Goal: Task Accomplishment & Management: Complete application form

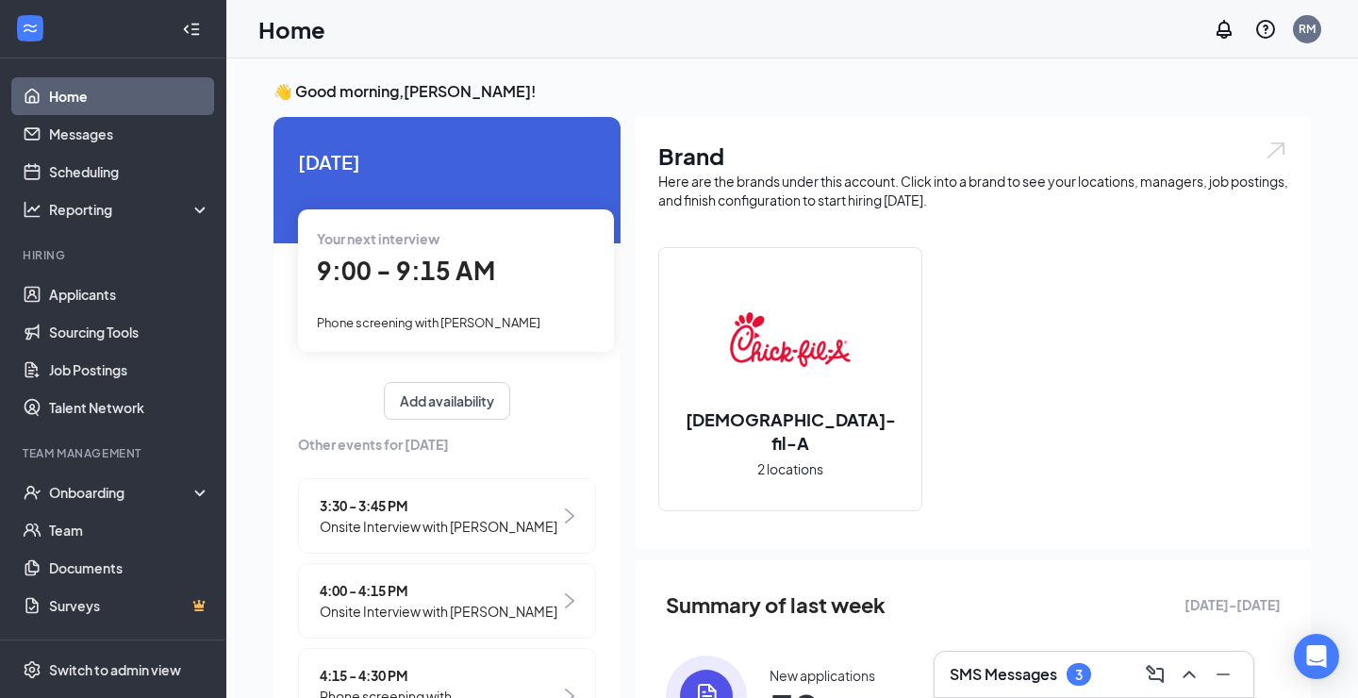
click at [1078, 672] on div "3" at bounding box center [1079, 675] width 8 height 16
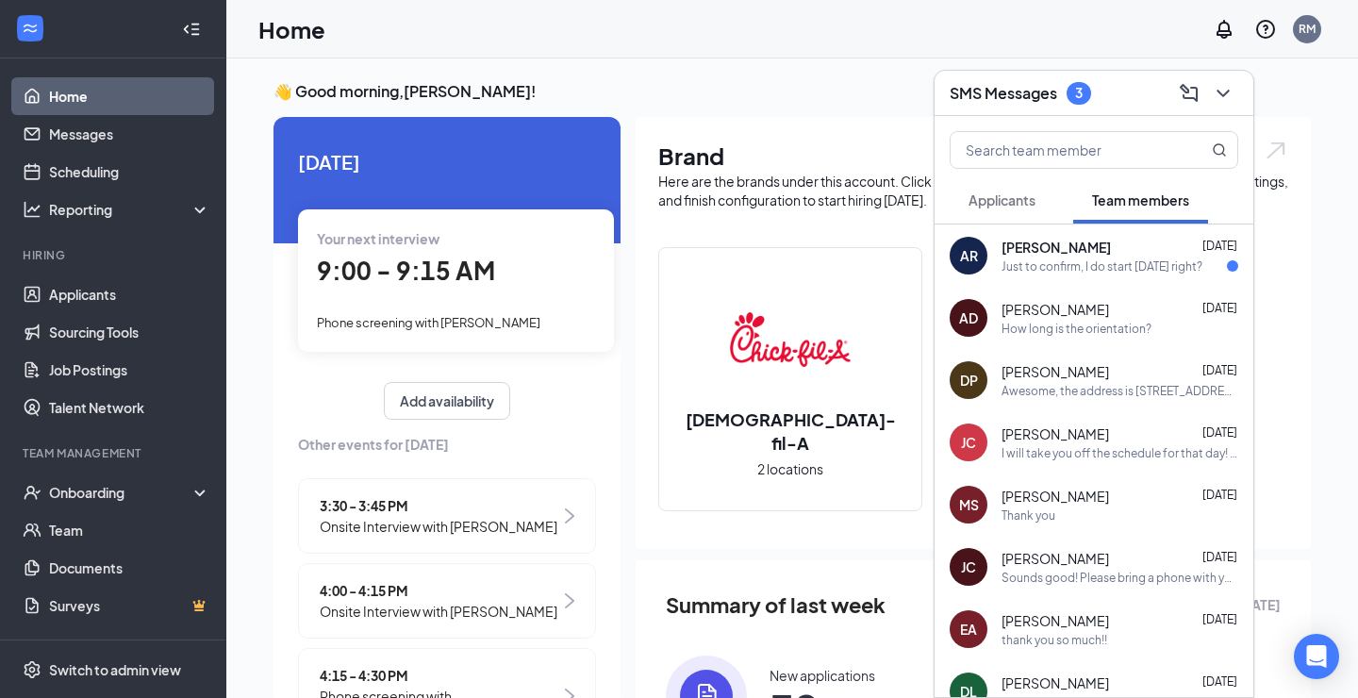
click at [1165, 278] on div "AR [PERSON_NAME] [DATE] Just to confirm, I do start [DATE] right?" at bounding box center [1093, 255] width 319 height 62
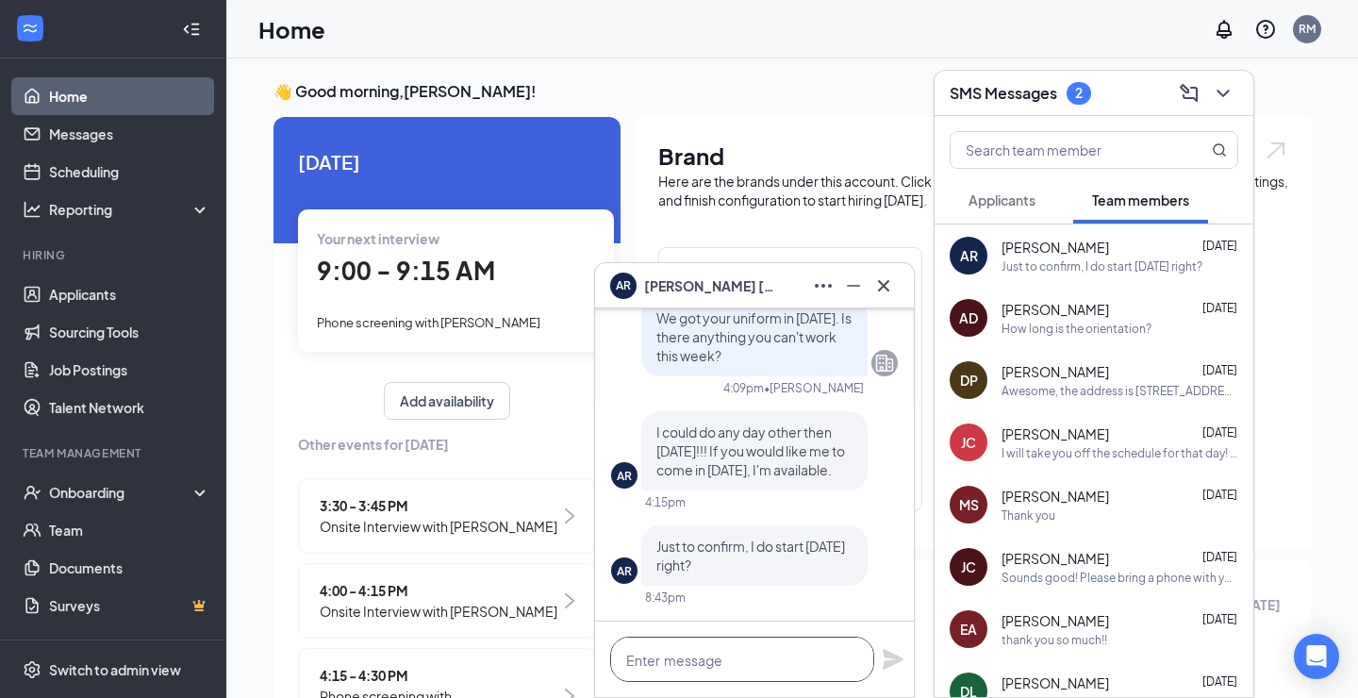
click at [763, 656] on textarea at bounding box center [742, 658] width 264 height 45
type textarea "yes ma'am 4-8 tonight!"
click at [883, 661] on icon "Plane" at bounding box center [892, 659] width 23 height 23
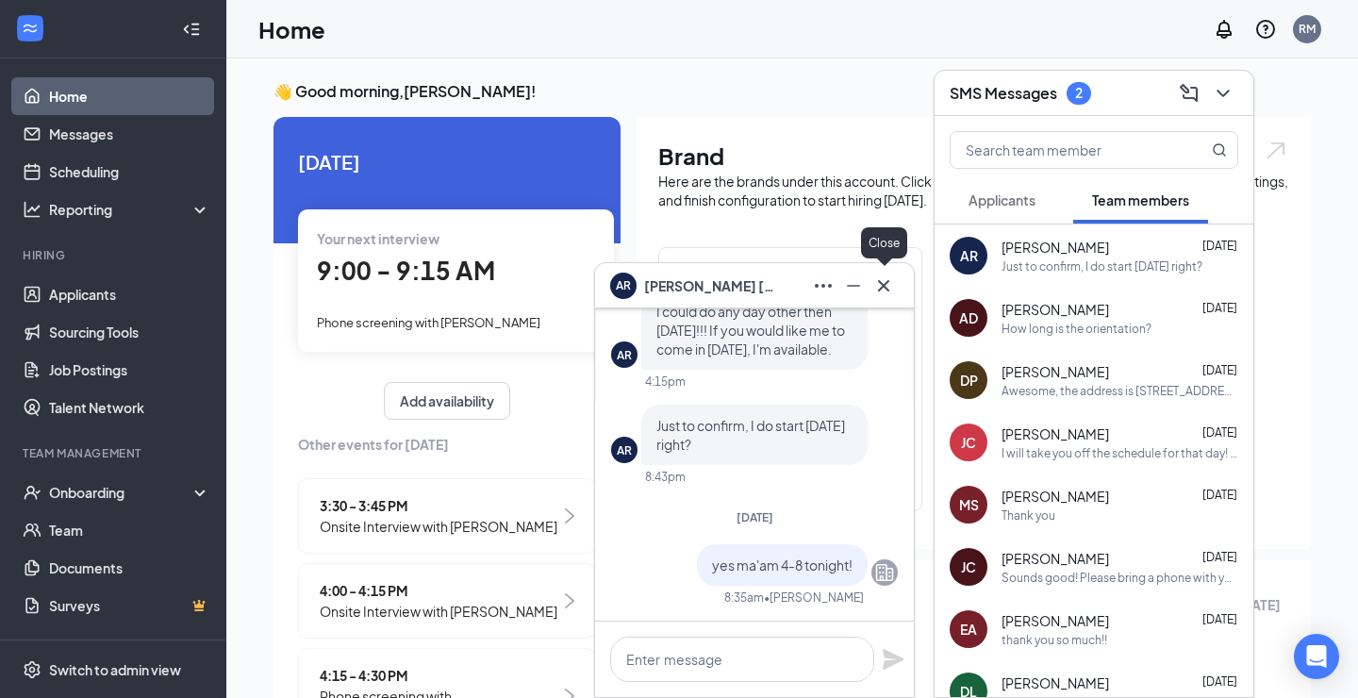
click at [886, 282] on icon "Cross" at bounding box center [883, 285] width 23 height 23
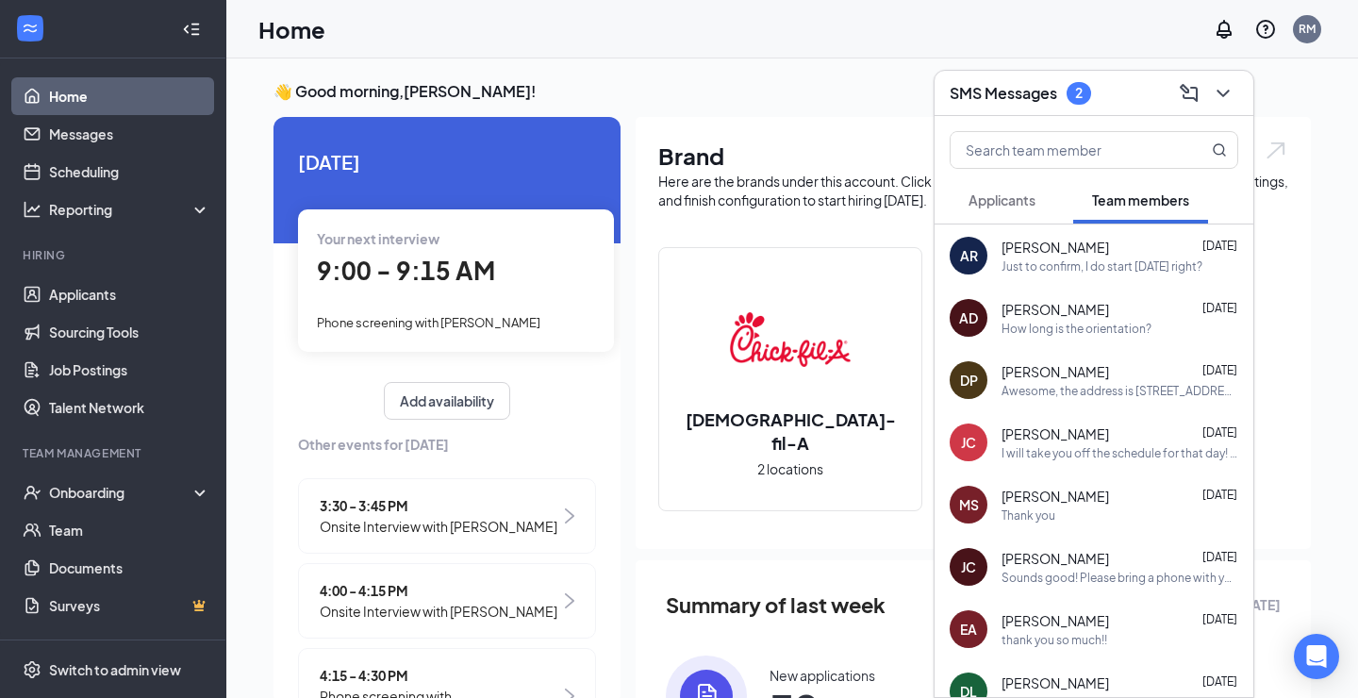
click at [1011, 101] on h3 "SMS Messages" at bounding box center [1002, 93] width 107 height 21
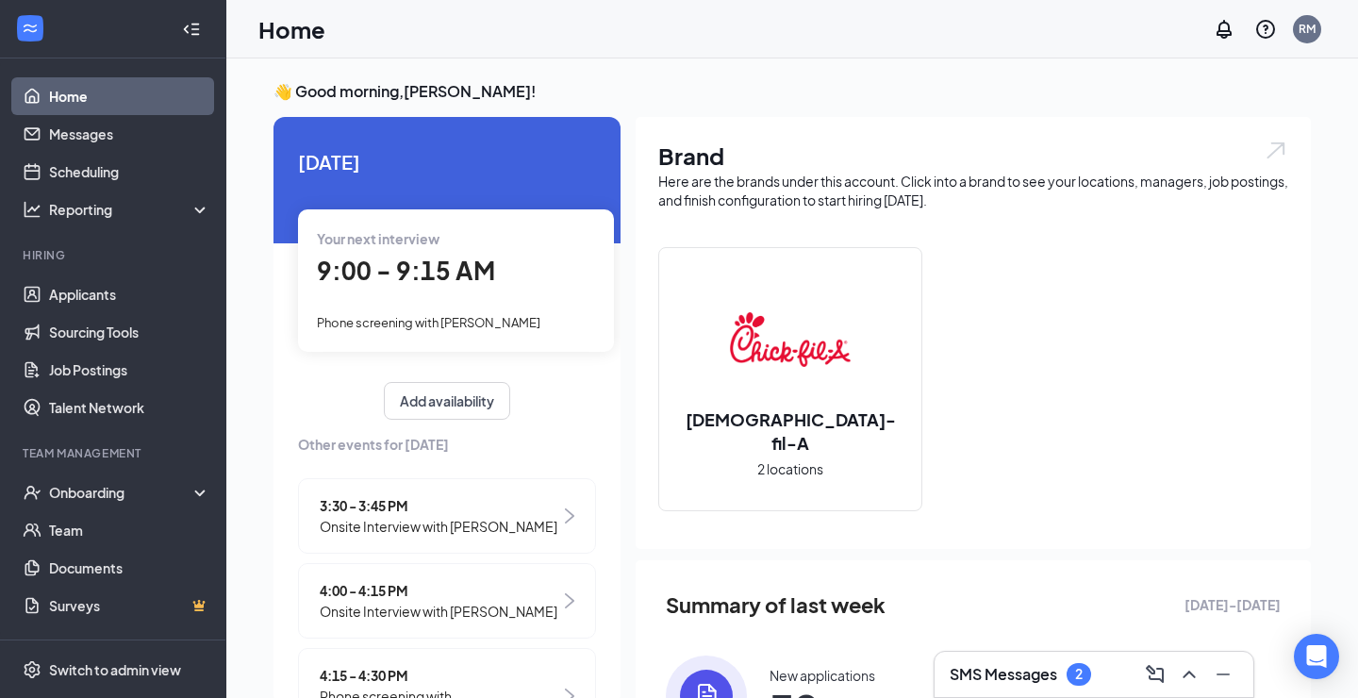
click at [1013, 669] on h3 "SMS Messages" at bounding box center [1002, 674] width 107 height 21
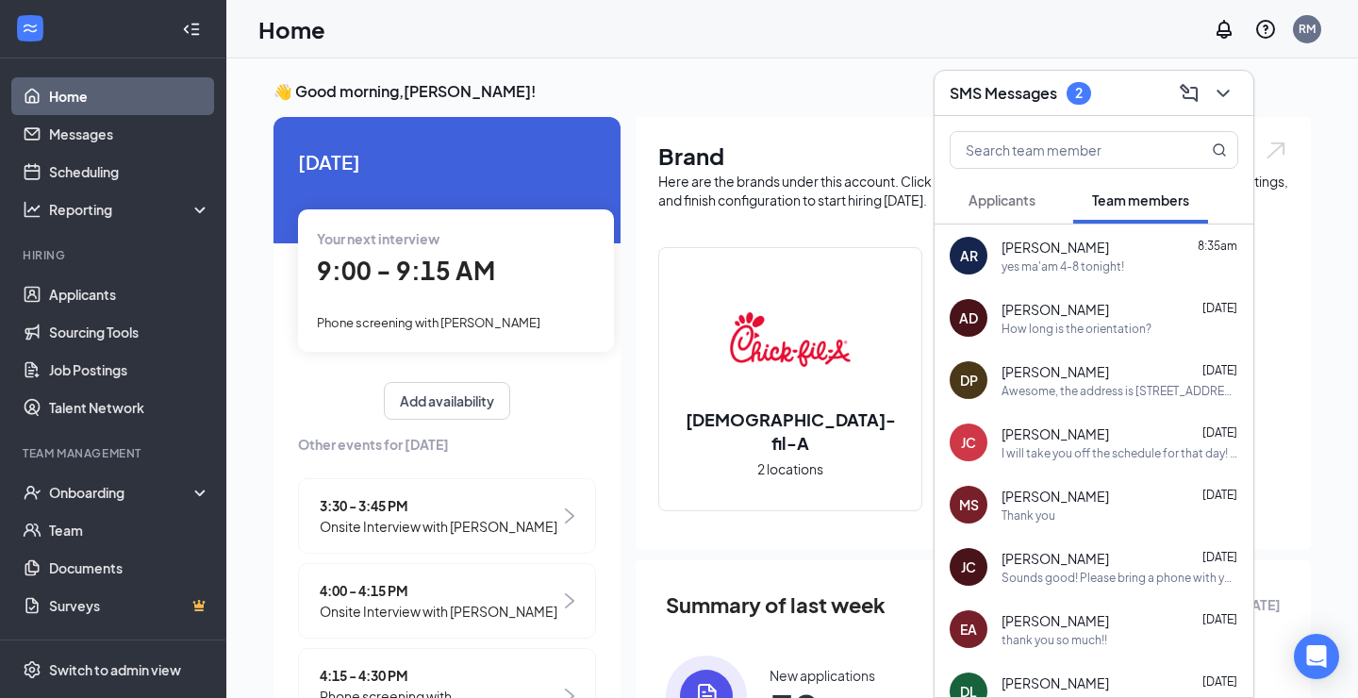
click at [1018, 210] on button "Applicants" at bounding box center [1001, 199] width 105 height 47
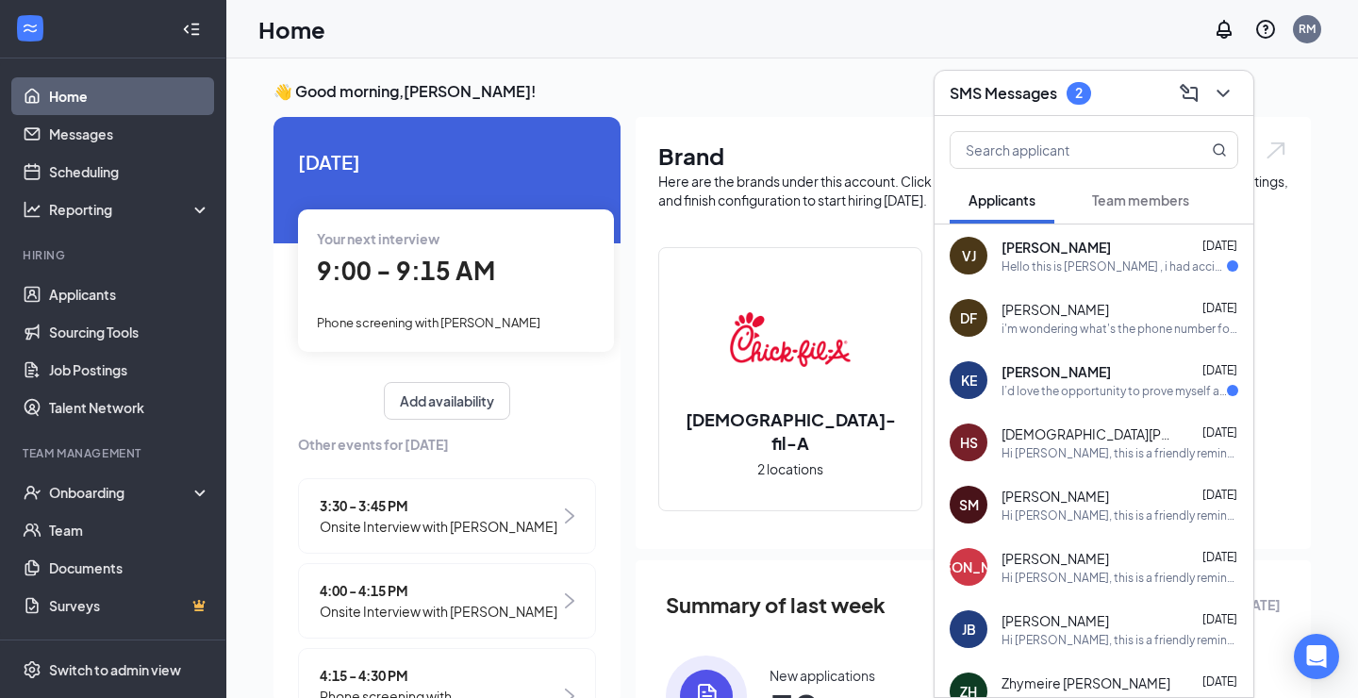
click at [1033, 240] on span "[PERSON_NAME]" at bounding box center [1055, 247] width 109 height 19
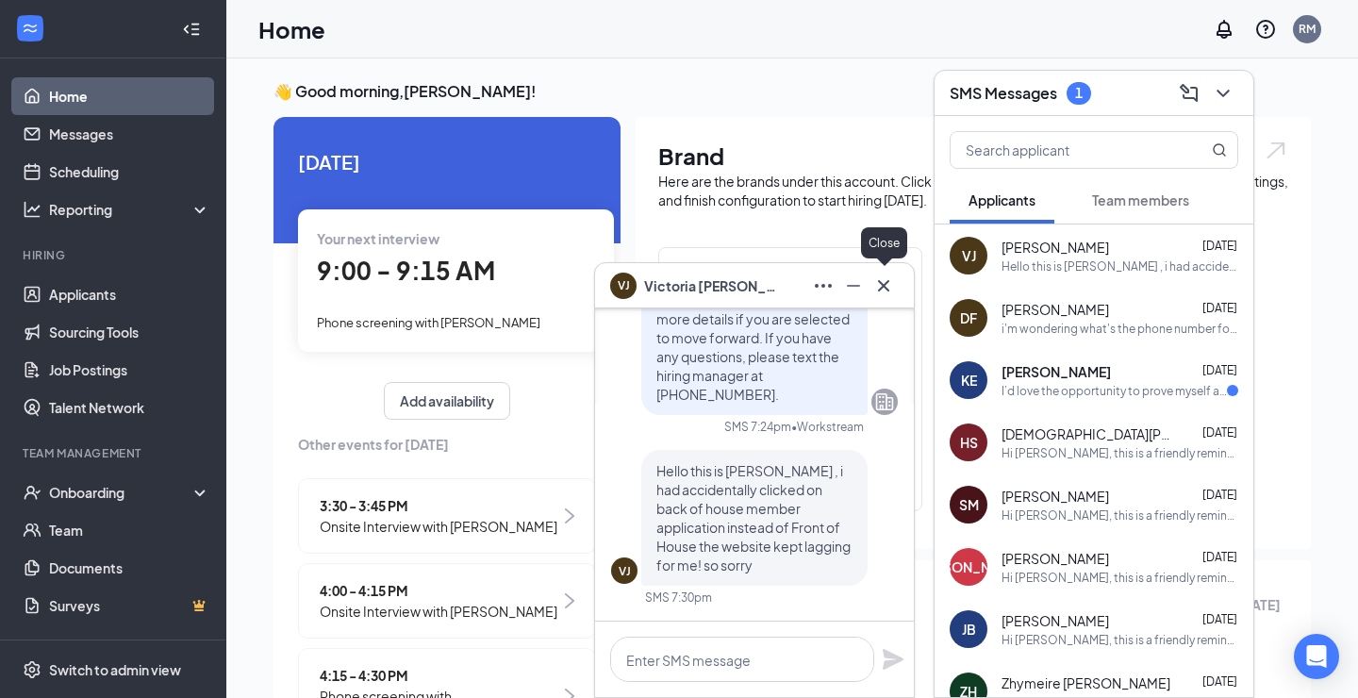
click at [885, 292] on icon "Cross" at bounding box center [883, 285] width 23 height 23
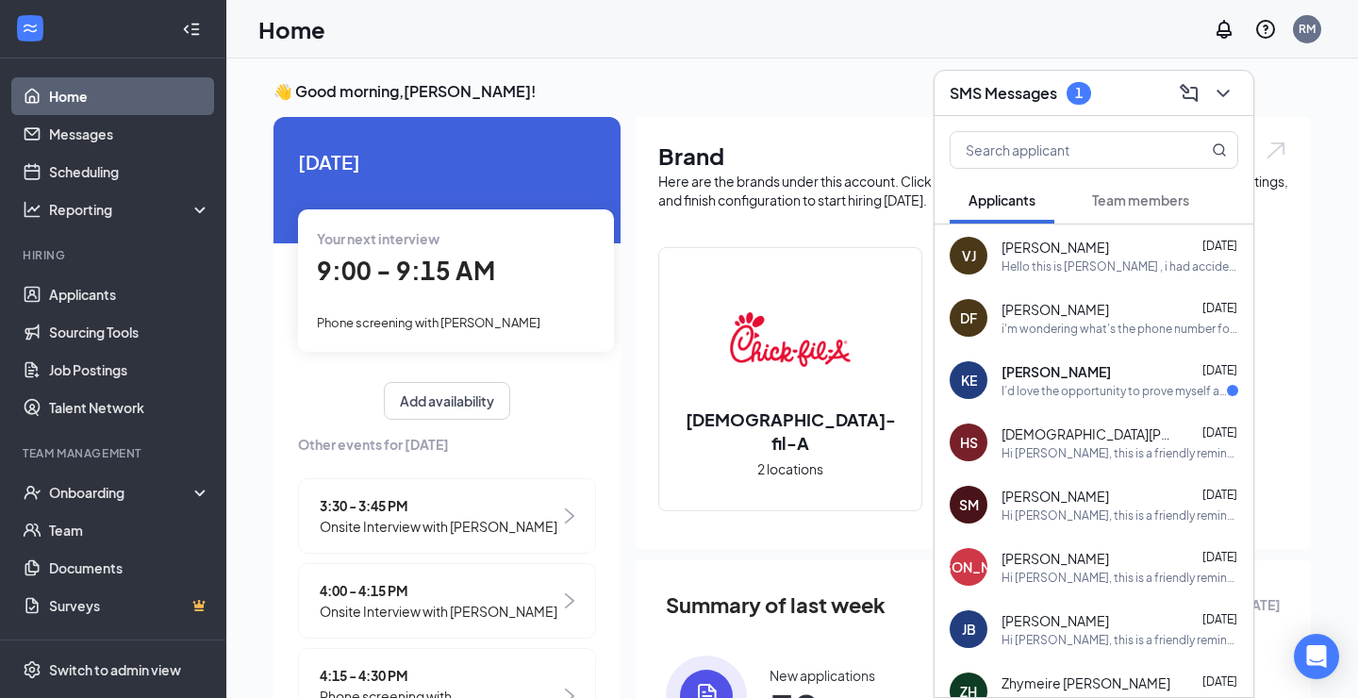
click at [1033, 396] on div "I’d love the opportunity to prove myself and would be glad to take the next ste…" at bounding box center [1113, 391] width 225 height 16
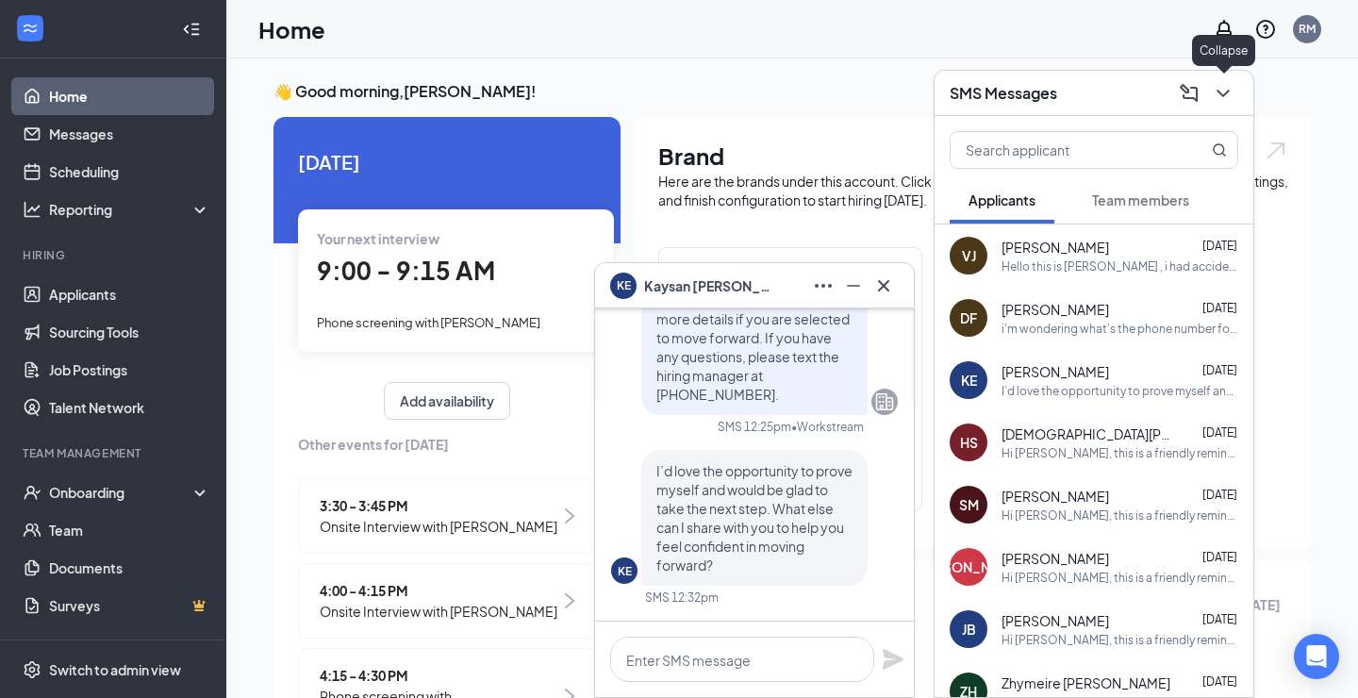
click at [1210, 93] on button at bounding box center [1223, 93] width 30 height 30
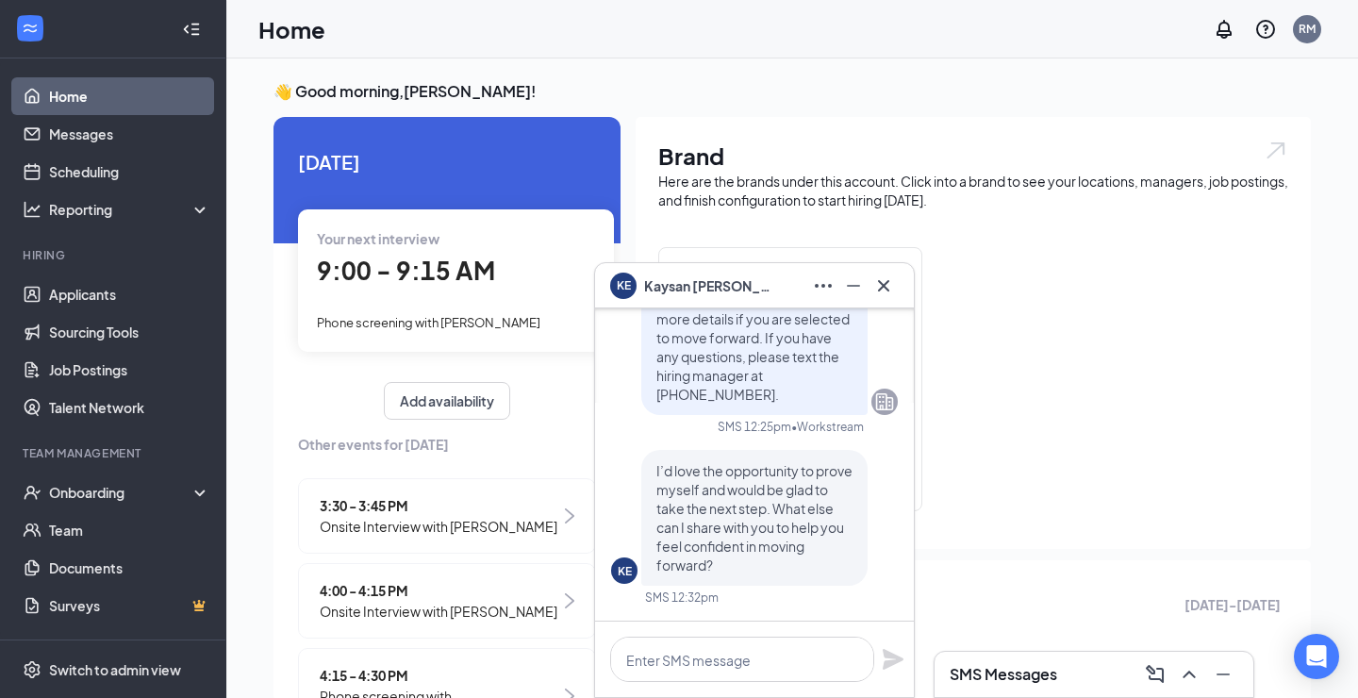
click at [754, 279] on div "KE [PERSON_NAME]" at bounding box center [754, 286] width 288 height 30
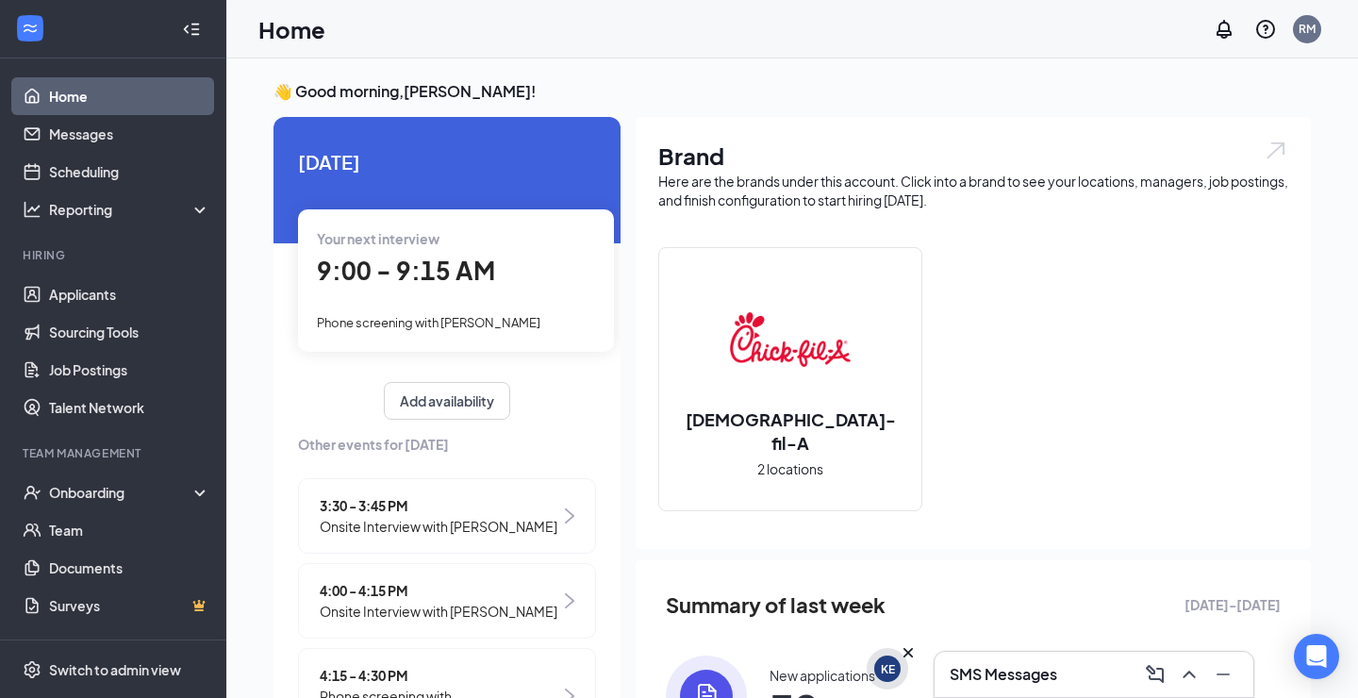
click at [893, 671] on div "KE" at bounding box center [888, 669] width 14 height 16
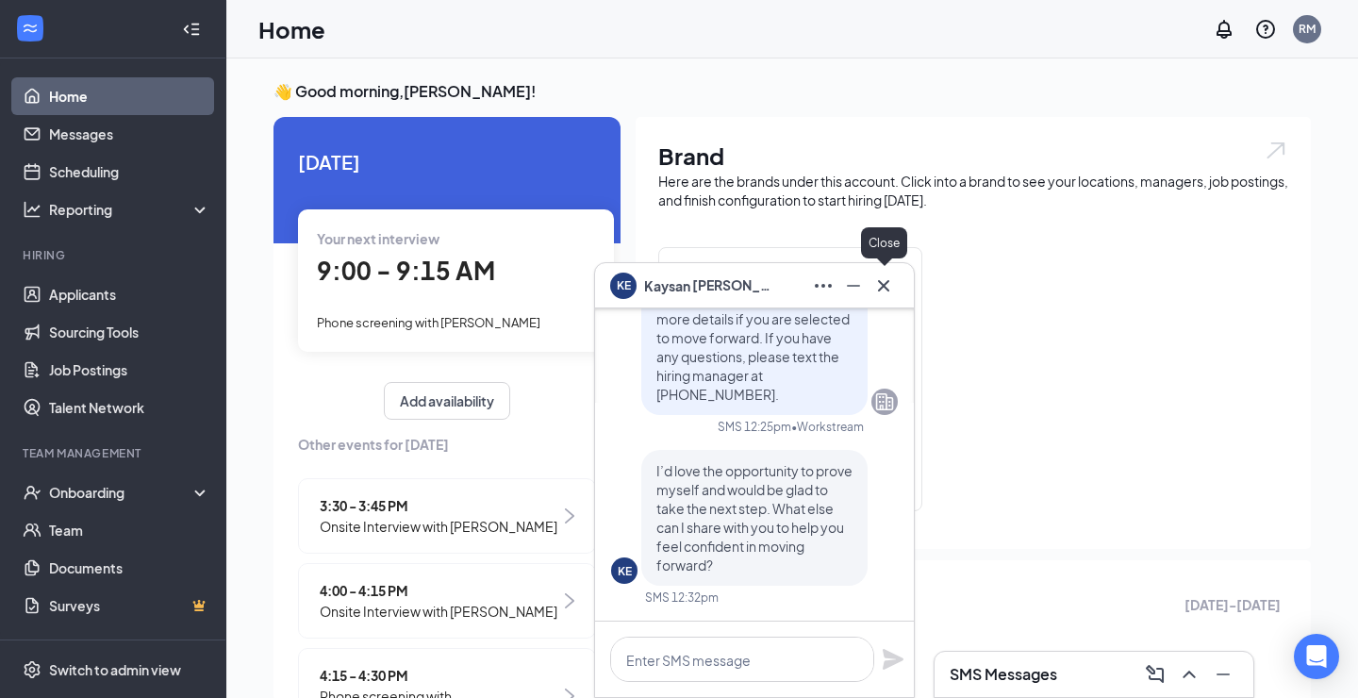
click at [890, 289] on icon "Cross" at bounding box center [883, 285] width 23 height 23
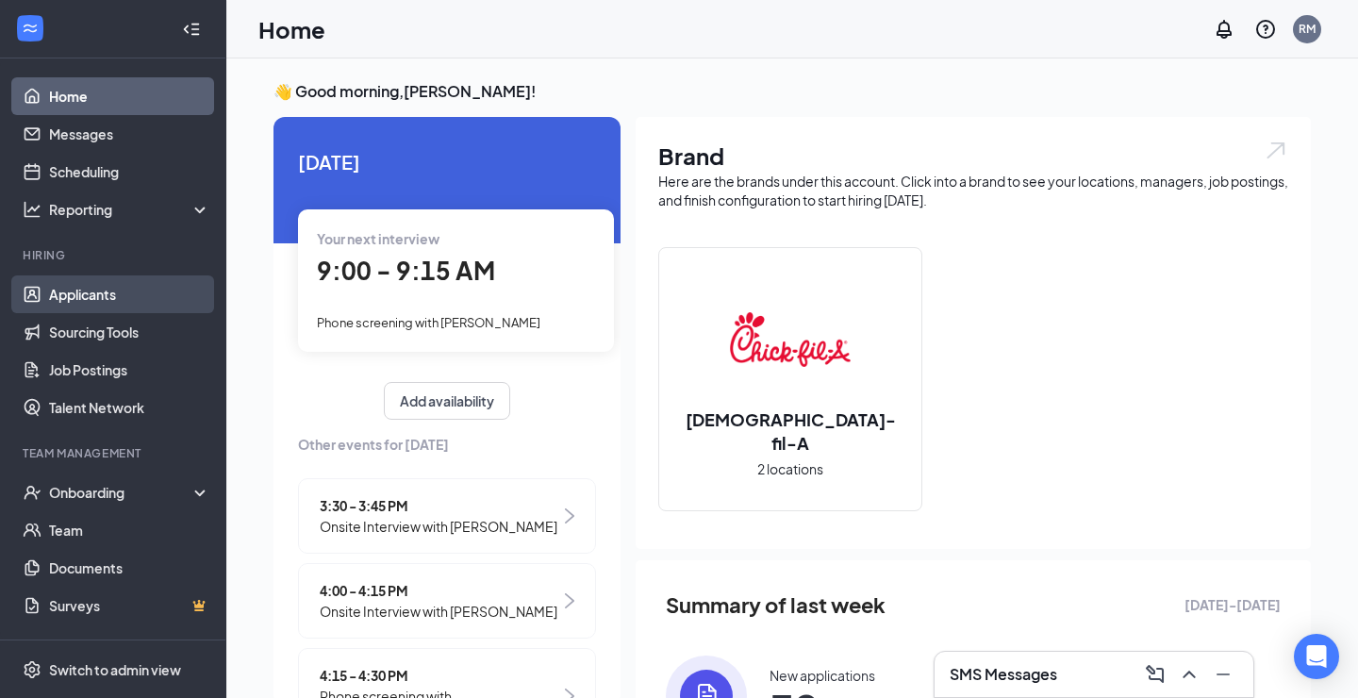
click at [131, 292] on link "Applicants" at bounding box center [129, 294] width 161 height 38
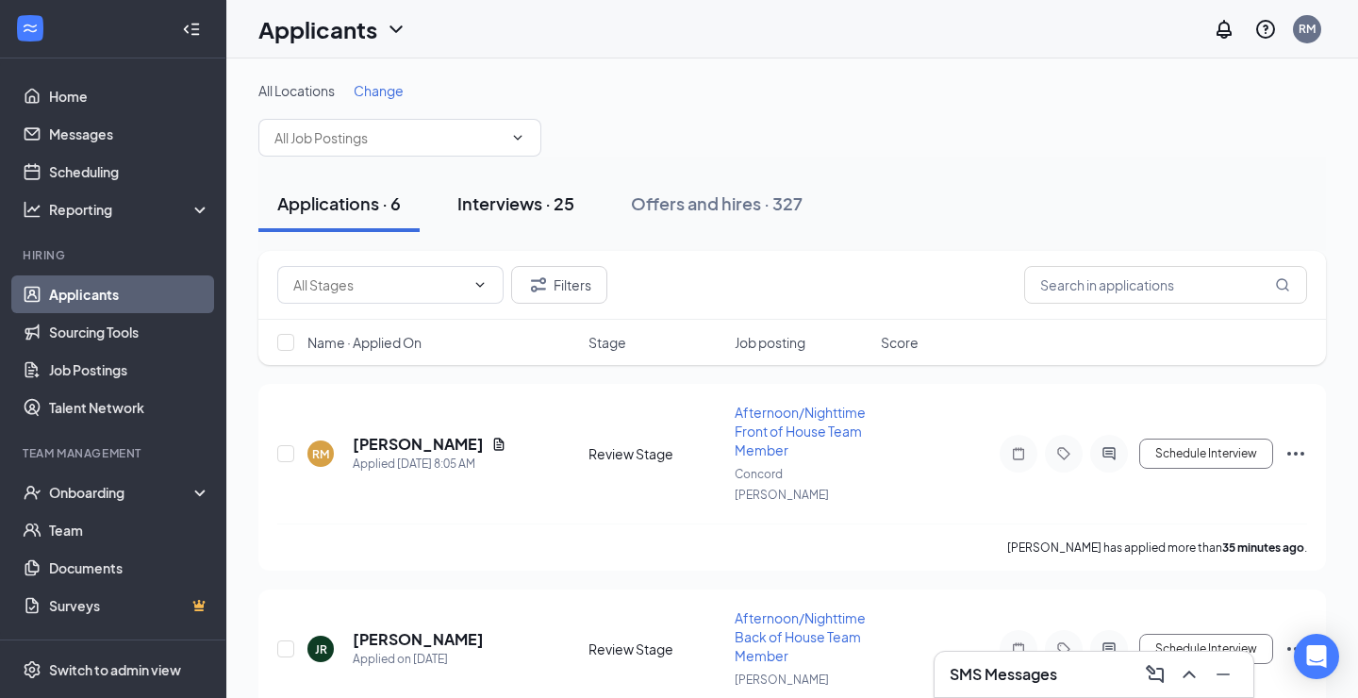
click at [551, 200] on div "Interviews · 25" at bounding box center [515, 203] width 117 height 24
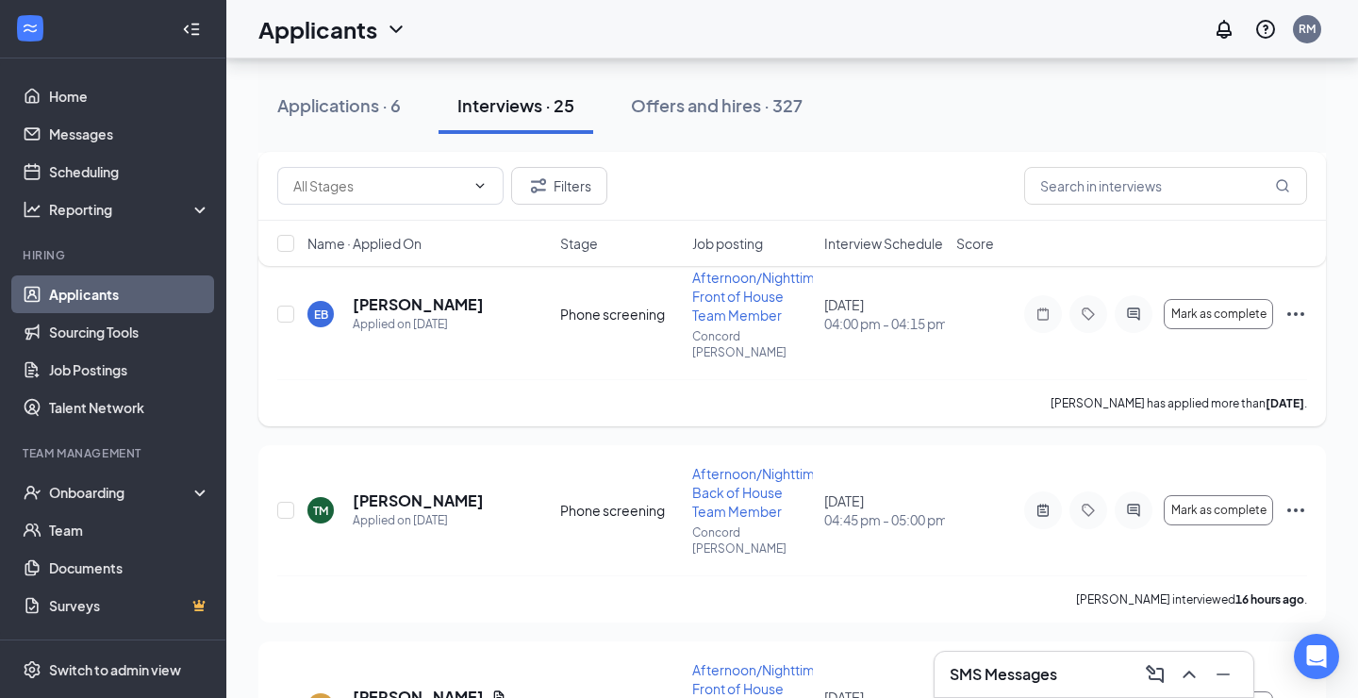
scroll to position [335, 0]
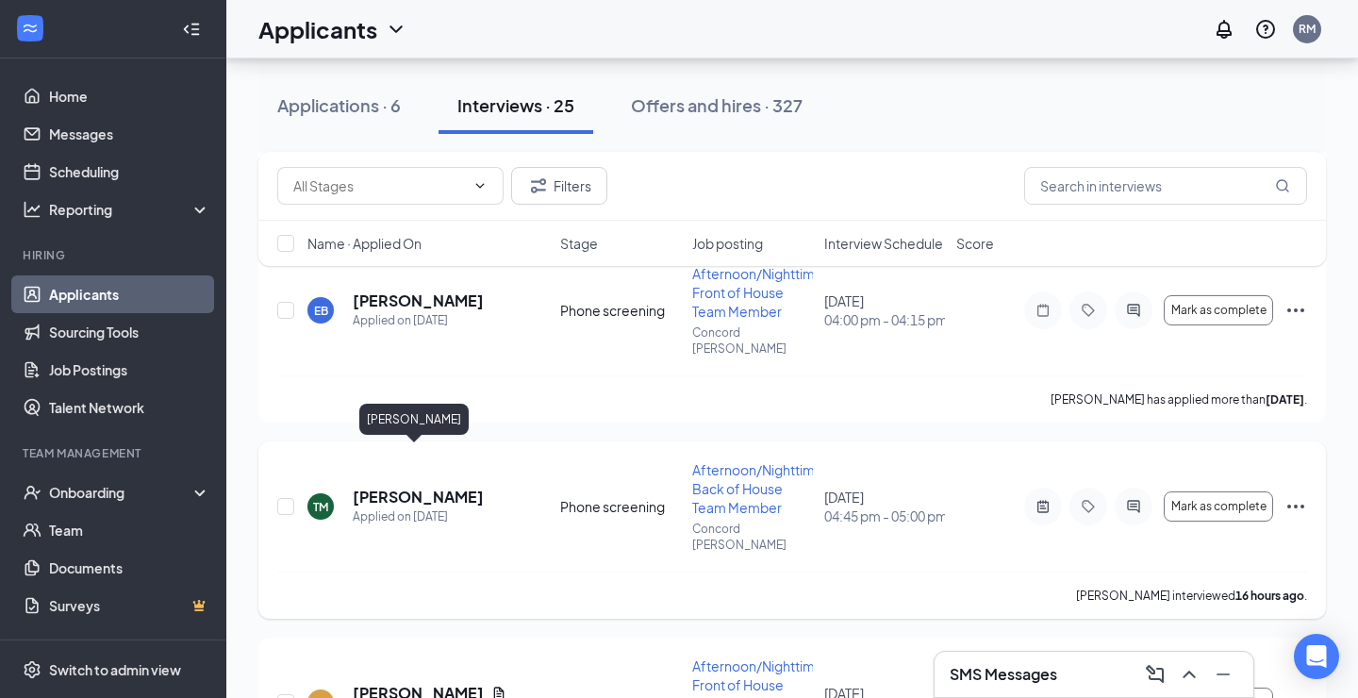
click at [387, 486] on h5 "[PERSON_NAME]" at bounding box center [418, 496] width 131 height 21
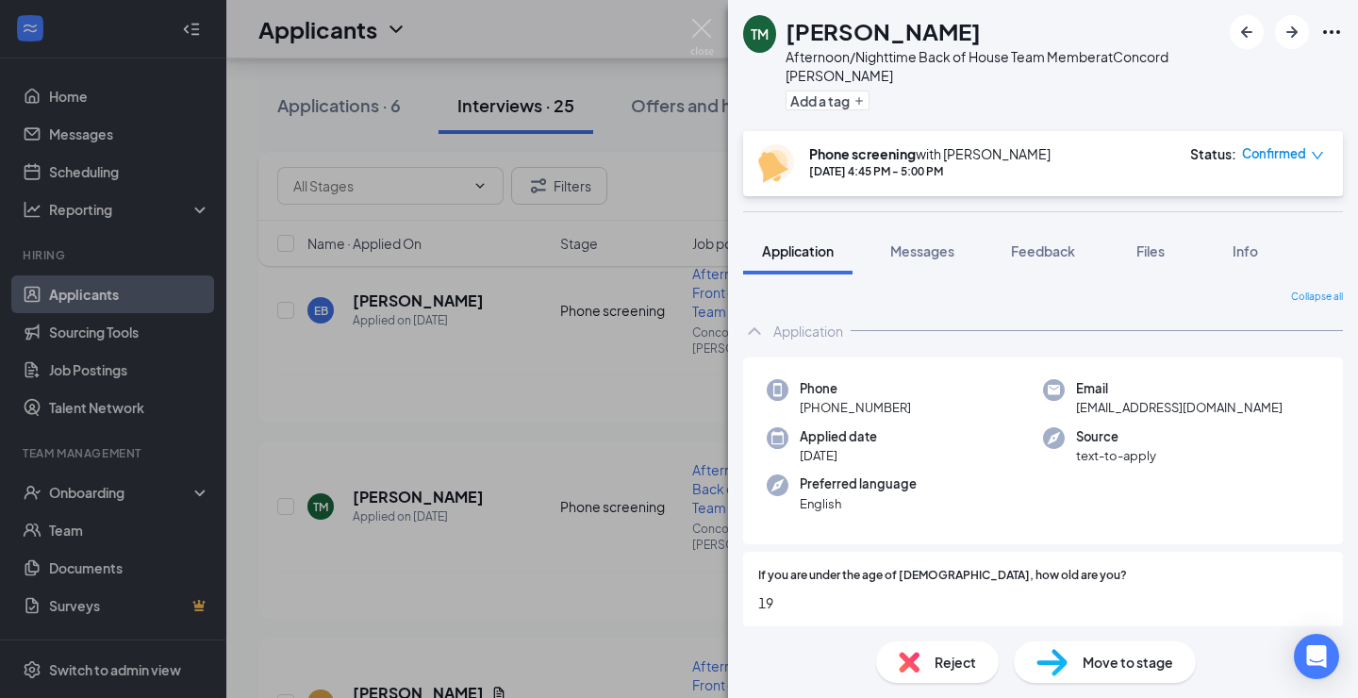
click at [910, 657] on img at bounding box center [908, 661] width 21 height 21
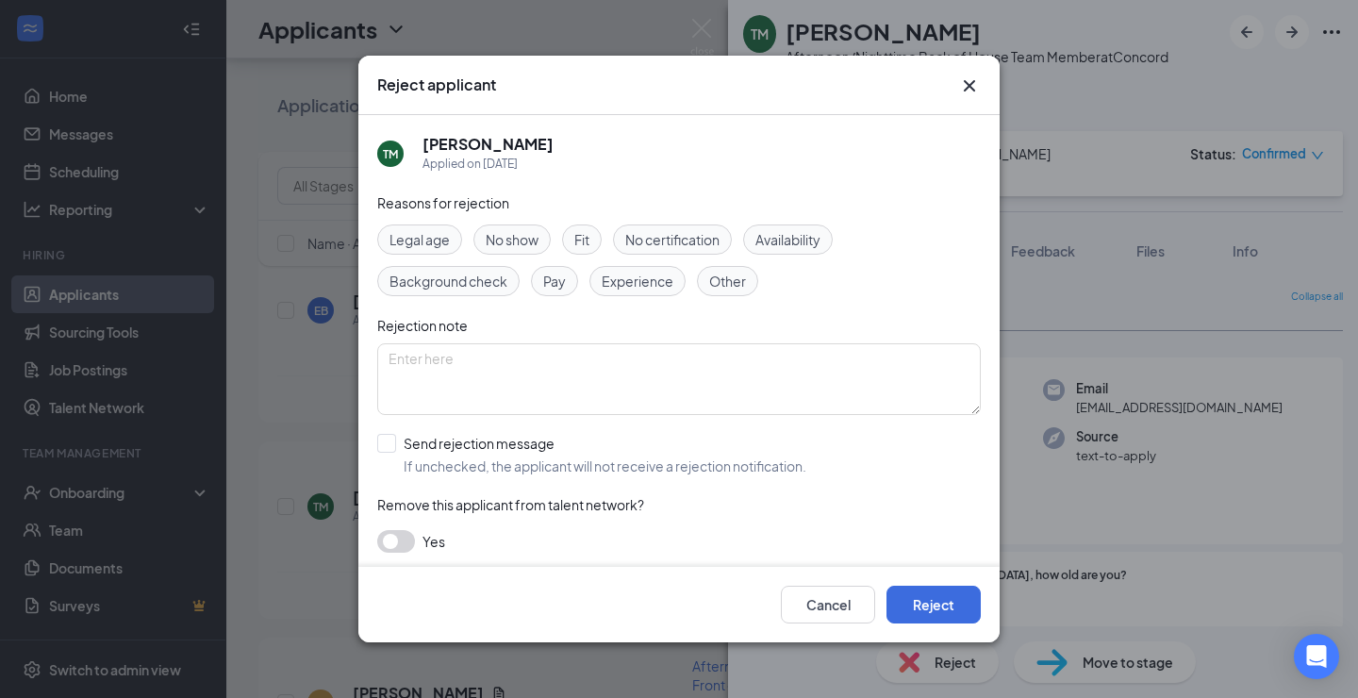
click at [586, 243] on span "Fit" at bounding box center [581, 239] width 15 height 21
click at [384, 436] on input "Send rejection message If unchecked, the applicant will not receive a rejection…" at bounding box center [591, 454] width 429 height 41
checkbox input "true"
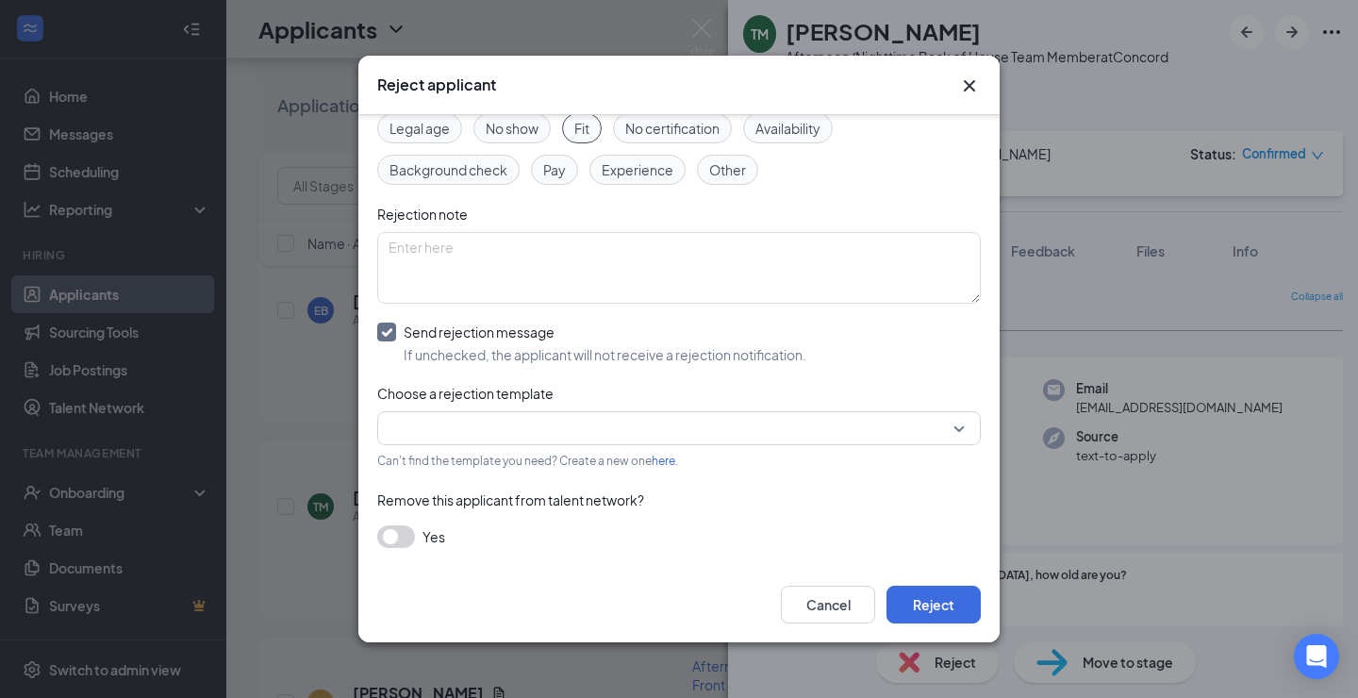
scroll to position [110, 0]
click at [470, 429] on input "search" at bounding box center [672, 429] width 568 height 32
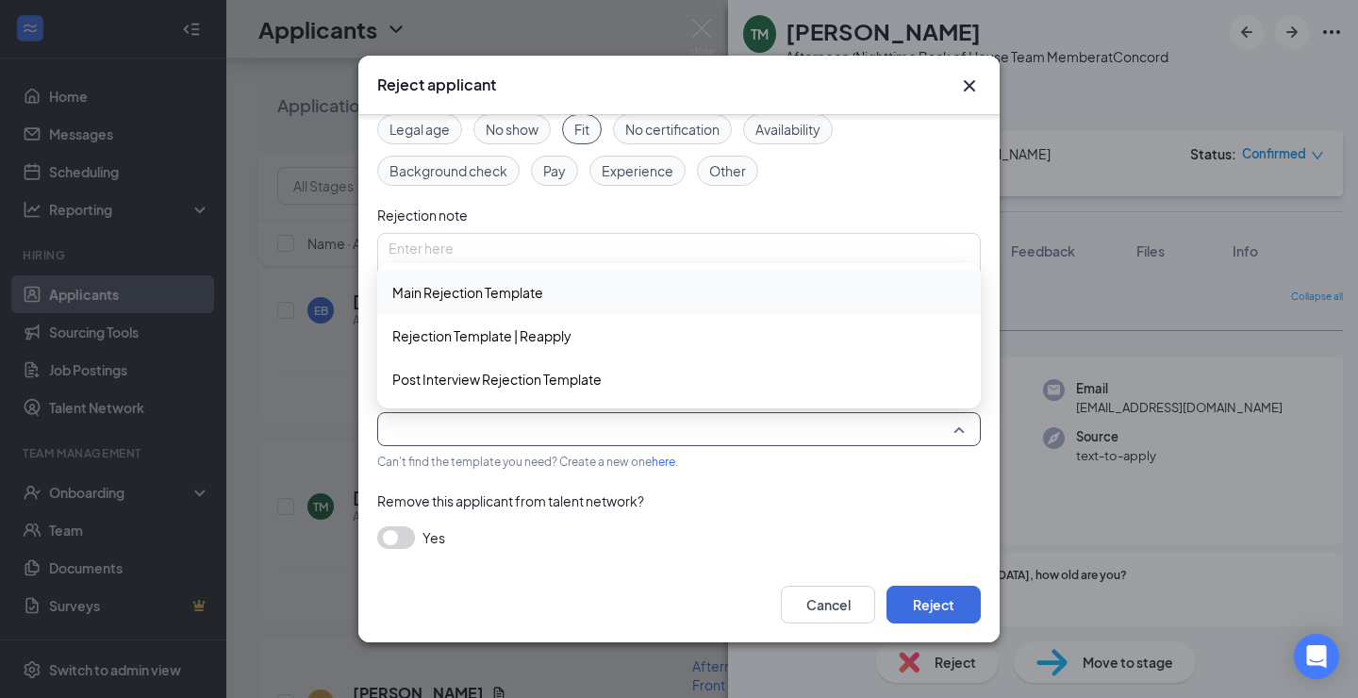
click at [532, 291] on span "Main Rejection Template" at bounding box center [467, 292] width 151 height 21
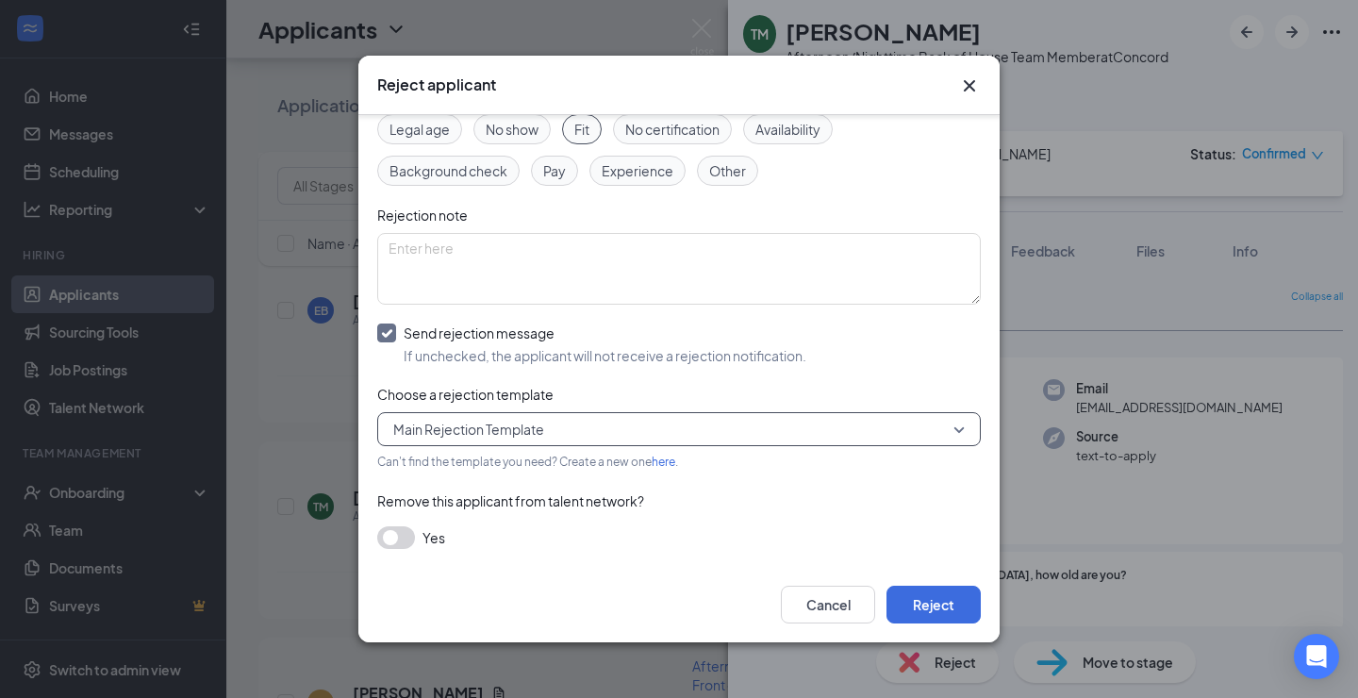
click at [930, 511] on div "Reasons for rejection Legal age No show Fit No certification Availability Backg…" at bounding box center [678, 325] width 603 height 486
click at [932, 597] on button "Reject" at bounding box center [933, 604] width 94 height 38
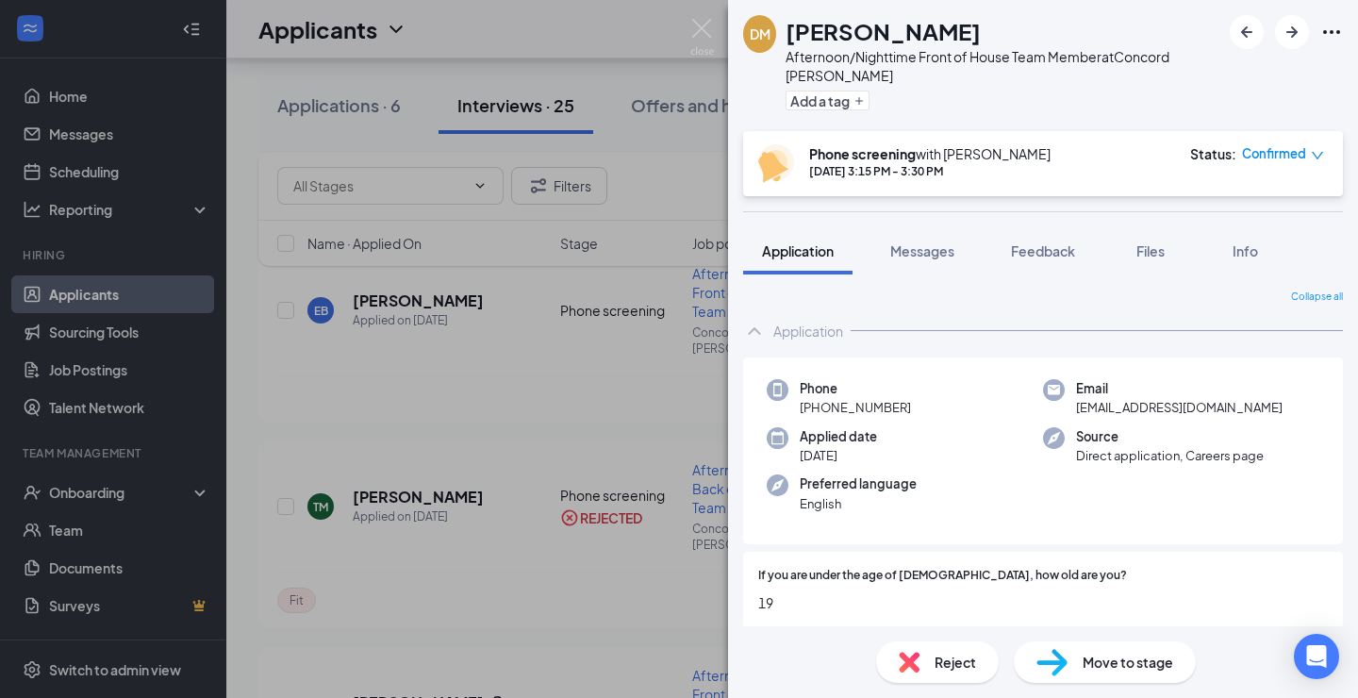
click at [950, 666] on span "Reject" at bounding box center [954, 661] width 41 height 21
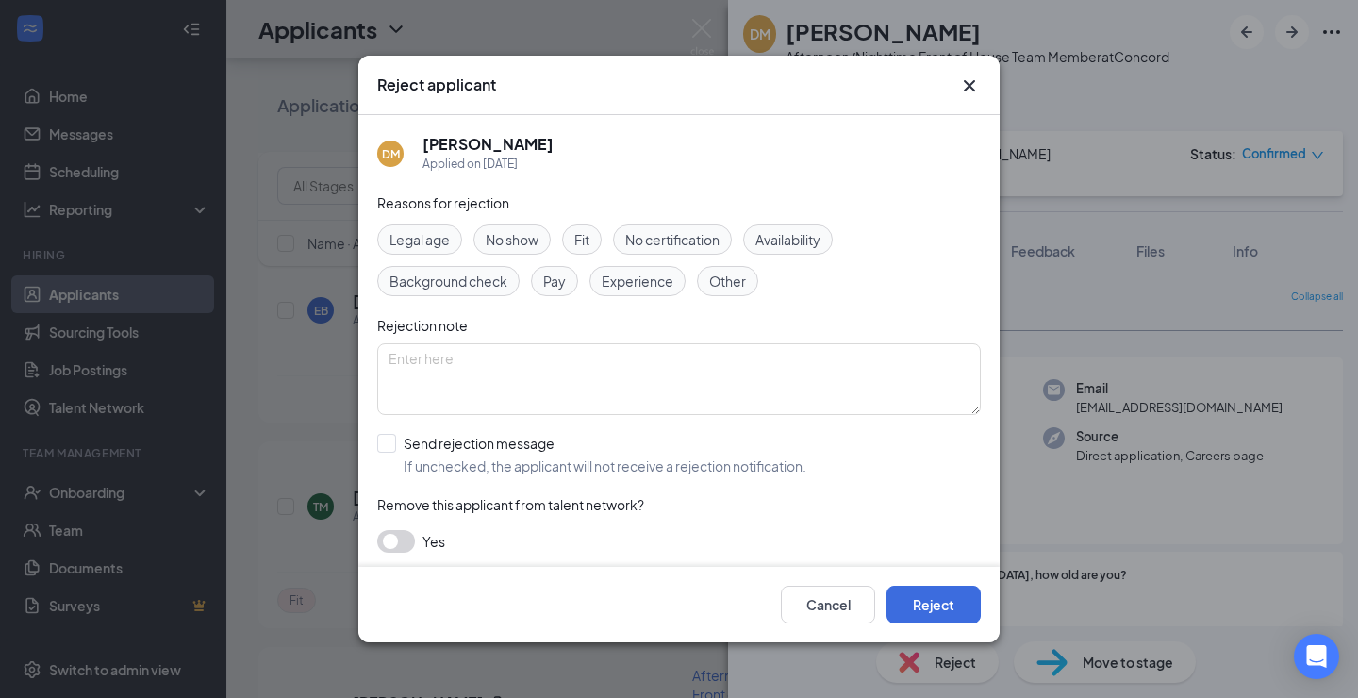
click at [714, 282] on span "Other" at bounding box center [727, 281] width 37 height 21
click at [616, 365] on textarea at bounding box center [678, 379] width 603 height 72
type textarea "not a positive referral from last CFA"
click at [381, 447] on div at bounding box center [386, 443] width 19 height 19
click at [381, 447] on input "Send rejection message If unchecked, the applicant will not receive a rejection…" at bounding box center [591, 454] width 429 height 41
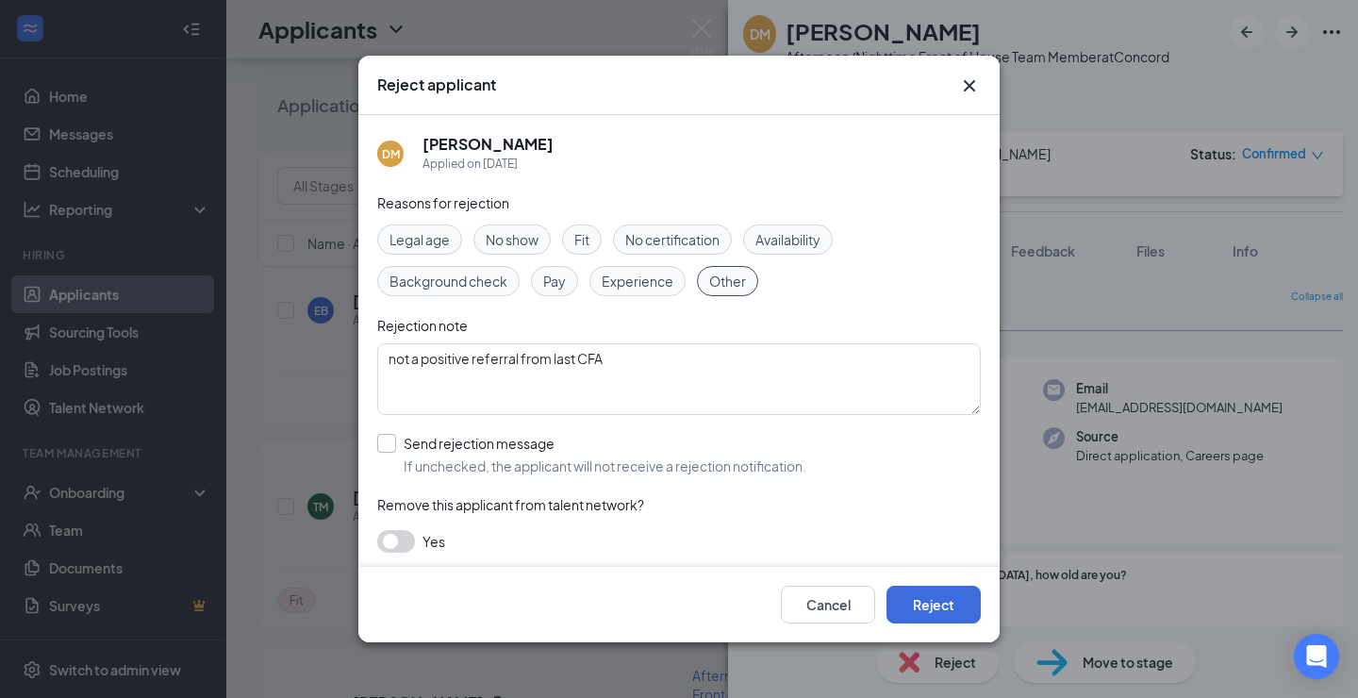
checkbox input "true"
click at [468, 531] on input "search" at bounding box center [672, 539] width 568 height 32
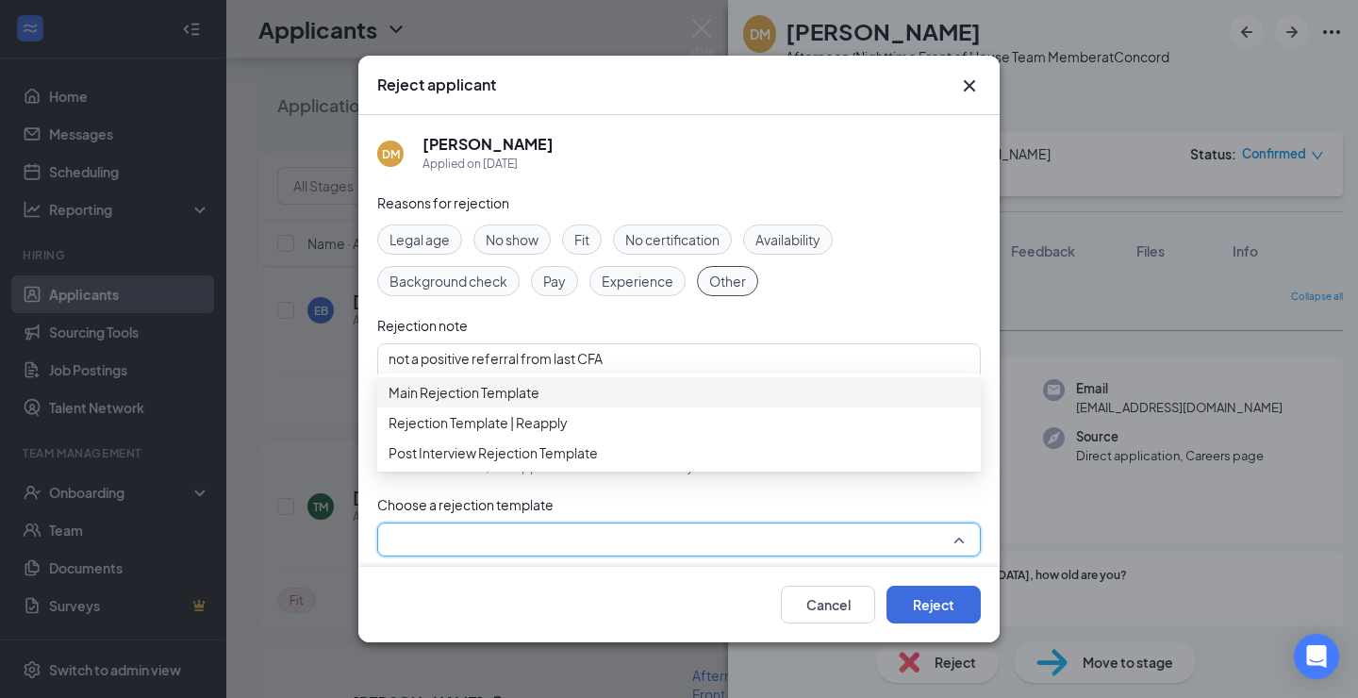
click at [509, 403] on span "Main Rejection Template" at bounding box center [463, 392] width 151 height 21
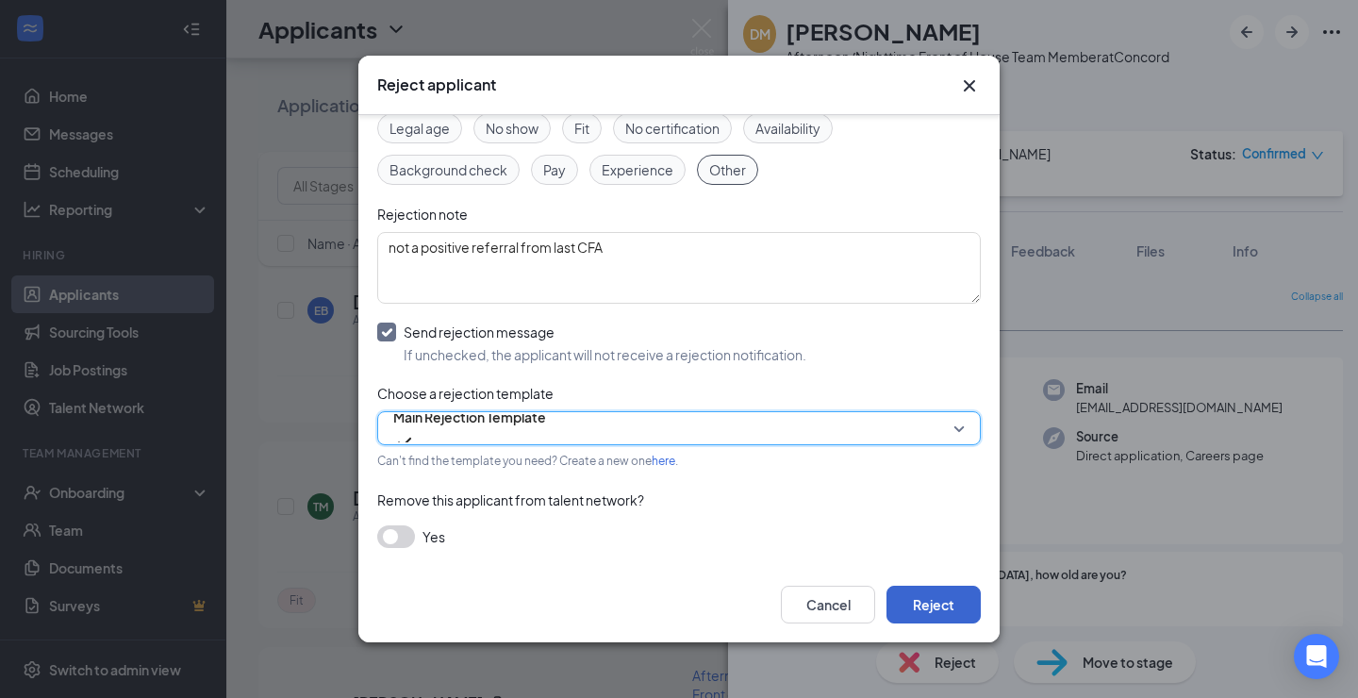
scroll to position [110, 0]
click at [930, 601] on button "Reject" at bounding box center [933, 604] width 94 height 38
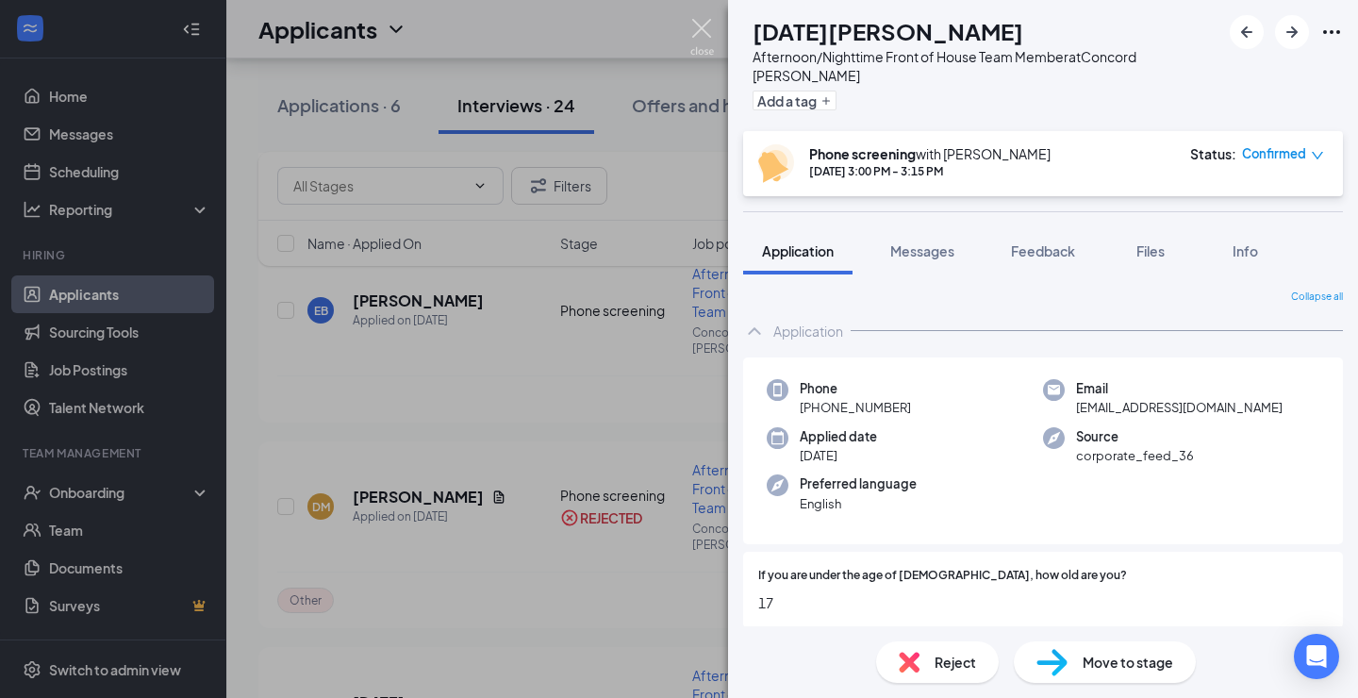
click at [703, 31] on img at bounding box center [702, 37] width 24 height 37
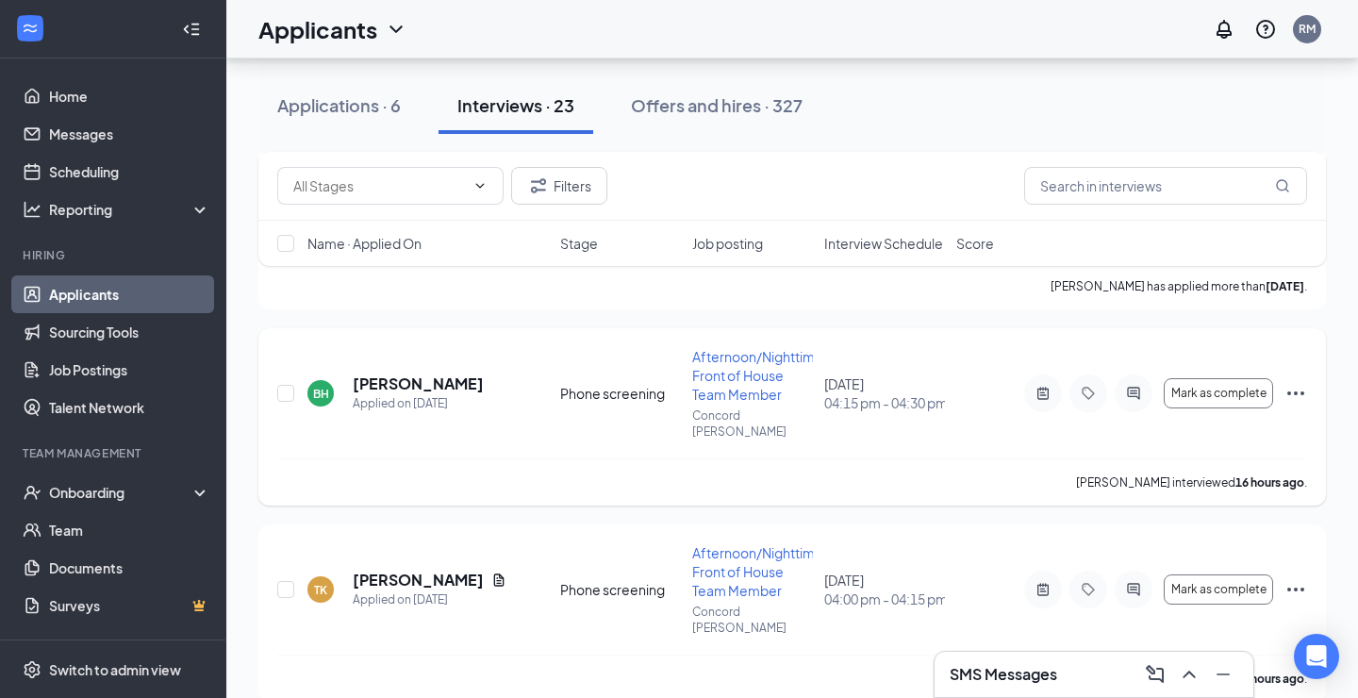
scroll to position [1228, 0]
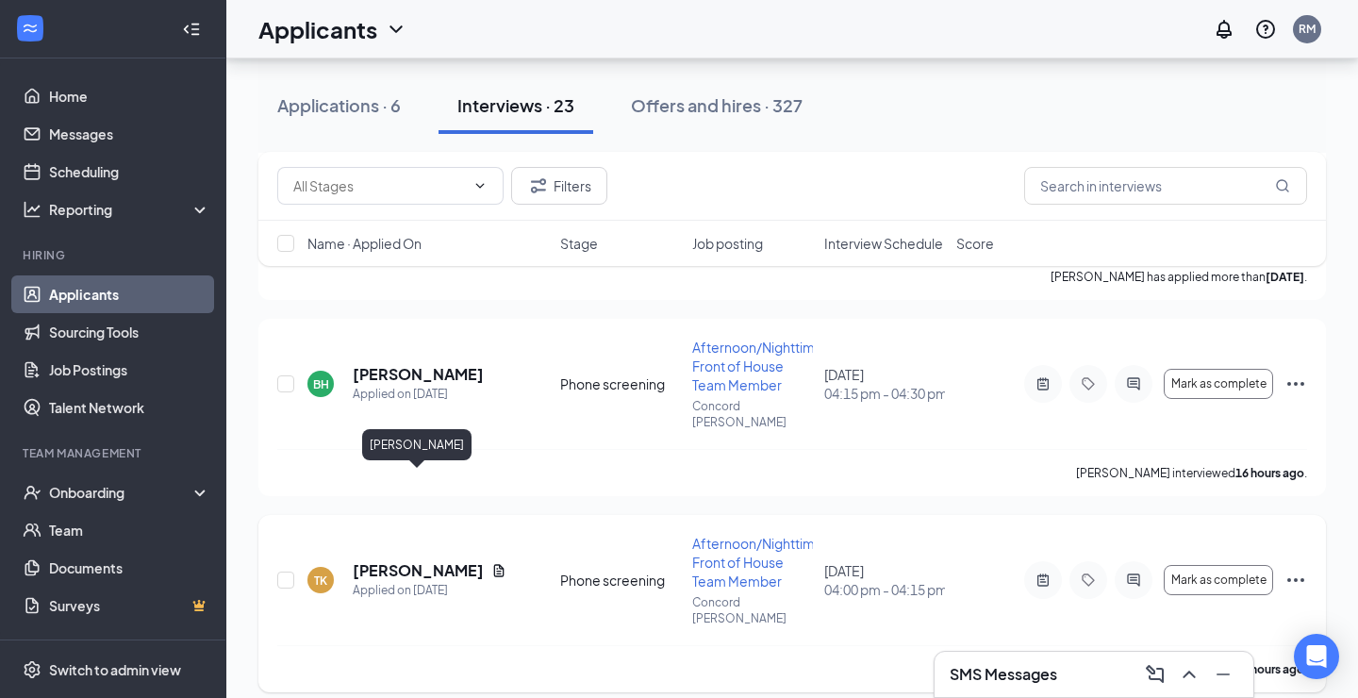
click at [434, 560] on h5 "[PERSON_NAME]" at bounding box center [418, 570] width 131 height 21
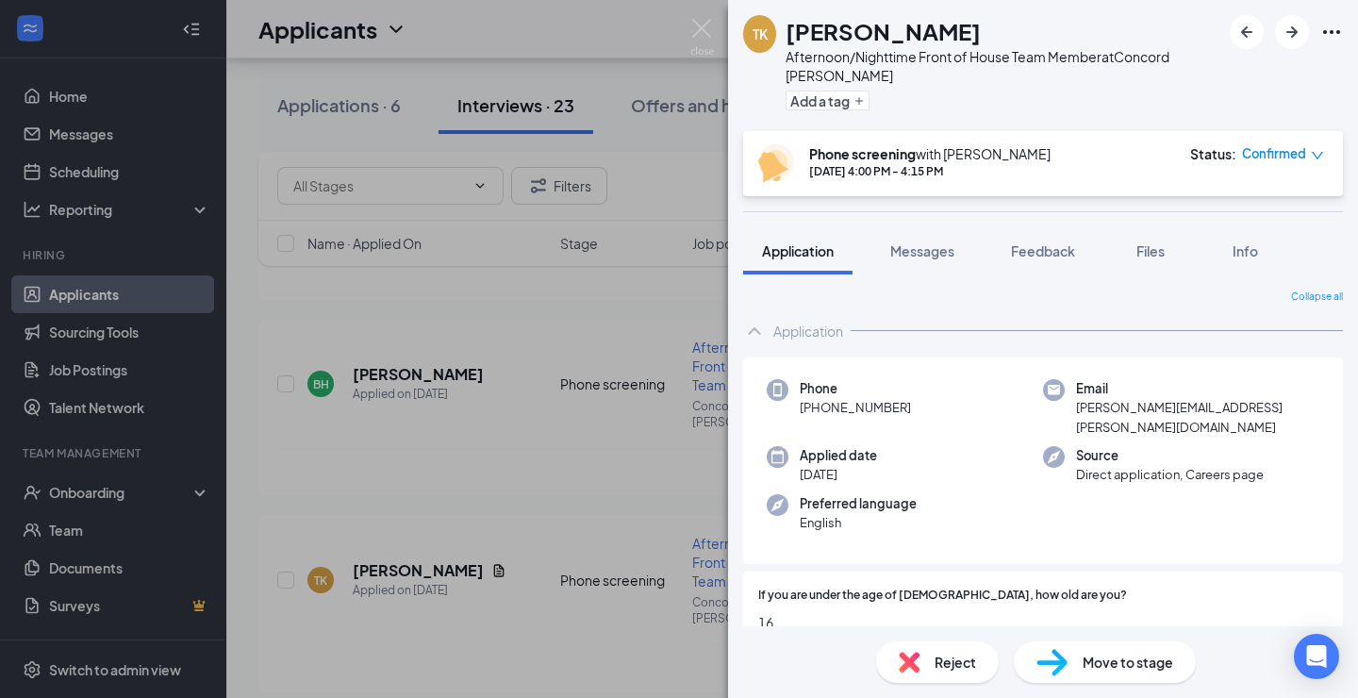
click at [936, 660] on span "Reject" at bounding box center [954, 661] width 41 height 21
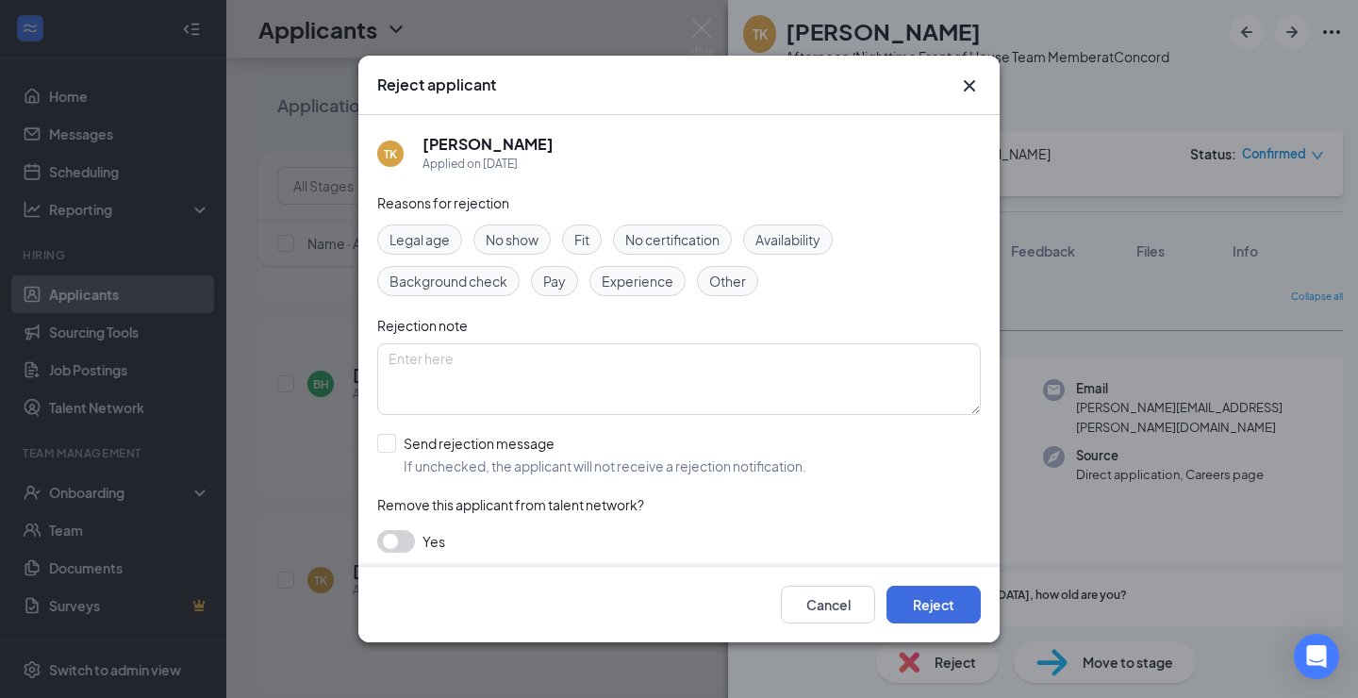
click at [580, 241] on span "Fit" at bounding box center [581, 239] width 15 height 21
click at [392, 443] on div at bounding box center [386, 443] width 19 height 19
click at [392, 443] on input "Send rejection message If unchecked, the applicant will not receive a rejection…" at bounding box center [591, 454] width 429 height 41
checkbox input "true"
click at [437, 534] on input "search" at bounding box center [672, 539] width 568 height 32
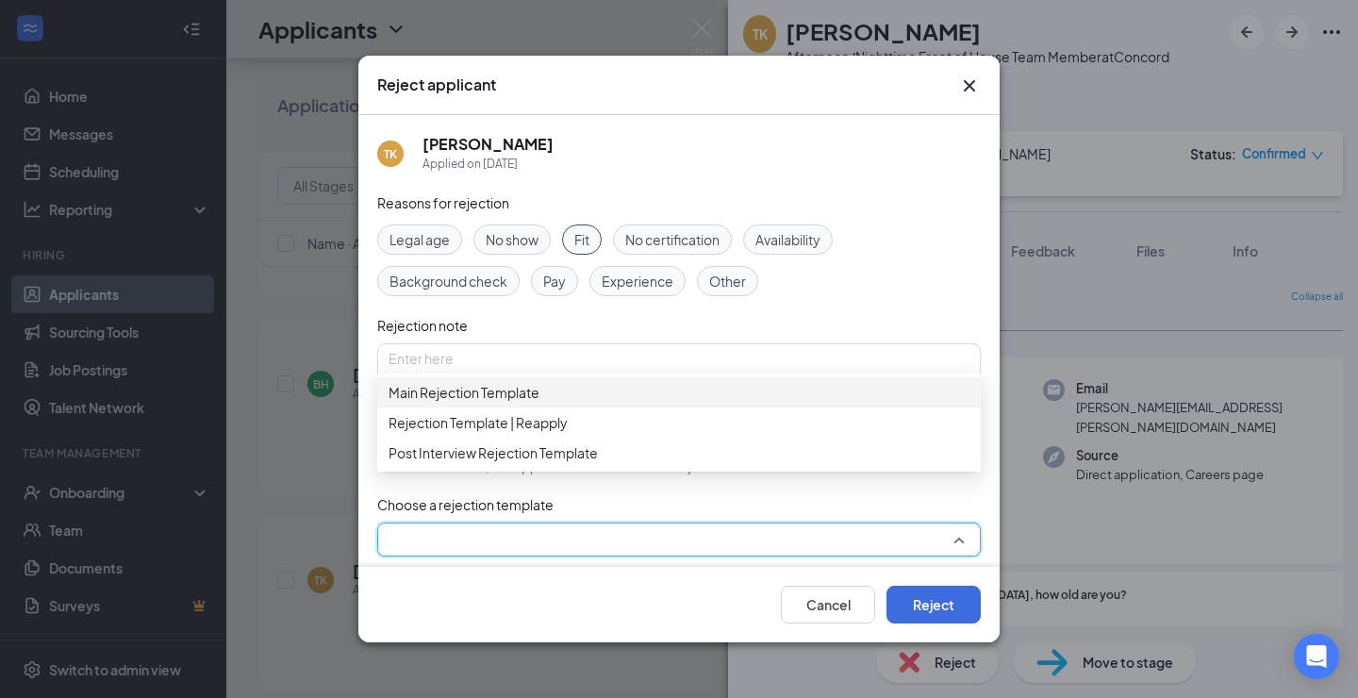
click at [462, 407] on div "Main Rejection Template" at bounding box center [678, 392] width 603 height 30
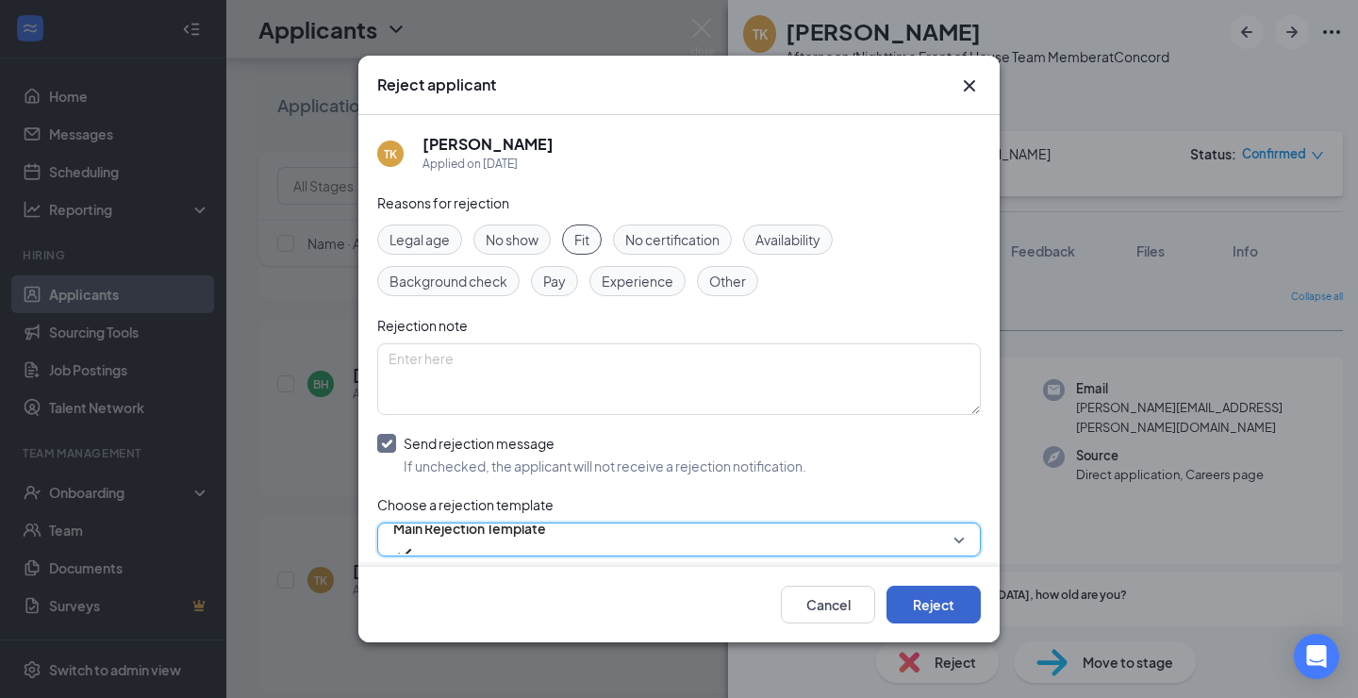
click at [932, 609] on button "Reject" at bounding box center [933, 604] width 94 height 38
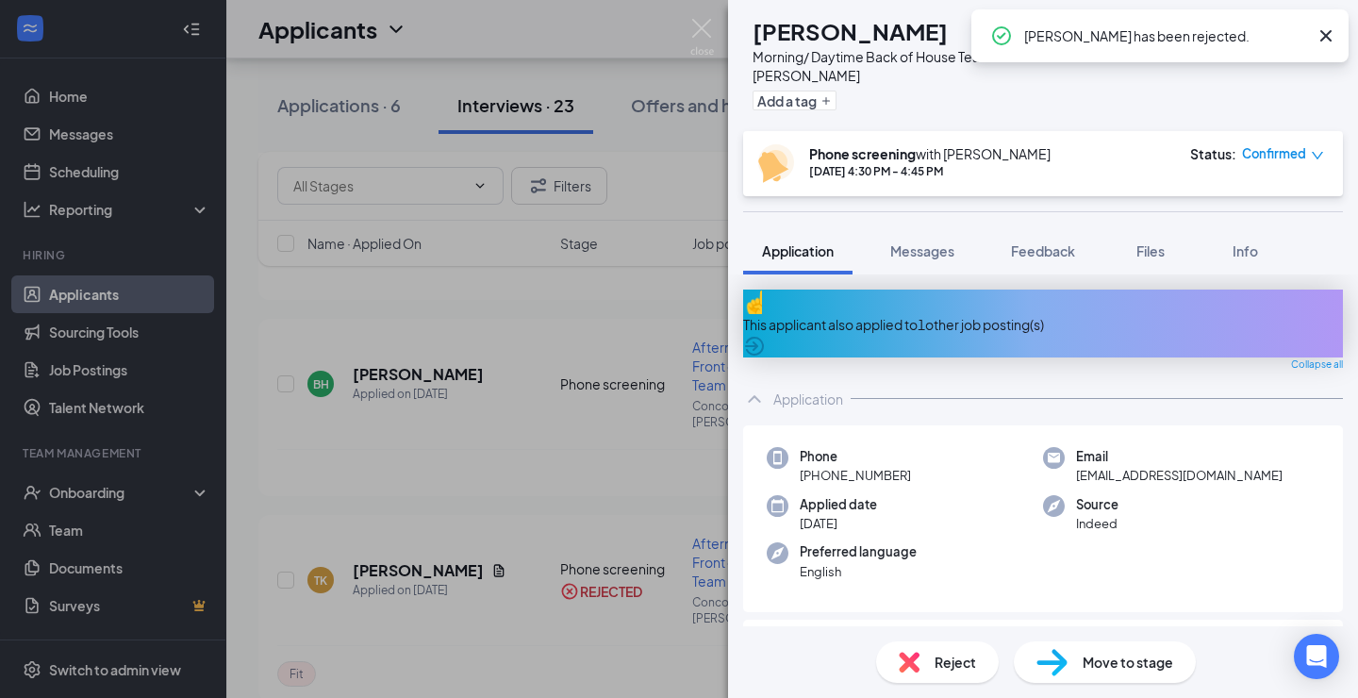
click at [528, 519] on div "DF [PERSON_NAME] Morning/ Daytime Back of House Team Member at [GEOGRAPHIC_DATA…" at bounding box center [679, 349] width 1358 height 698
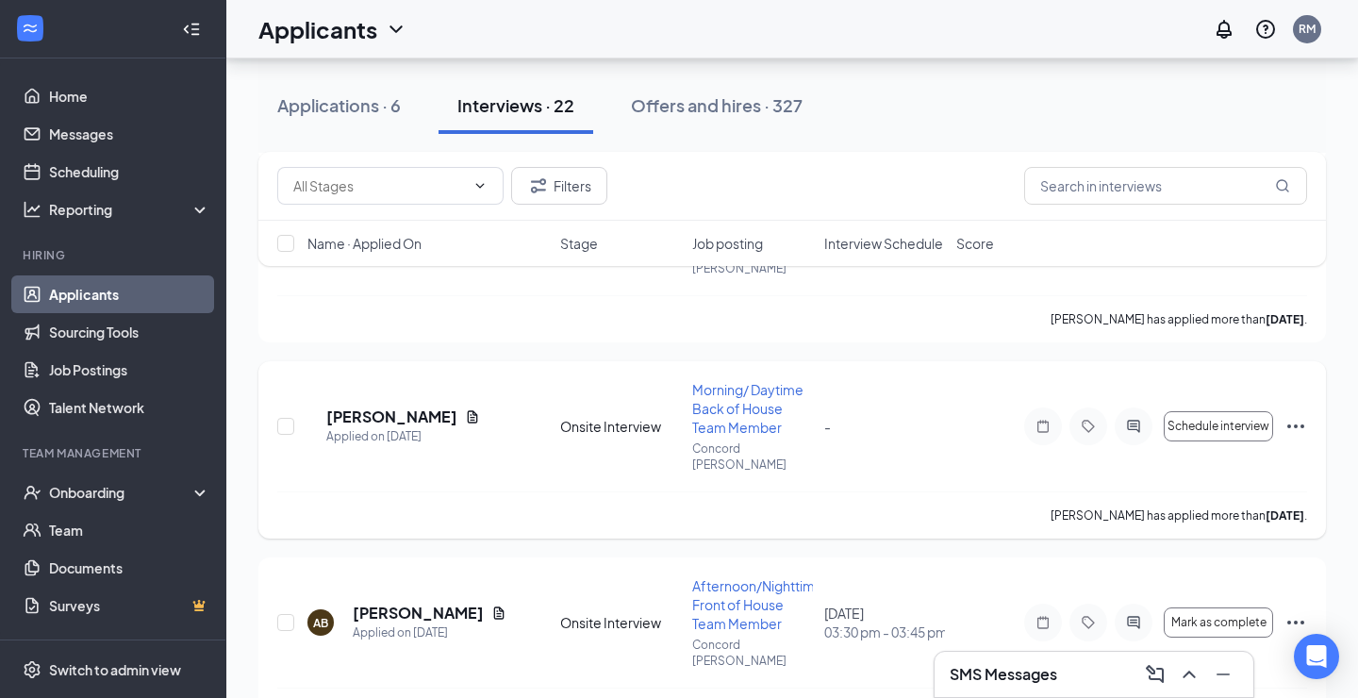
scroll to position [1940, 0]
click at [433, 601] on h5 "[PERSON_NAME]" at bounding box center [418, 611] width 131 height 21
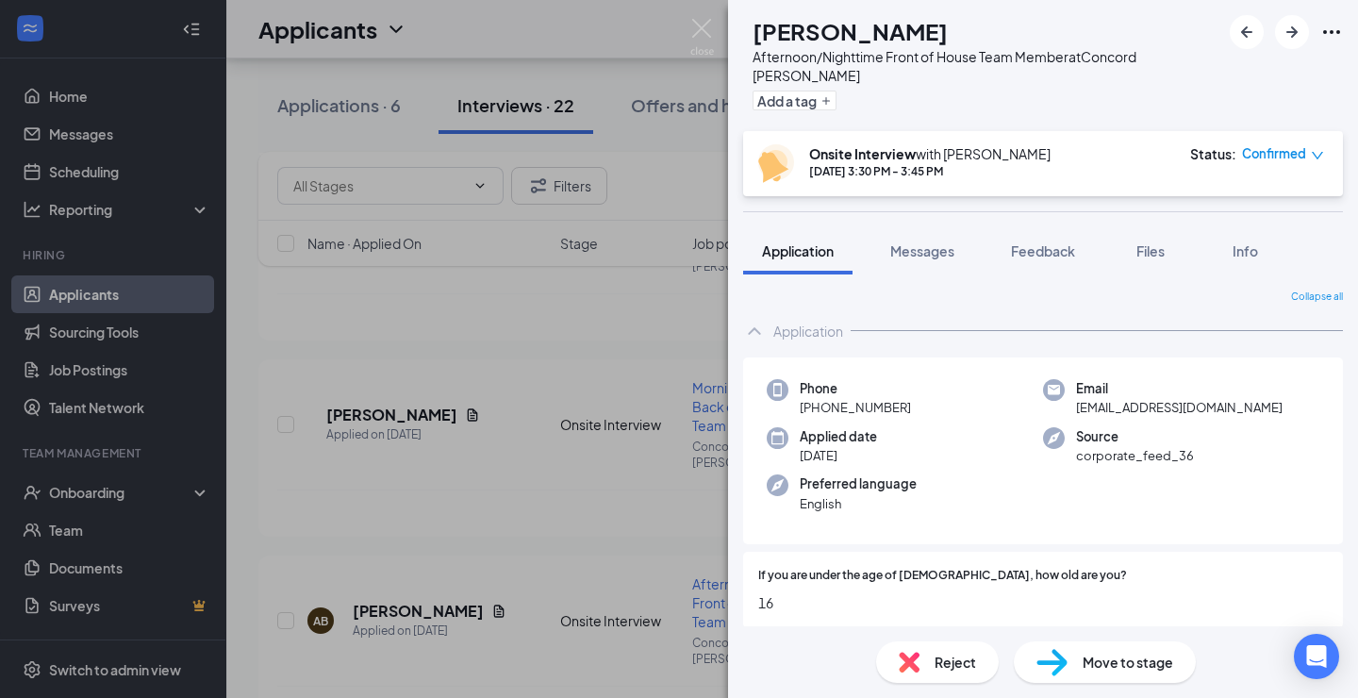
click at [959, 659] on span "Reject" at bounding box center [954, 661] width 41 height 21
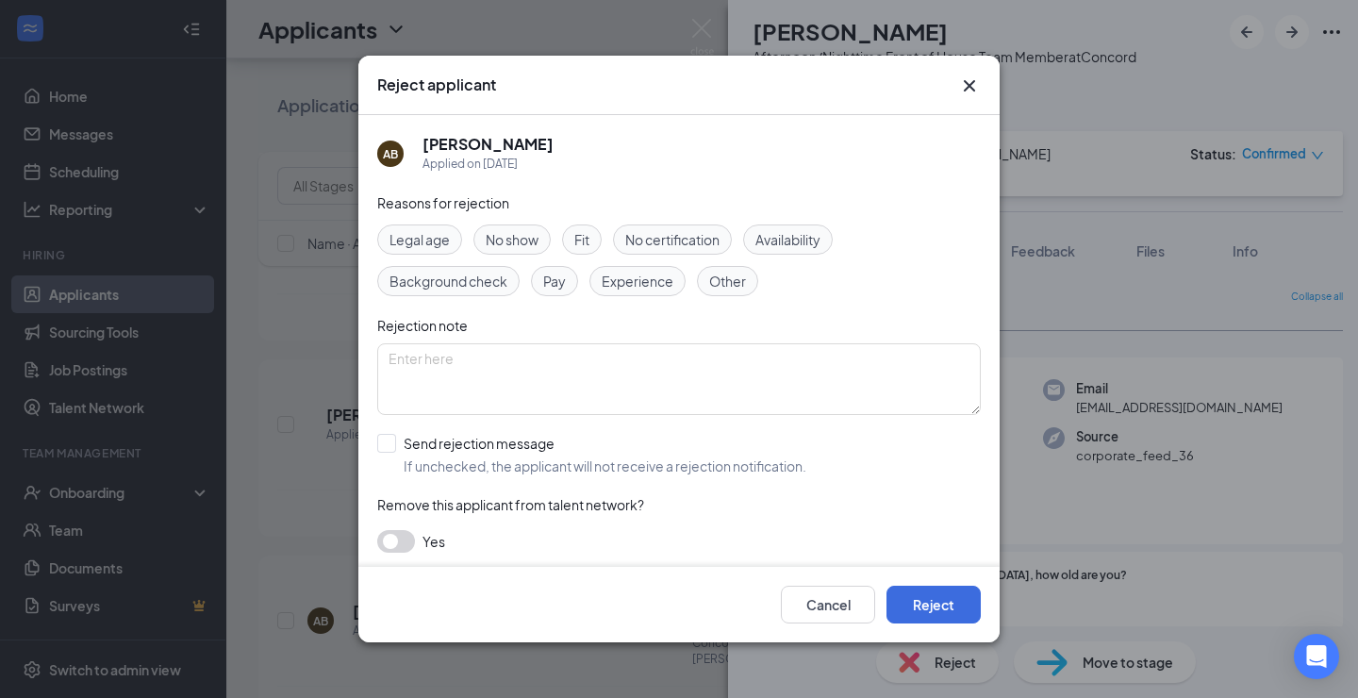
click at [579, 239] on span "Fit" at bounding box center [581, 239] width 15 height 21
click at [391, 445] on div at bounding box center [386, 443] width 19 height 19
click at [391, 445] on input "Send rejection message If unchecked, the applicant will not receive a rejection…" at bounding box center [591, 454] width 429 height 41
checkbox input "true"
click at [447, 536] on input "search" at bounding box center [672, 539] width 568 height 32
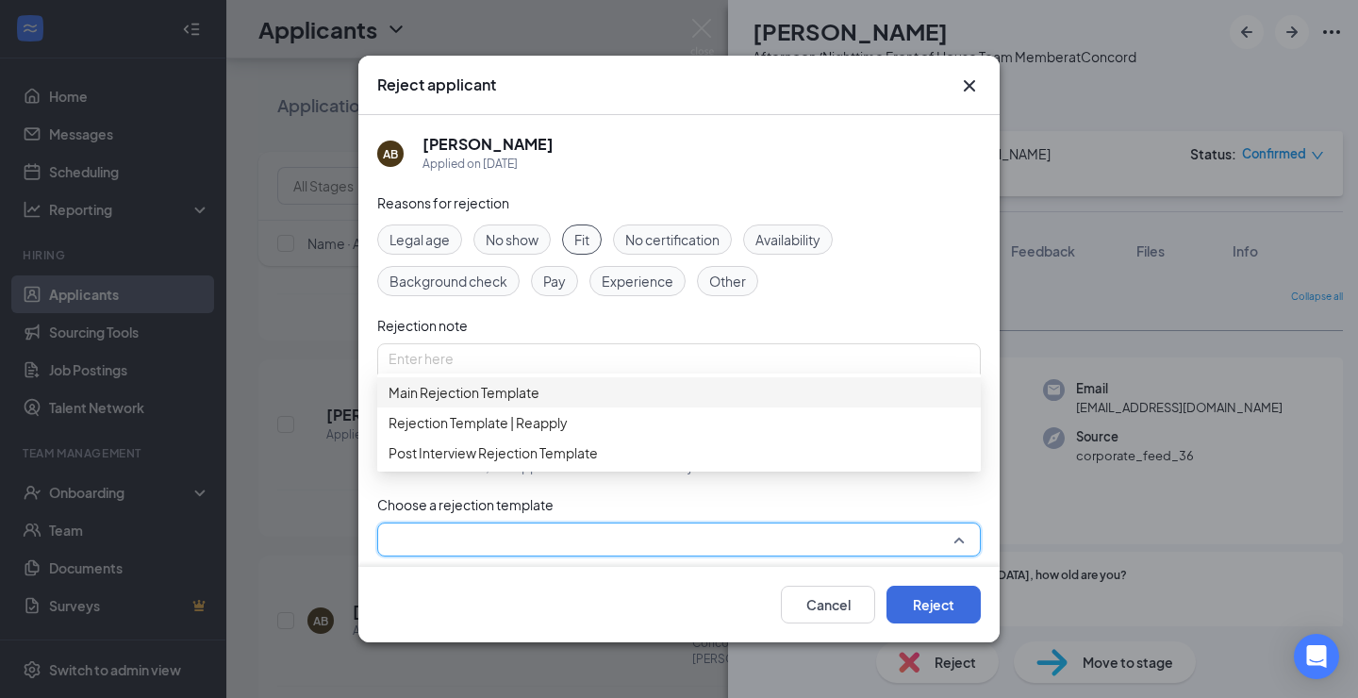
click at [488, 398] on span "Main Rejection Template" at bounding box center [463, 392] width 151 height 21
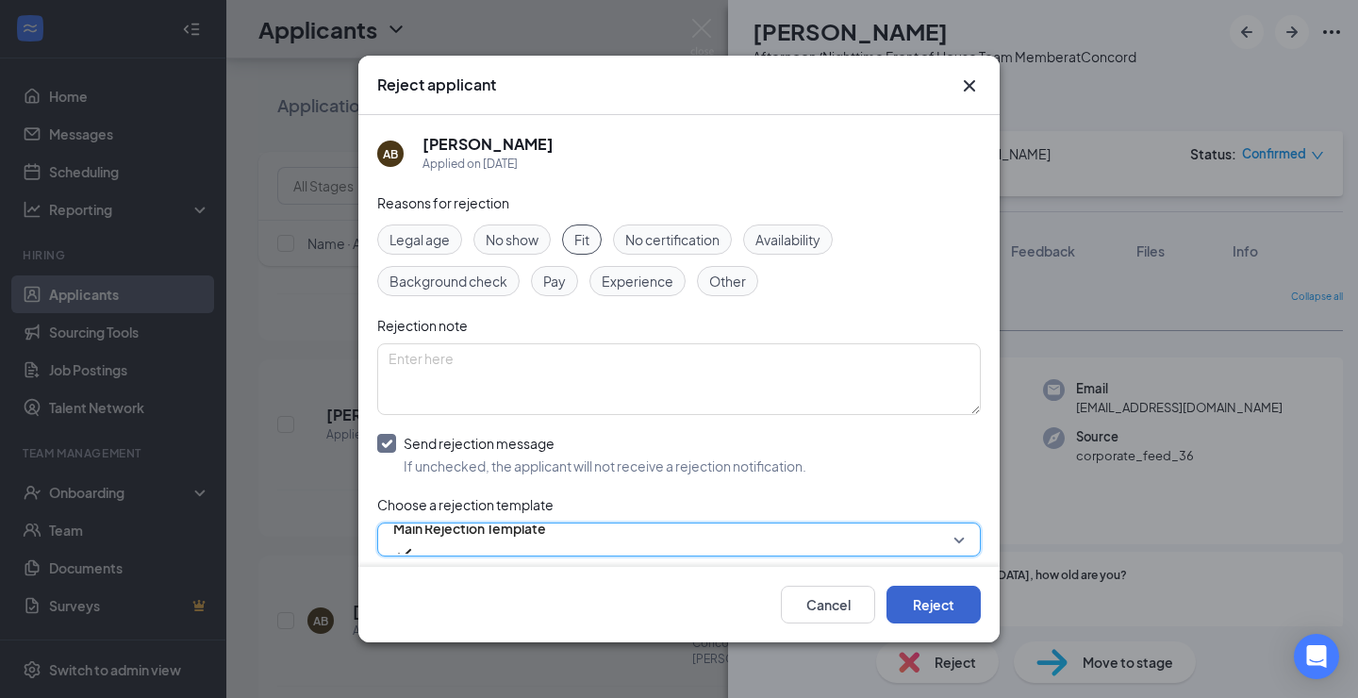
click at [946, 609] on button "Reject" at bounding box center [933, 604] width 94 height 38
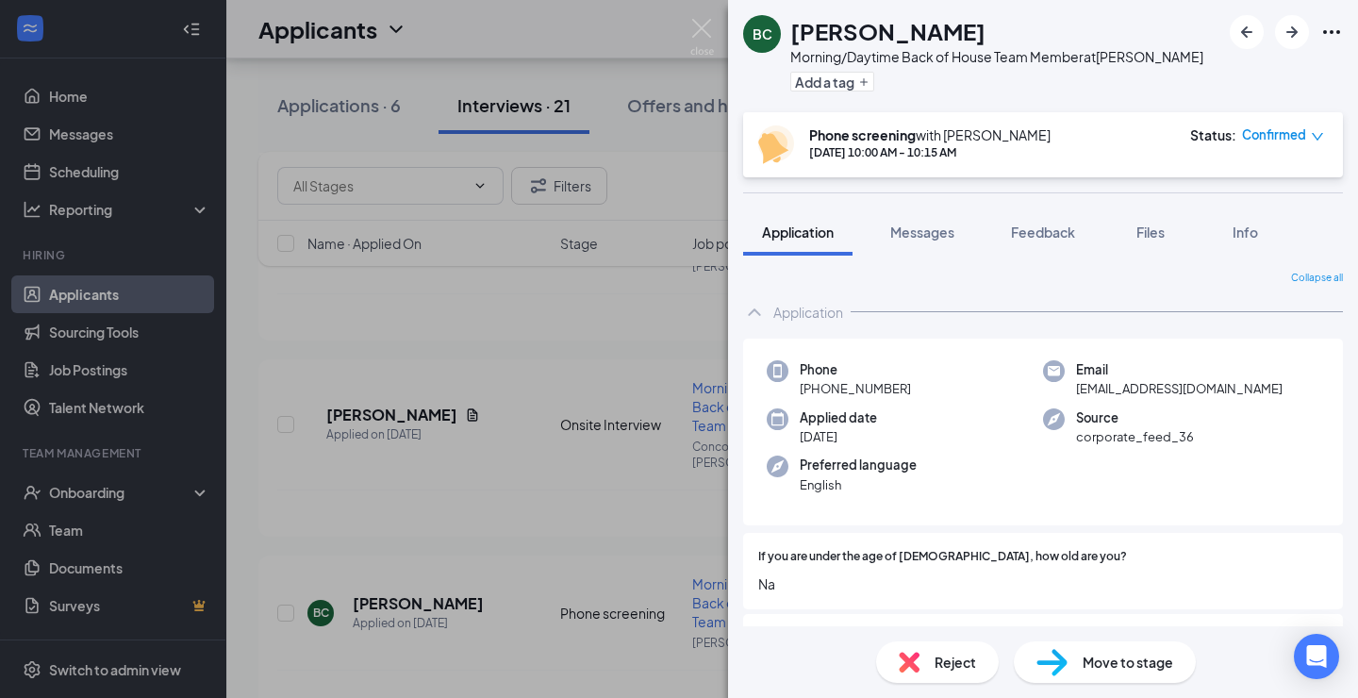
click at [1097, 667] on span "Move to stage" at bounding box center [1127, 661] width 91 height 21
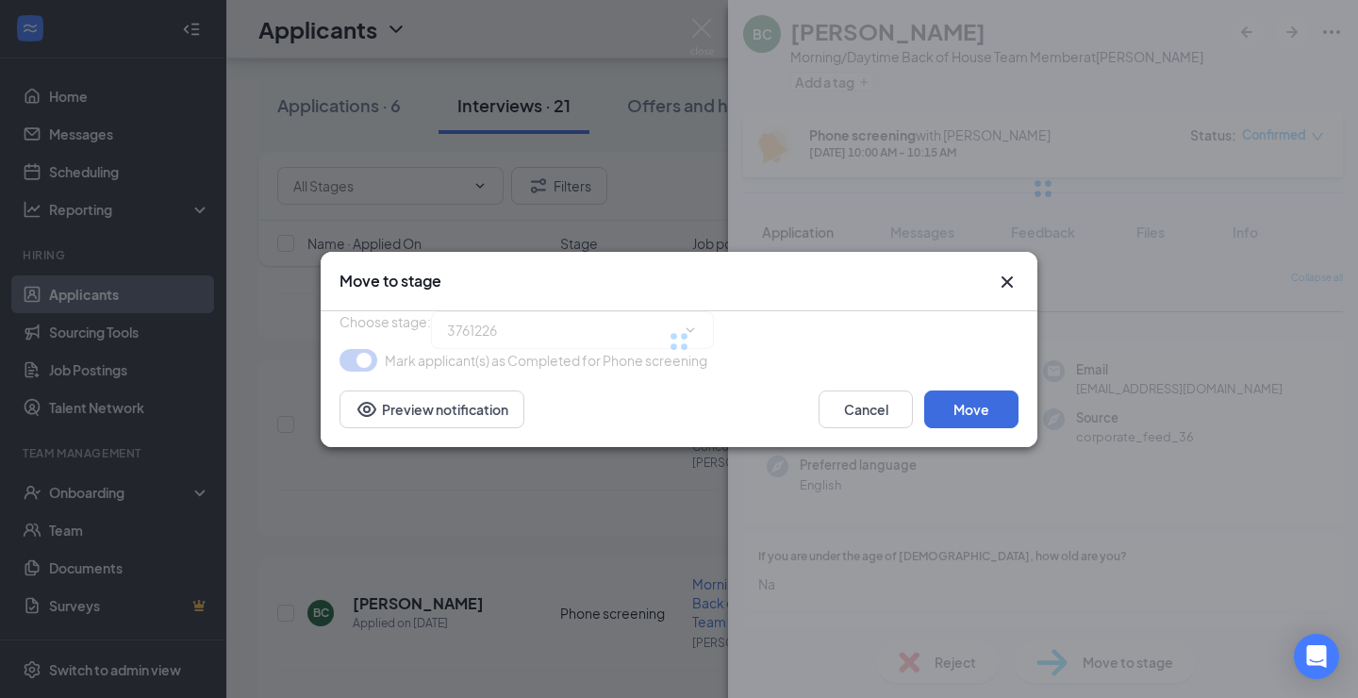
type input "Onsite Interview (next stage)"
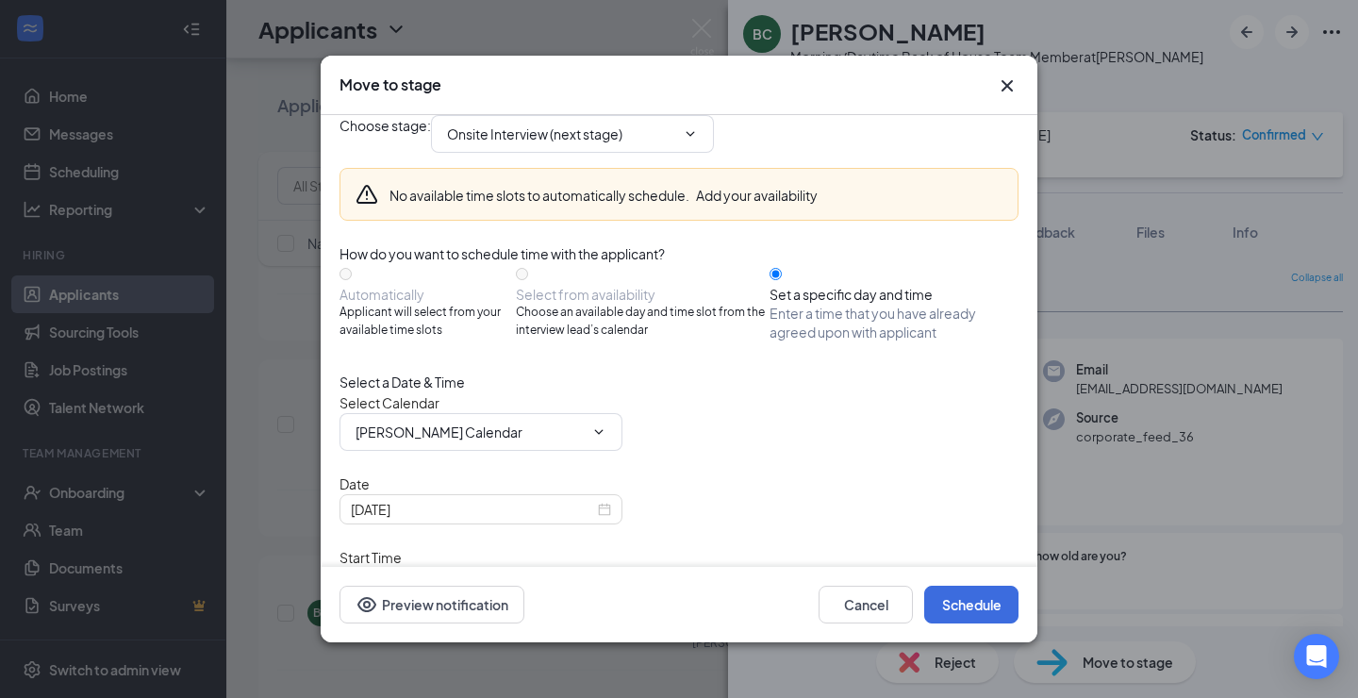
click at [1010, 87] on icon "Cross" at bounding box center [1007, 85] width 23 height 23
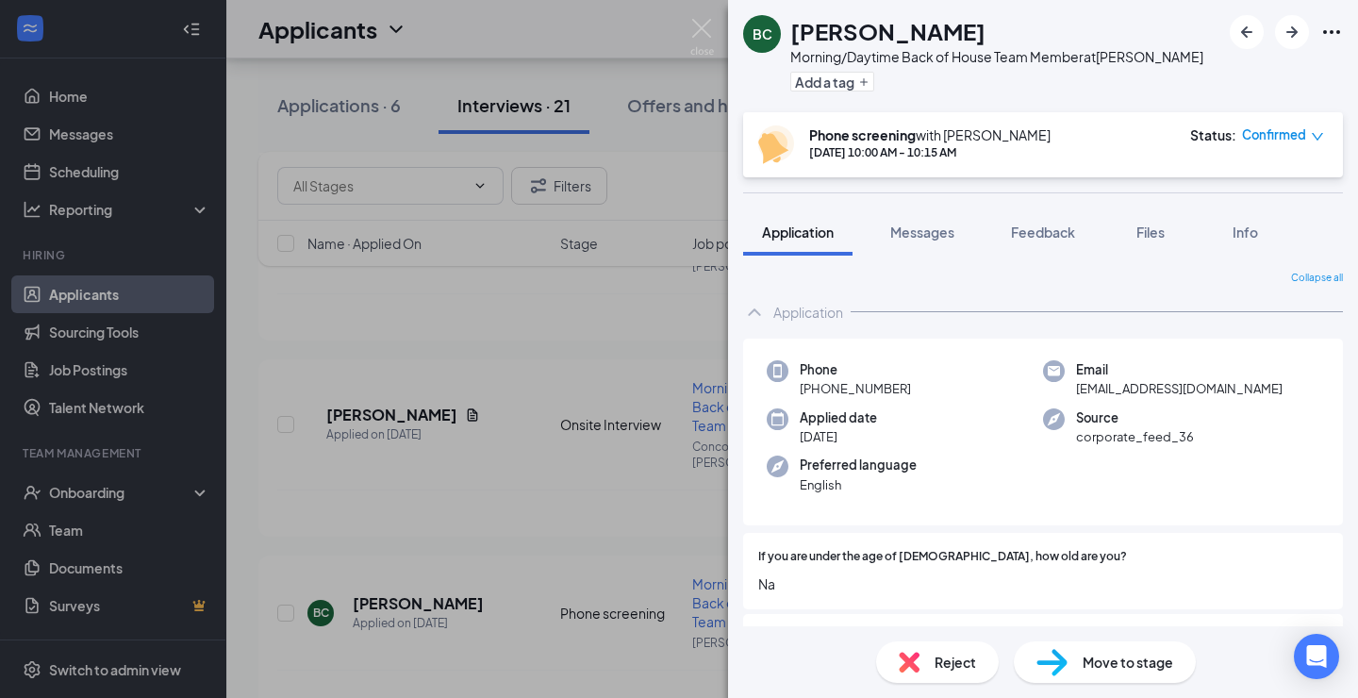
click at [637, 367] on div "BC [PERSON_NAME] Morning/Daytime Back of House Team Member at [PERSON_NAME] Add…" at bounding box center [679, 349] width 1358 height 698
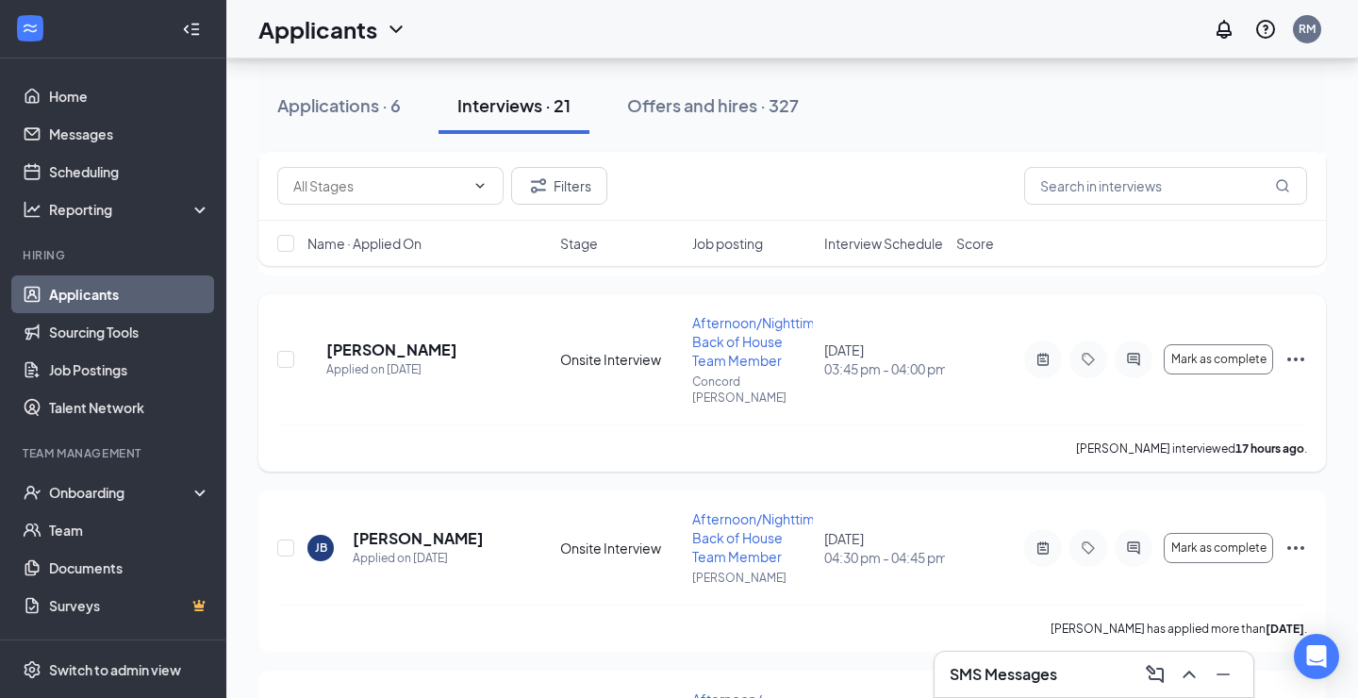
scroll to position [3509, 0]
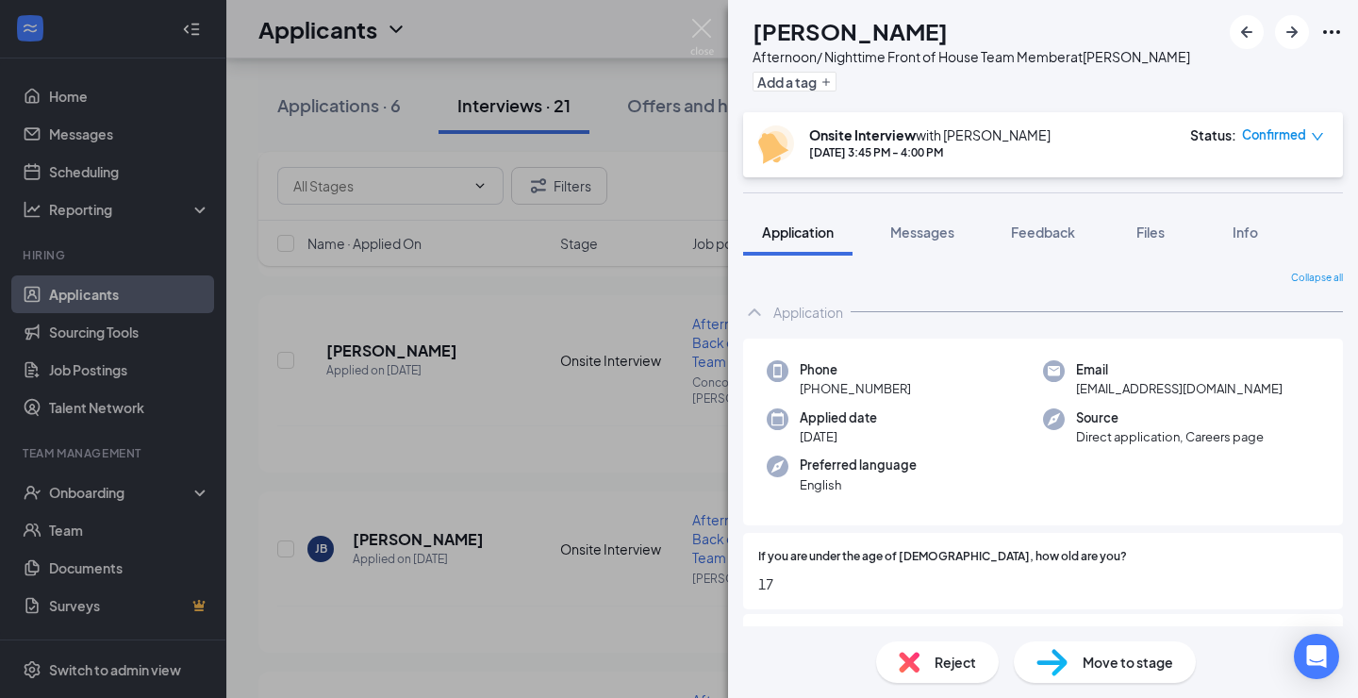
click at [931, 658] on div "Reject" at bounding box center [937, 661] width 123 height 41
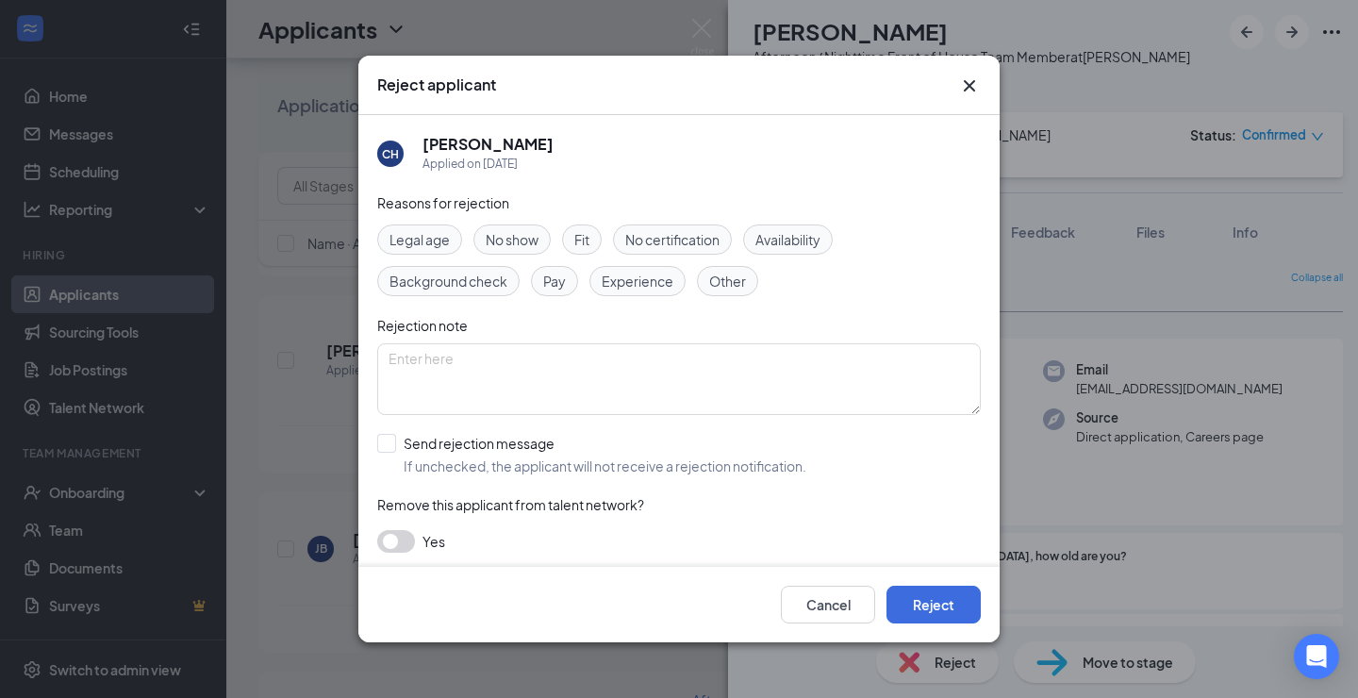
click at [585, 236] on span "Fit" at bounding box center [581, 239] width 15 height 21
click at [395, 441] on div at bounding box center [386, 443] width 19 height 19
click at [395, 441] on input "Send rejection message If unchecked, the applicant will not receive a rejection…" at bounding box center [591, 454] width 429 height 41
checkbox input "true"
click at [461, 543] on input "search" at bounding box center [672, 539] width 568 height 32
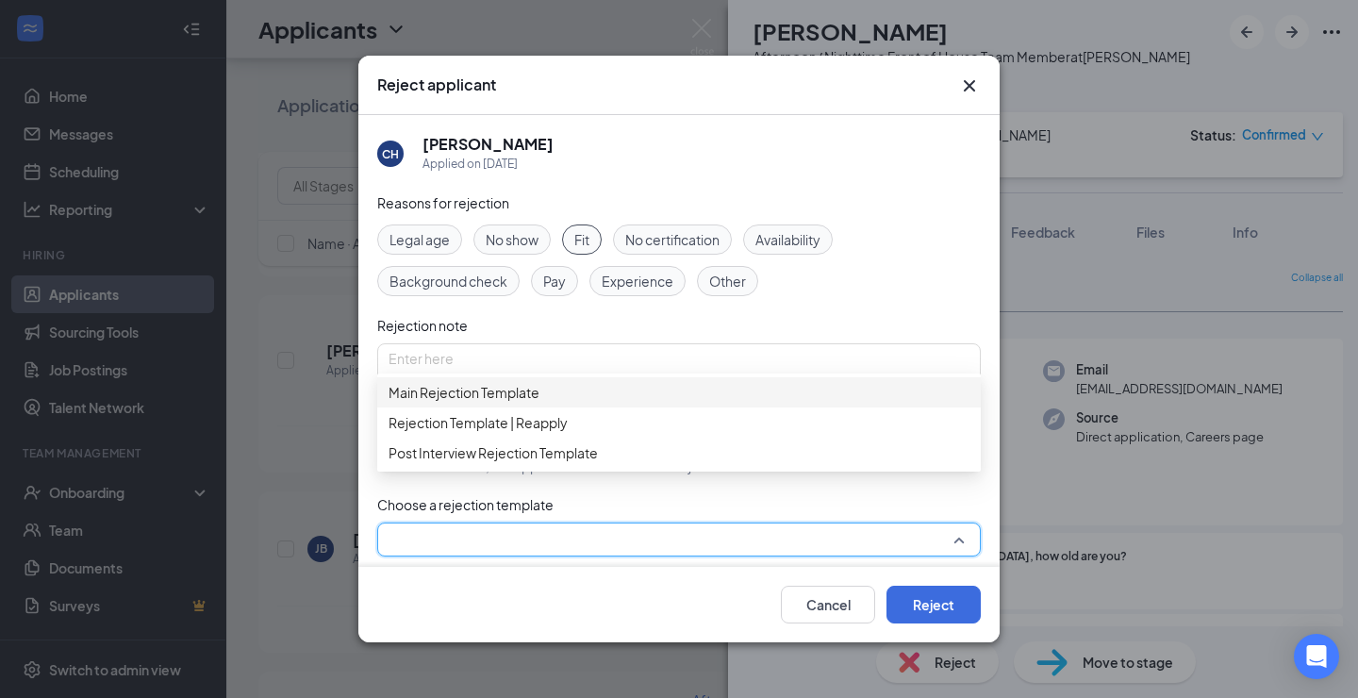
click at [497, 407] on div "Main Rejection Template" at bounding box center [678, 392] width 603 height 30
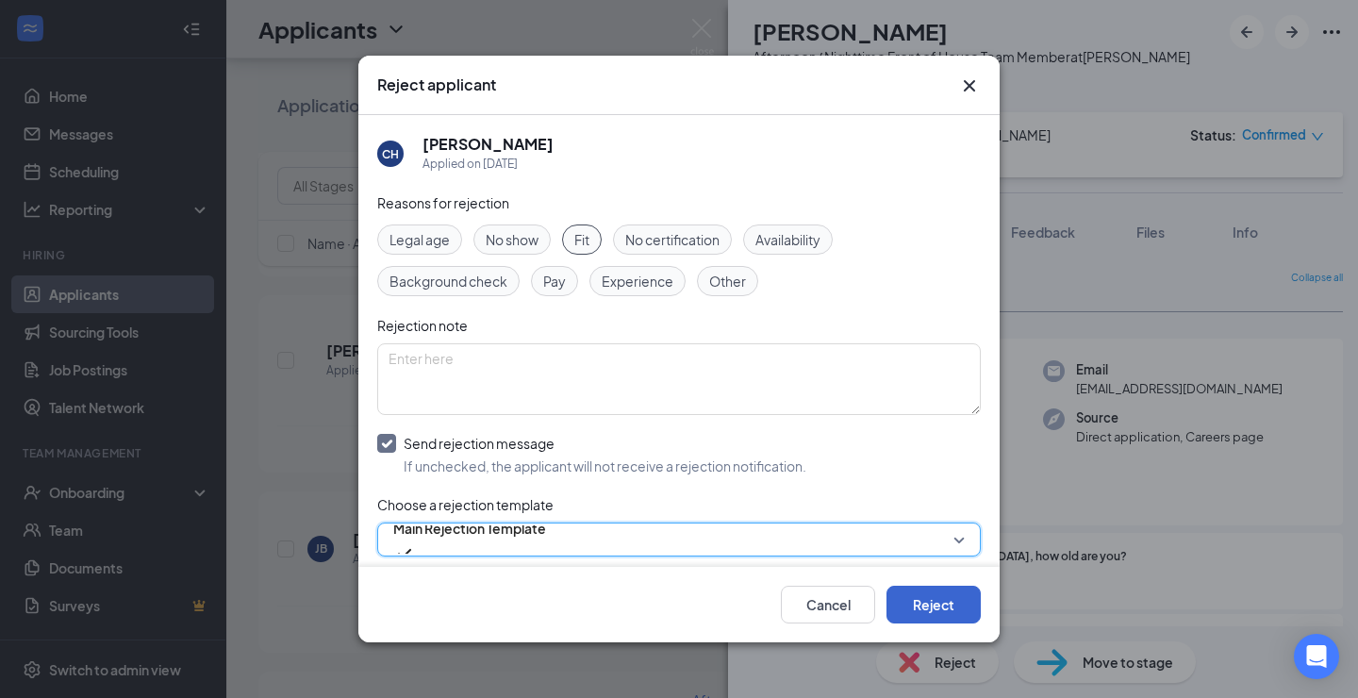
click at [936, 614] on button "Reject" at bounding box center [933, 604] width 94 height 38
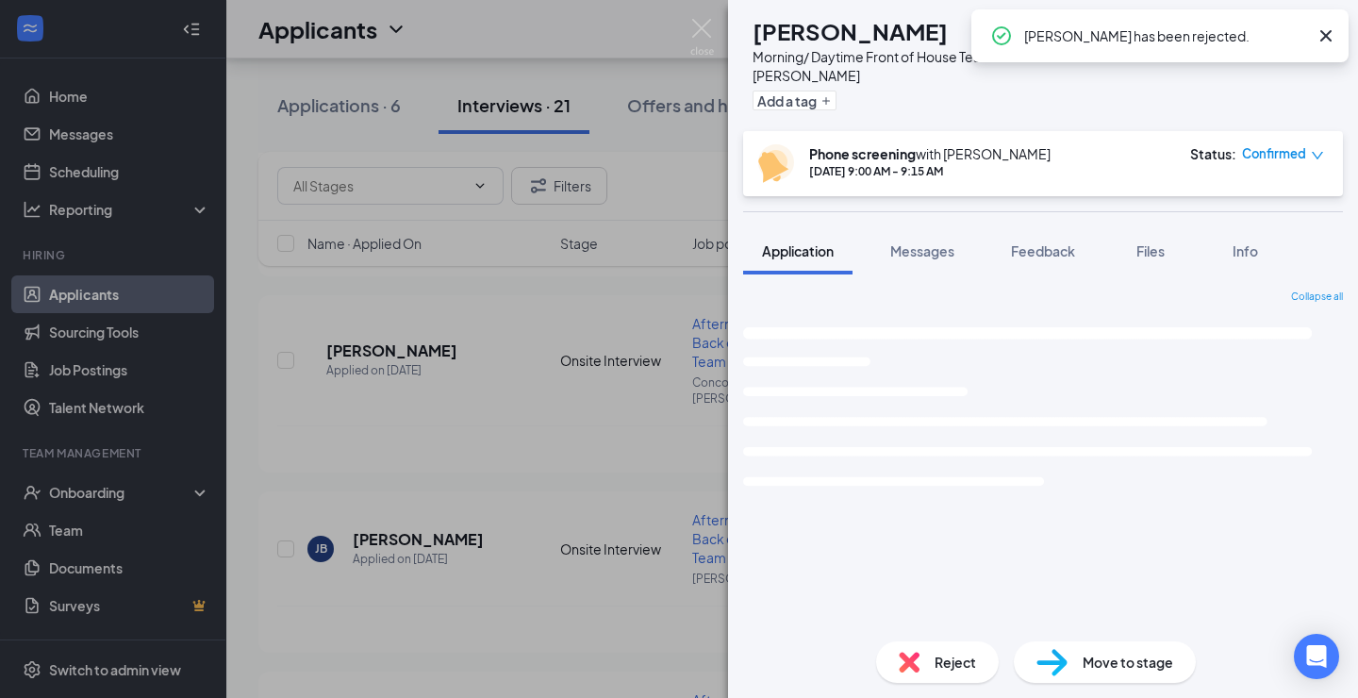
click at [633, 408] on div "RP [PERSON_NAME] Morning/ Daytime Front of House Team Member at [GEOGRAPHIC_DAT…" at bounding box center [679, 349] width 1358 height 698
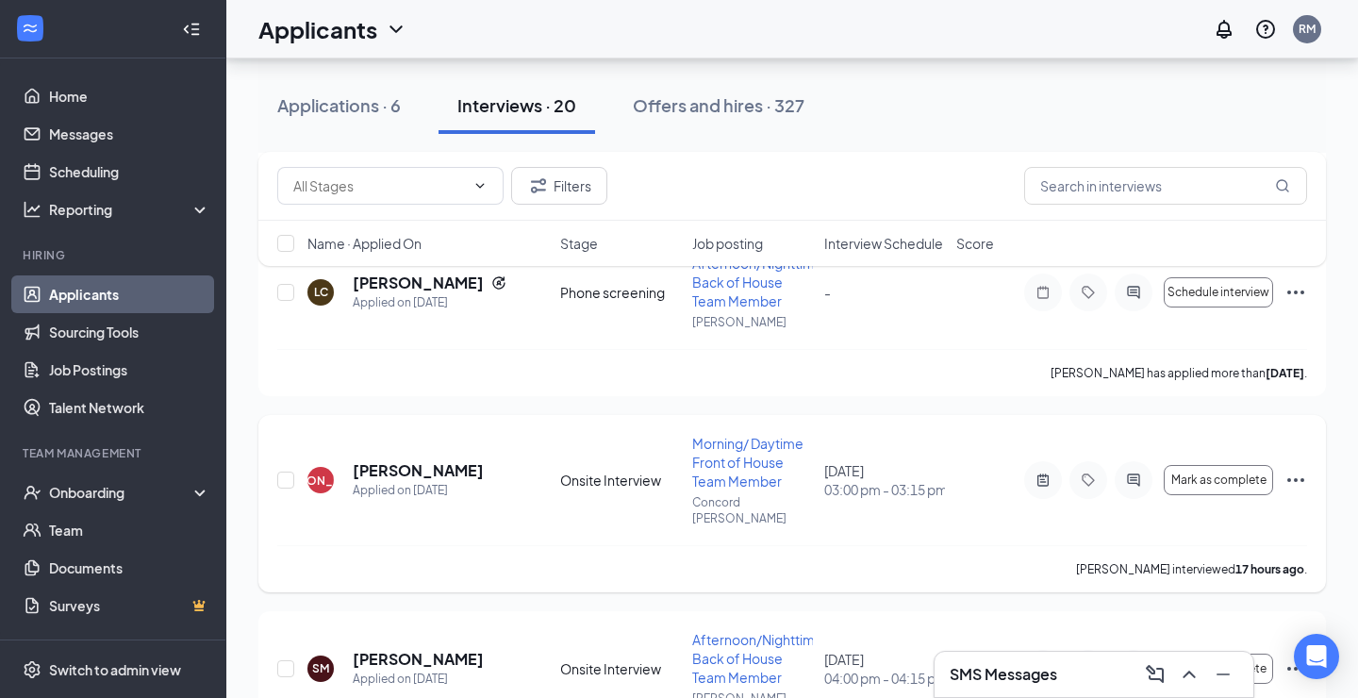
scroll to position [2795, 0]
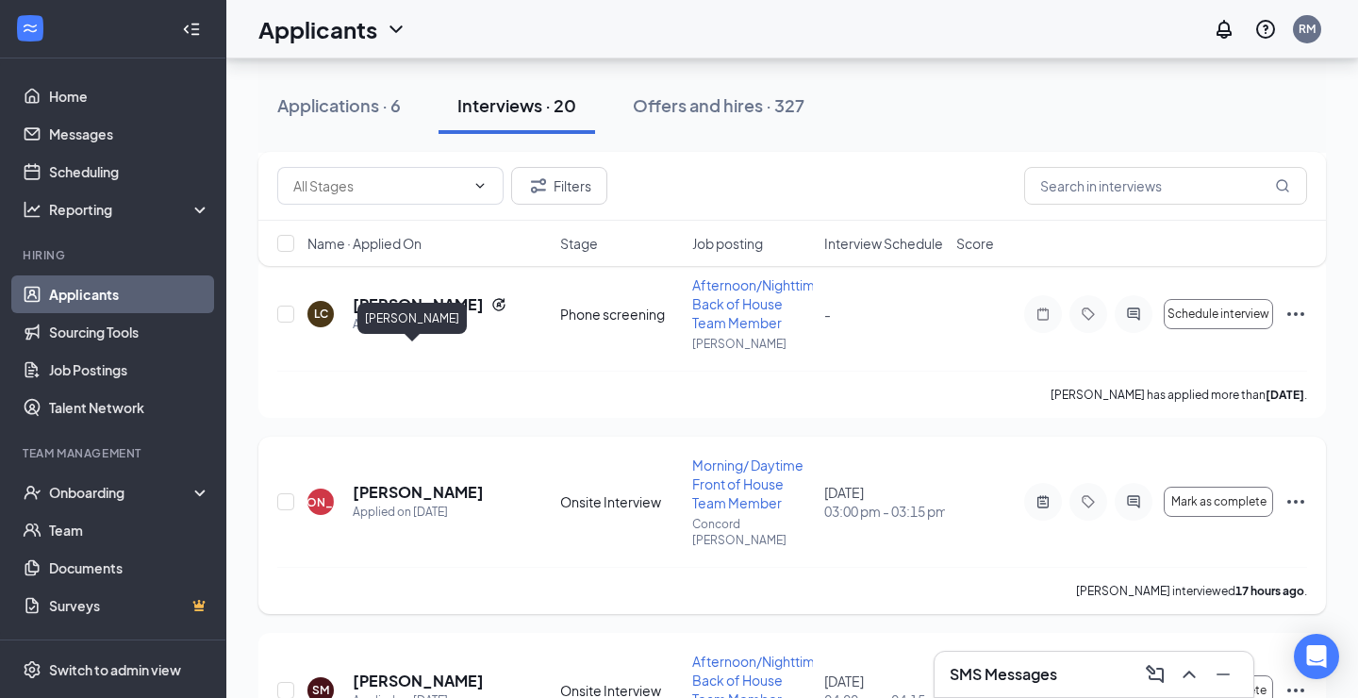
click at [390, 482] on h5 "[PERSON_NAME]" at bounding box center [418, 492] width 131 height 21
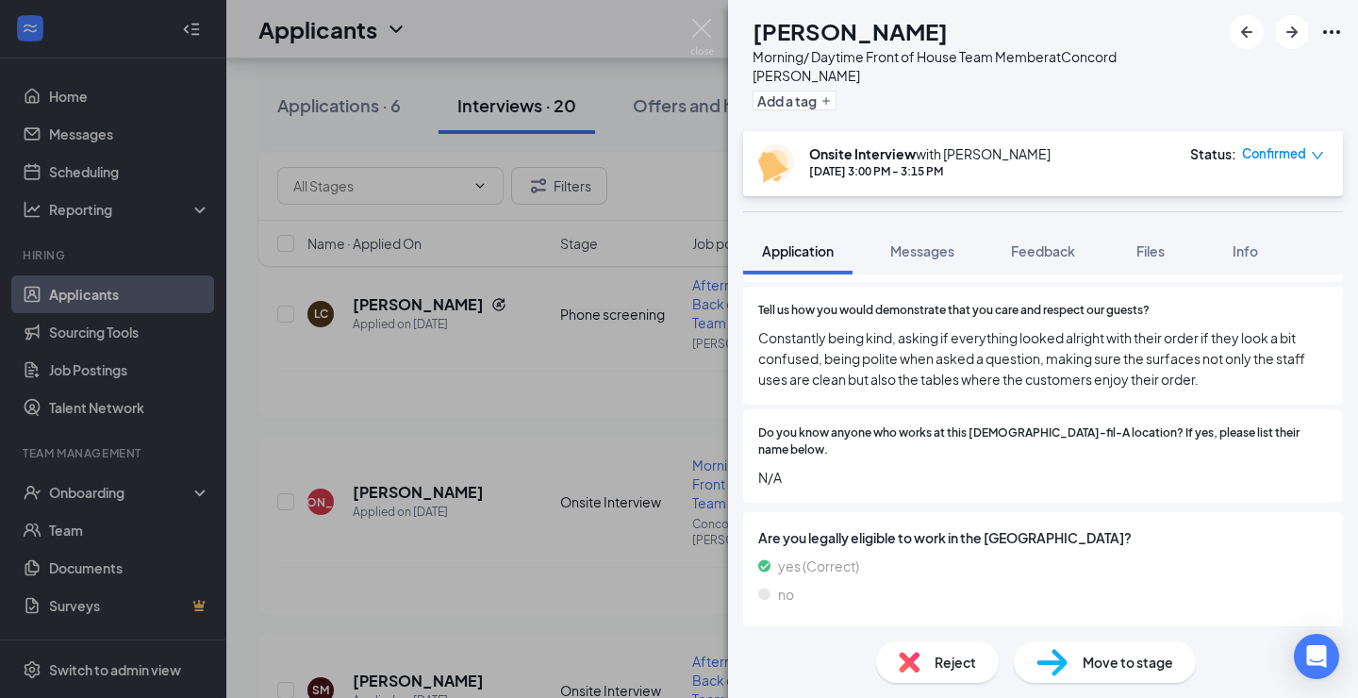
scroll to position [1630, 0]
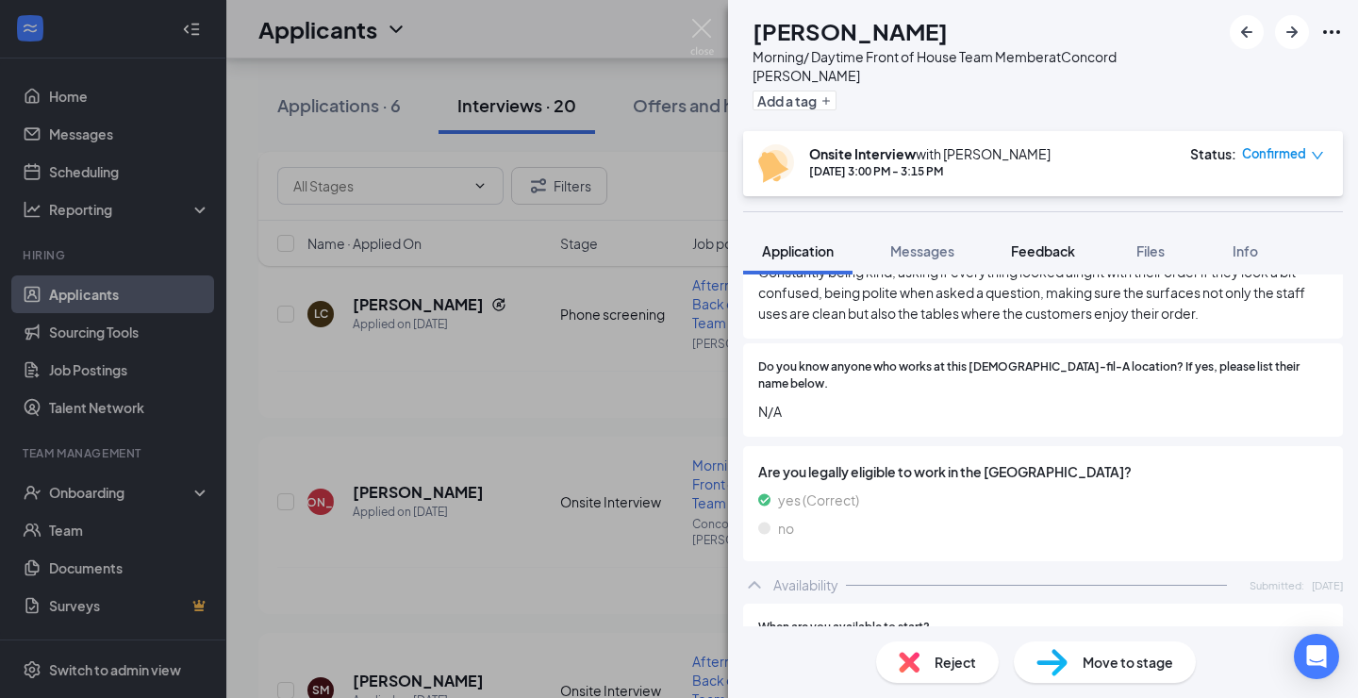
drag, startPoint x: 1036, startPoint y: 239, endPoint x: 1029, endPoint y: 255, distance: 17.7
click at [1036, 242] on span "Feedback" at bounding box center [1043, 250] width 64 height 17
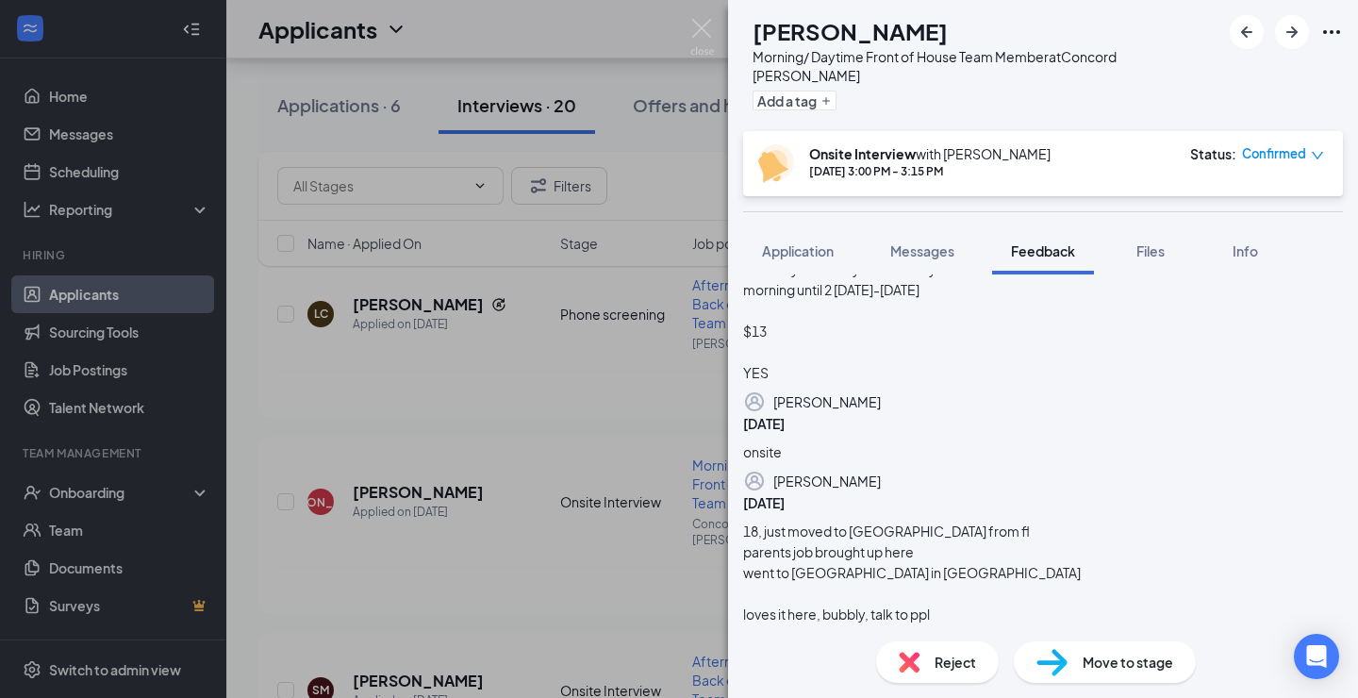
scroll to position [174, 0]
click at [1064, 668] on img at bounding box center [1051, 662] width 31 height 27
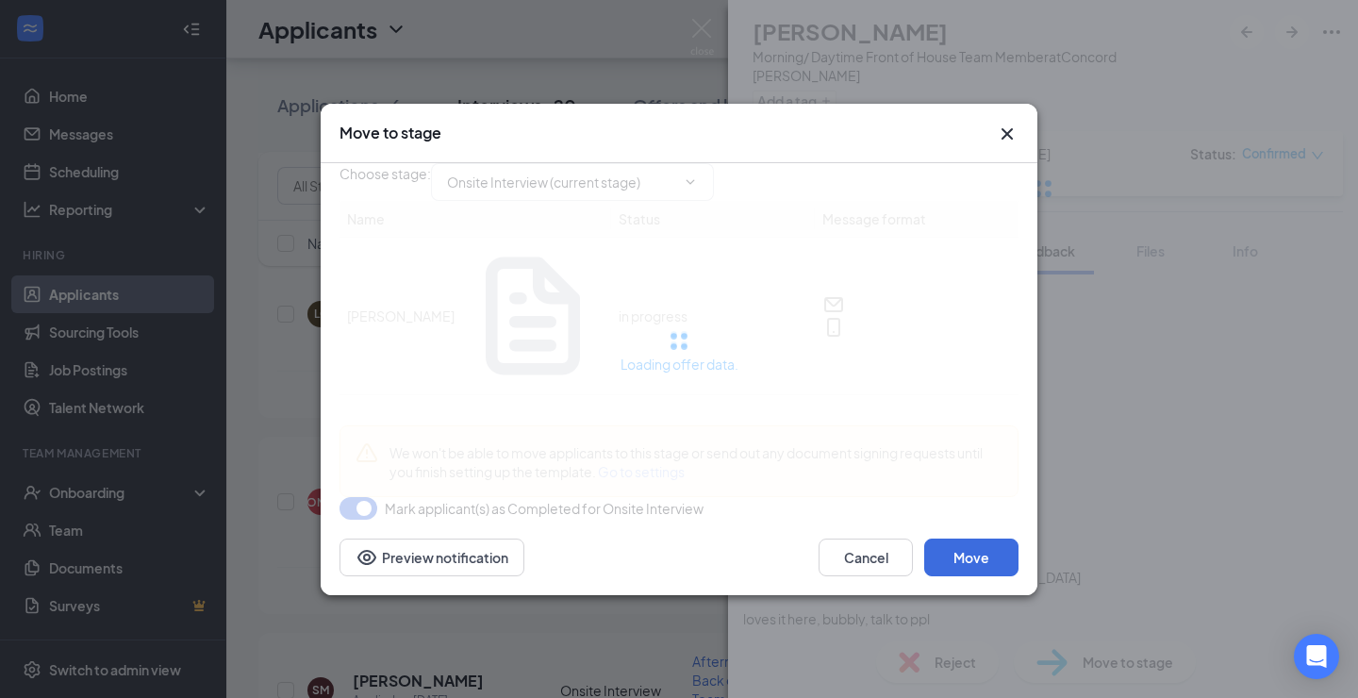
type input "Offer Letter (next stage)"
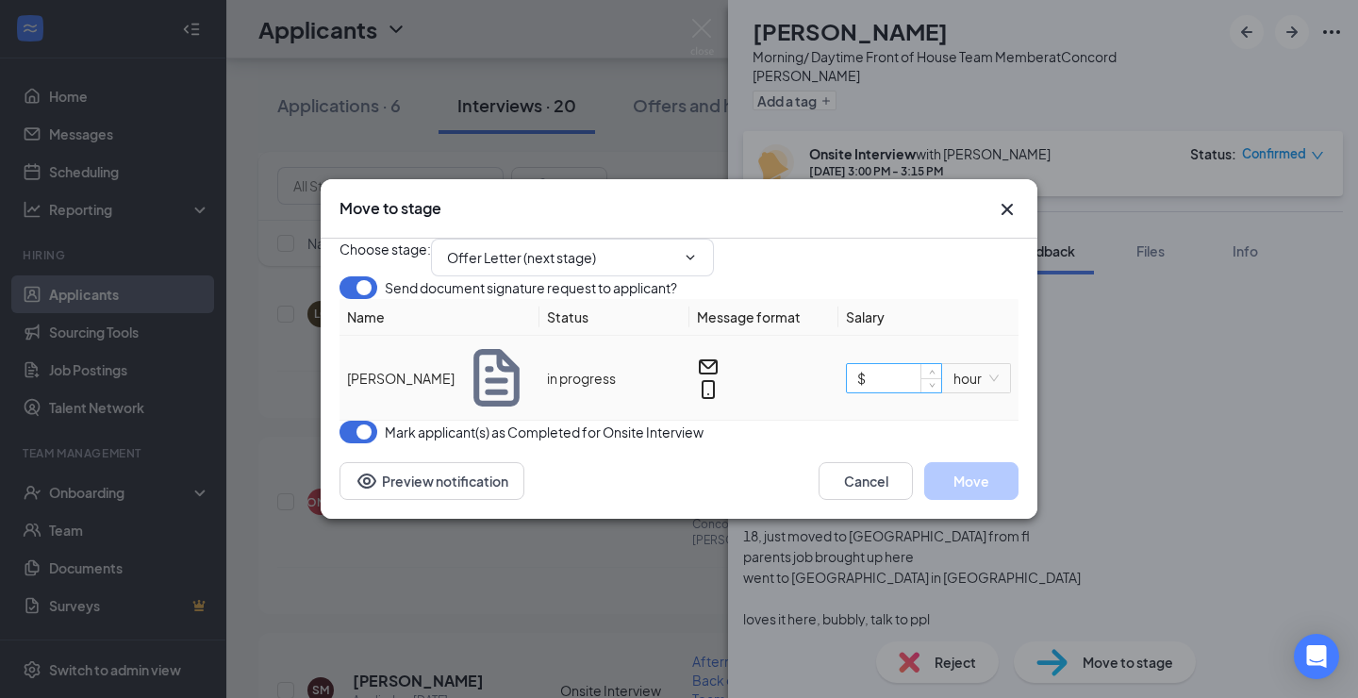
click at [876, 392] on input "$" at bounding box center [894, 378] width 94 height 28
type input "$ 13"
click at [923, 500] on div "Cancel Move" at bounding box center [918, 481] width 200 height 38
click at [946, 500] on button "Move" at bounding box center [971, 481] width 94 height 38
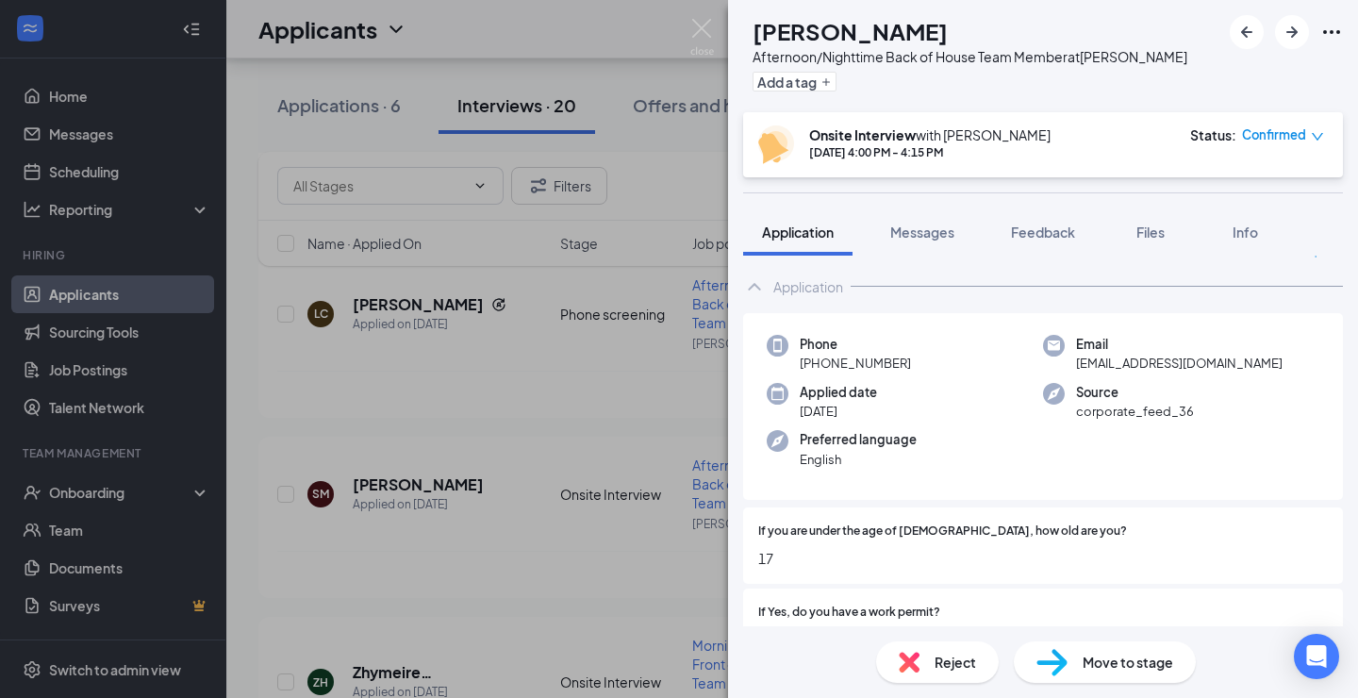
scroll to position [16, 0]
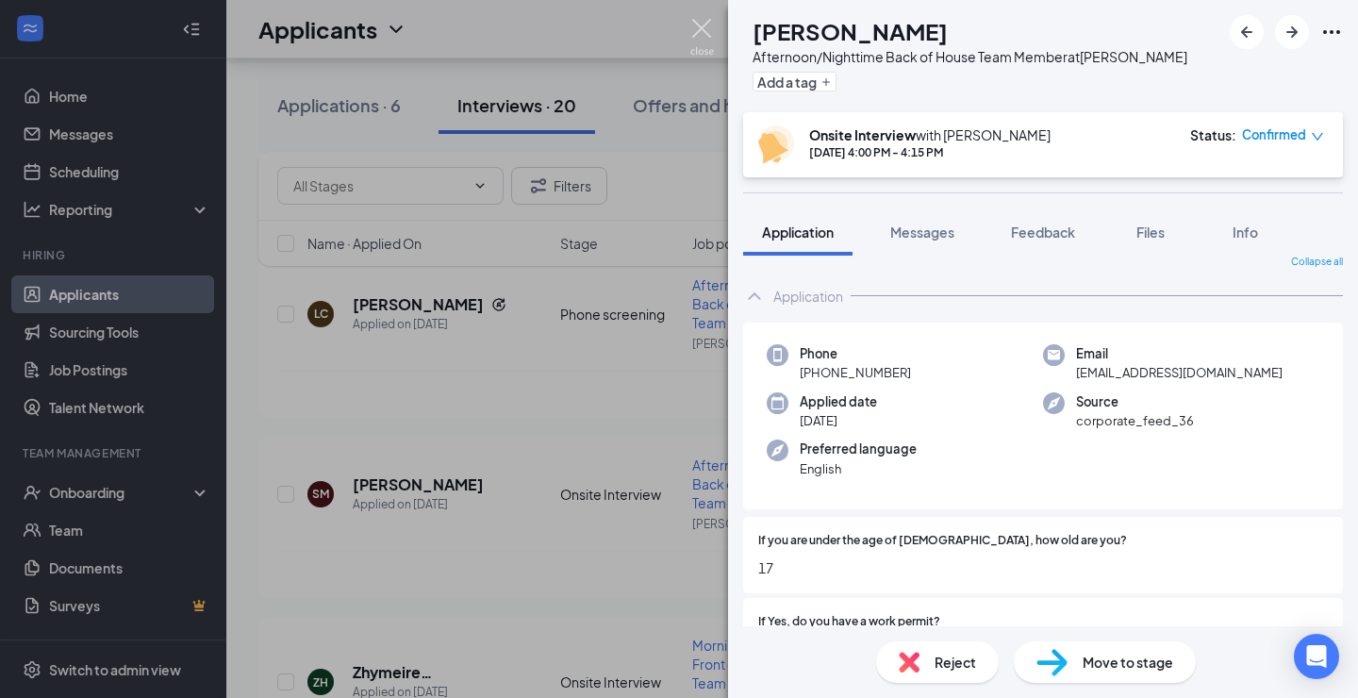
click at [708, 32] on img at bounding box center [702, 37] width 24 height 37
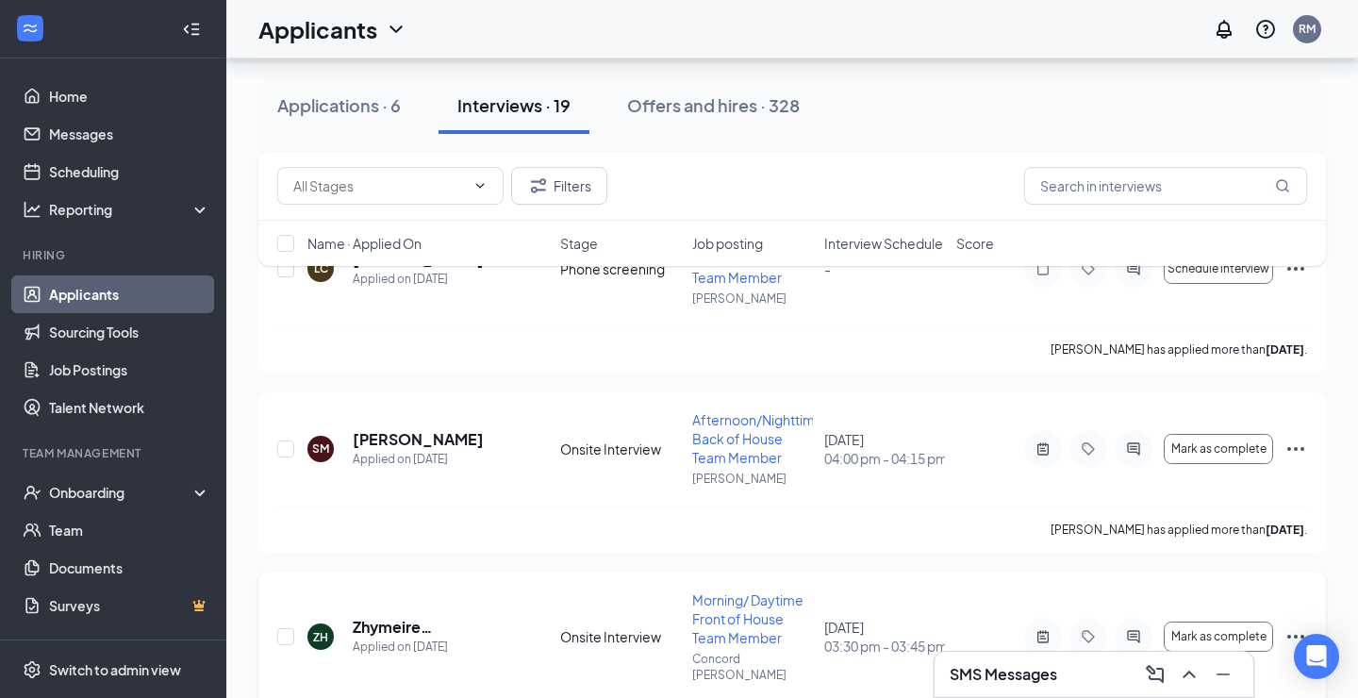
scroll to position [2842, 0]
click at [476, 615] on h5 "Zhymeire [PERSON_NAME]" at bounding box center [431, 625] width 156 height 21
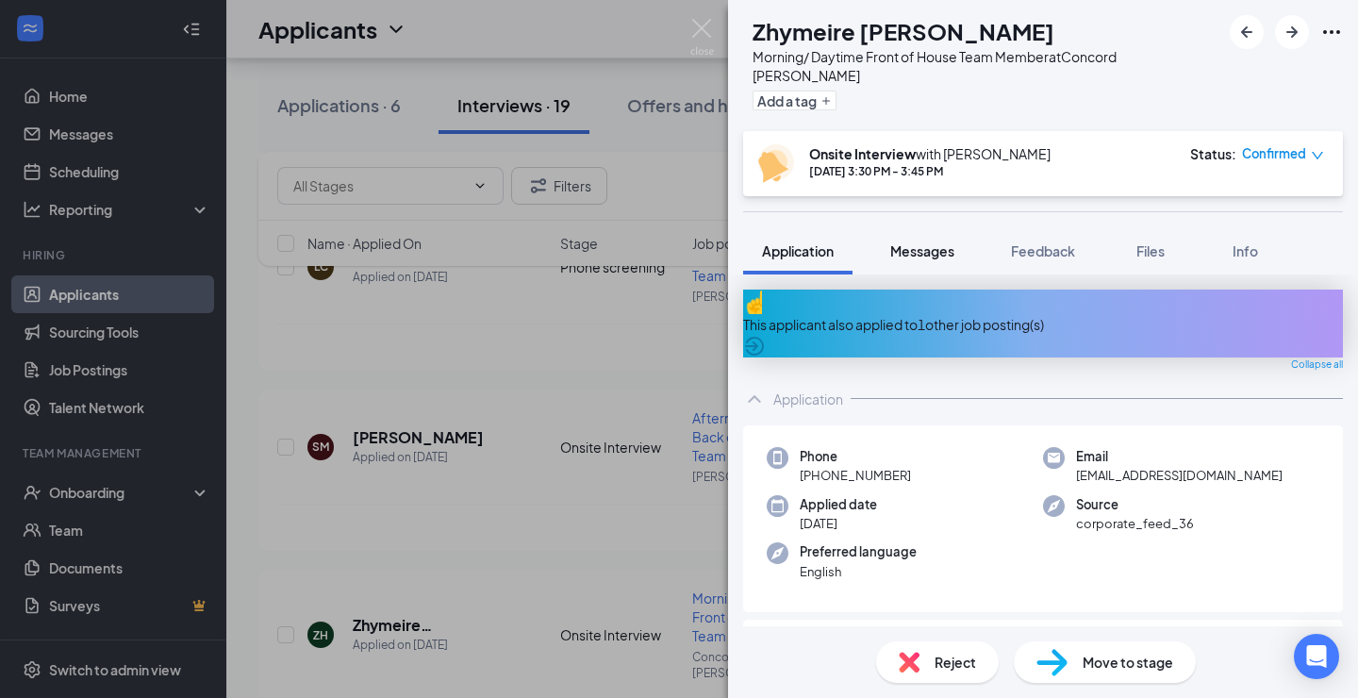
click at [940, 242] on span "Messages" at bounding box center [922, 250] width 64 height 17
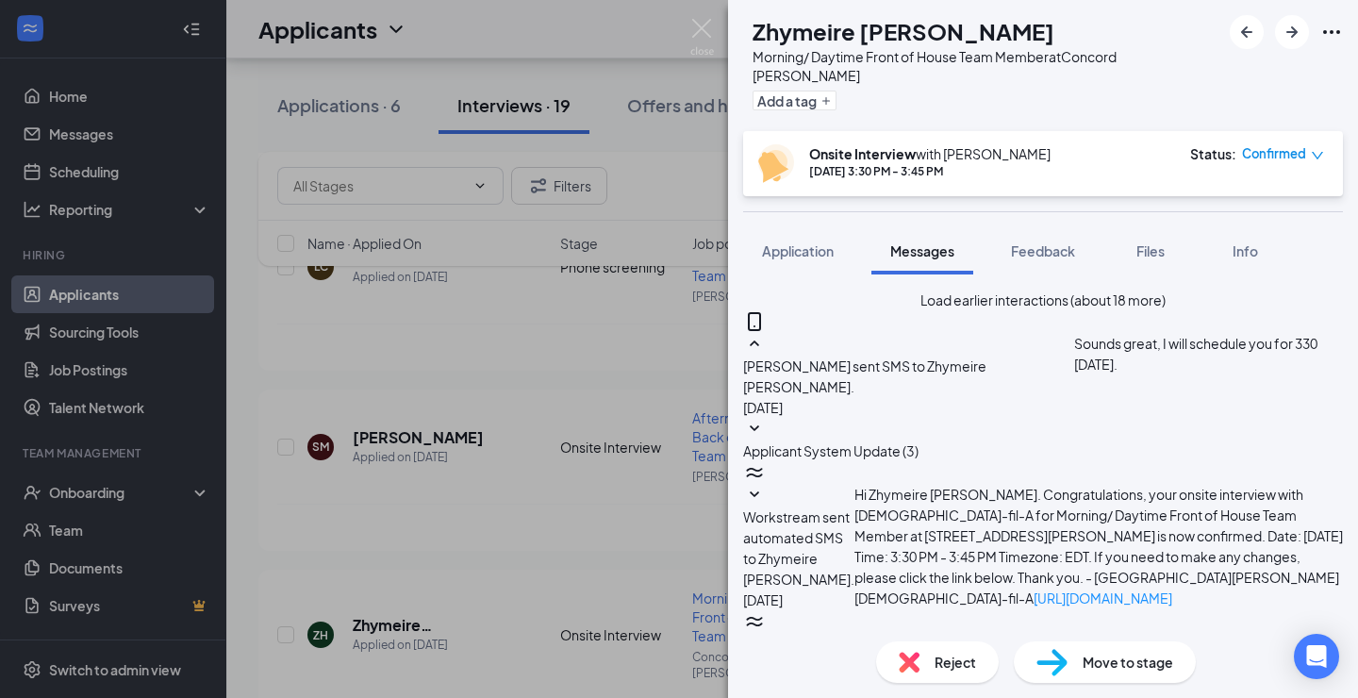
scroll to position [626, 0]
click at [1052, 241] on div "Feedback" at bounding box center [1043, 250] width 64 height 19
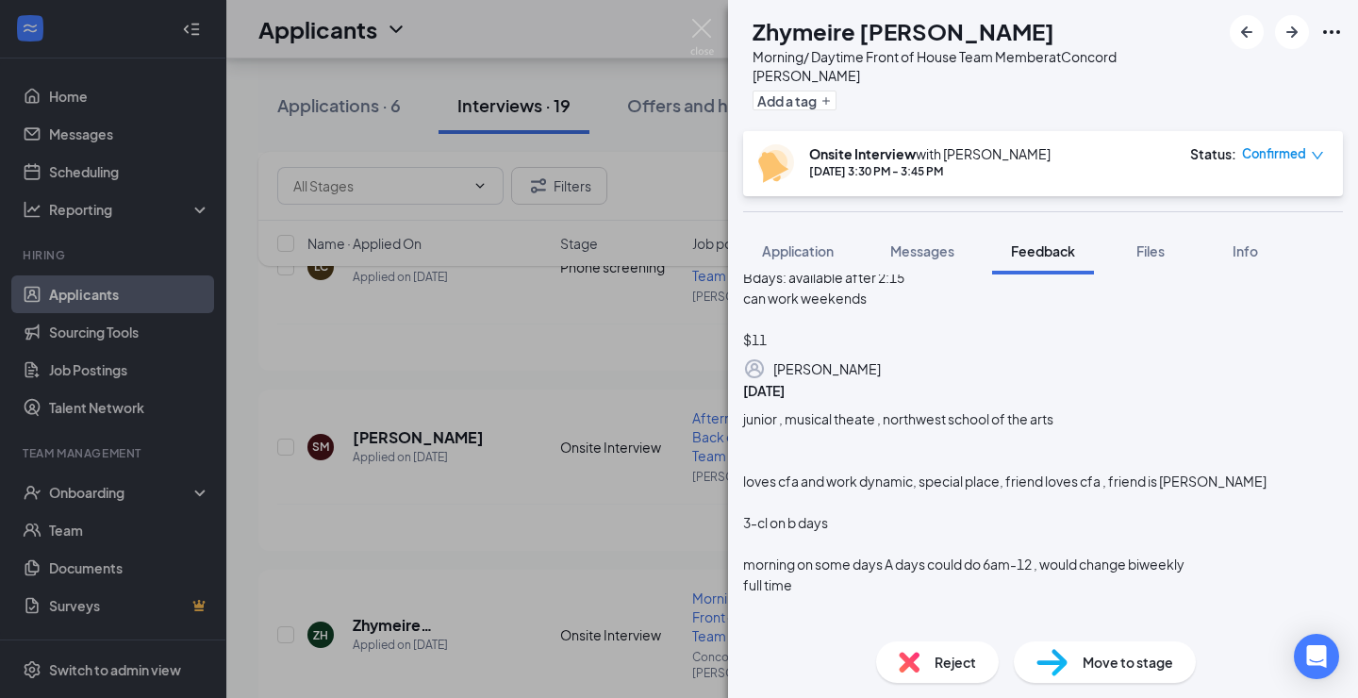
scroll to position [168, 0]
click at [1071, 651] on div "Move to stage" at bounding box center [1104, 661] width 182 height 41
type input "Offer Letter (next stage)"
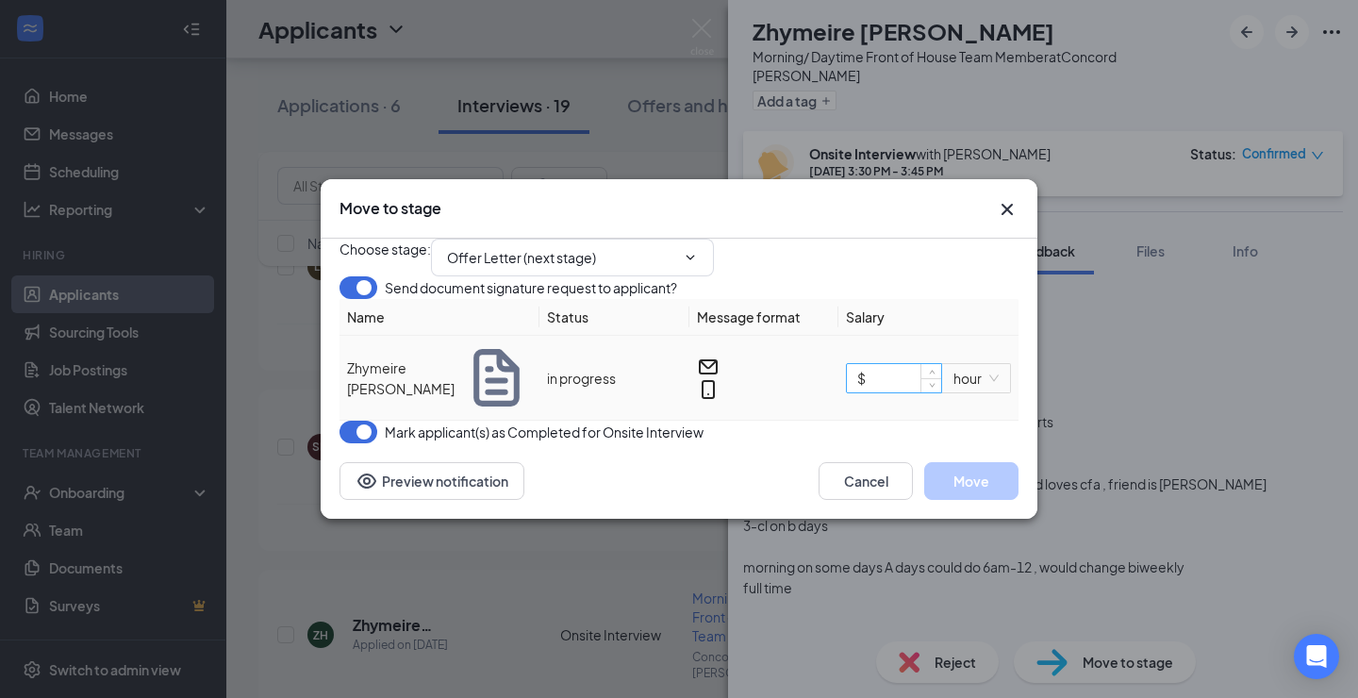
click at [889, 392] on input "$" at bounding box center [894, 378] width 94 height 28
type input "$ 11"
click at [899, 443] on div "Mark applicant(s) as Completed for Onsite Interview" at bounding box center [678, 431] width 679 height 23
click at [969, 500] on button "Move" at bounding box center [971, 481] width 94 height 38
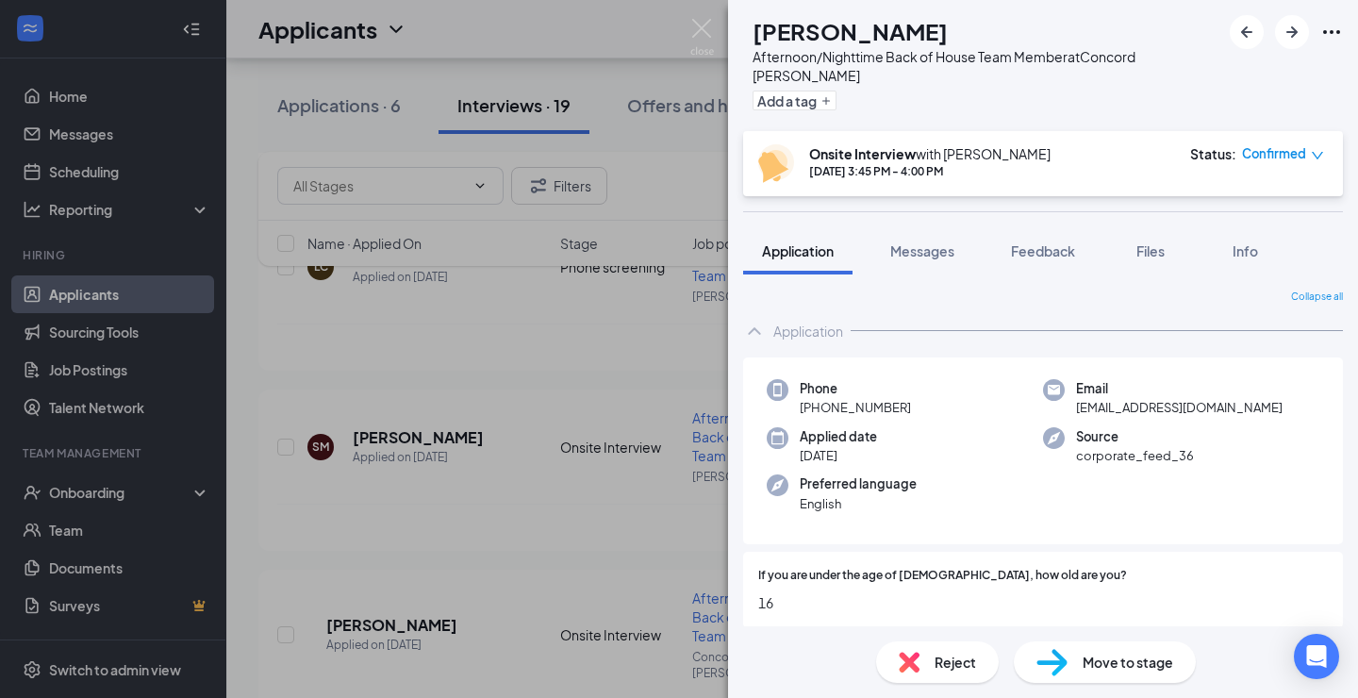
click at [934, 659] on span "Reject" at bounding box center [954, 661] width 41 height 21
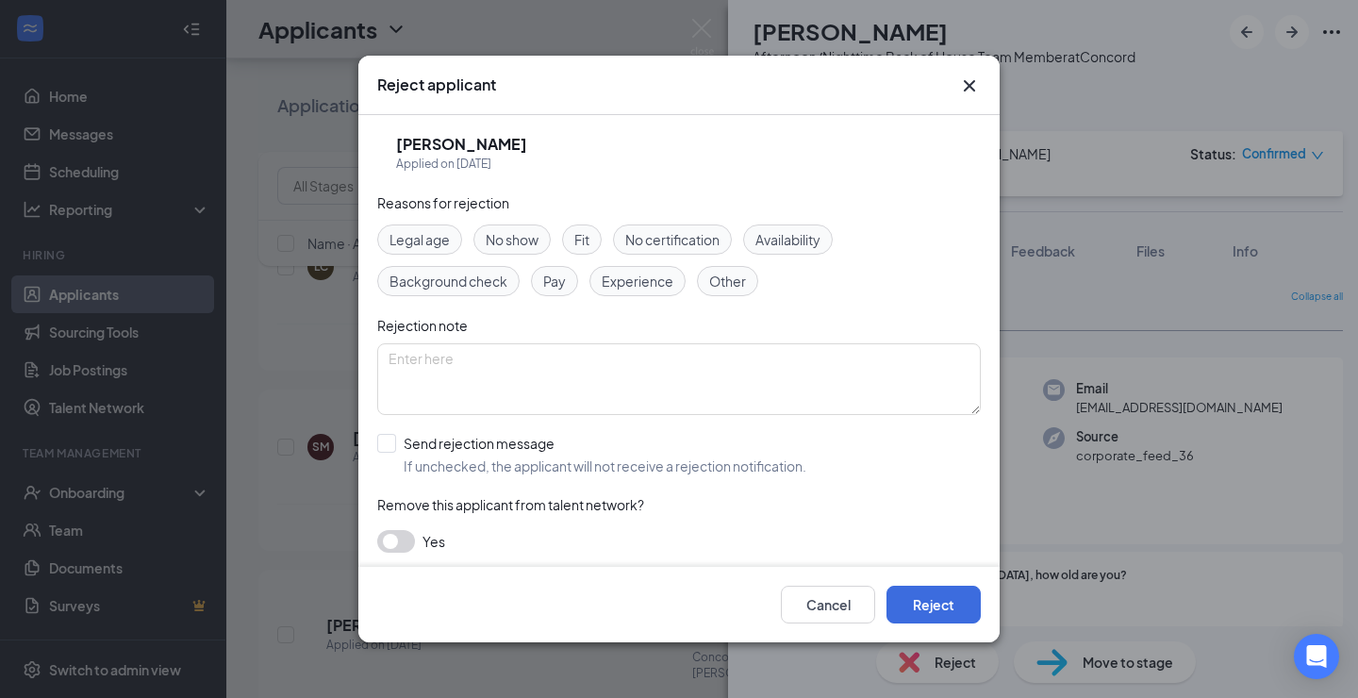
click at [579, 239] on span "Fit" at bounding box center [581, 239] width 15 height 21
click at [387, 450] on div at bounding box center [386, 443] width 19 height 19
click at [387, 450] on input "Send rejection message If unchecked, the applicant will not receive a rejection…" at bounding box center [591, 454] width 429 height 41
checkbox input "true"
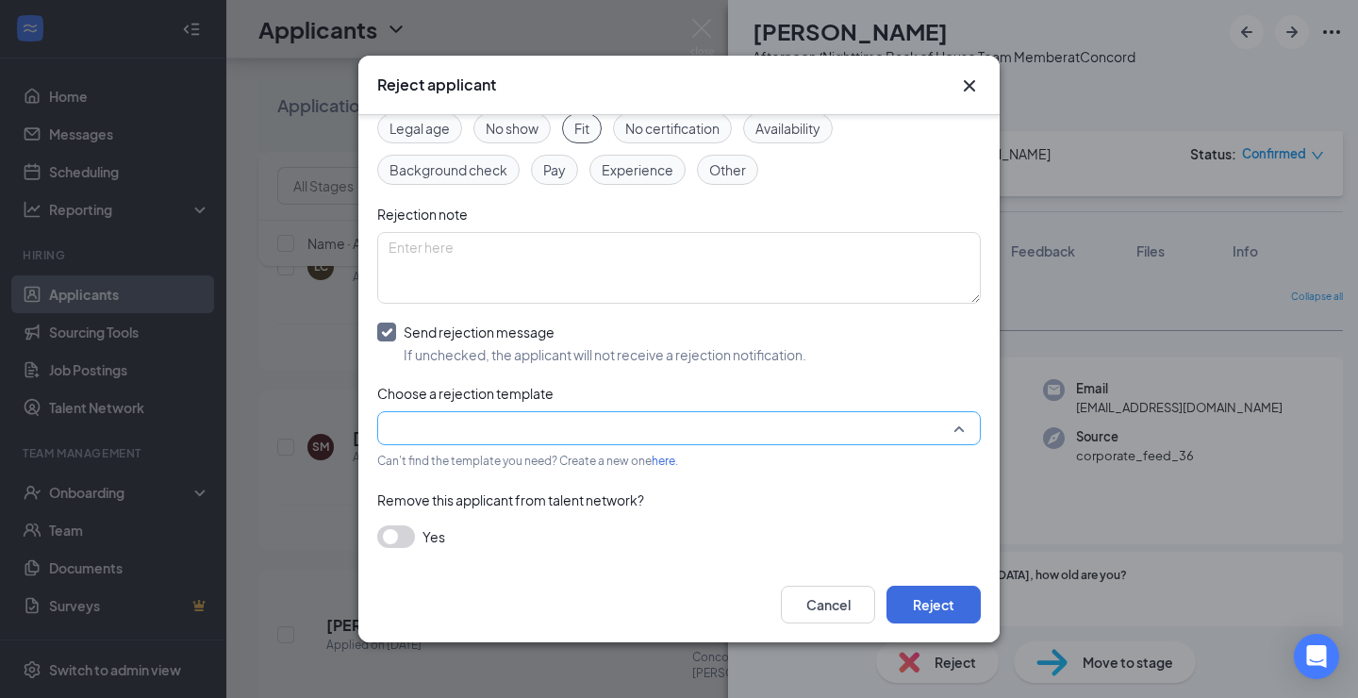
scroll to position [110, 0]
click at [486, 420] on input "search" at bounding box center [672, 429] width 568 height 32
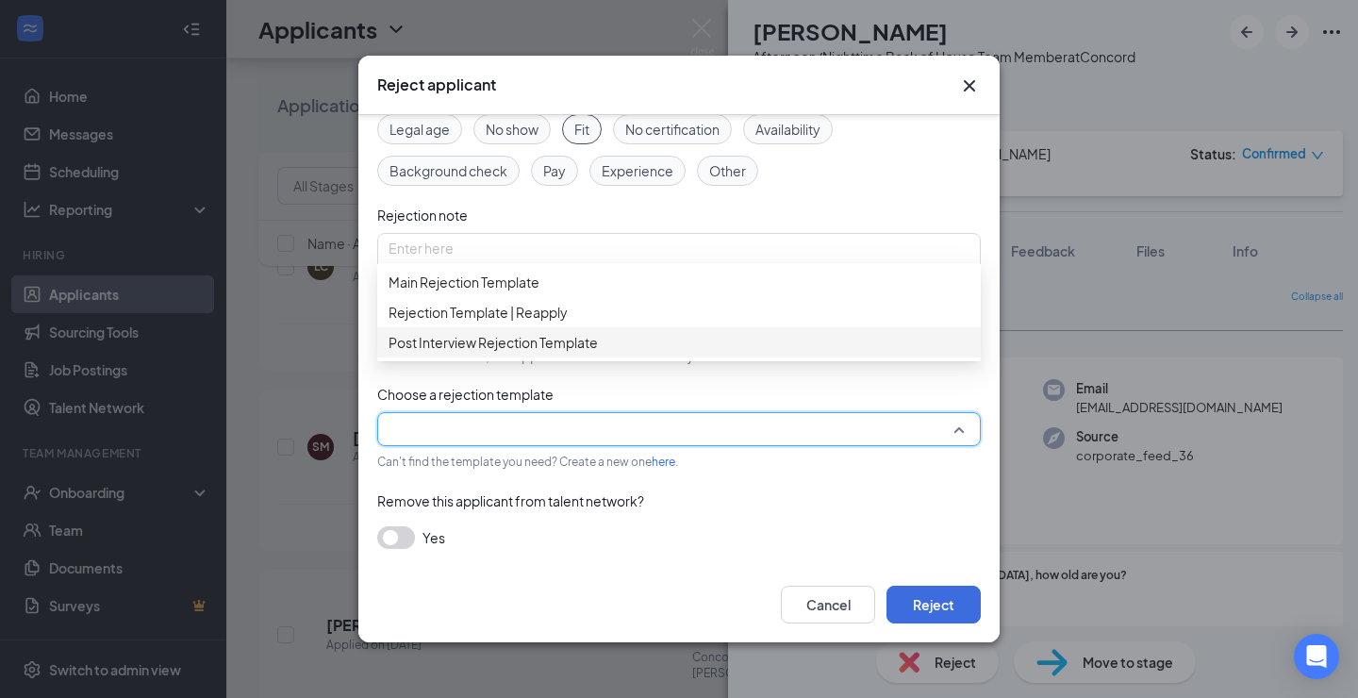
click at [506, 353] on span "Post Interview Rejection Template" at bounding box center [492, 342] width 209 height 21
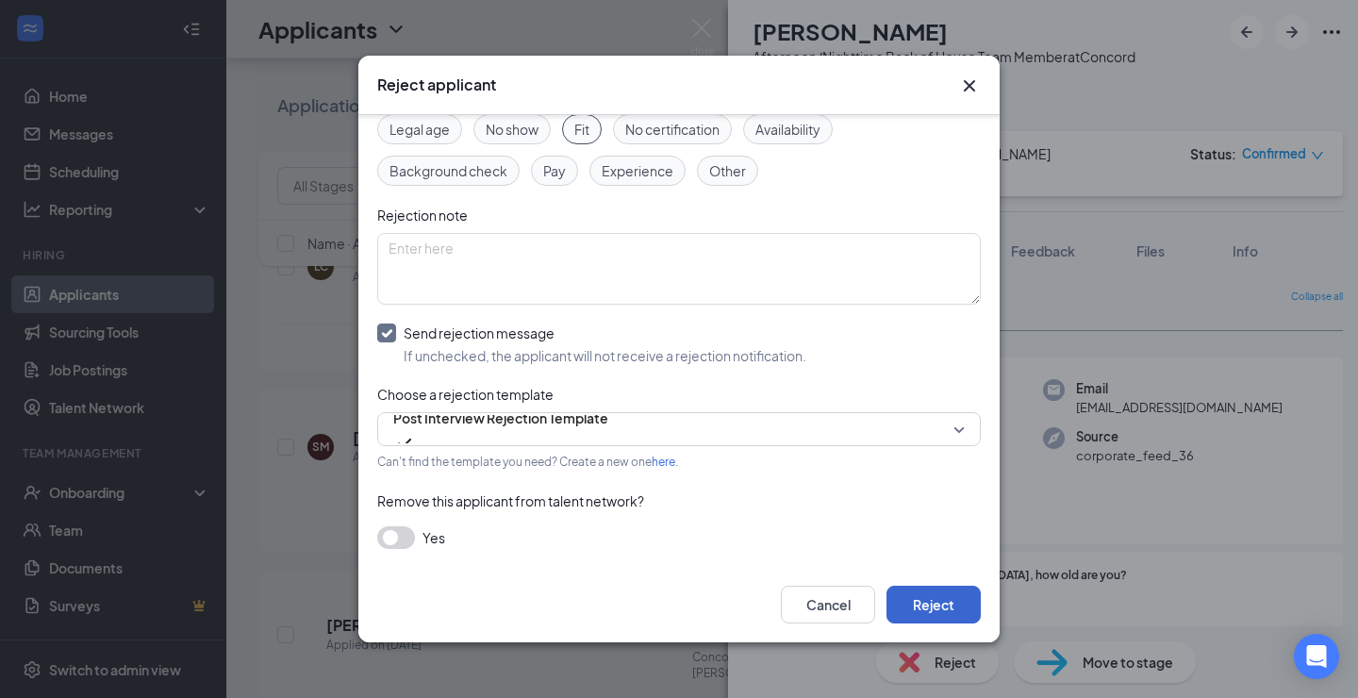
click at [960, 597] on button "Reject" at bounding box center [933, 604] width 94 height 38
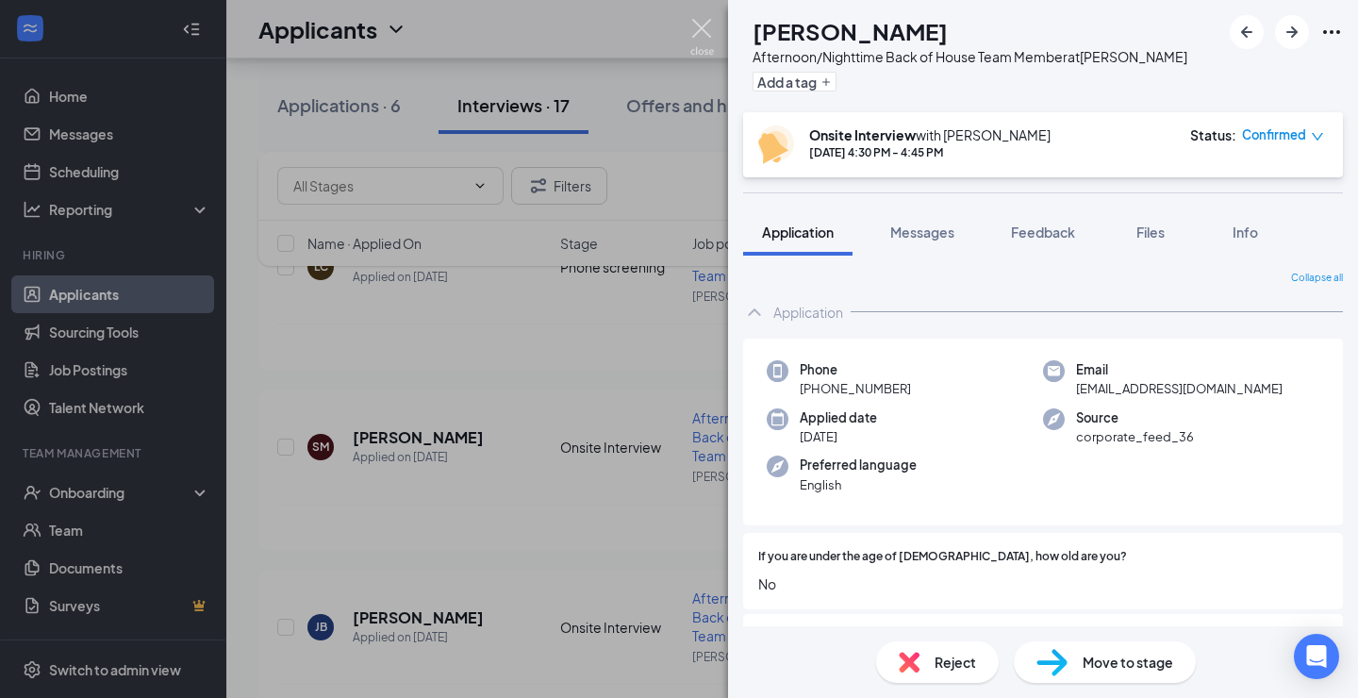
click at [704, 25] on img at bounding box center [702, 37] width 24 height 37
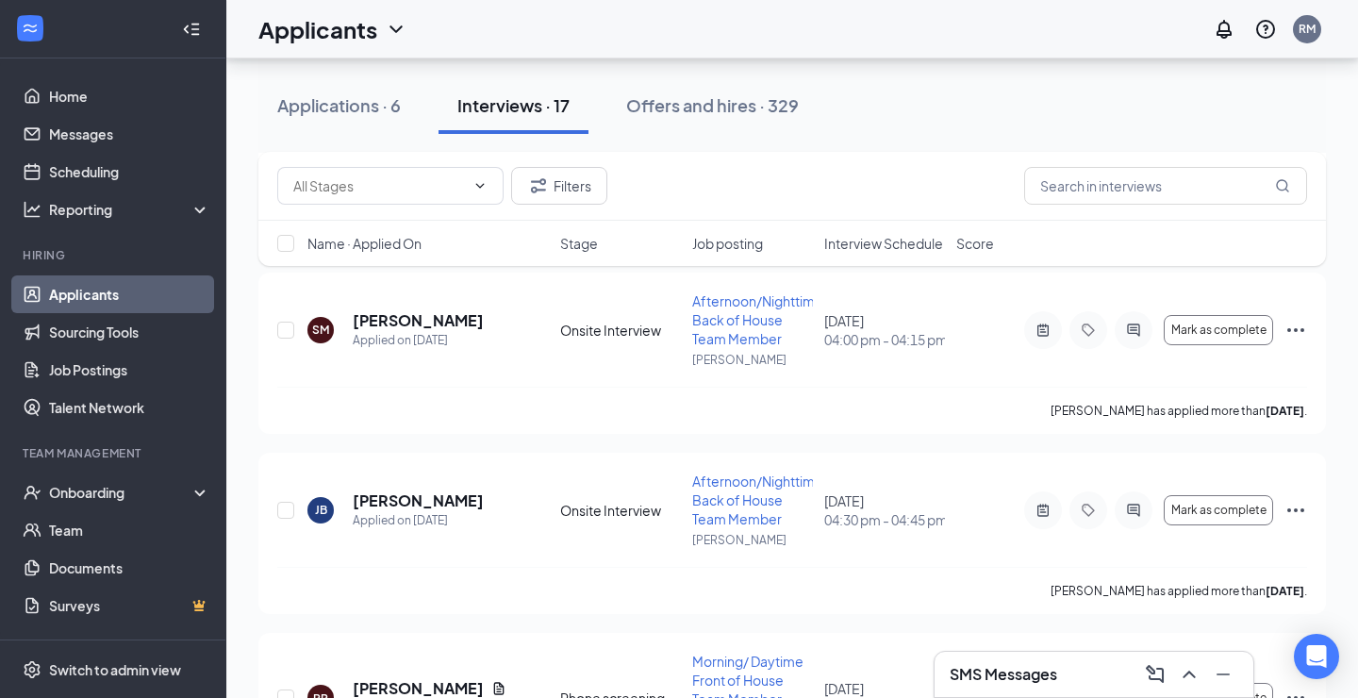
scroll to position [2899, 0]
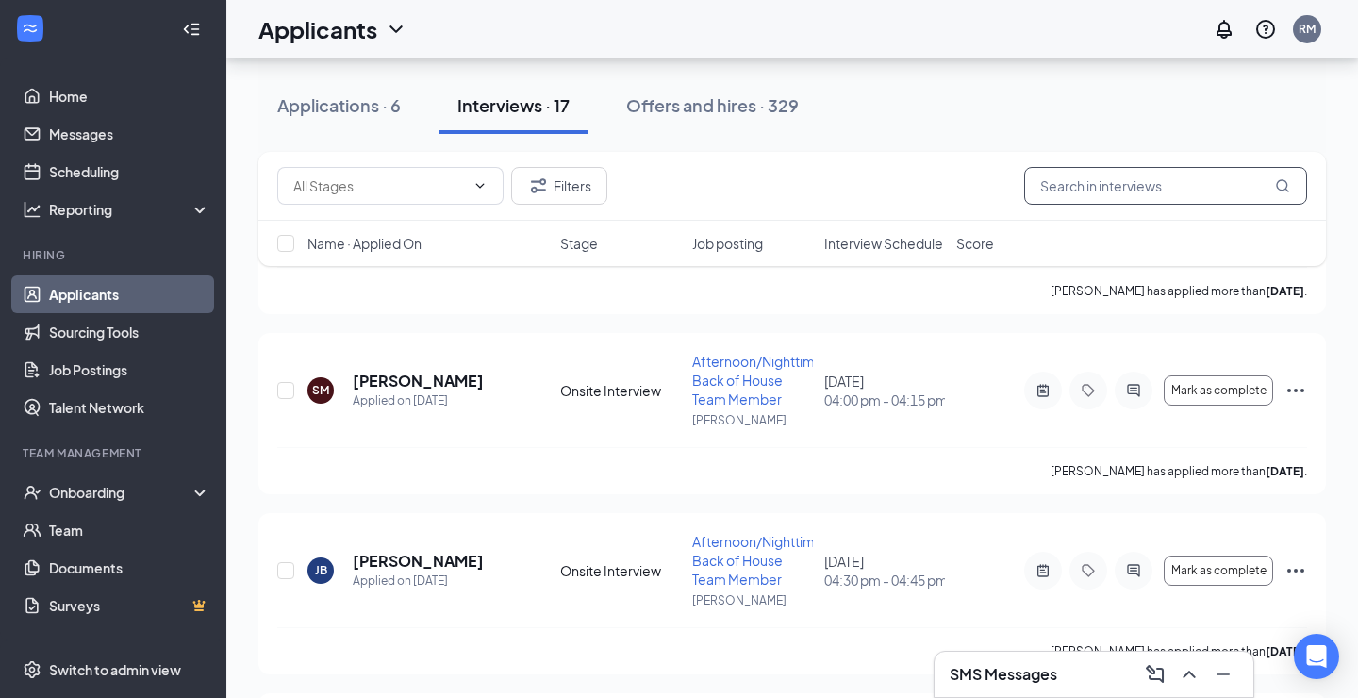
click at [1176, 173] on input "text" at bounding box center [1165, 186] width 283 height 38
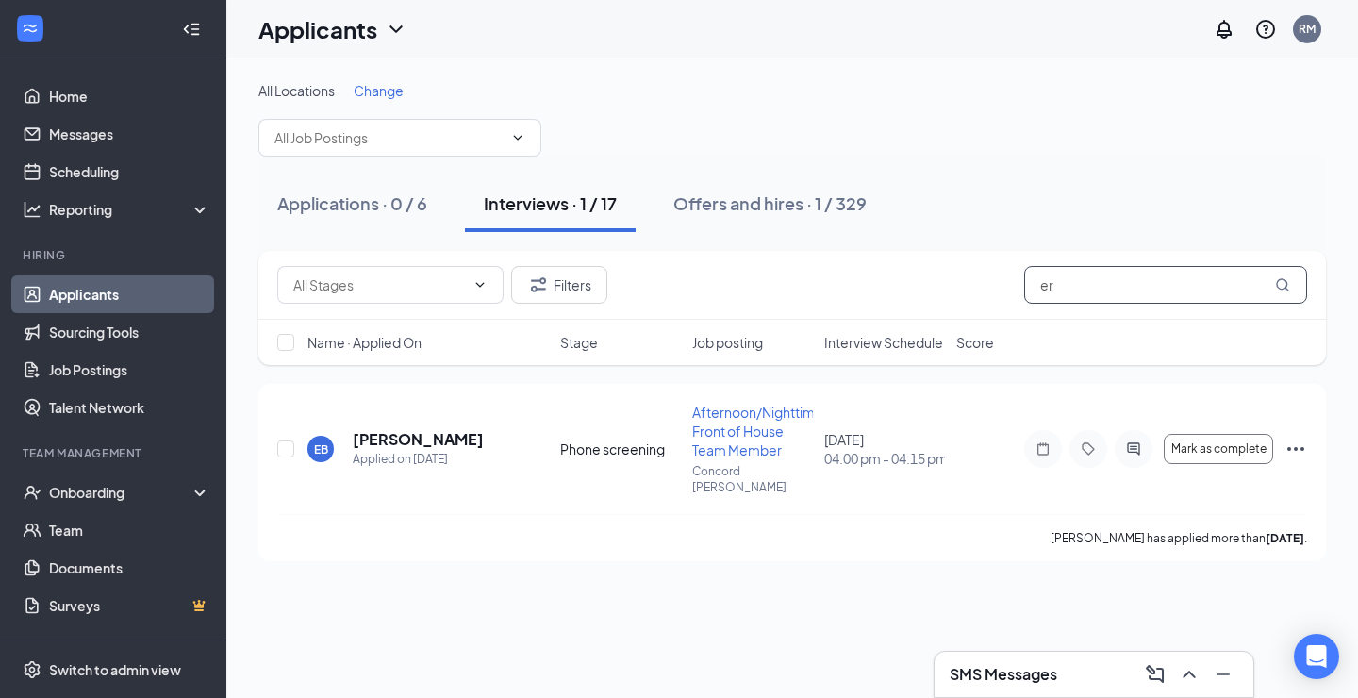
type input "e"
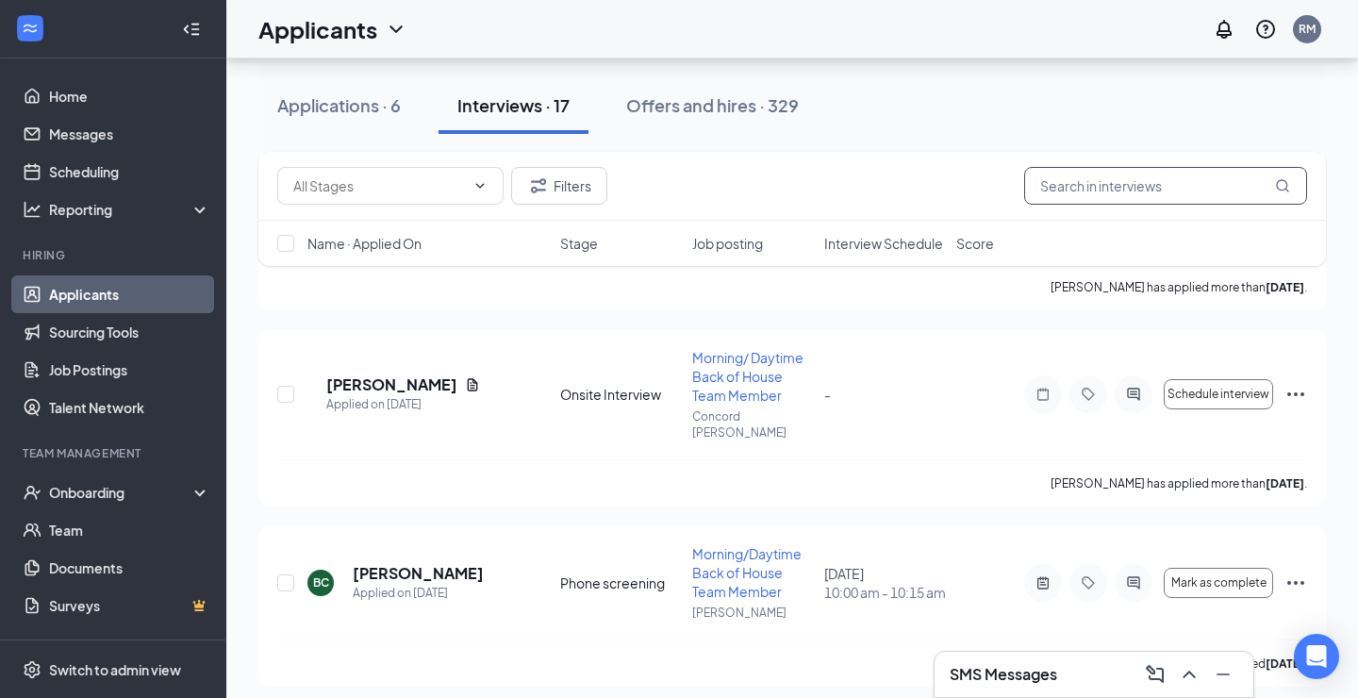
scroll to position [1986, 0]
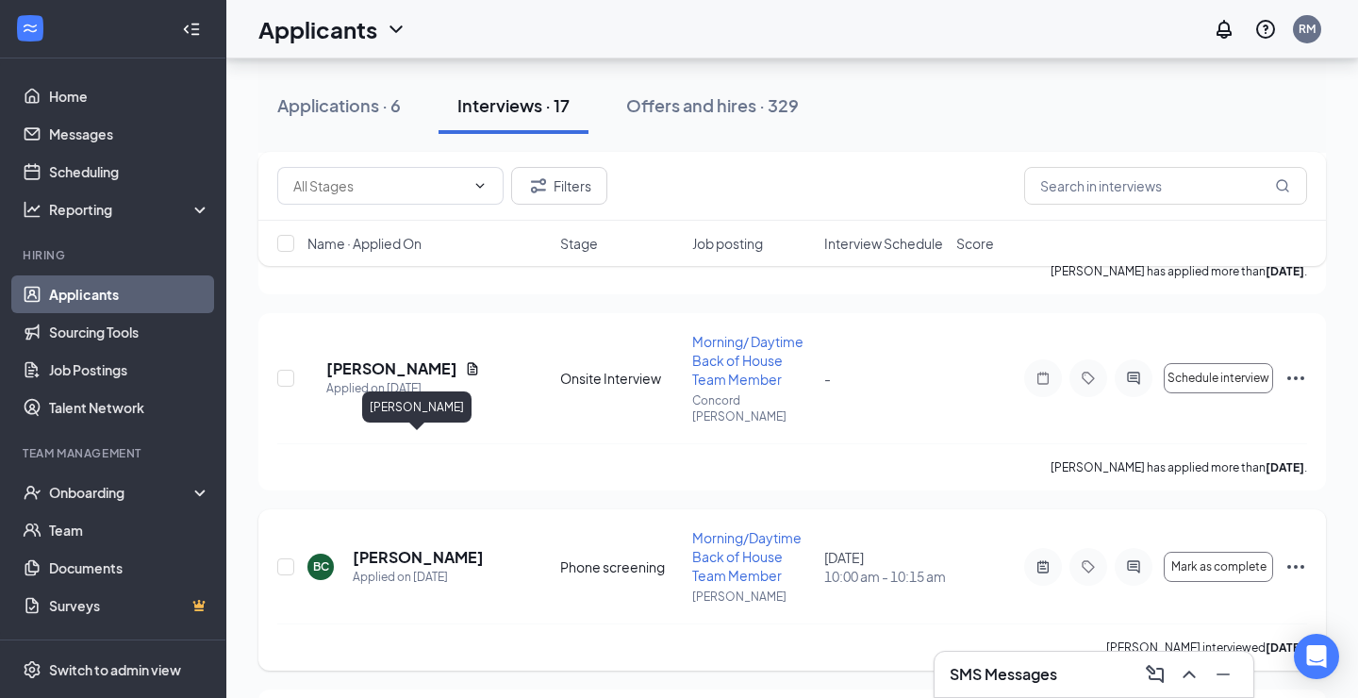
click at [450, 547] on h5 "[PERSON_NAME]" at bounding box center [418, 557] width 131 height 21
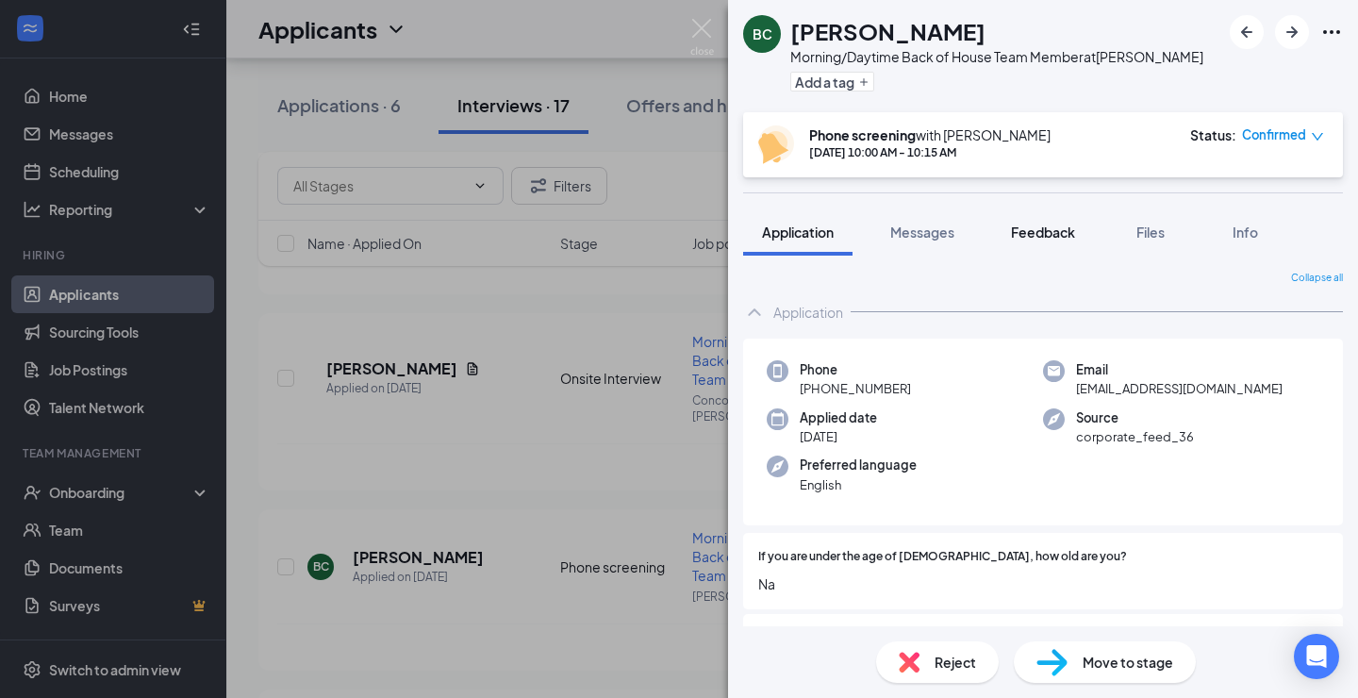
click at [1053, 233] on span "Feedback" at bounding box center [1043, 231] width 64 height 17
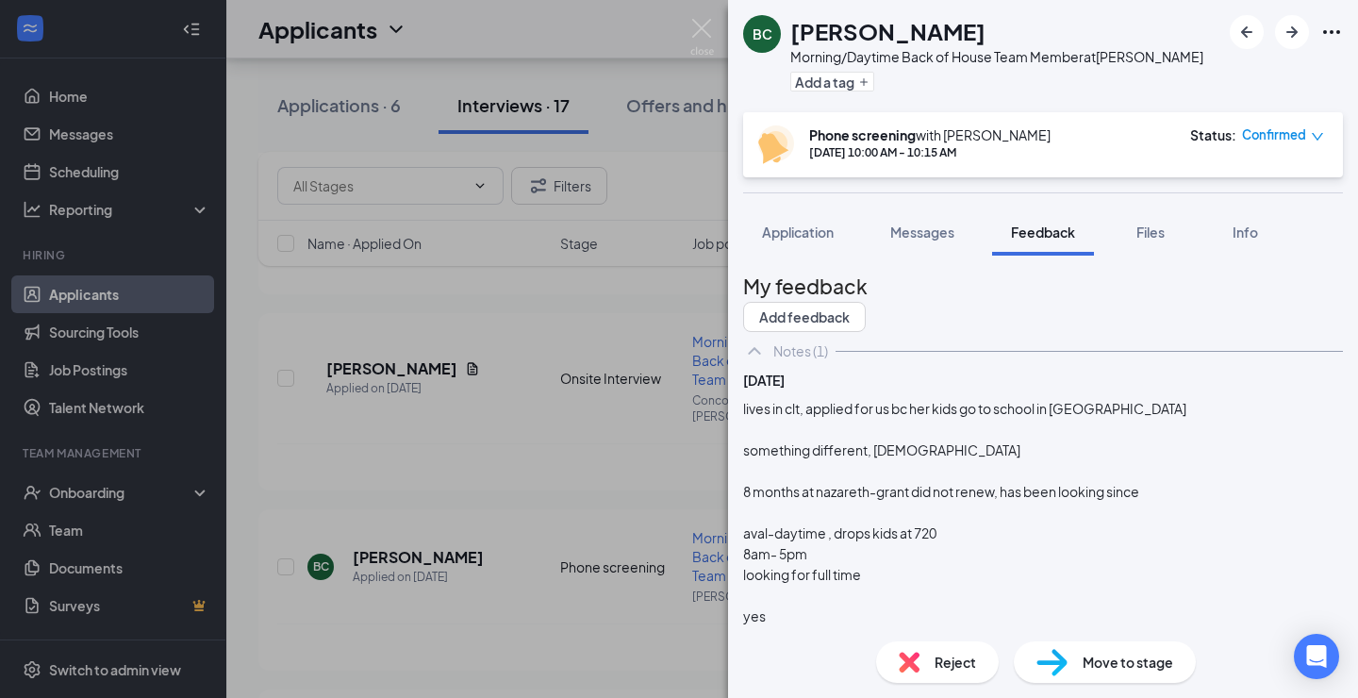
click at [1076, 650] on div "Move to stage" at bounding box center [1104, 661] width 182 height 41
type input "Onsite Interview (next stage)"
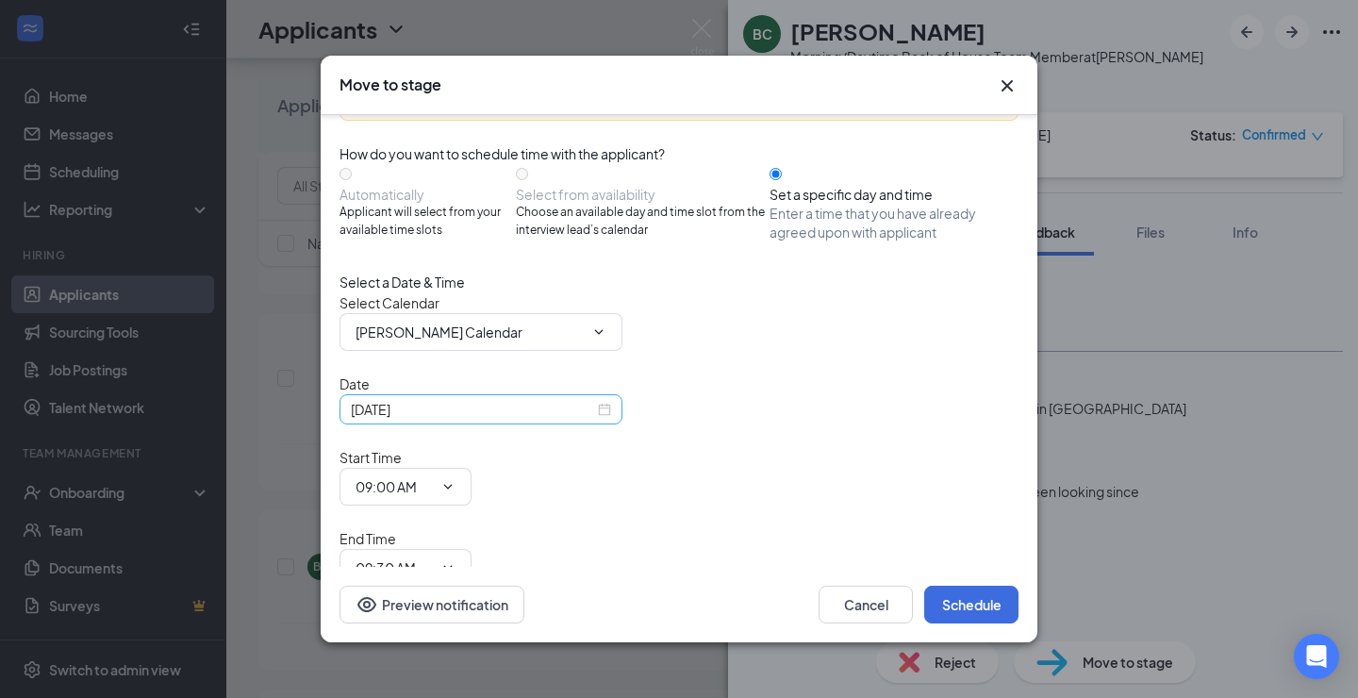
scroll to position [99, 0]
click at [603, 420] on div "[DATE]" at bounding box center [481, 410] width 260 height 21
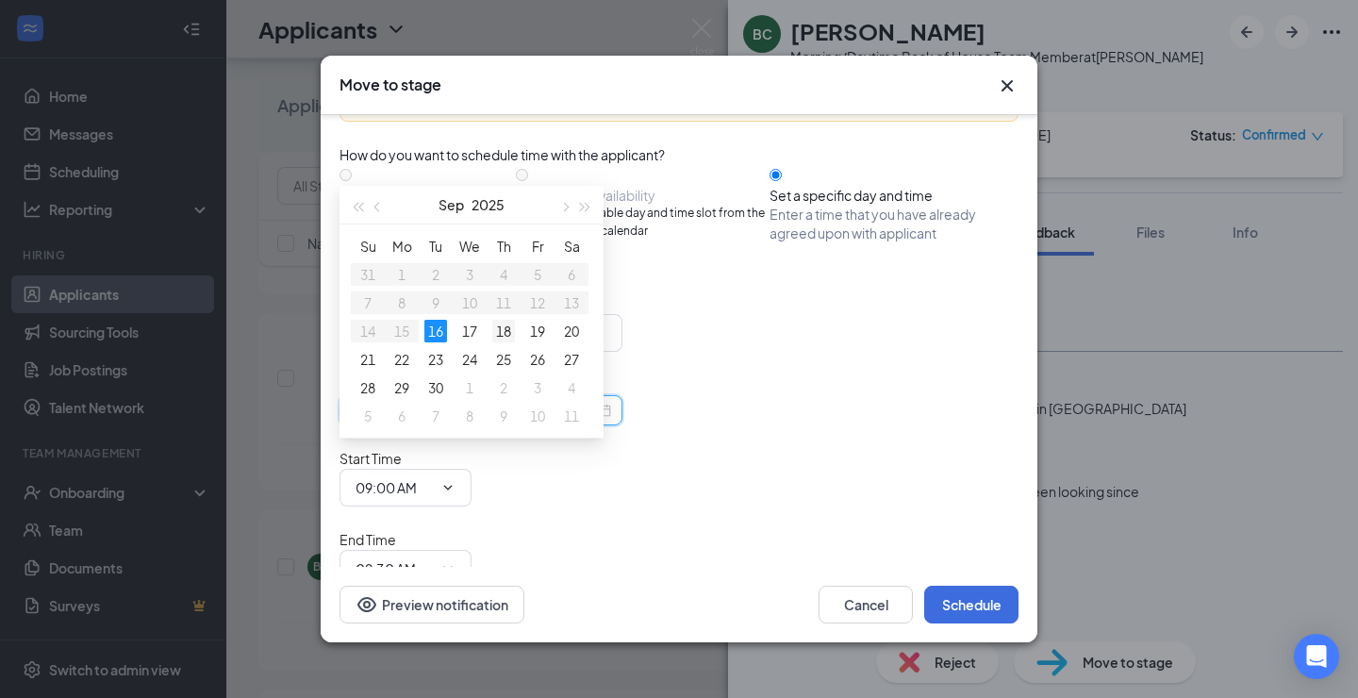
type input "[DATE]"
click at [507, 331] on div "18" at bounding box center [503, 331] width 23 height 23
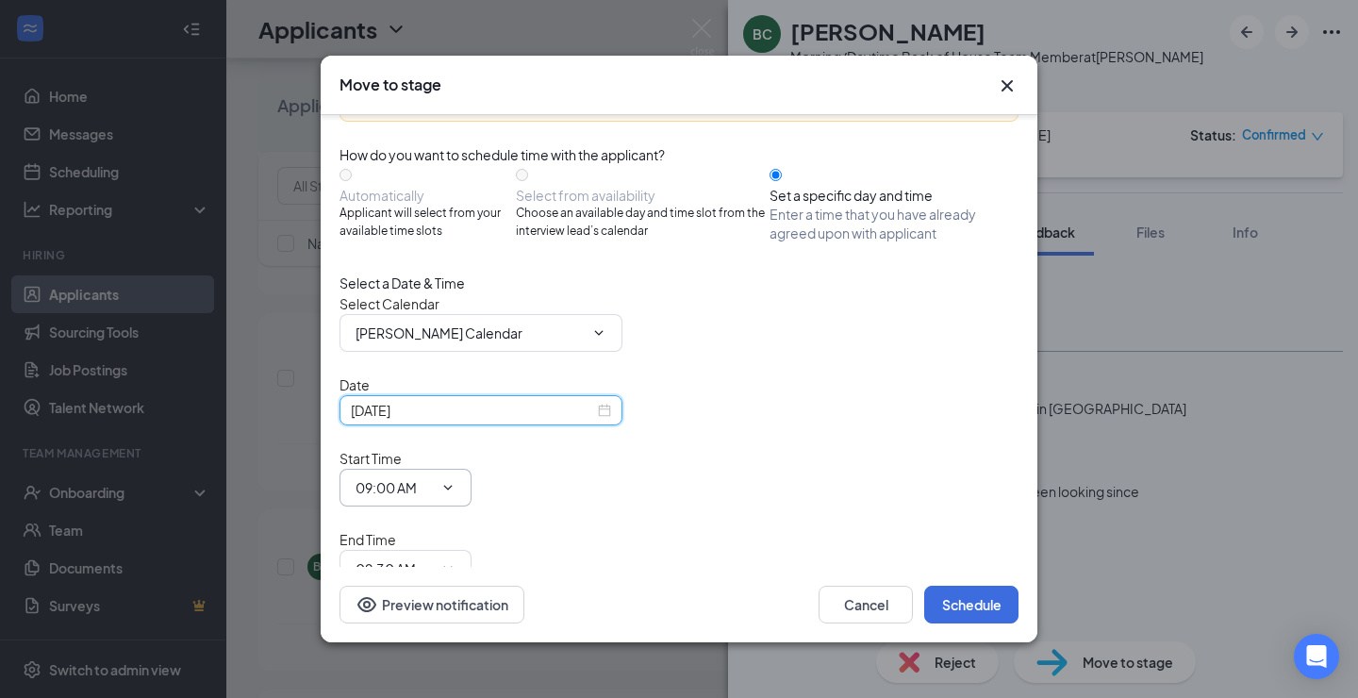
click at [433, 477] on input "09:00 AM" at bounding box center [393, 487] width 77 height 21
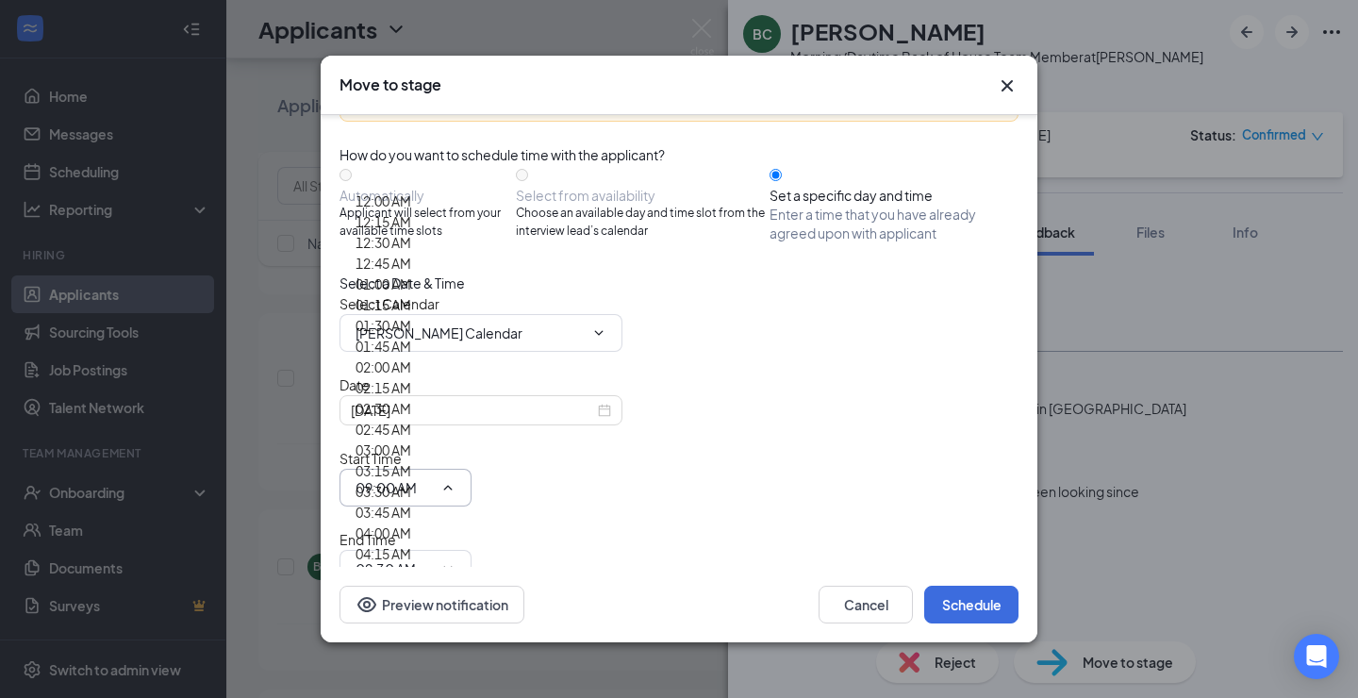
scroll to position [1464, 0]
type input "09:30 AM"
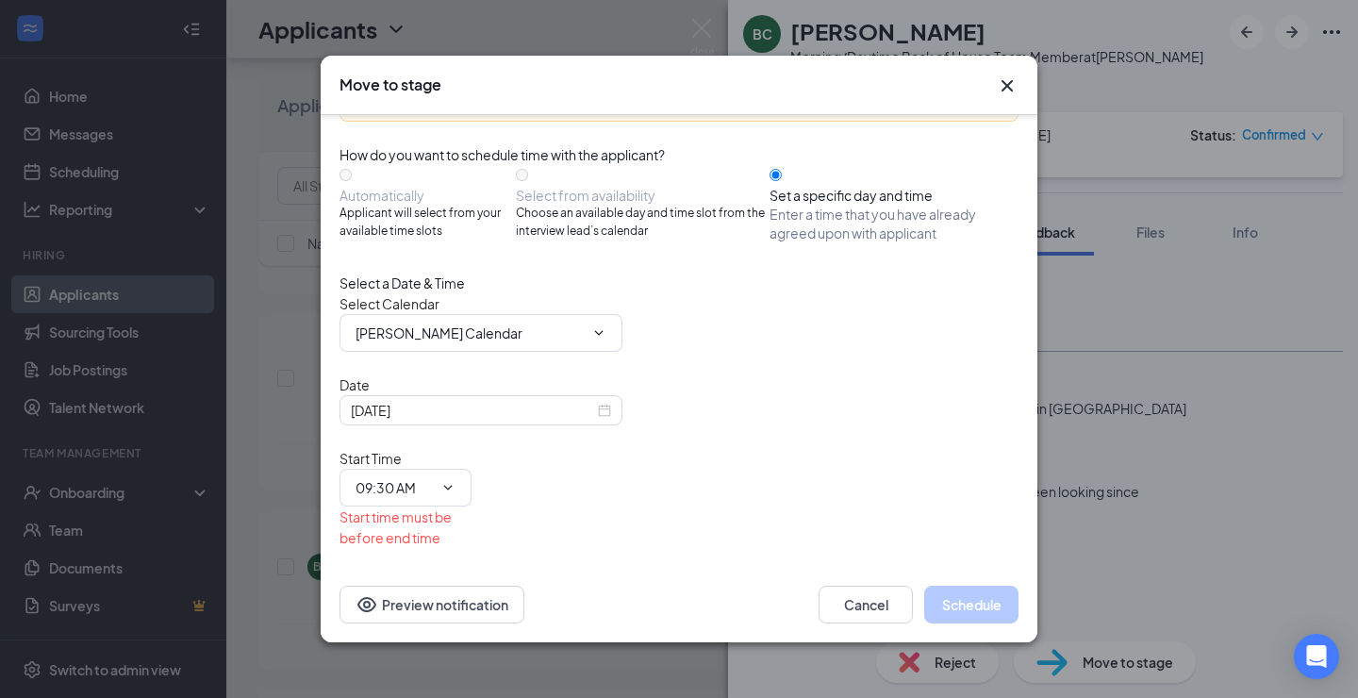
click at [433, 600] on input "09:30 AM" at bounding box center [393, 610] width 77 height 21
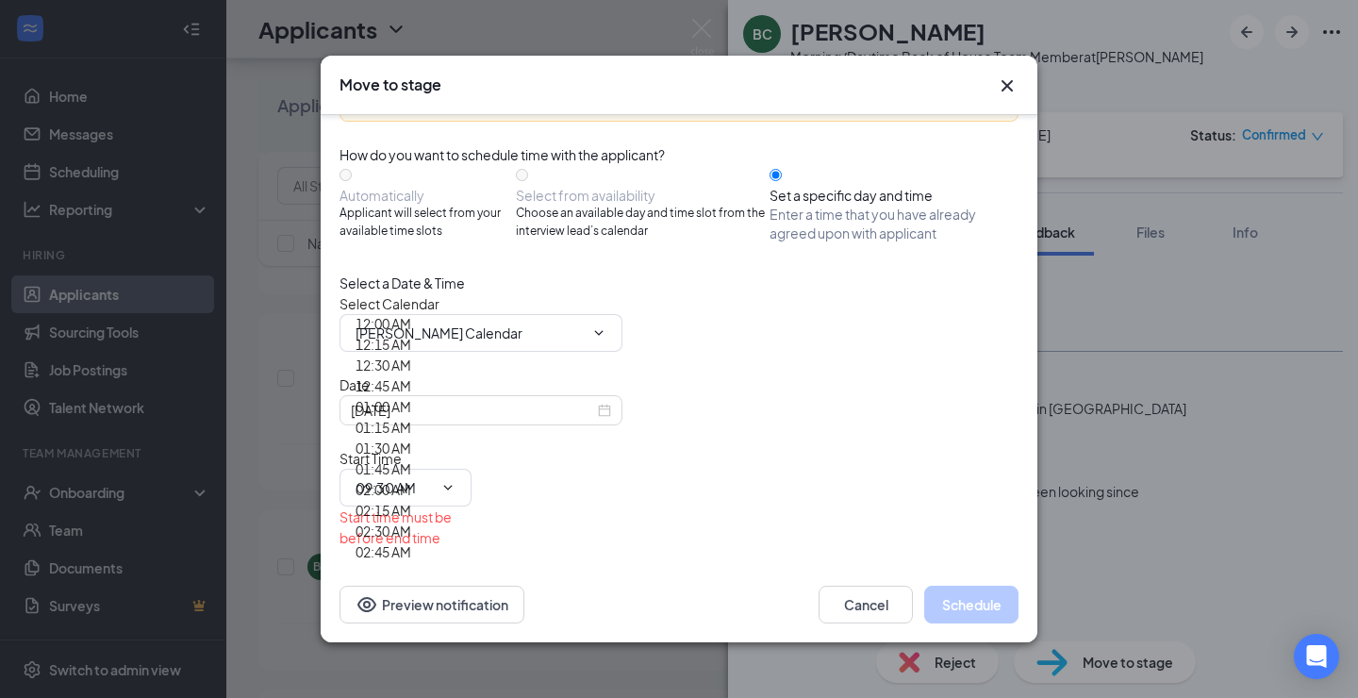
scroll to position [1531, 0]
type input "09:45 AM"
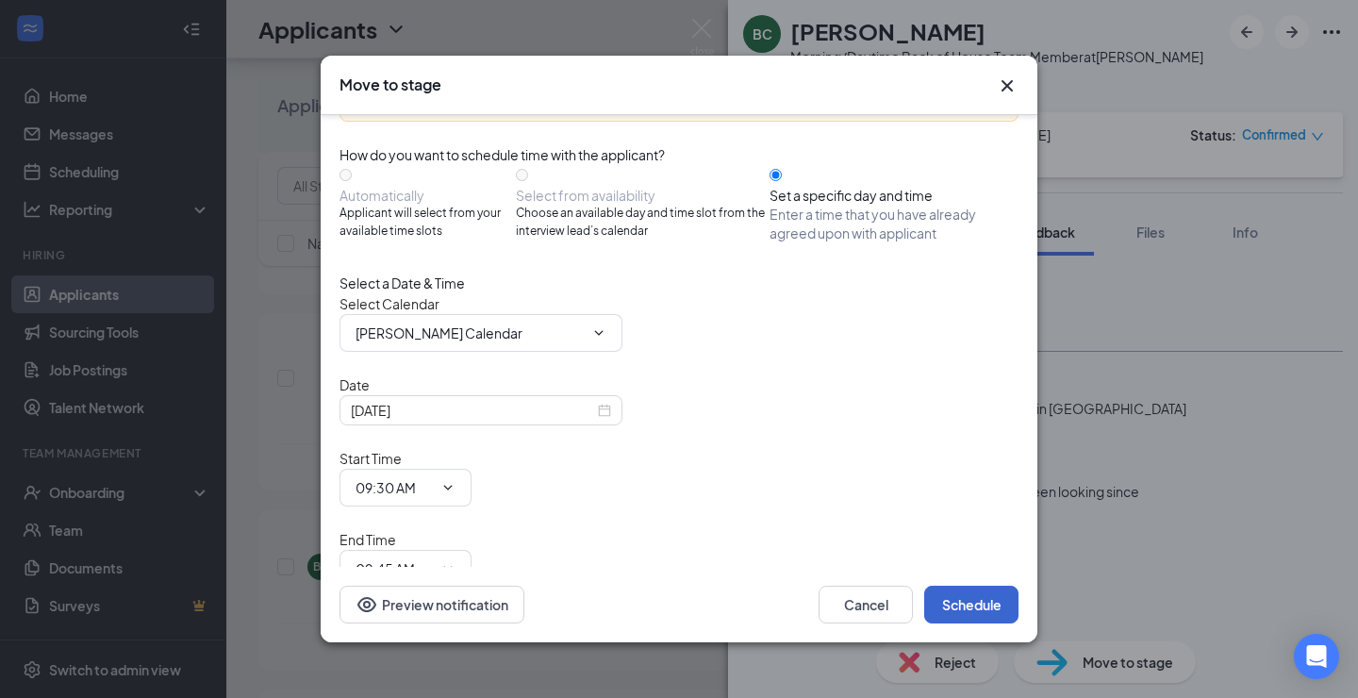
click at [958, 604] on button "Schedule" at bounding box center [971, 604] width 94 height 38
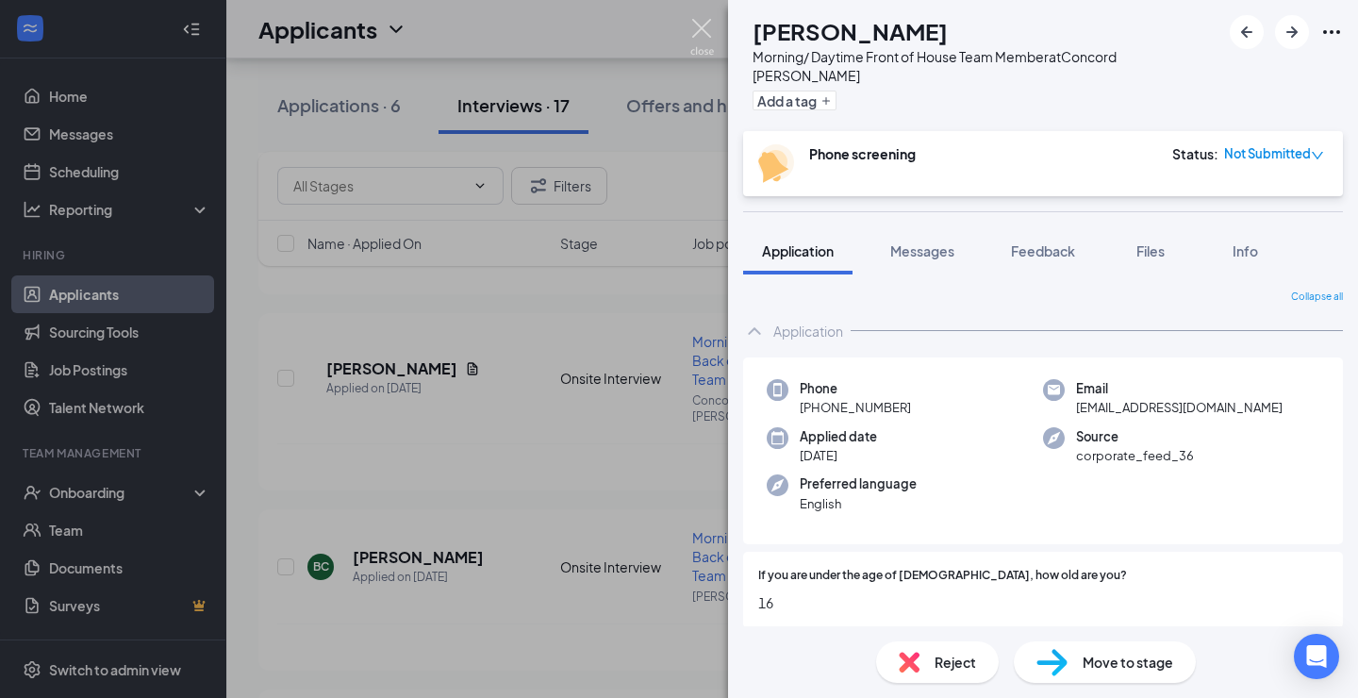
click at [696, 27] on img at bounding box center [702, 37] width 24 height 37
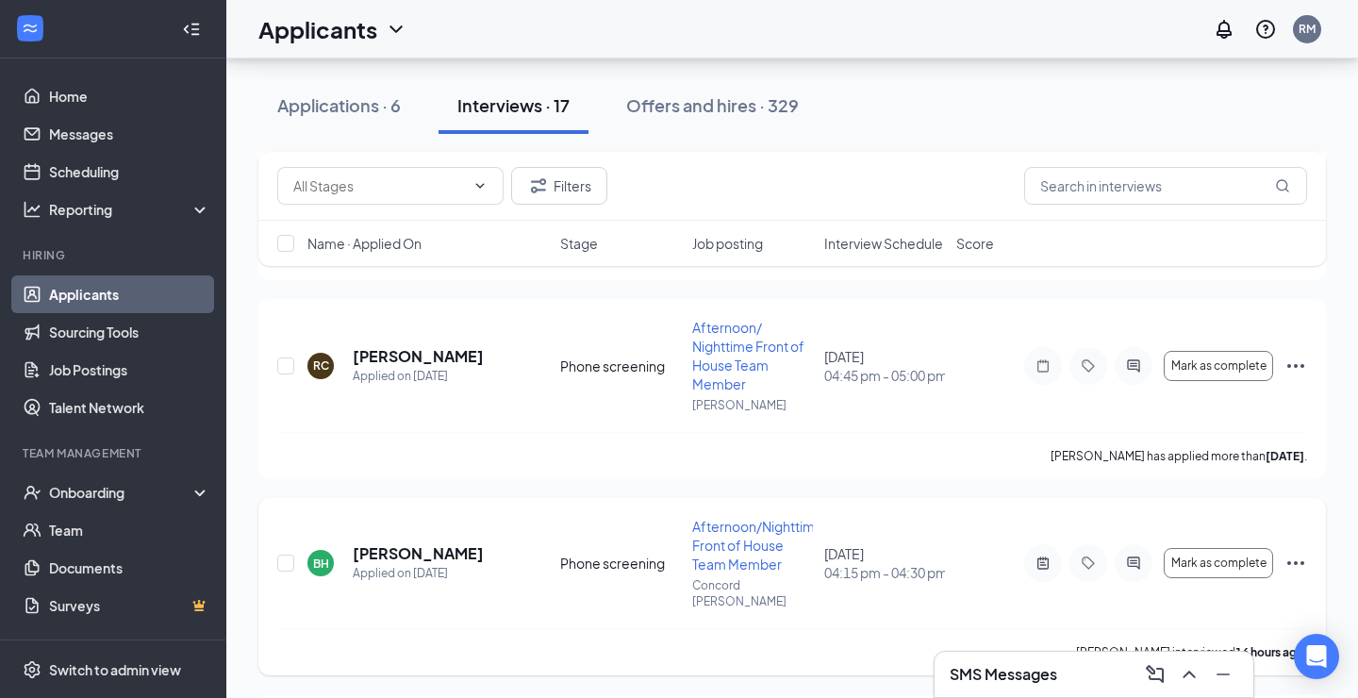
scroll to position [1067, 0]
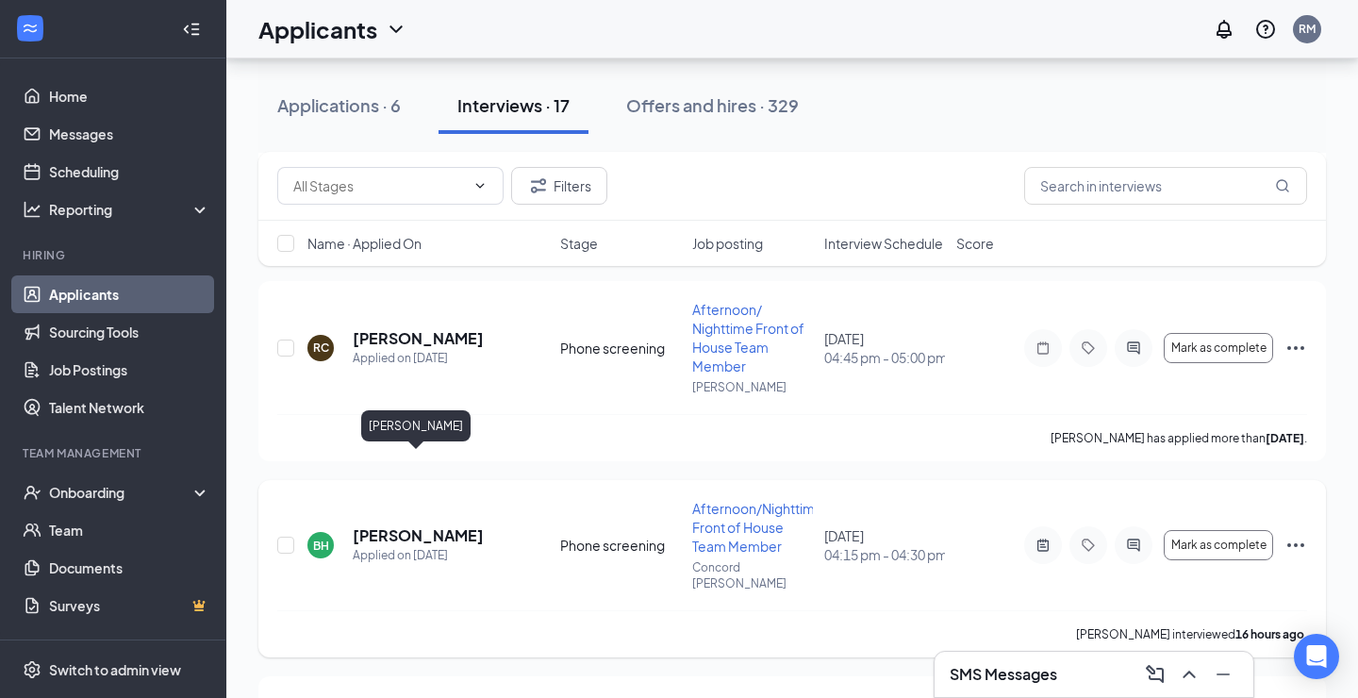
click at [439, 525] on h5 "[PERSON_NAME]" at bounding box center [418, 535] width 131 height 21
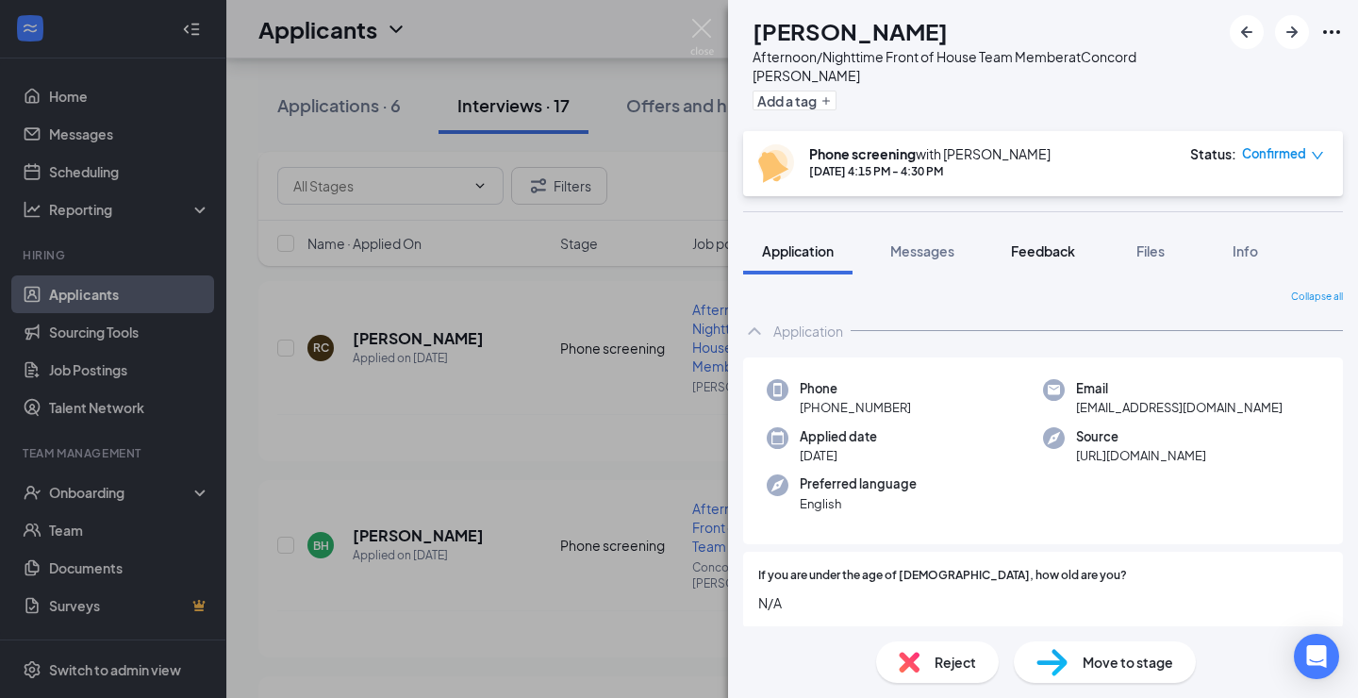
click at [1040, 242] on span "Feedback" at bounding box center [1043, 250] width 64 height 17
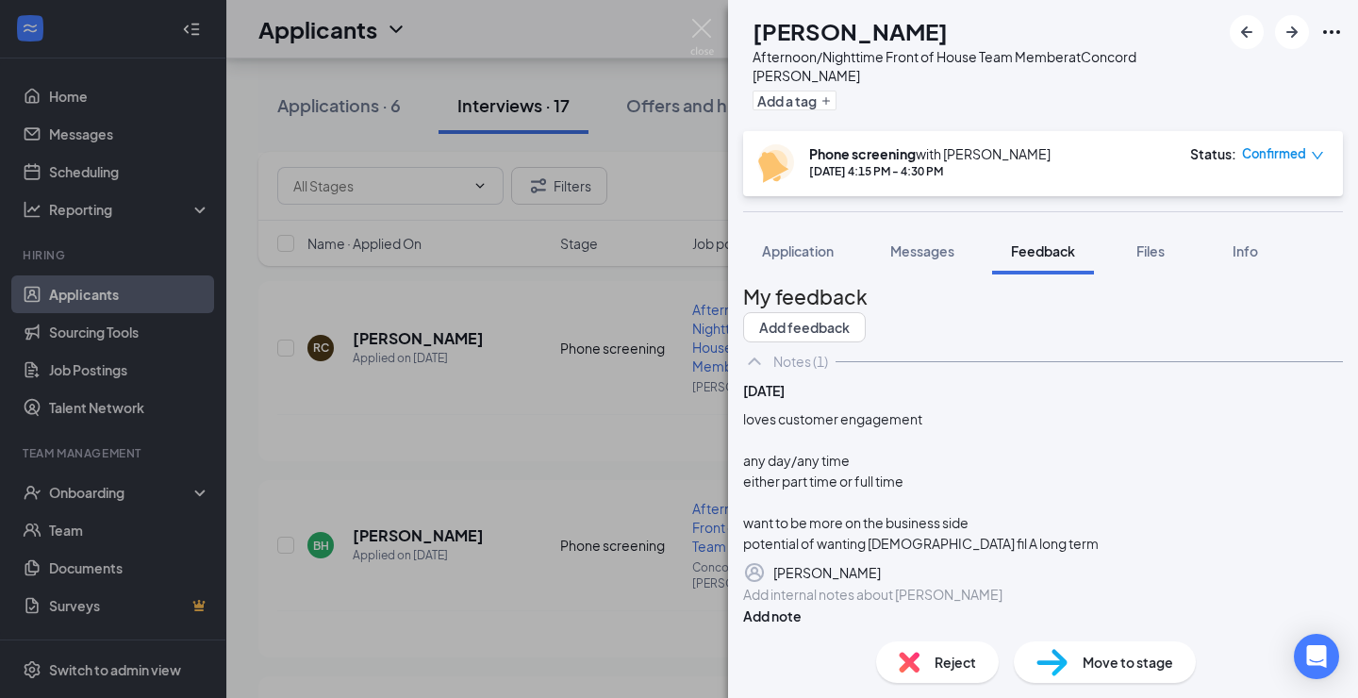
scroll to position [123, 0]
click at [607, 519] on div "BH [PERSON_NAME] Afternoon/Nighttime Front of House Team Member at [GEOGRAPHIC_…" at bounding box center [679, 349] width 1358 height 698
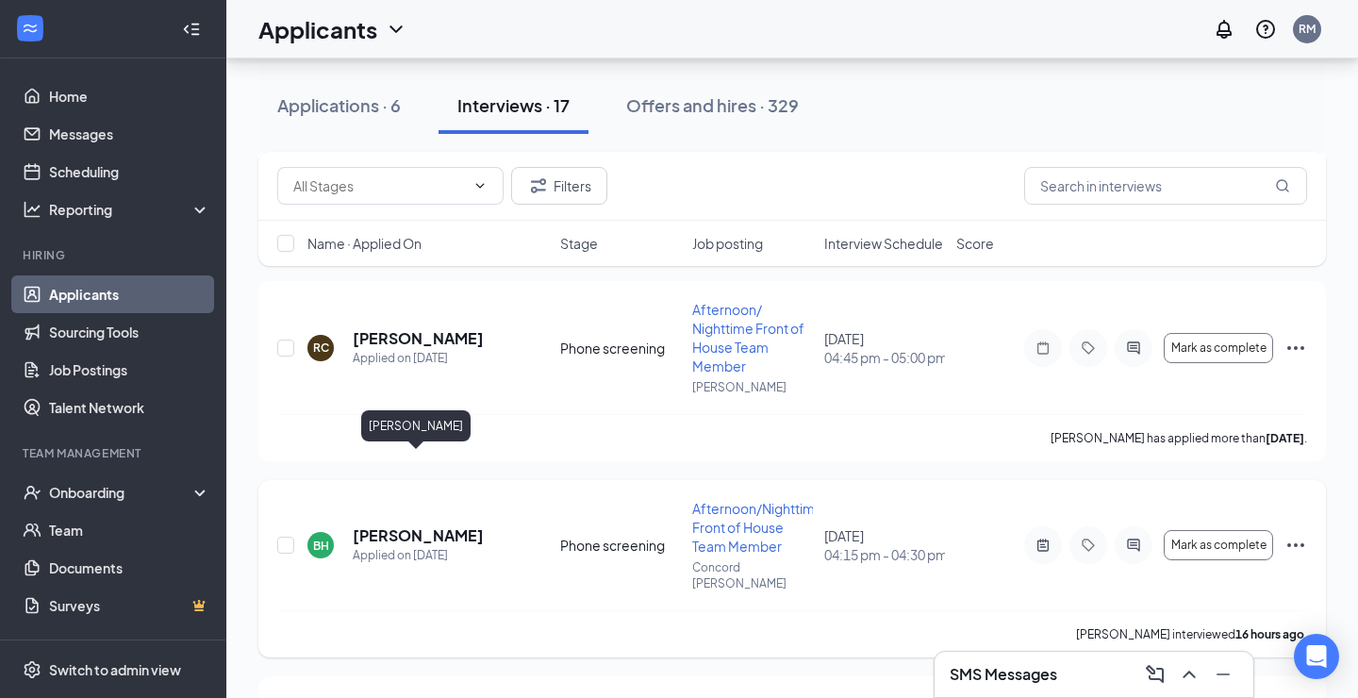
click at [450, 525] on h5 "[PERSON_NAME]" at bounding box center [418, 535] width 131 height 21
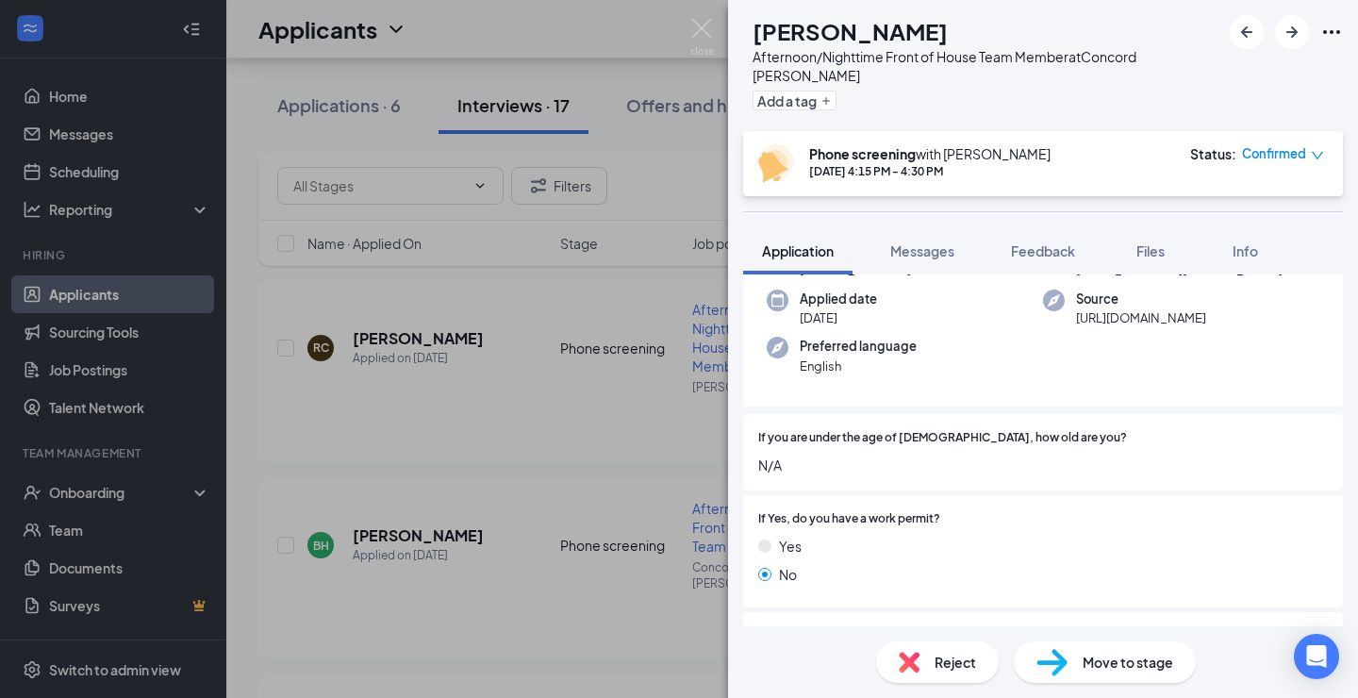
scroll to position [143, 0]
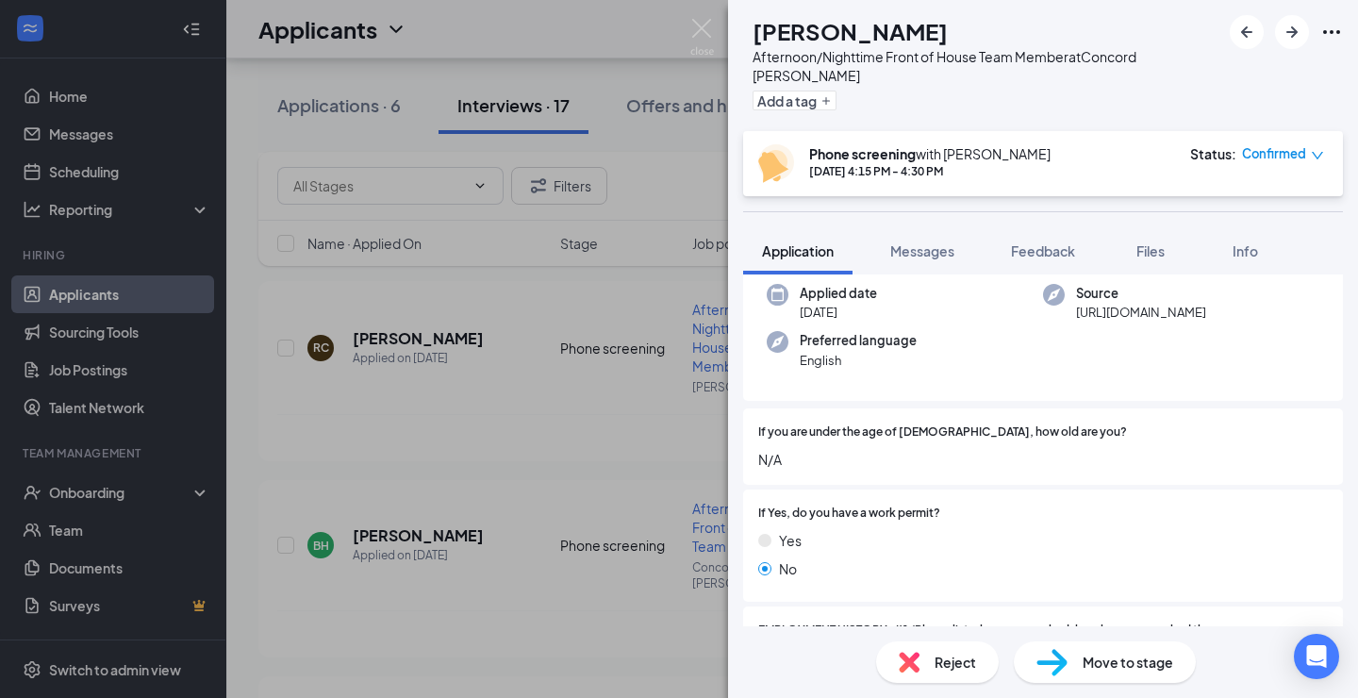
click at [928, 653] on div "Reject" at bounding box center [937, 661] width 123 height 41
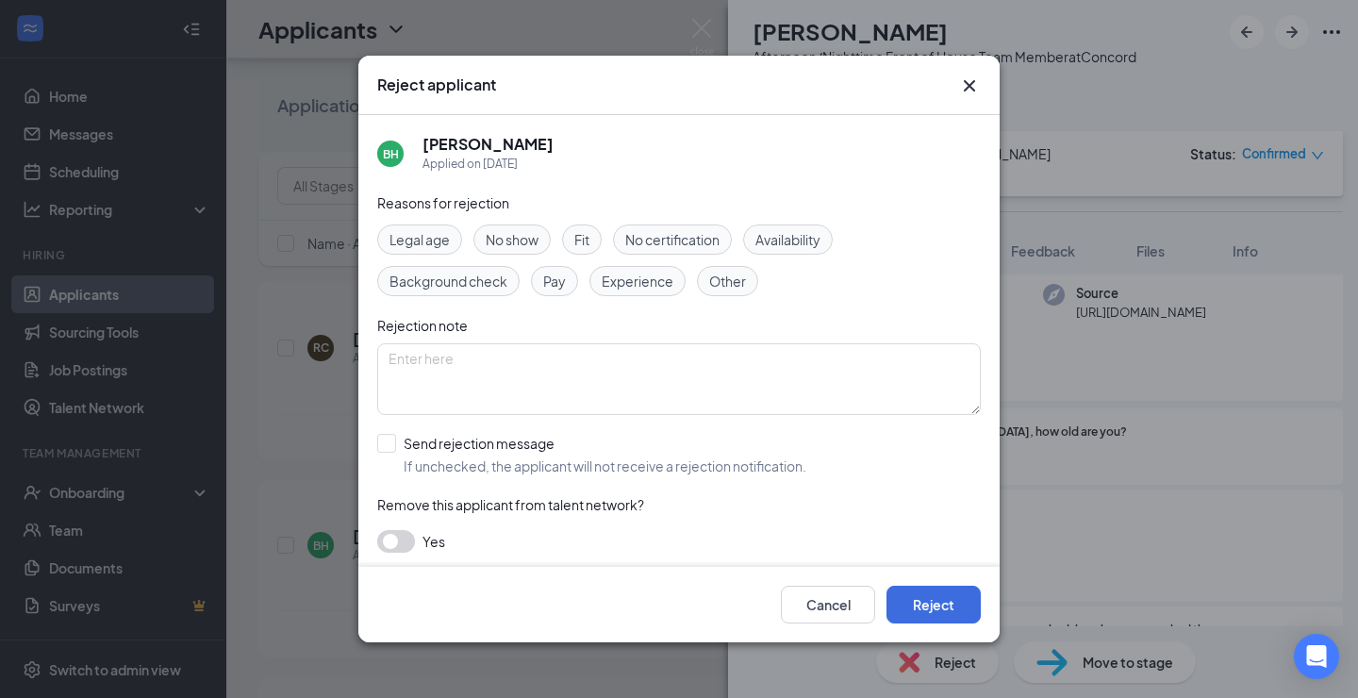
click at [576, 245] on span "Fit" at bounding box center [581, 239] width 15 height 21
click at [391, 448] on div at bounding box center [386, 443] width 19 height 19
click at [391, 448] on input "Send rejection message If unchecked, the applicant will not receive a rejection…" at bounding box center [591, 454] width 429 height 41
checkbox input "true"
click at [461, 536] on input "search" at bounding box center [672, 539] width 568 height 32
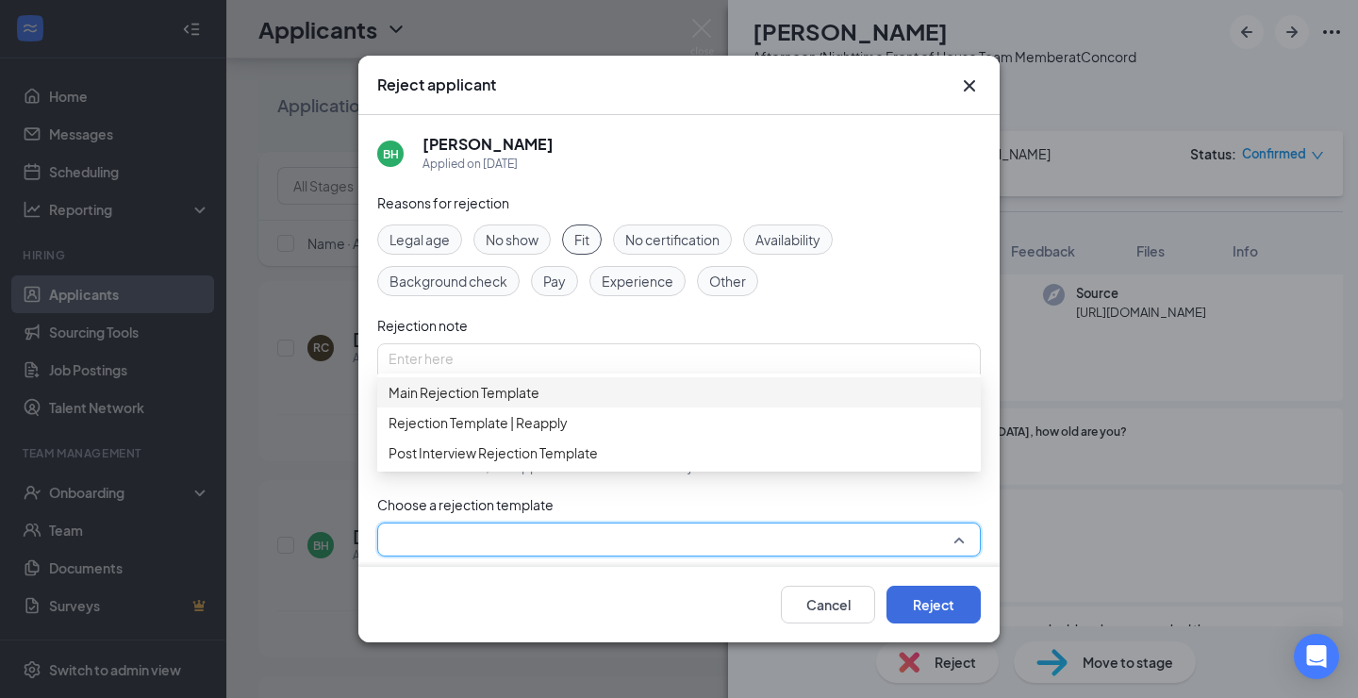
click at [492, 403] on span "Main Rejection Template" at bounding box center [463, 392] width 151 height 21
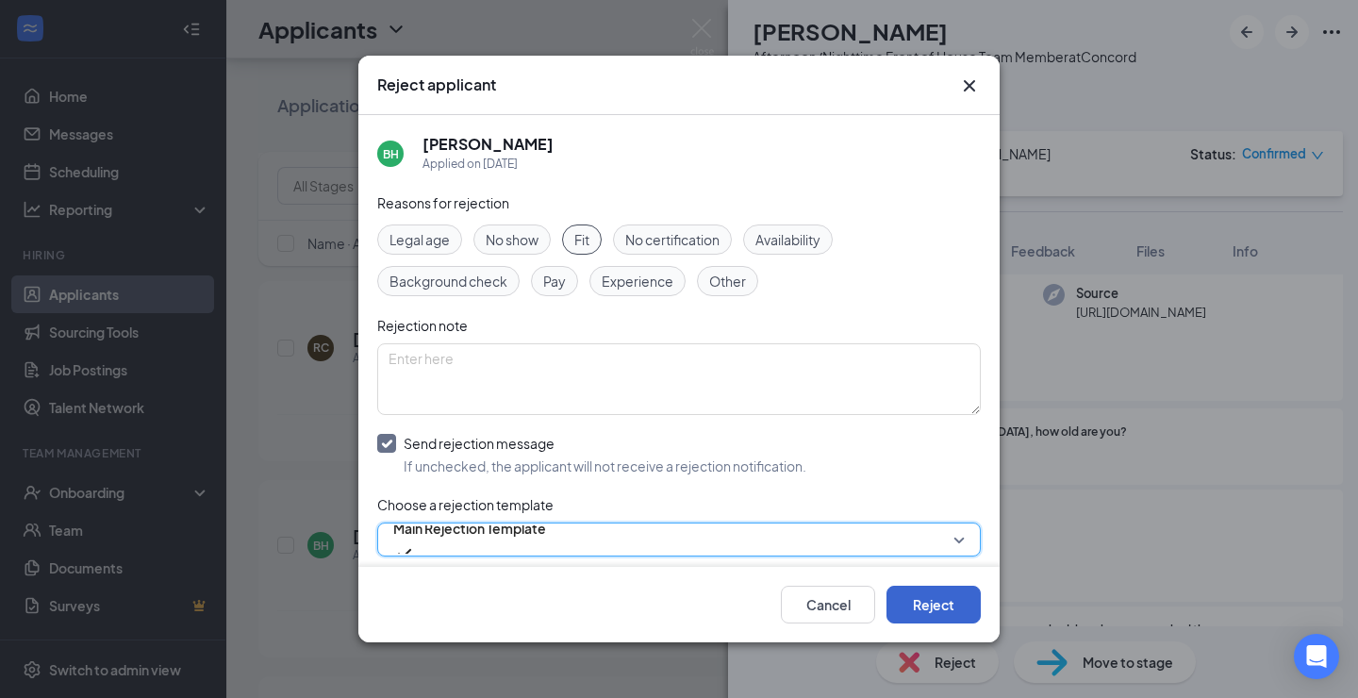
click at [953, 602] on button "Reject" at bounding box center [933, 604] width 94 height 38
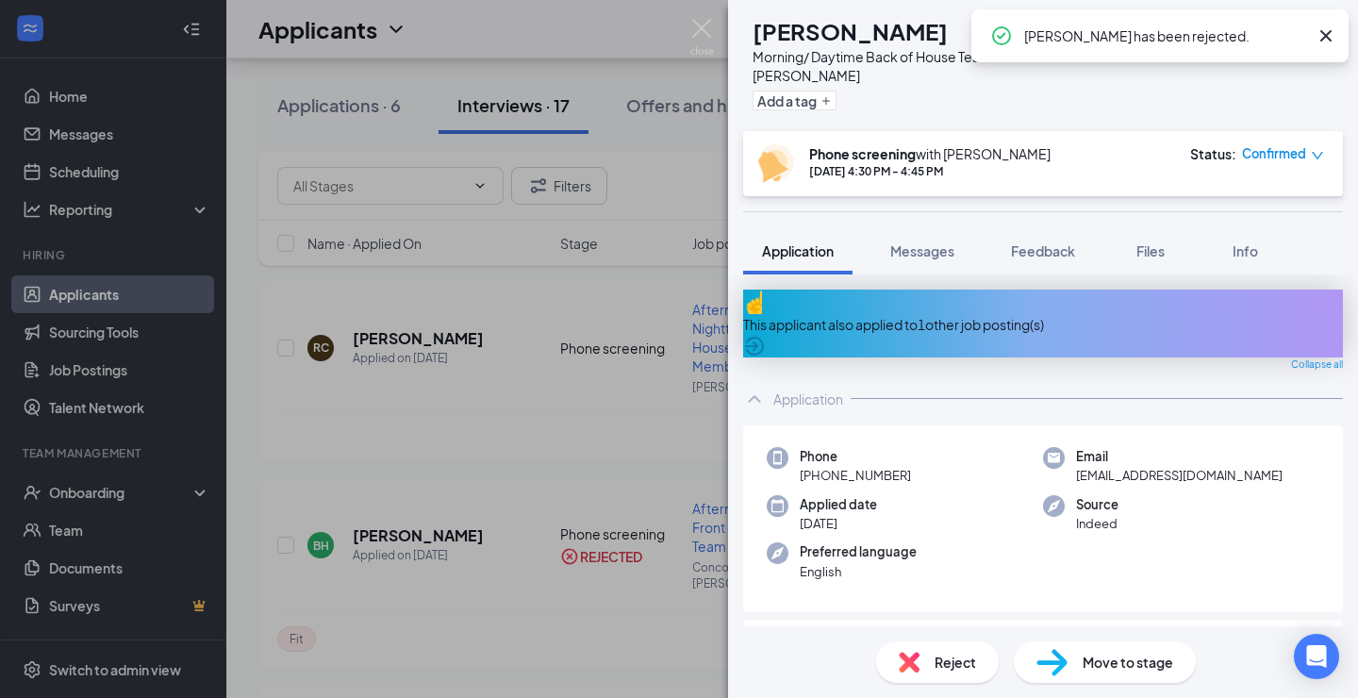
click at [935, 495] on div "Applied date [DATE]" at bounding box center [904, 514] width 276 height 39
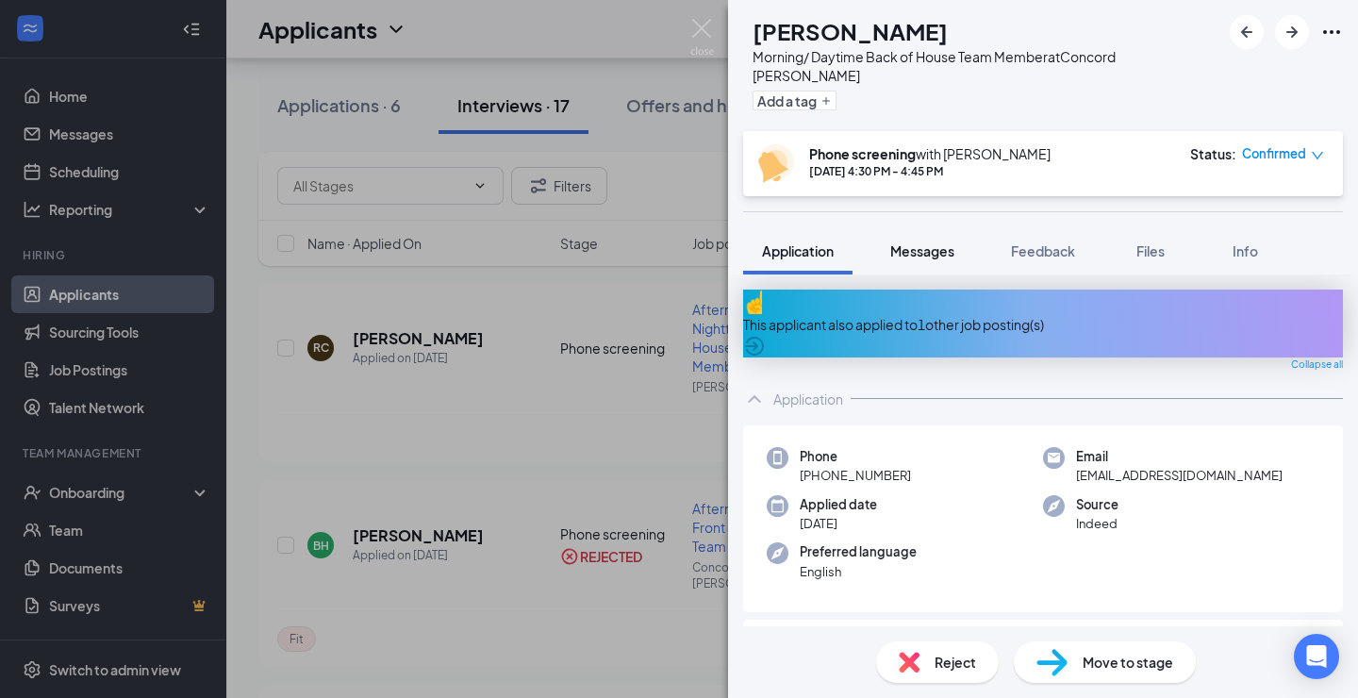
click at [930, 242] on span "Messages" at bounding box center [922, 250] width 64 height 17
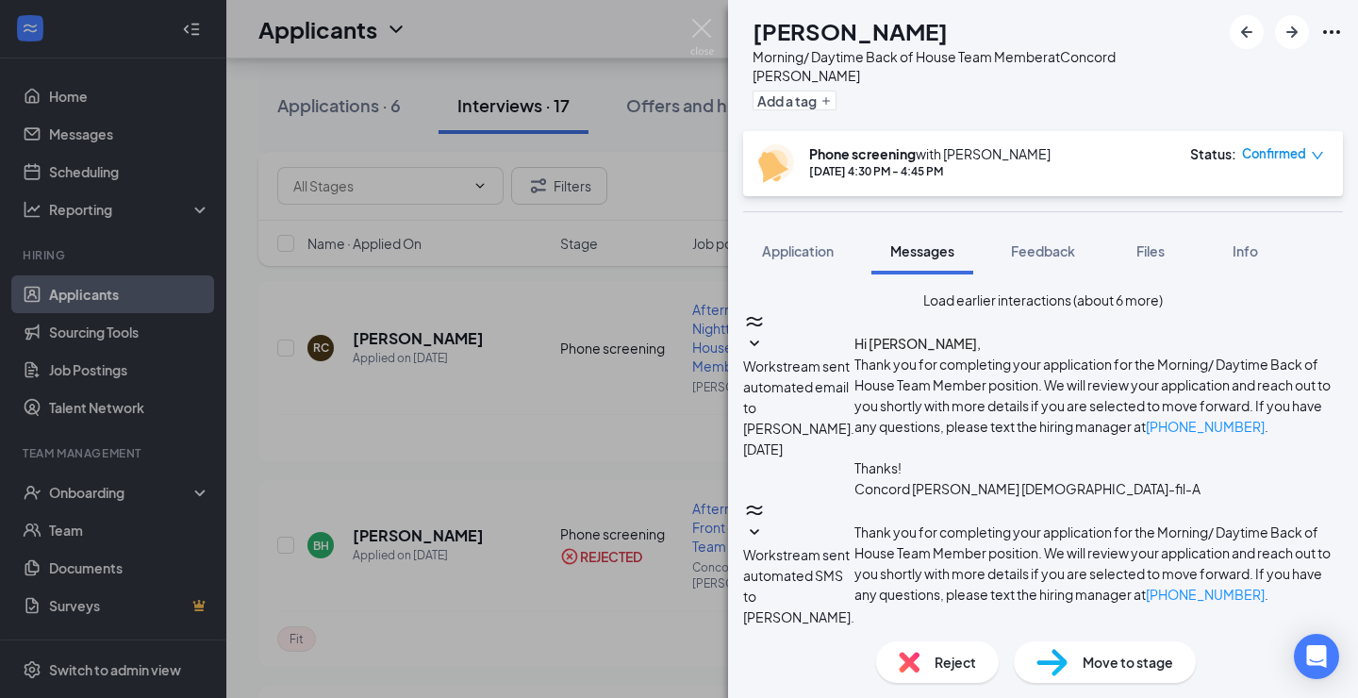
scroll to position [730, 0]
click at [814, 242] on span "Application" at bounding box center [798, 250] width 72 height 17
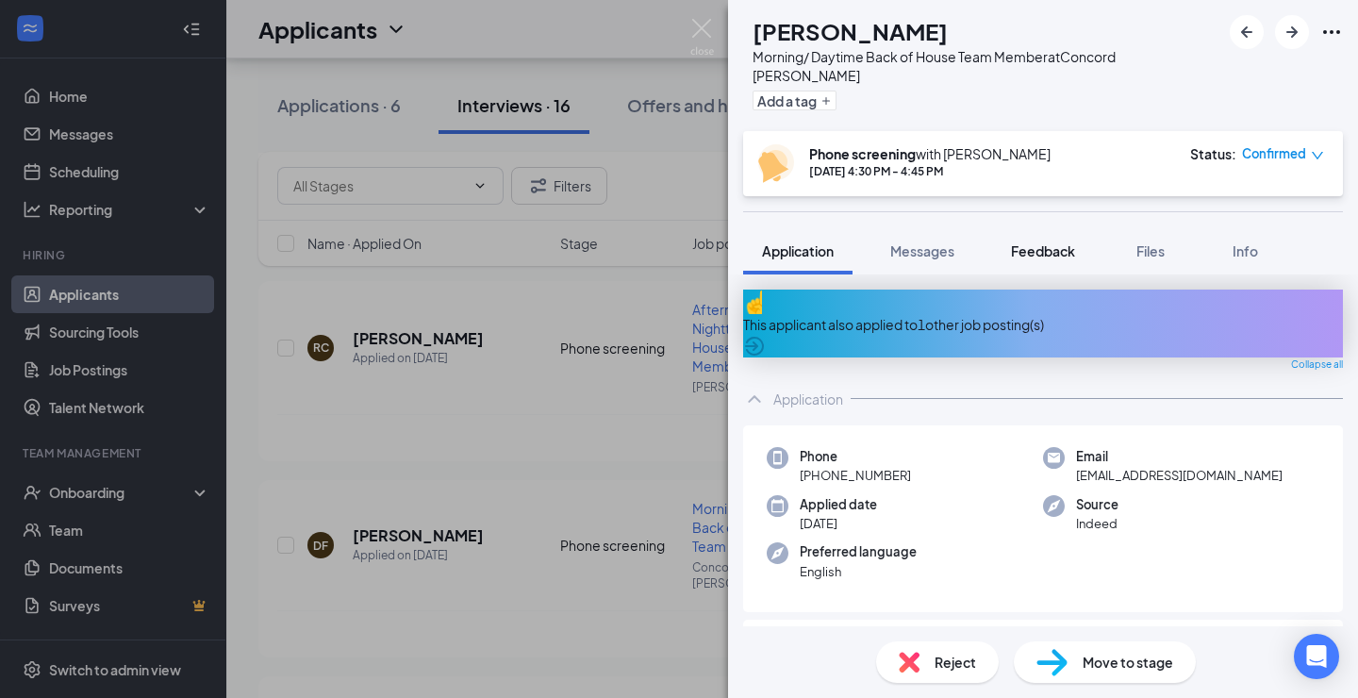
click at [1049, 242] on span "Feedback" at bounding box center [1043, 250] width 64 height 17
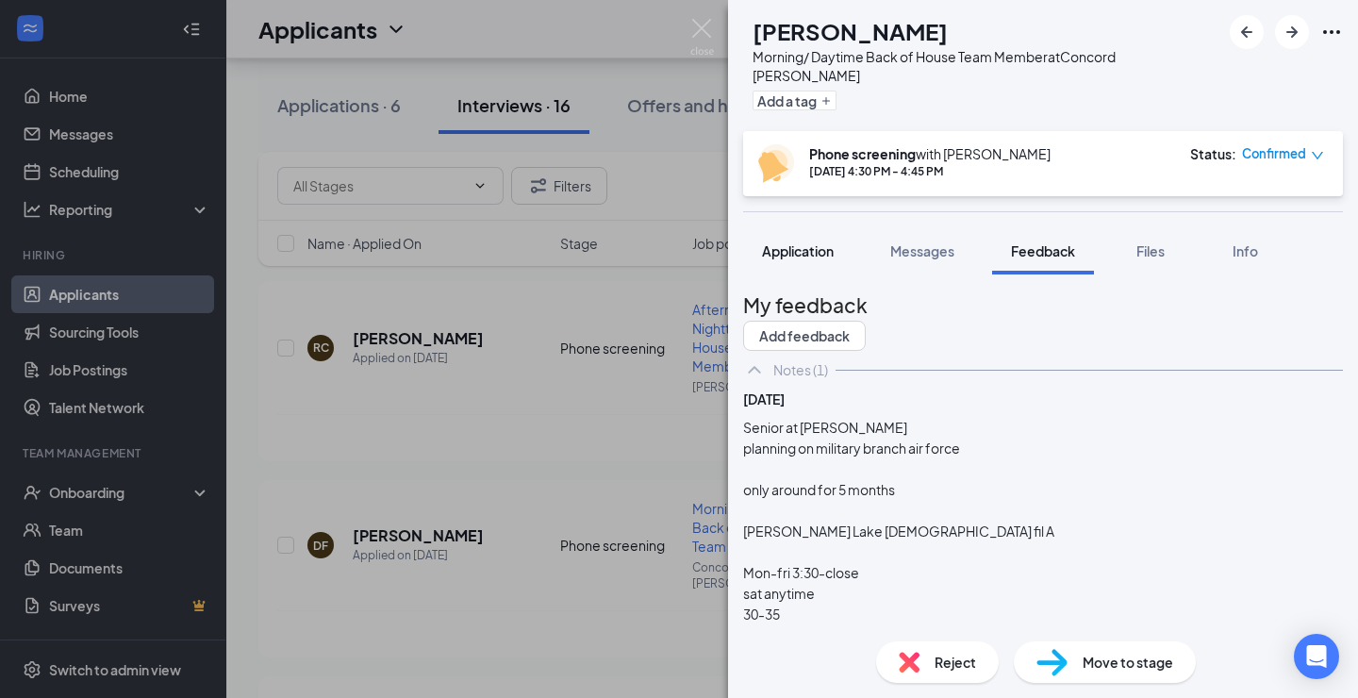
click at [791, 242] on span "Application" at bounding box center [798, 250] width 72 height 17
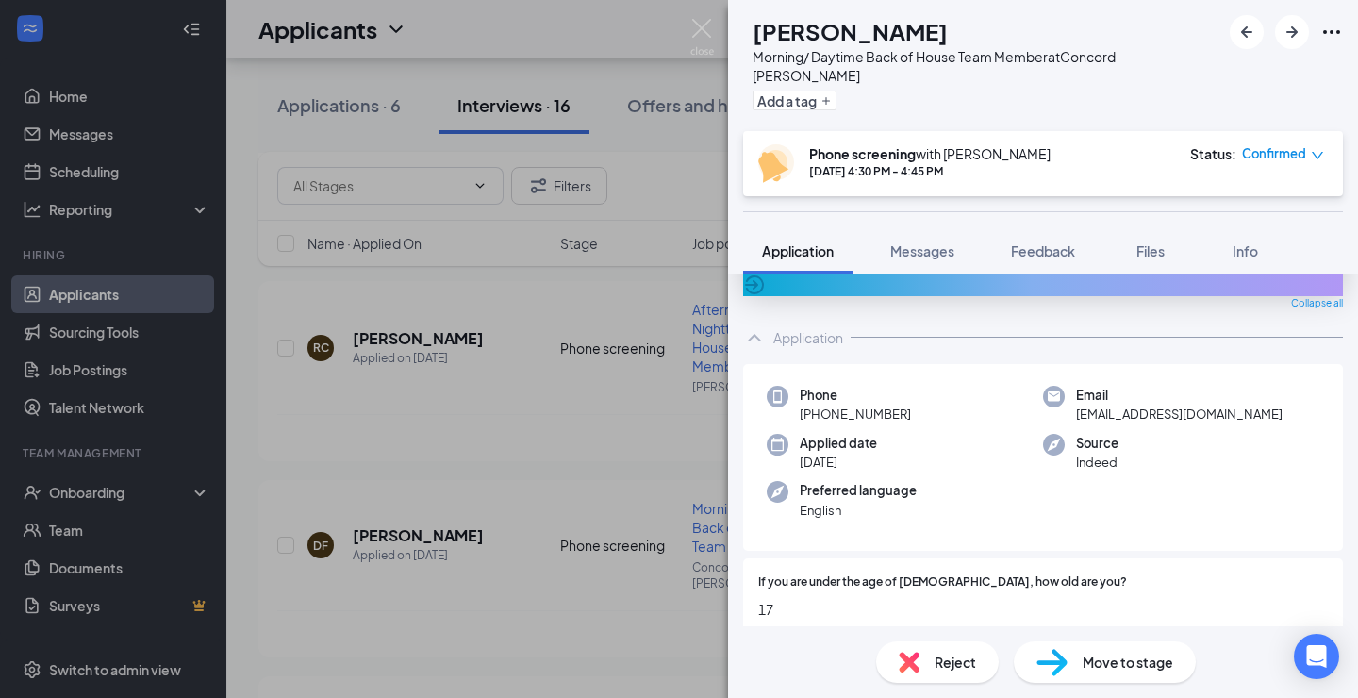
scroll to position [63, 0]
click at [702, 24] on img at bounding box center [702, 37] width 24 height 37
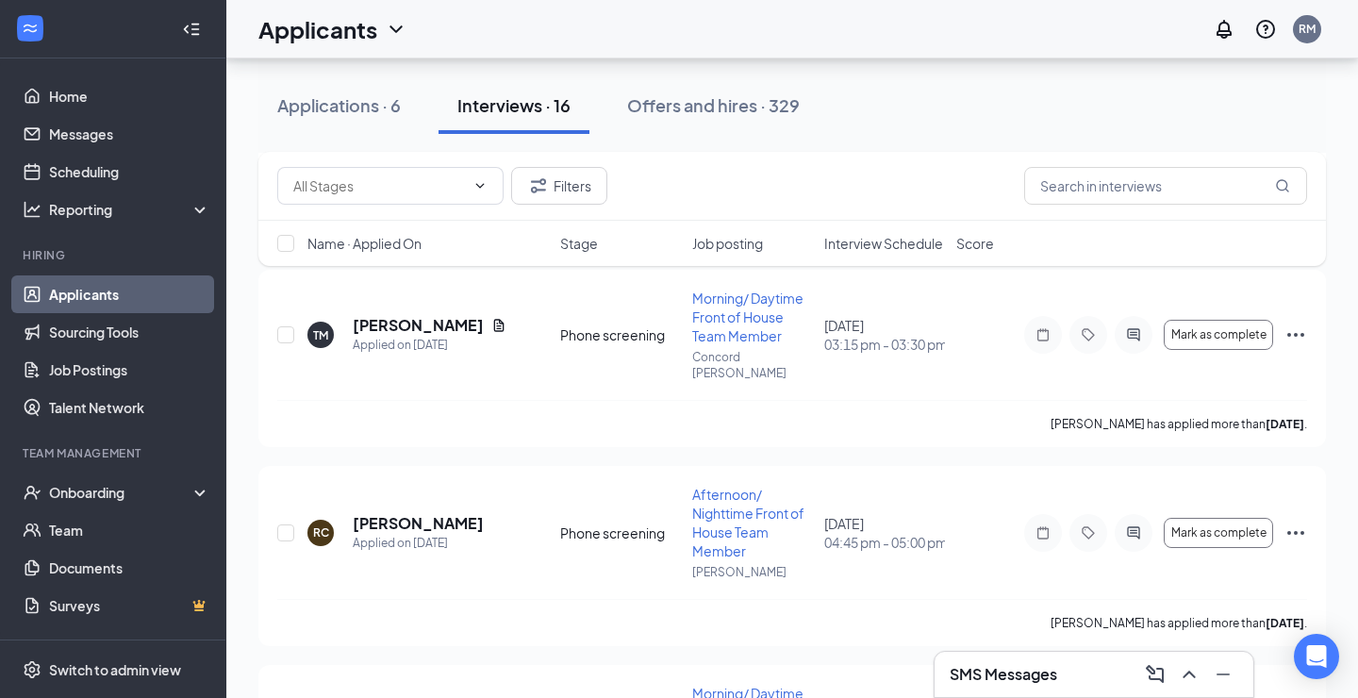
scroll to position [2964, 0]
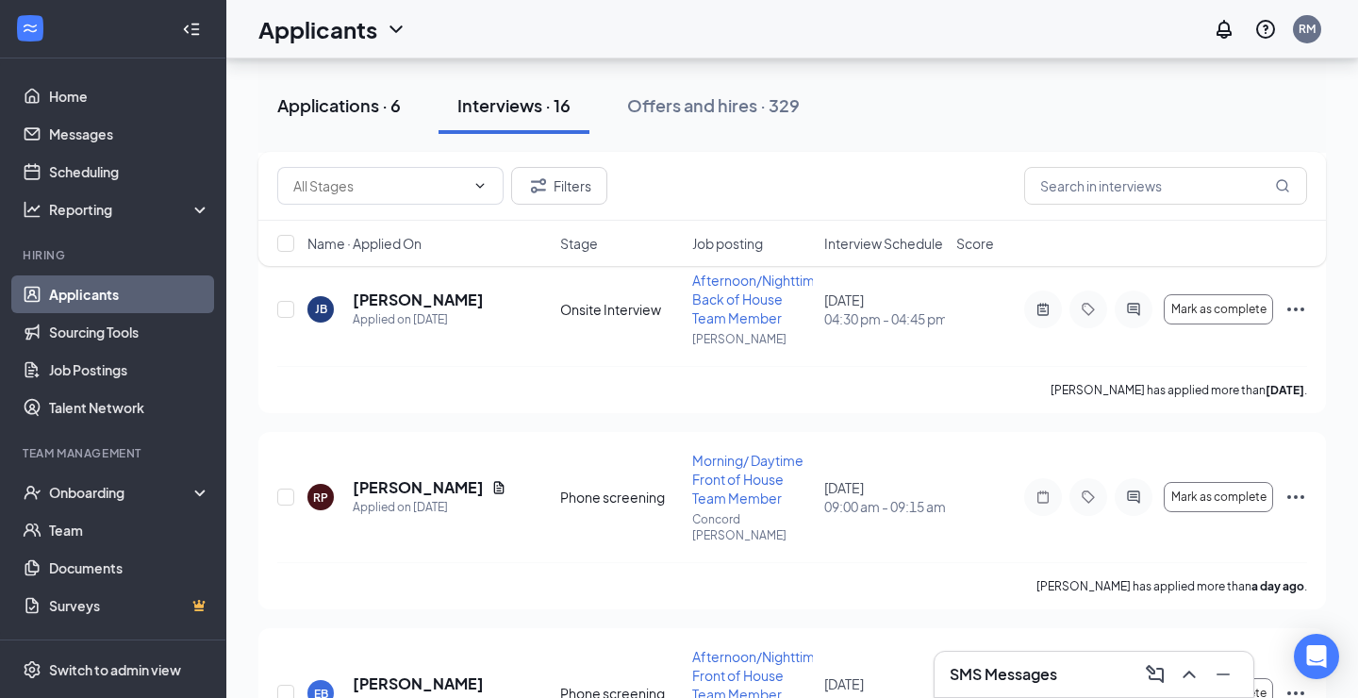
click at [321, 121] on button "Applications · 6" at bounding box center [338, 105] width 161 height 57
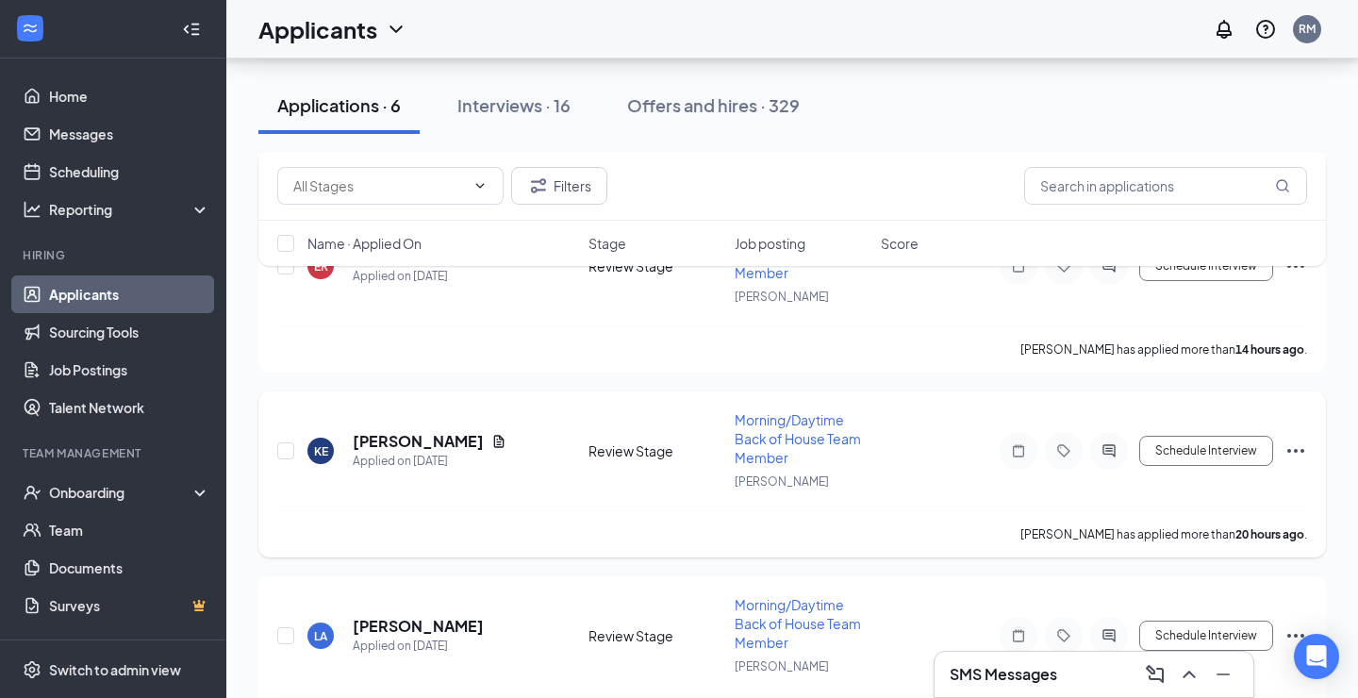
scroll to position [748, 0]
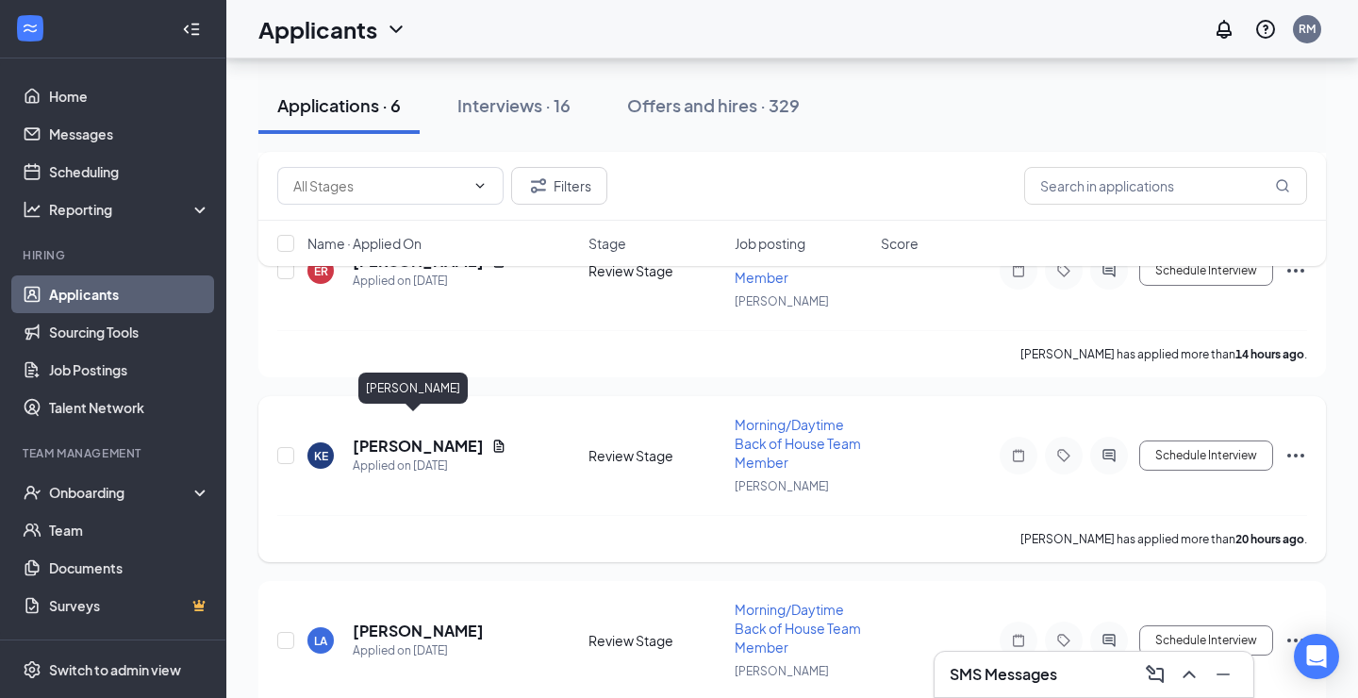
click at [431, 436] on h5 "[PERSON_NAME]" at bounding box center [418, 446] width 131 height 21
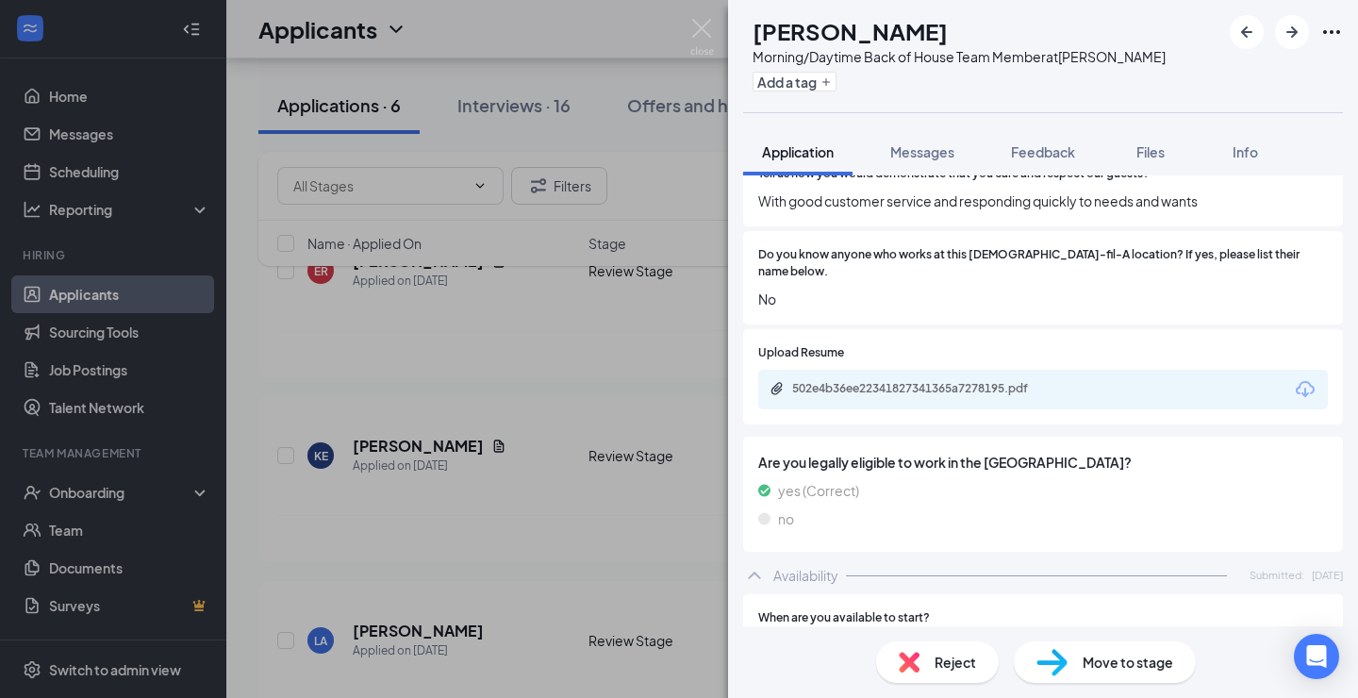
scroll to position [1274, 0]
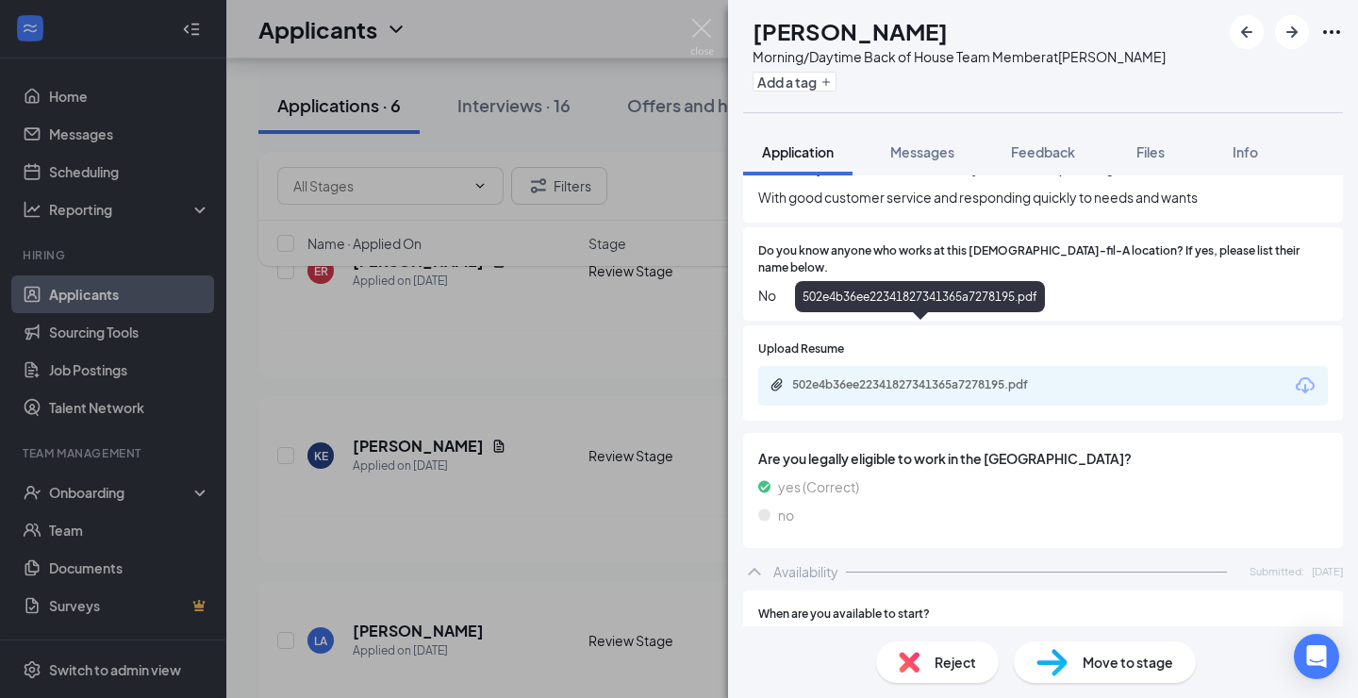
click at [931, 377] on div "502e4b36ee22341827341365a7278195.pdf" at bounding box center [924, 384] width 264 height 15
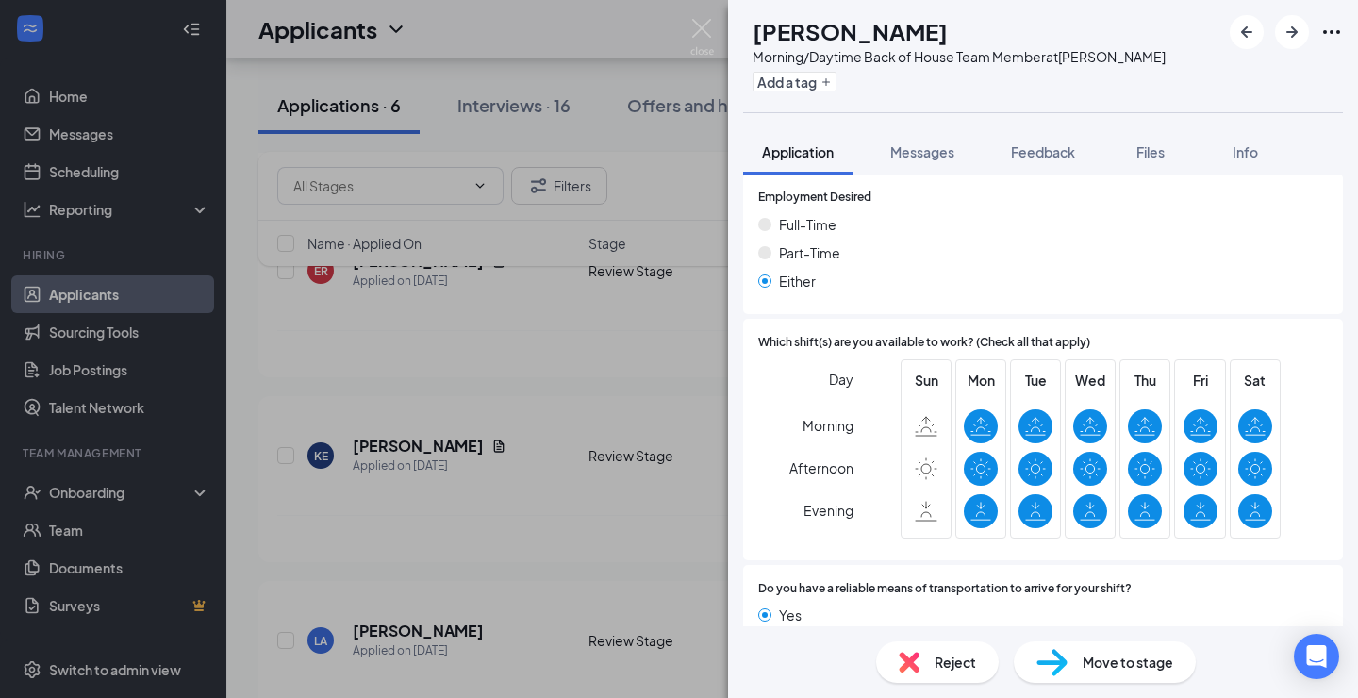
scroll to position [1770, 0]
click at [912, 664] on img at bounding box center [908, 661] width 21 height 21
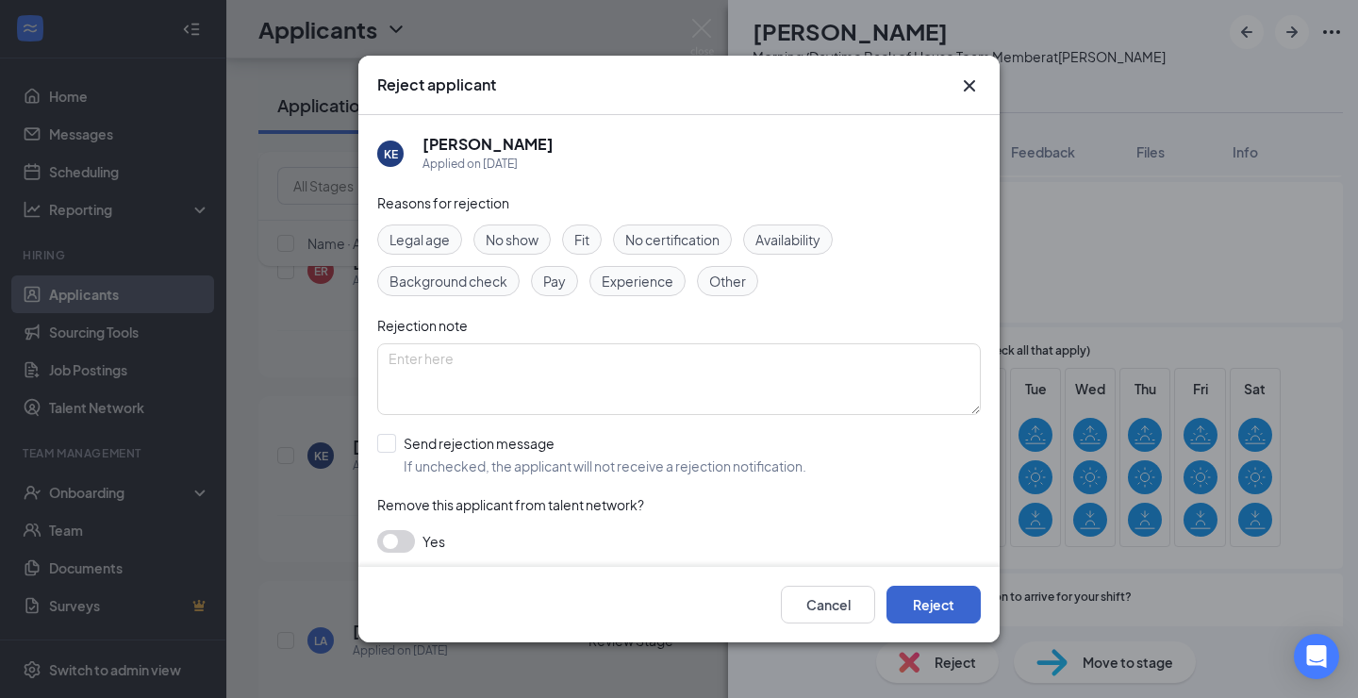
click at [968, 608] on button "Reject" at bounding box center [933, 604] width 94 height 38
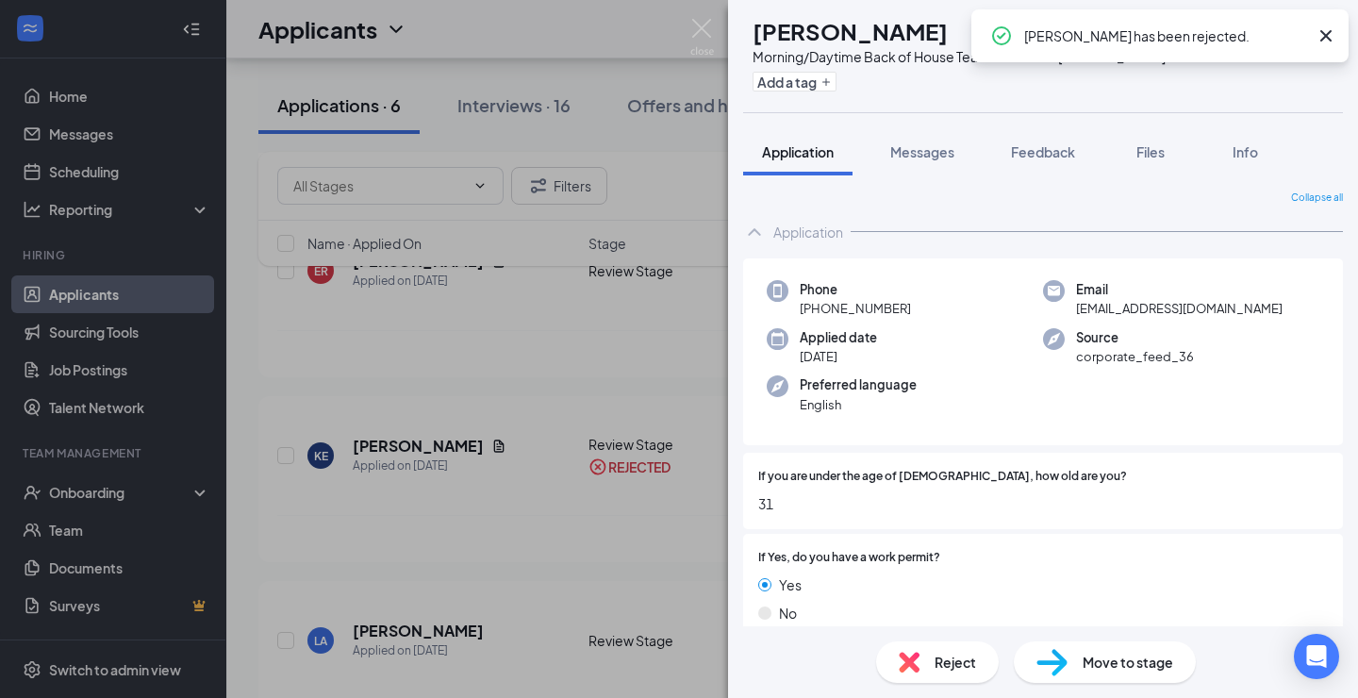
click at [593, 447] on div "LA [PERSON_NAME] Morning/Daytime Back of House Team Member at [PERSON_NAME] Add…" at bounding box center [679, 349] width 1358 height 698
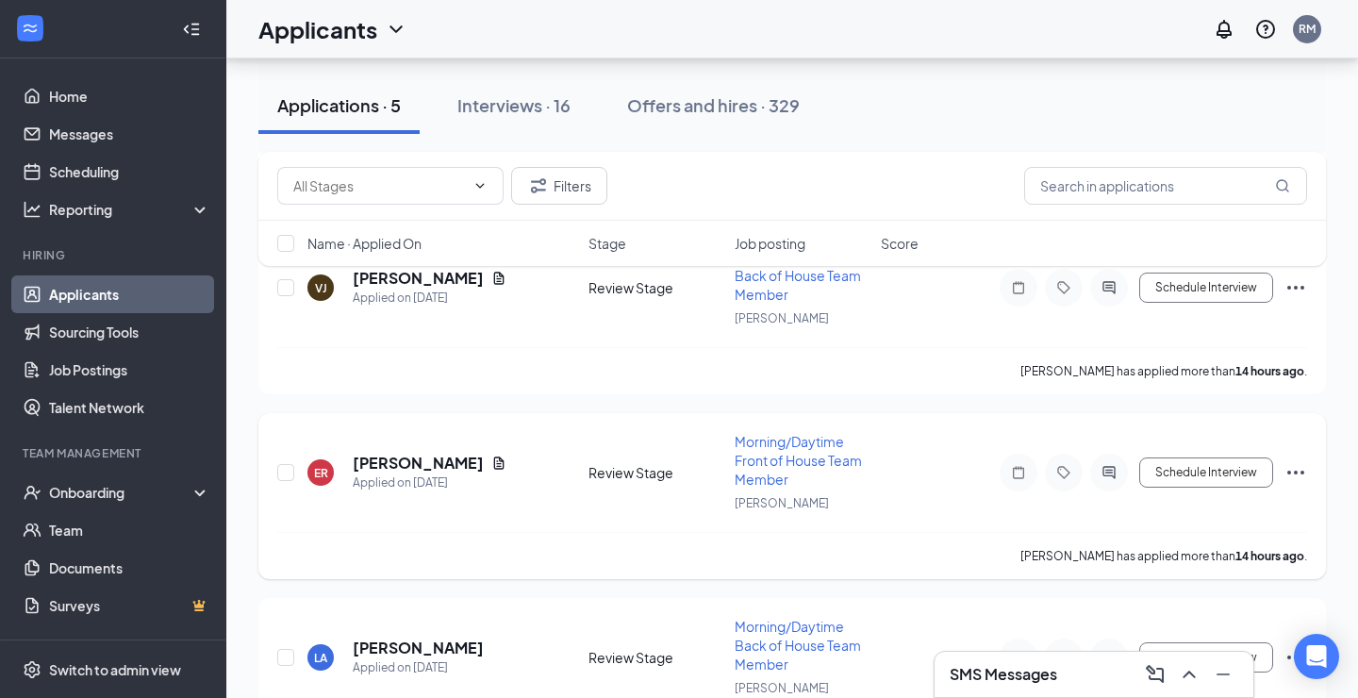
scroll to position [465, 0]
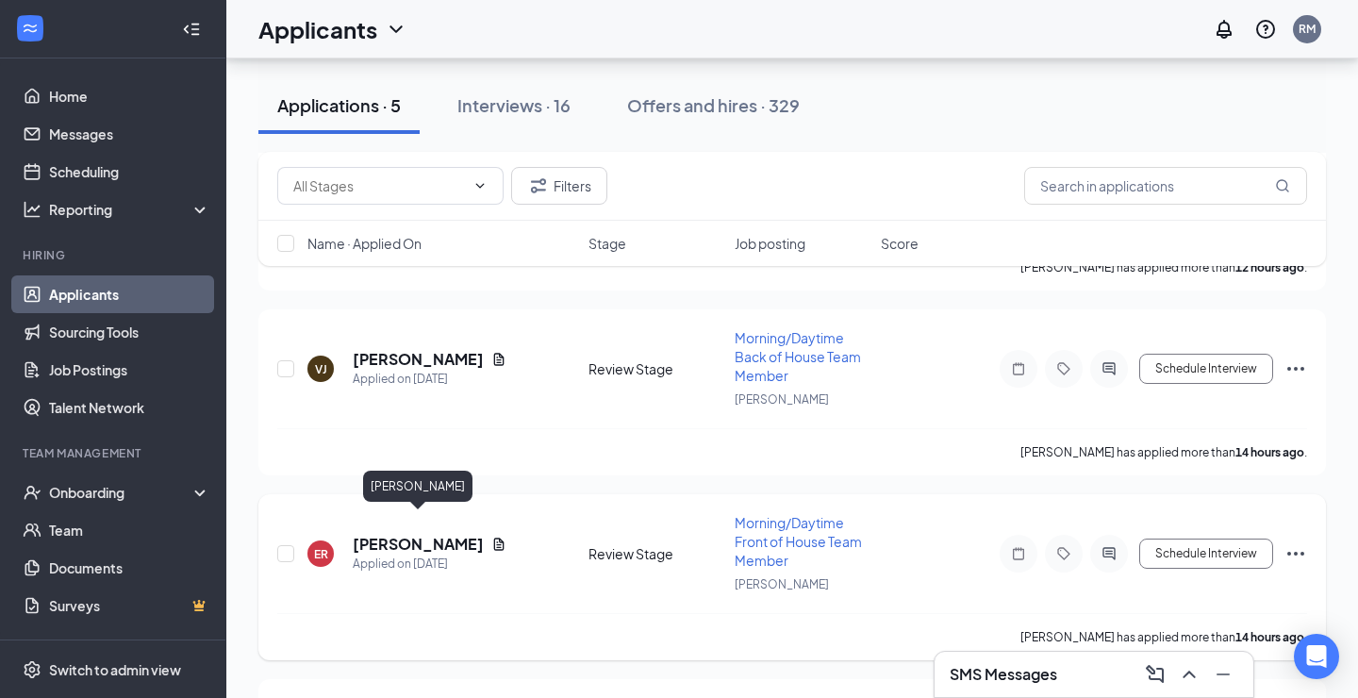
click at [467, 534] on h5 "[PERSON_NAME]" at bounding box center [418, 544] width 131 height 21
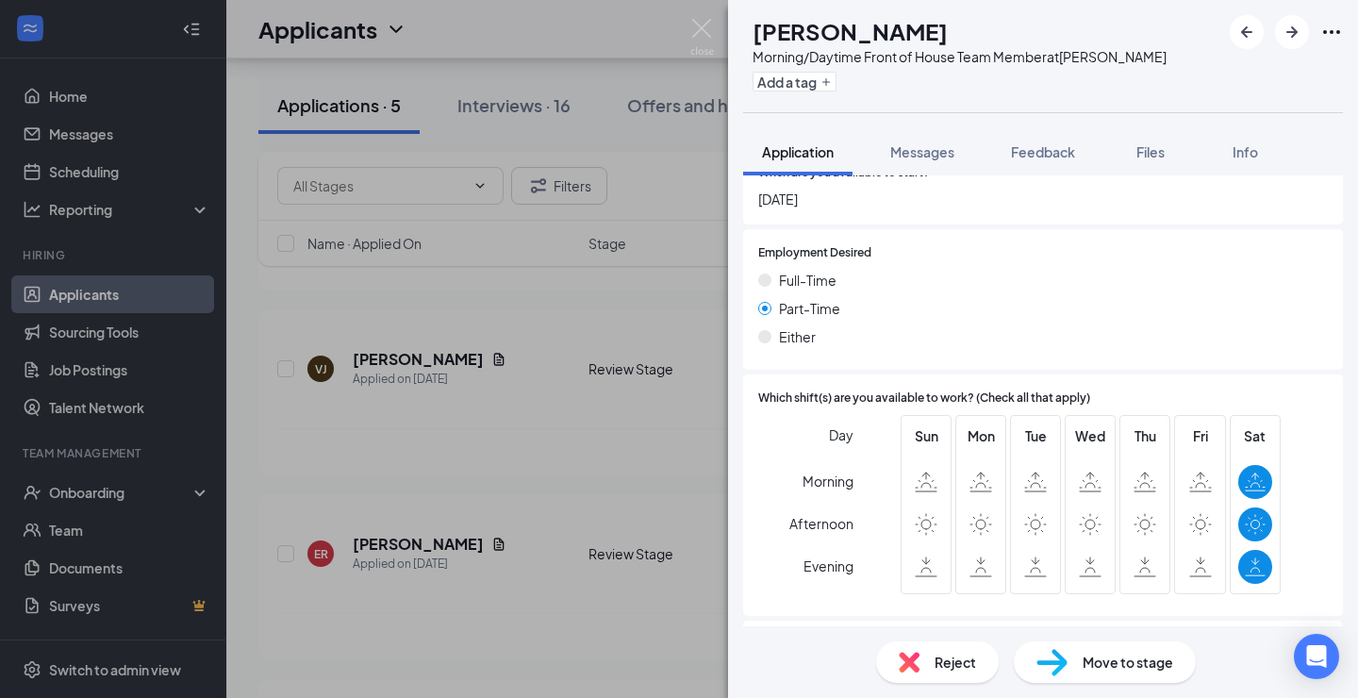
scroll to position [2004, 0]
click at [921, 658] on div "Reject" at bounding box center [937, 661] width 123 height 41
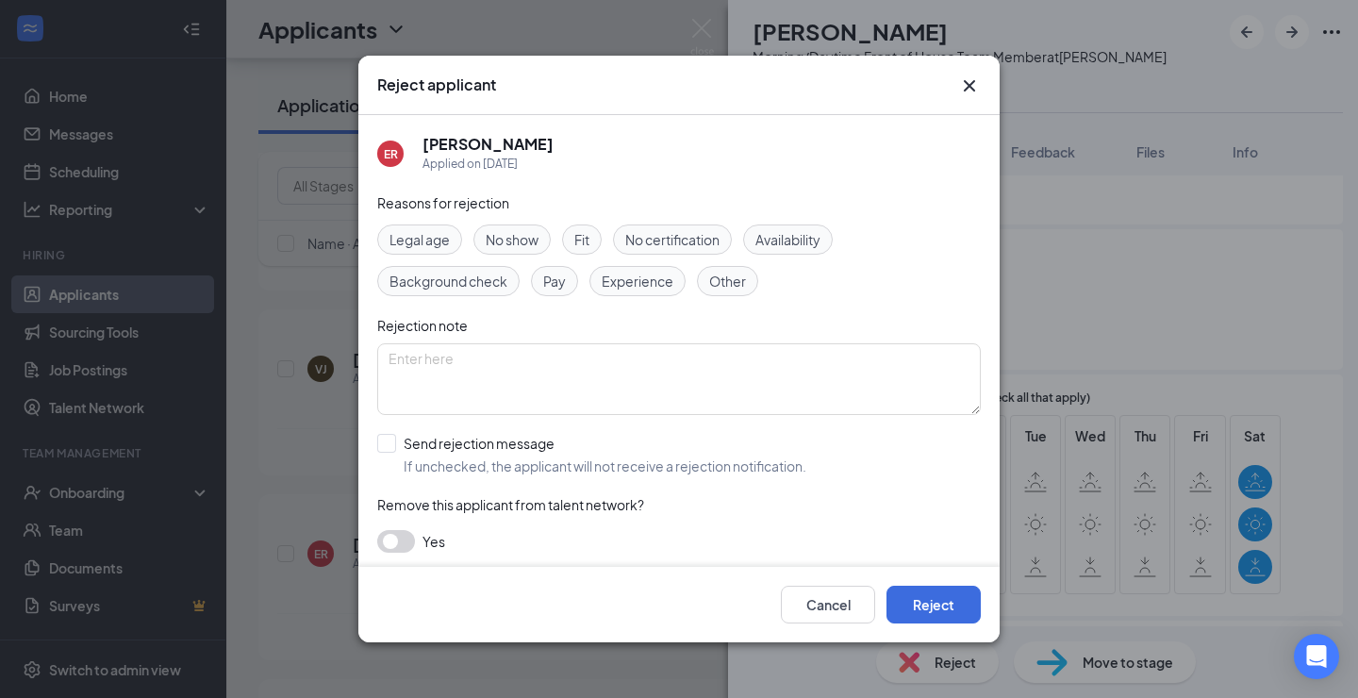
click at [805, 248] on span "Availability" at bounding box center [787, 239] width 65 height 21
click at [937, 596] on button "Reject" at bounding box center [933, 604] width 94 height 38
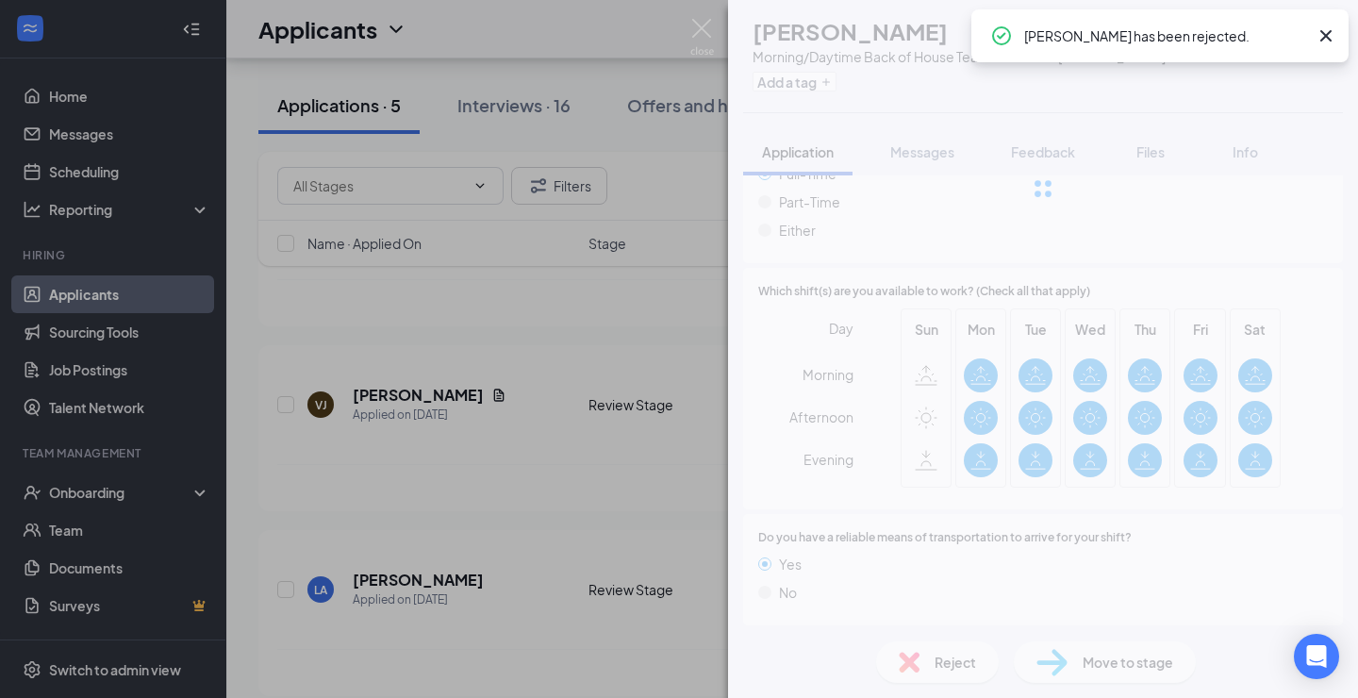
scroll to position [1869, 0]
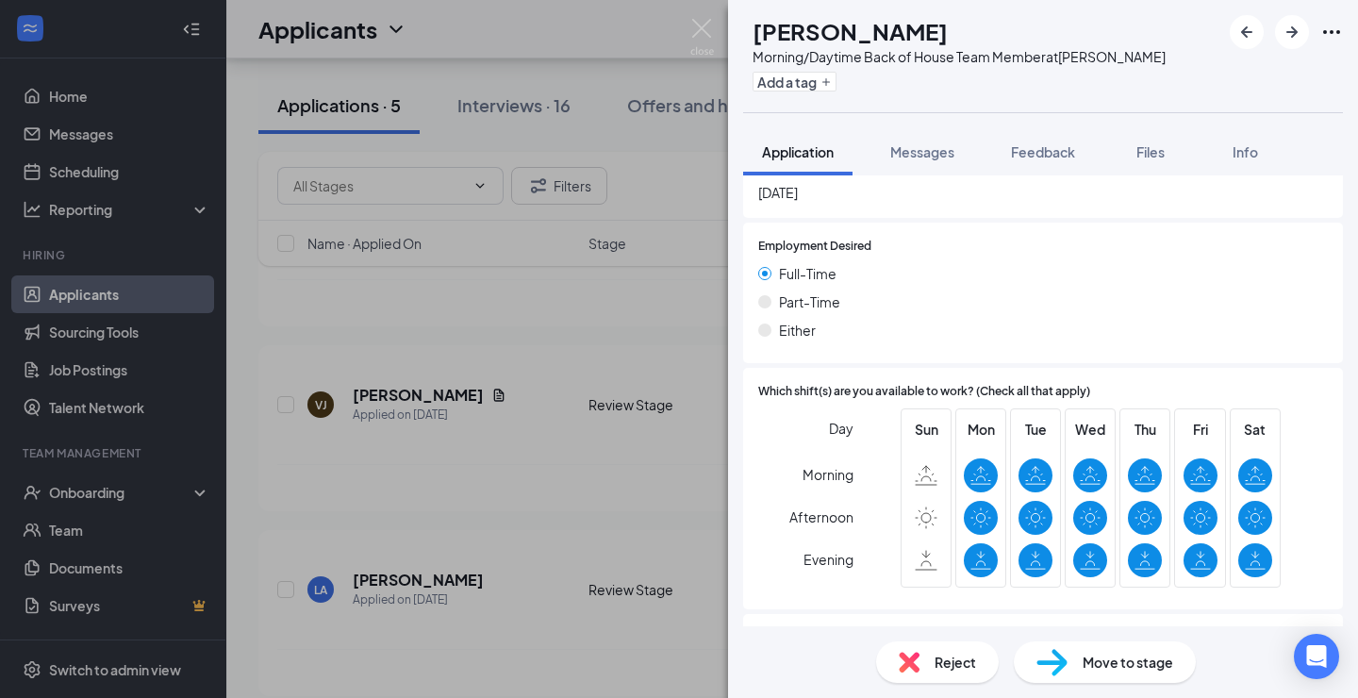
click at [439, 443] on div "LA [PERSON_NAME] Morning/Daytime Back of House Team Member at [PERSON_NAME] Add…" at bounding box center [679, 349] width 1358 height 698
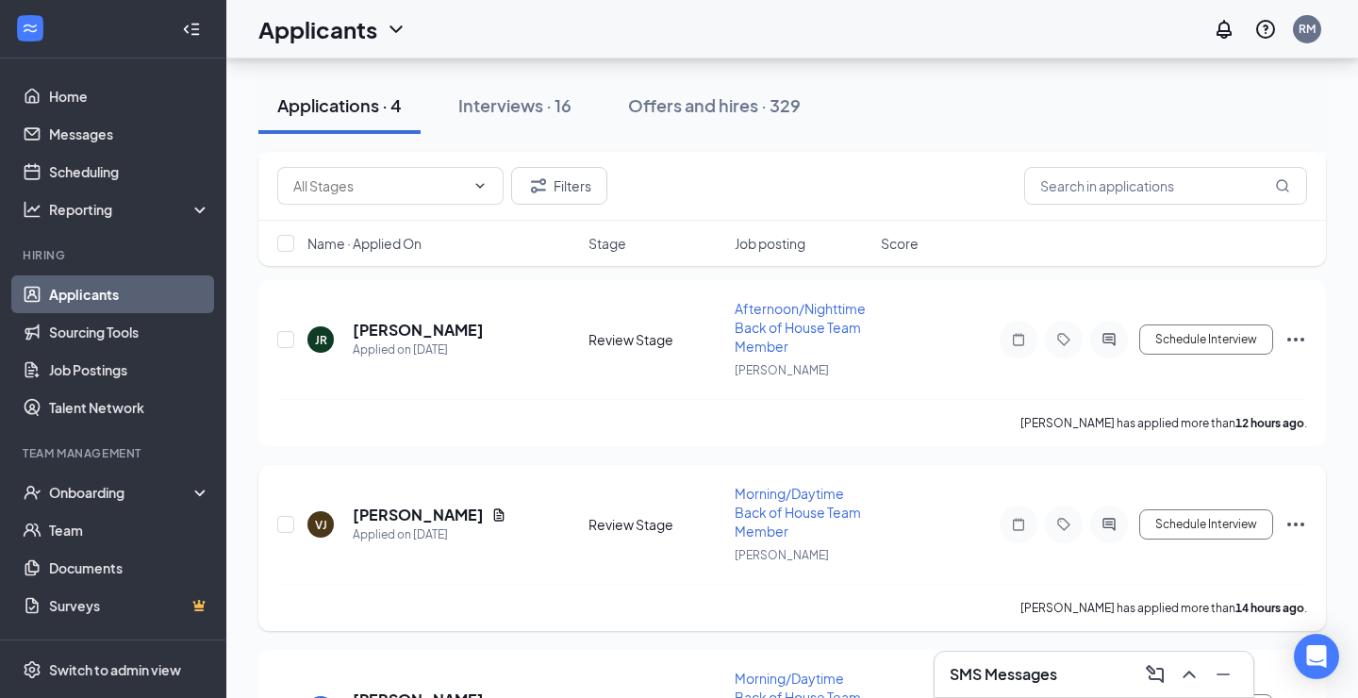
scroll to position [314, 0]
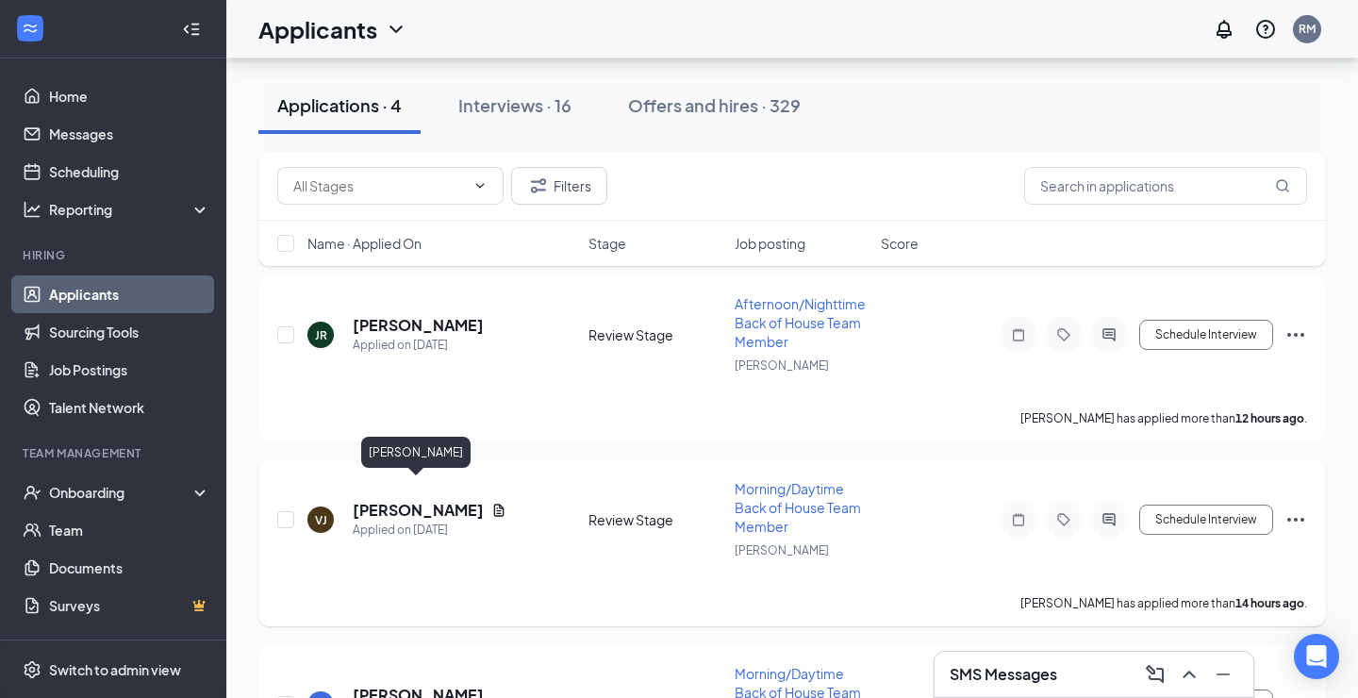
click at [431, 500] on h5 "[PERSON_NAME]" at bounding box center [418, 510] width 131 height 21
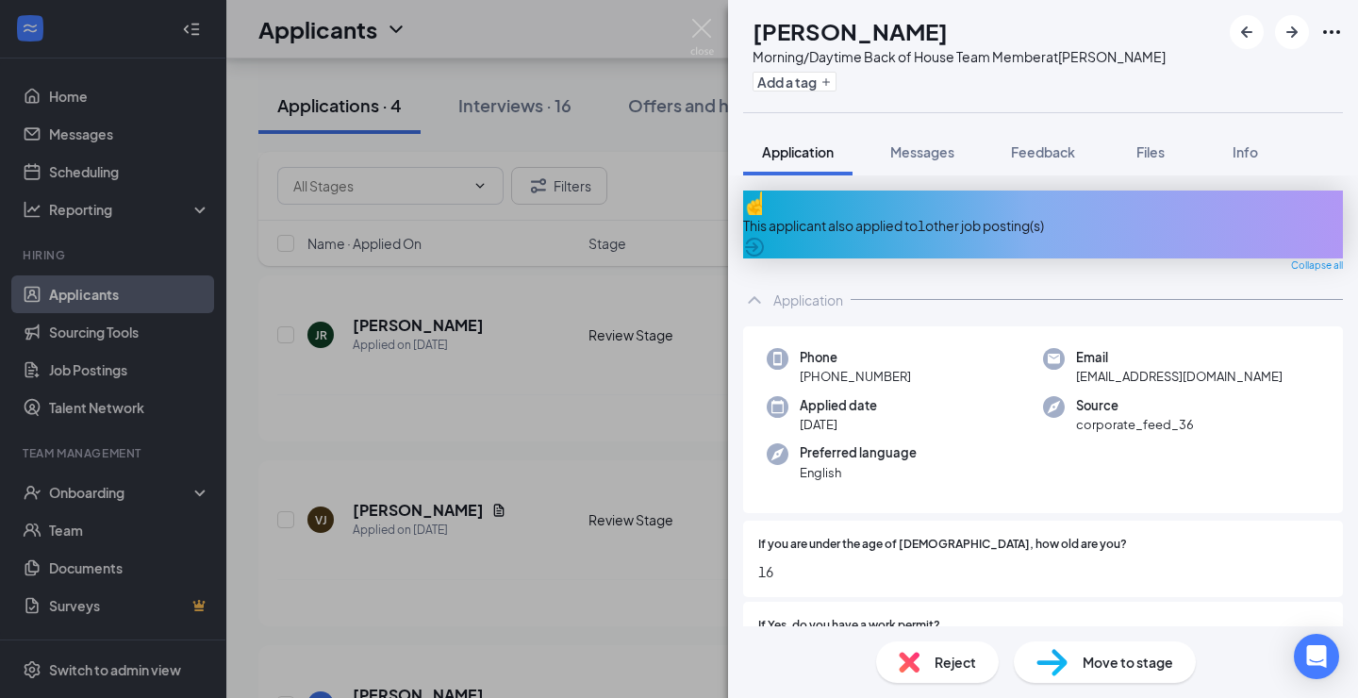
click at [1069, 218] on div "This applicant also applied to 1 other job posting(s)" at bounding box center [1043, 225] width 600 height 21
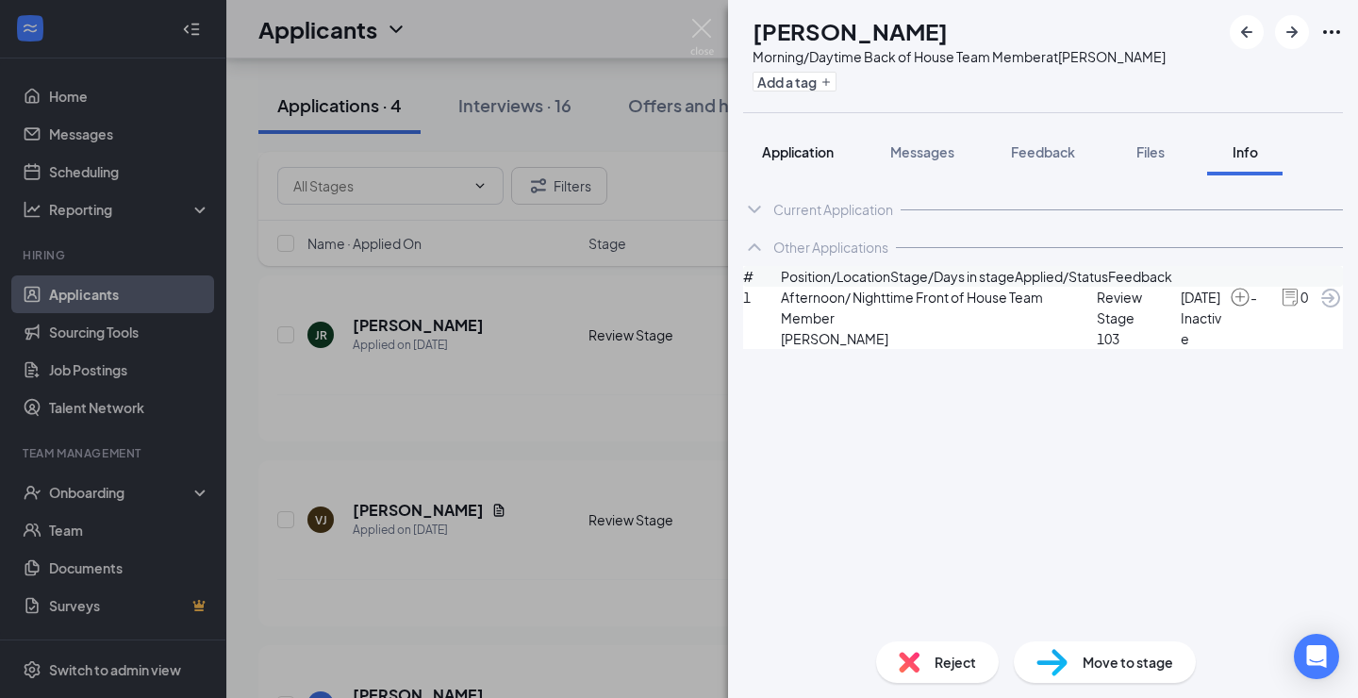
click at [789, 149] on span "Application" at bounding box center [798, 151] width 72 height 17
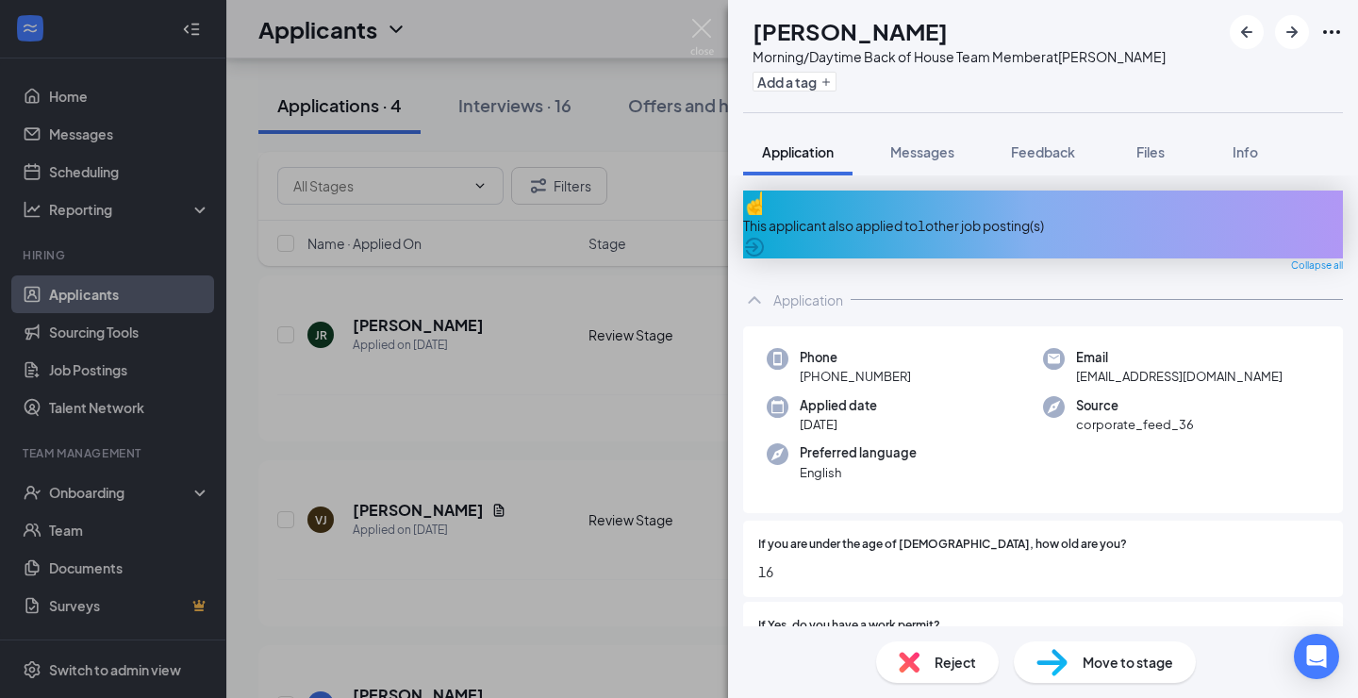
scroll to position [-1, 0]
click at [981, 222] on div "This applicant also applied to 1 other job posting(s)" at bounding box center [1043, 224] width 600 height 68
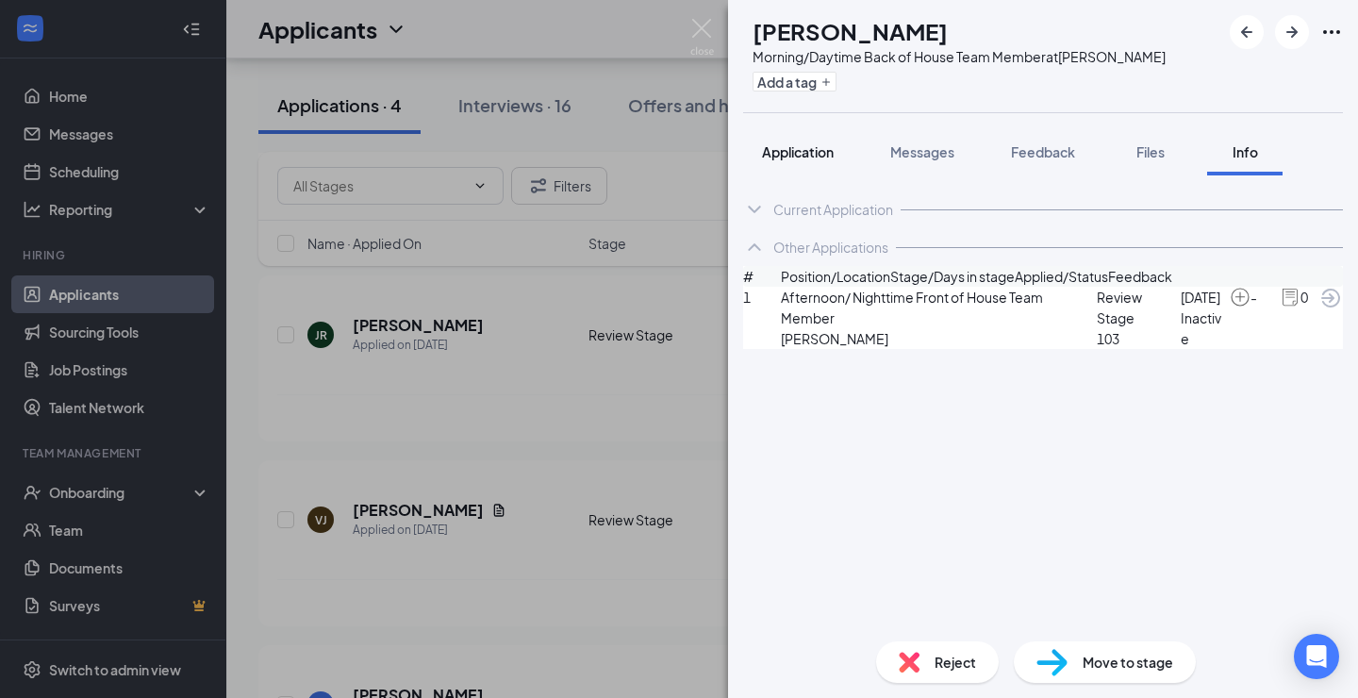
click at [796, 164] on button "Application" at bounding box center [797, 151] width 109 height 47
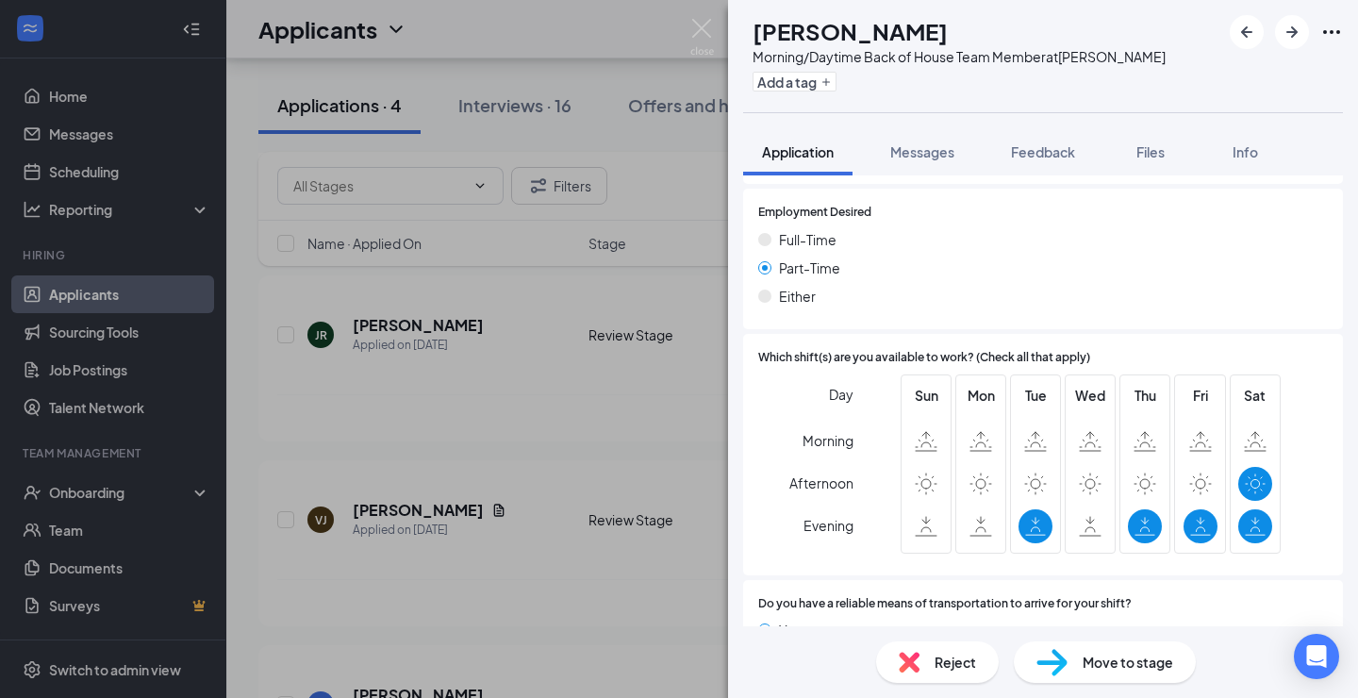
scroll to position [2051, 0]
click at [963, 653] on span "Reject" at bounding box center [954, 661] width 41 height 21
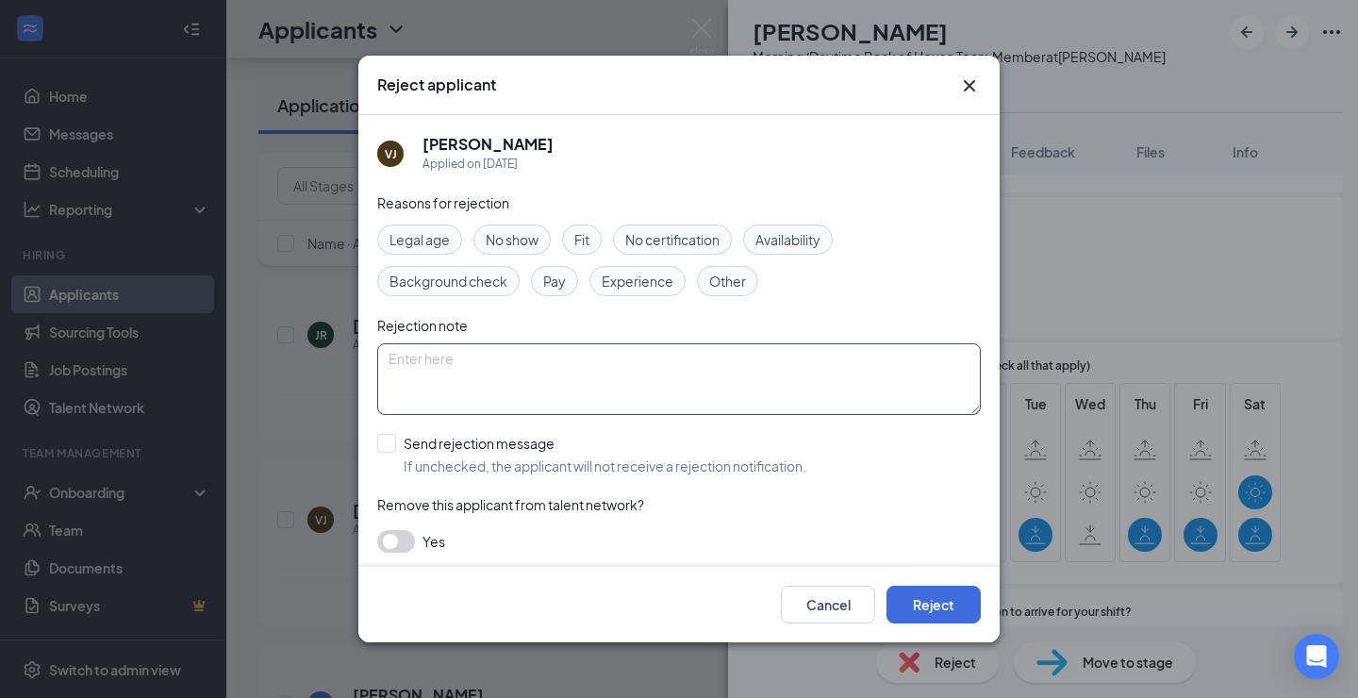
click at [694, 365] on textarea at bounding box center [678, 379] width 603 height 72
type textarea "n"
type textarea "no current need"
click at [957, 601] on button "Reject" at bounding box center [933, 604] width 94 height 38
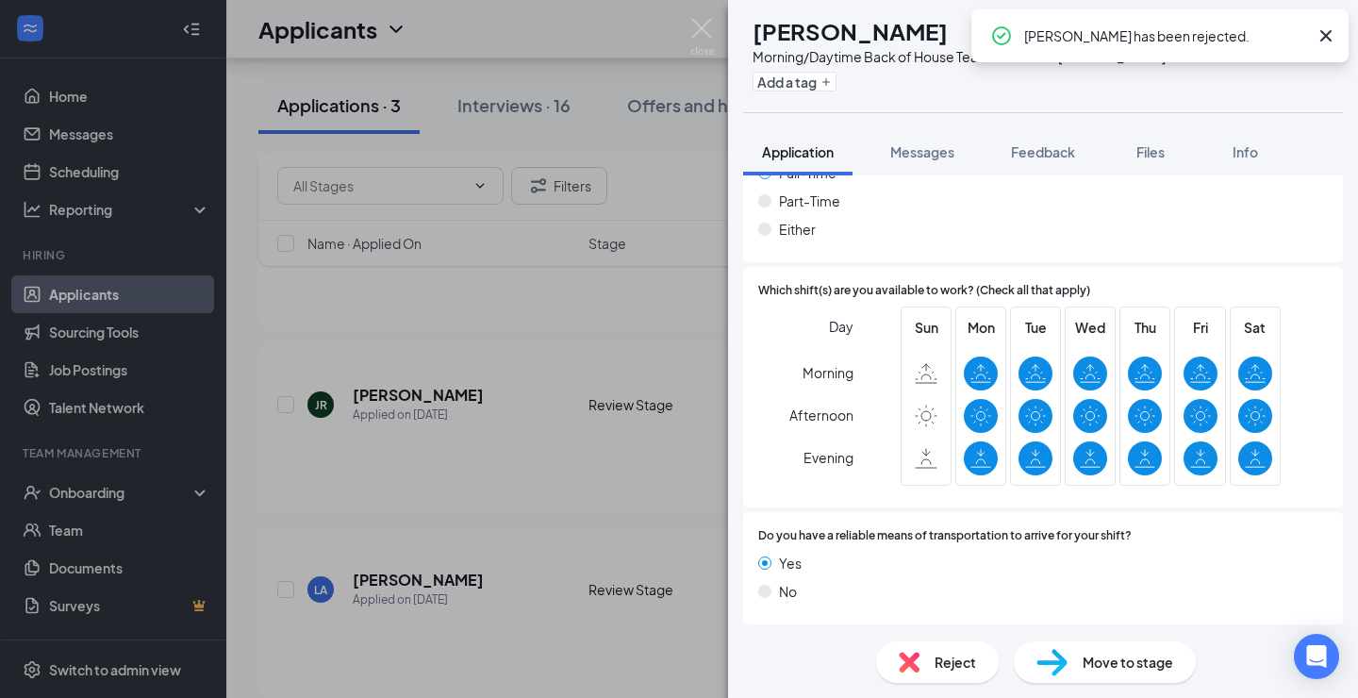
scroll to position [1869, 0]
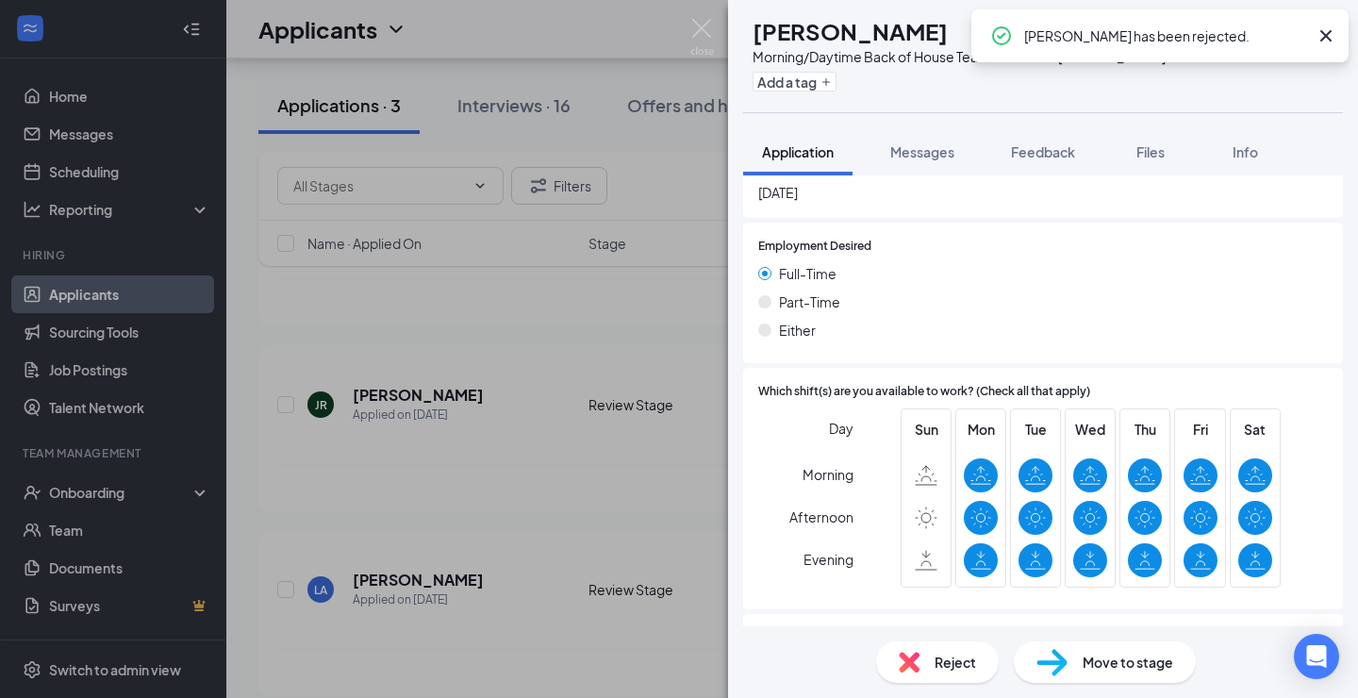
click at [494, 489] on div "LA [PERSON_NAME] Morning/Daytime Back of House Team Member at [PERSON_NAME] Add…" at bounding box center [679, 349] width 1358 height 698
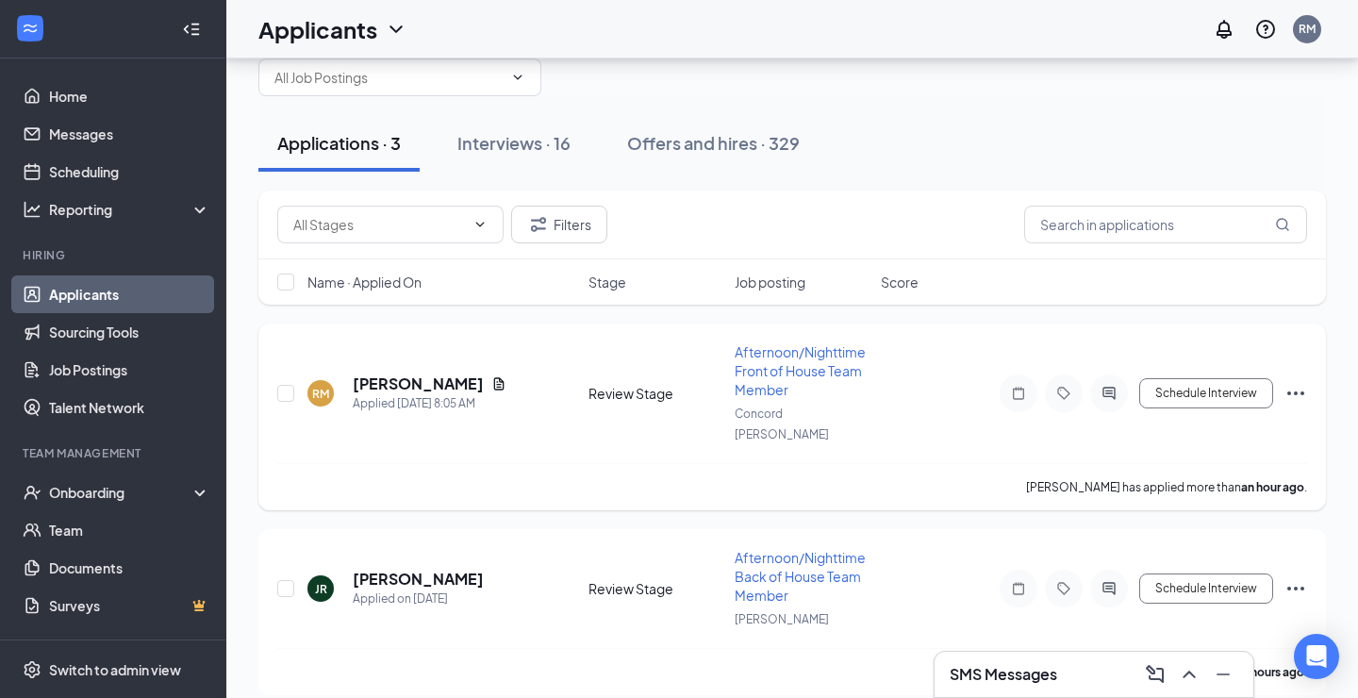
scroll to position [15, 0]
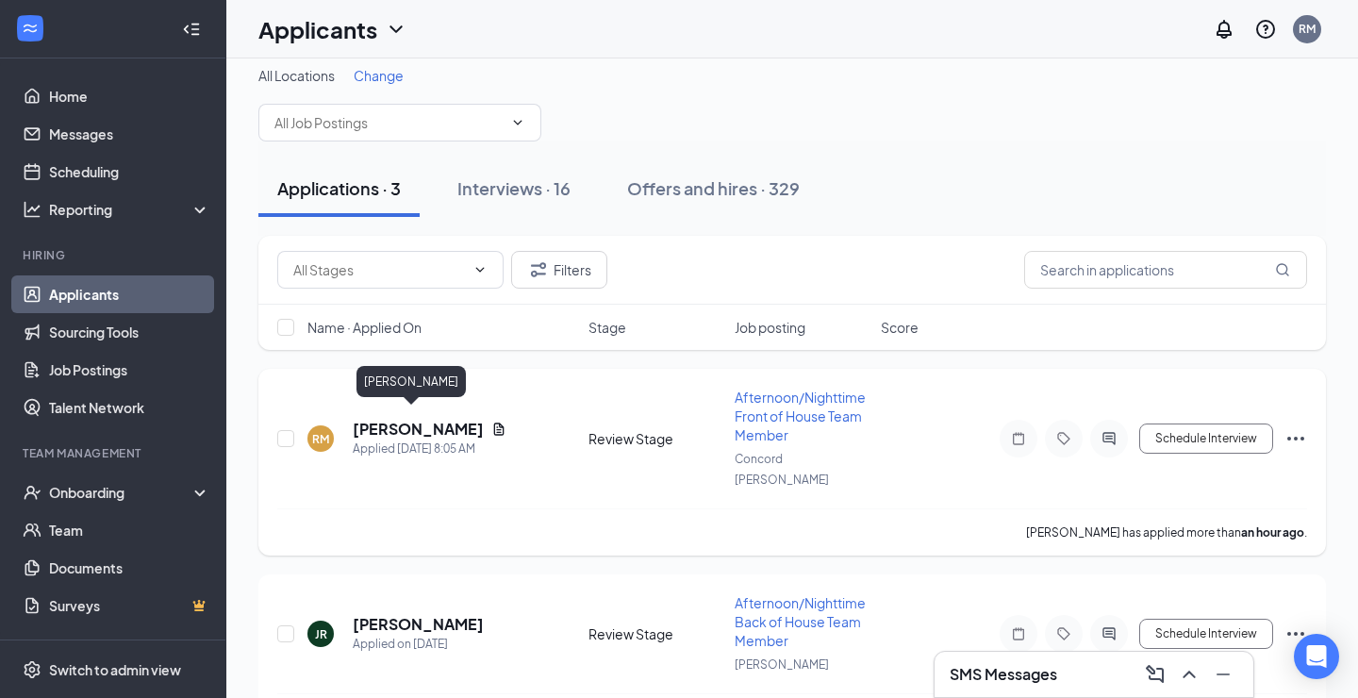
click at [401, 421] on h5 "[PERSON_NAME]" at bounding box center [418, 429] width 131 height 21
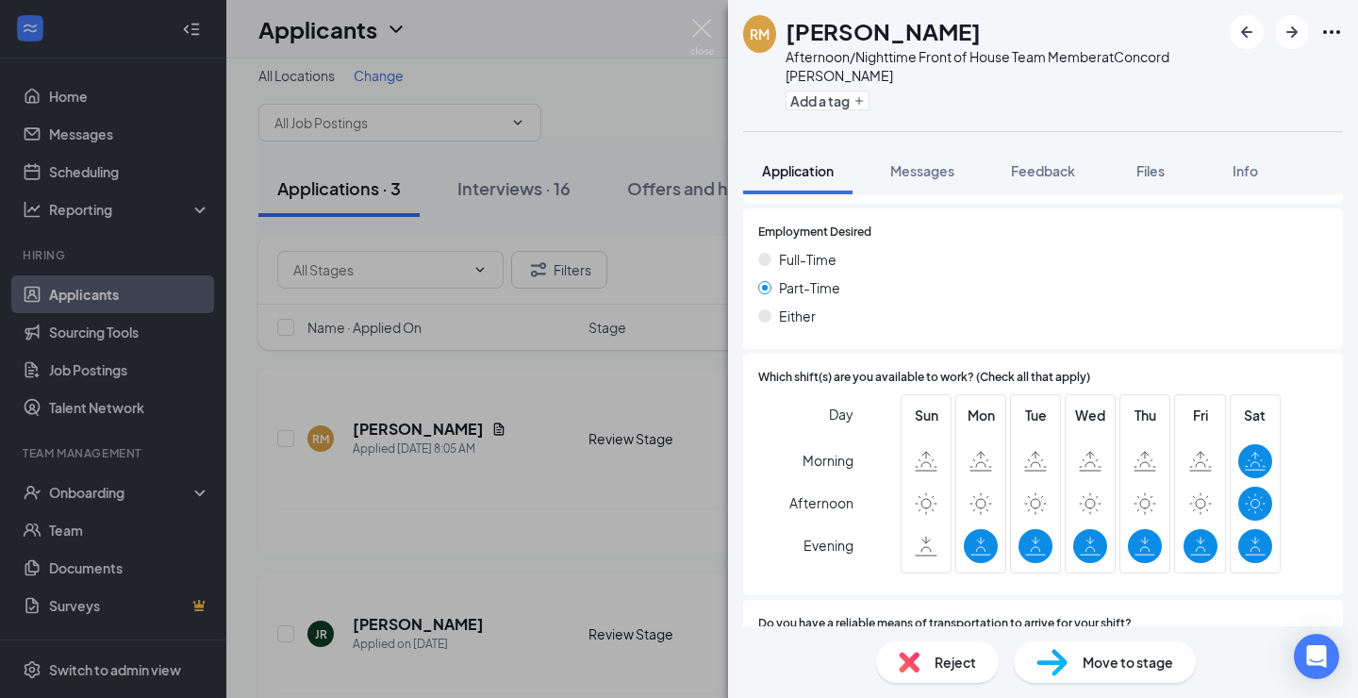
click at [941, 662] on span "Reject" at bounding box center [954, 661] width 41 height 21
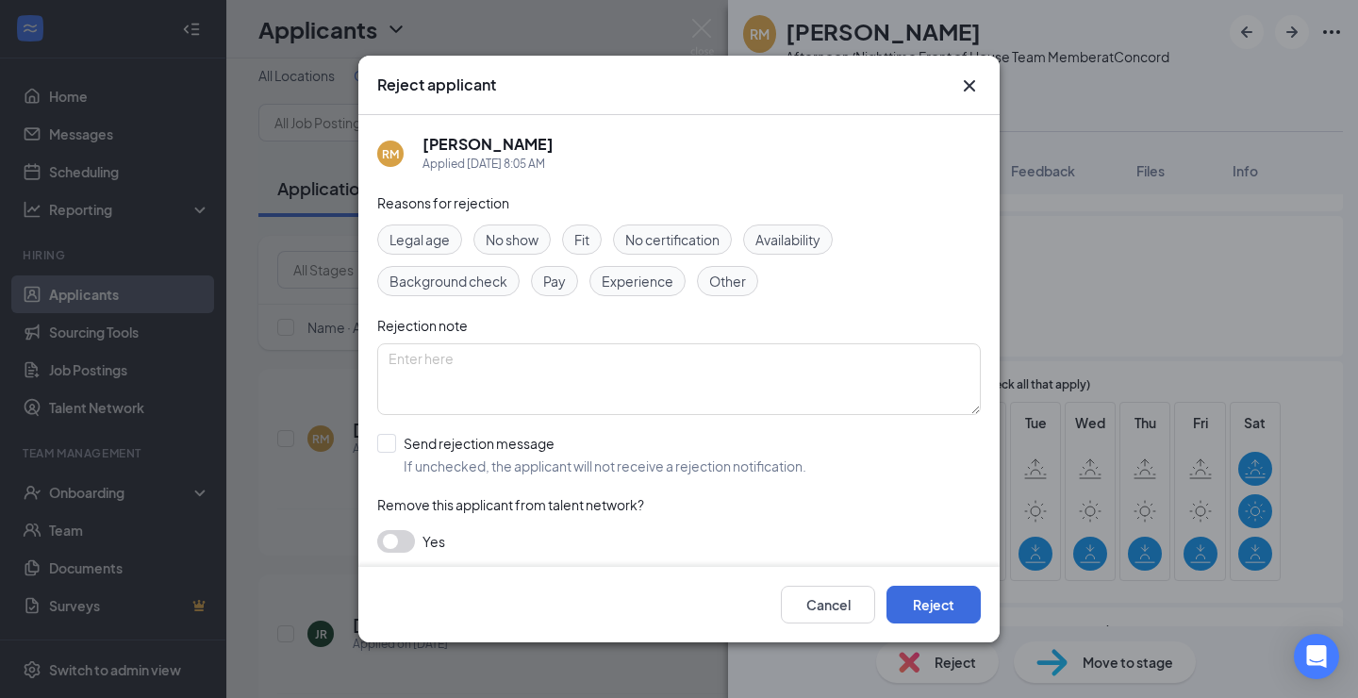
click at [436, 238] on span "Legal age" at bounding box center [419, 239] width 60 height 21
click at [942, 612] on button "Reject" at bounding box center [933, 604] width 94 height 38
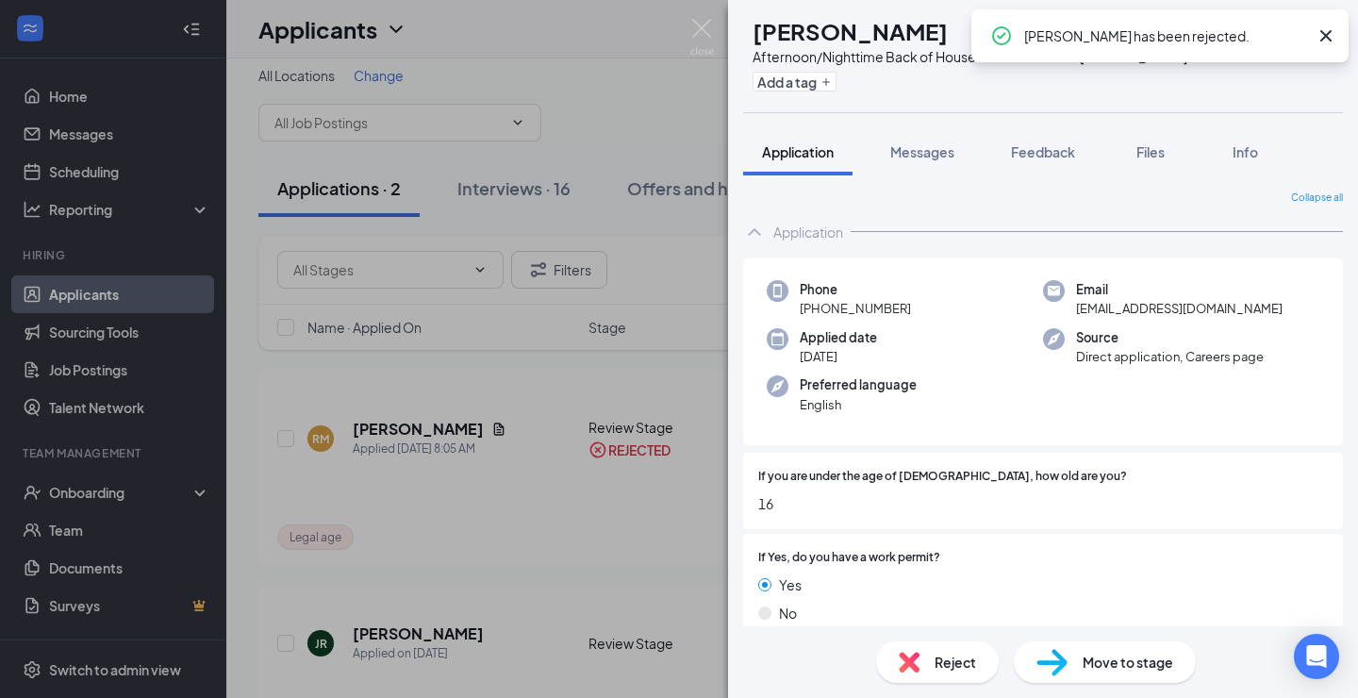
click at [704, 16] on div "JR [PERSON_NAME] Afternoon/Nighttime Back of House Team Member at [PERSON_NAME]…" at bounding box center [679, 349] width 1358 height 698
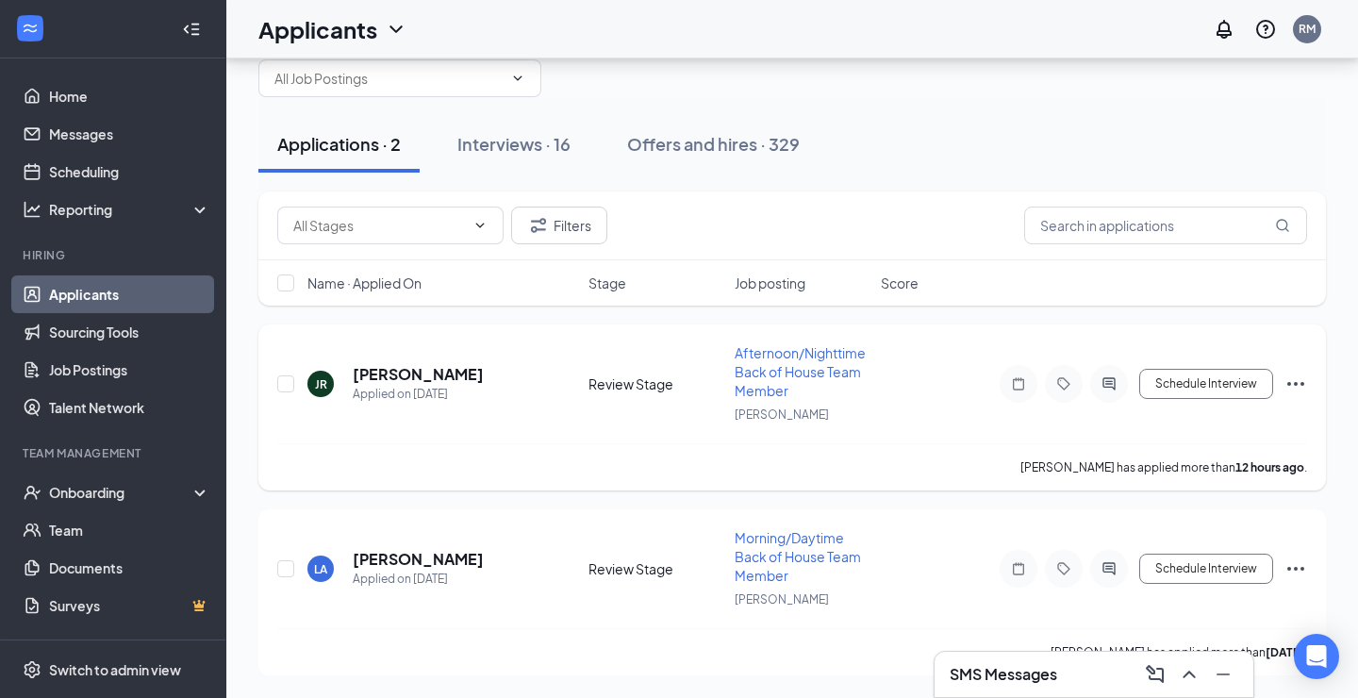
scroll to position [59, 0]
click at [394, 370] on h5 "[PERSON_NAME]" at bounding box center [418, 374] width 131 height 21
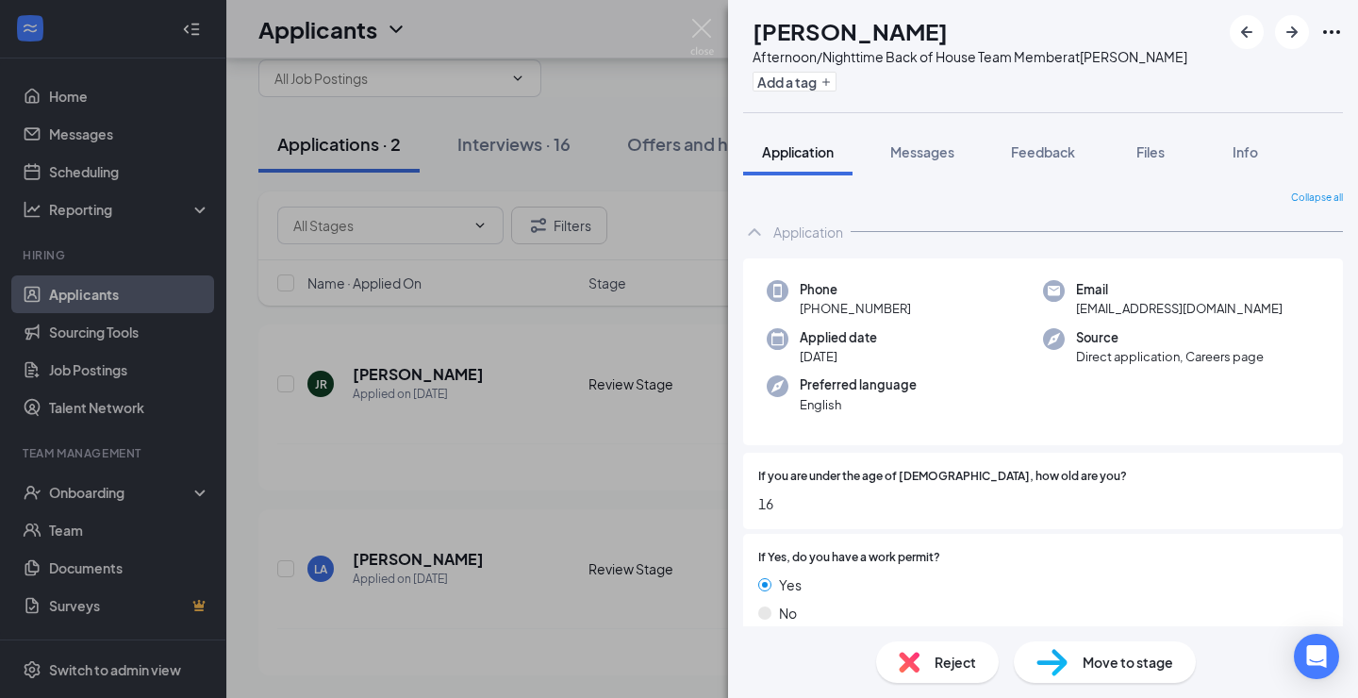
click at [929, 648] on div "Reject" at bounding box center [937, 661] width 123 height 41
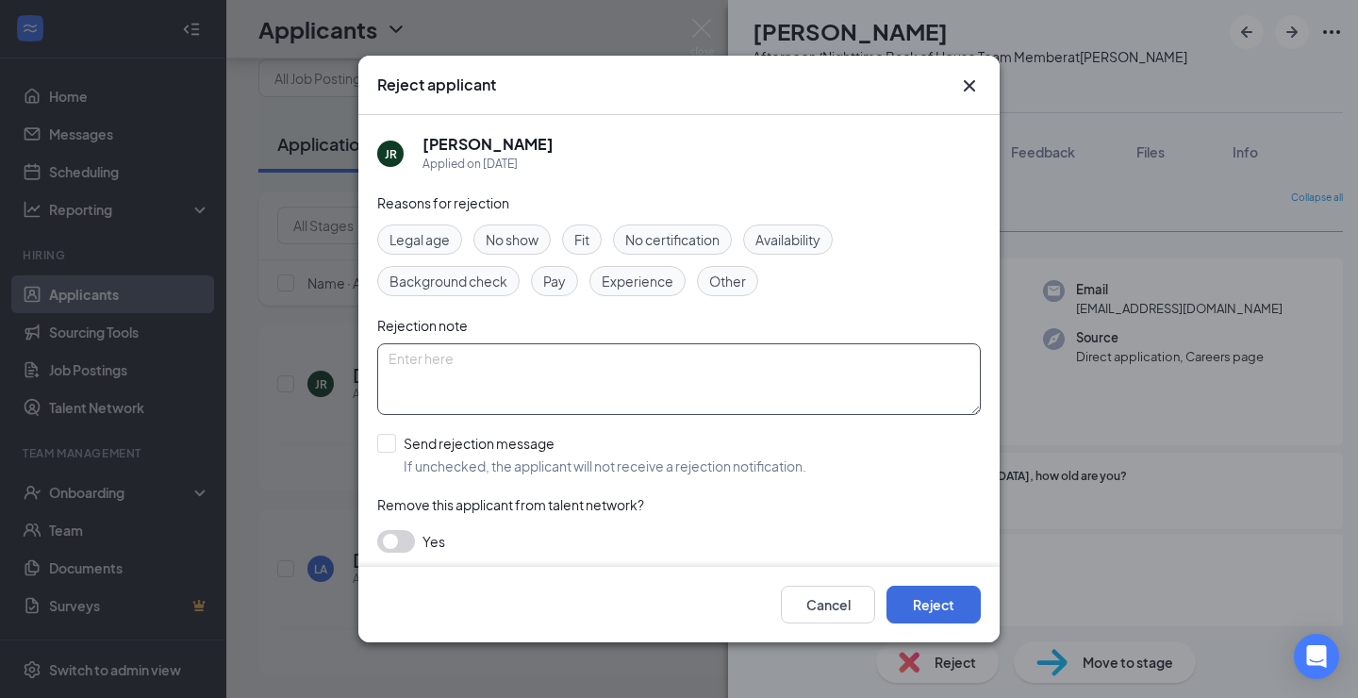
click at [534, 369] on textarea at bounding box center [678, 379] width 603 height 72
type textarea "no current need"
click at [961, 618] on button "Reject" at bounding box center [933, 604] width 94 height 38
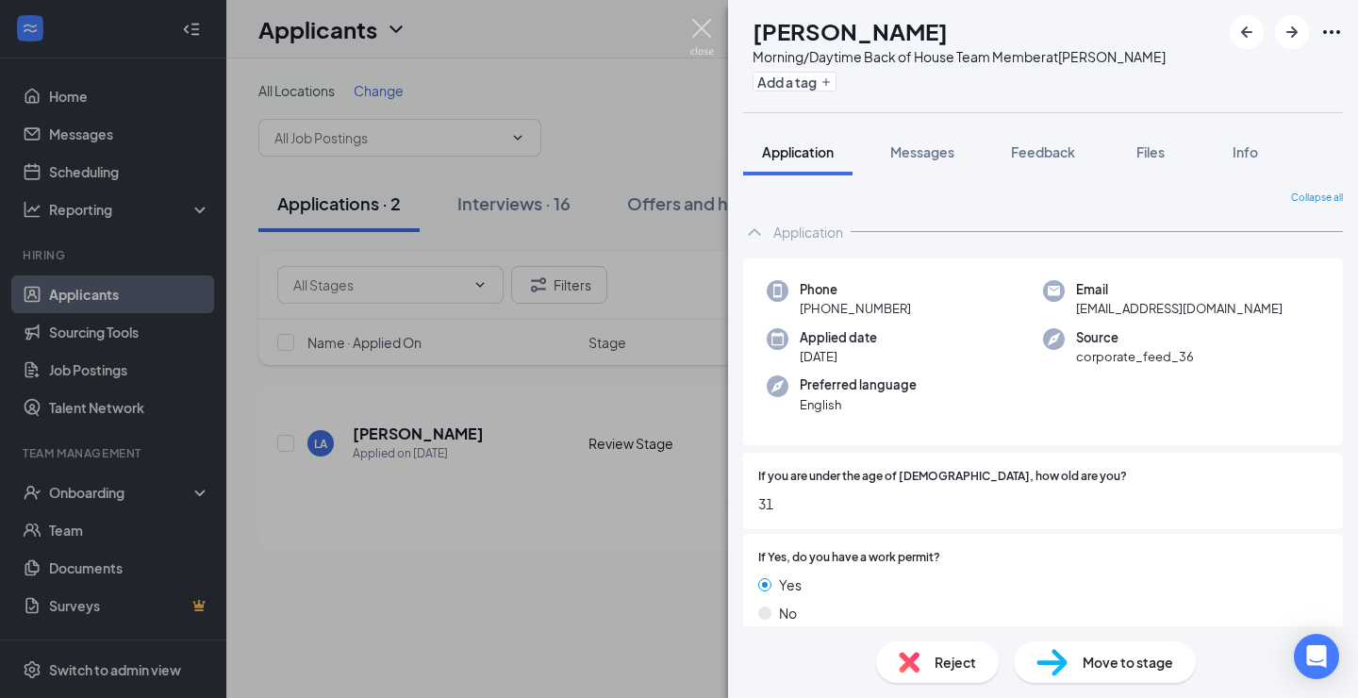
click at [701, 35] on img at bounding box center [702, 37] width 24 height 37
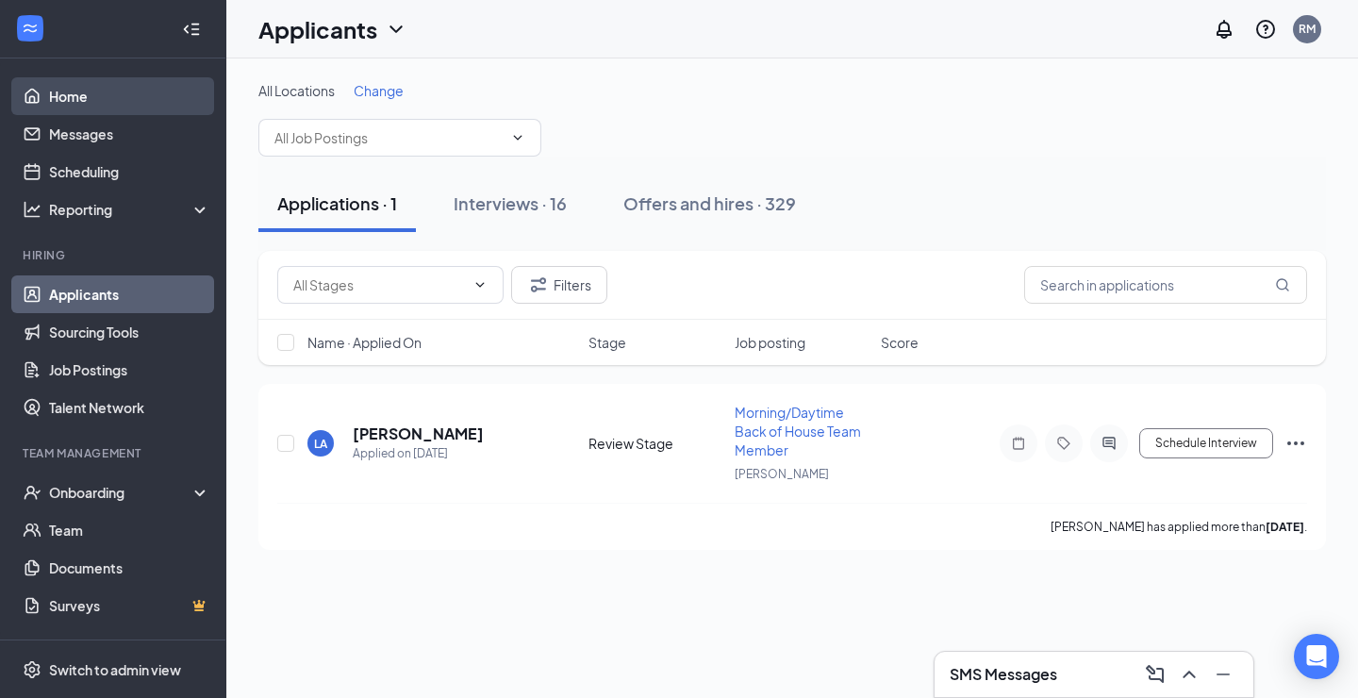
click at [159, 99] on link "Home" at bounding box center [129, 96] width 161 height 38
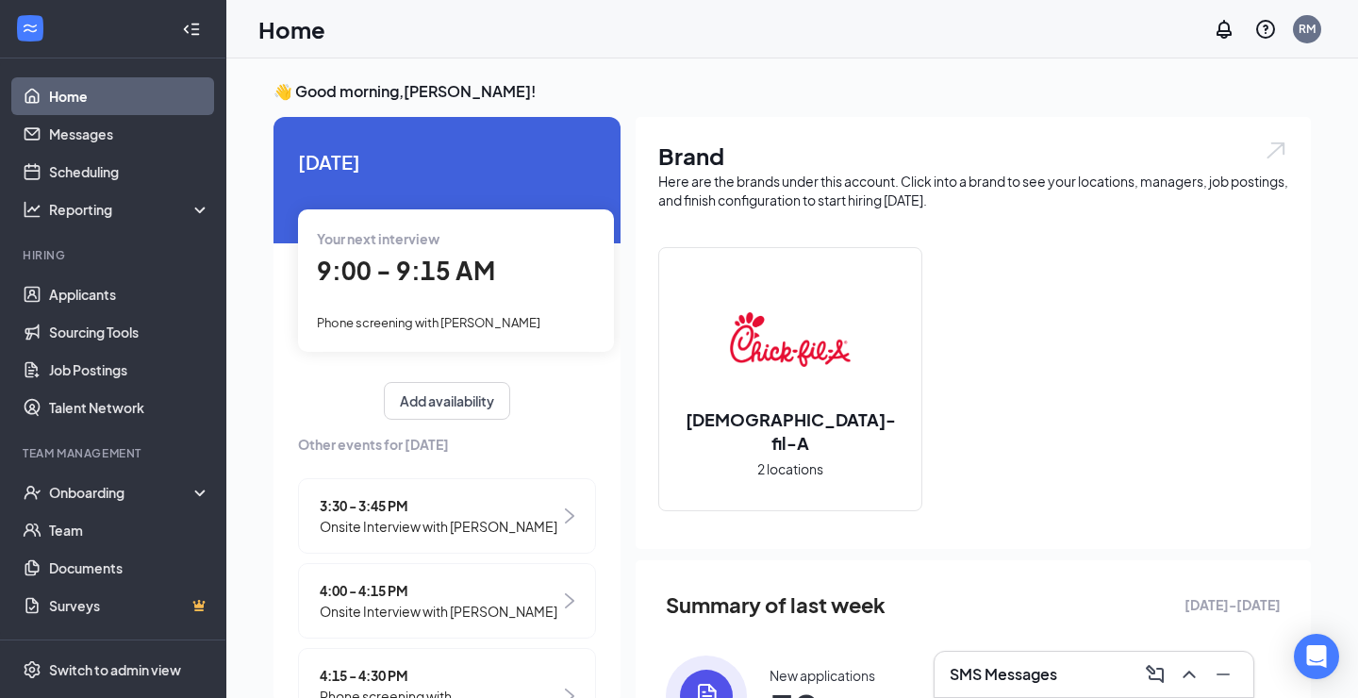
click at [470, 271] on span "9:00 - 9:15 AM" at bounding box center [406, 270] width 178 height 31
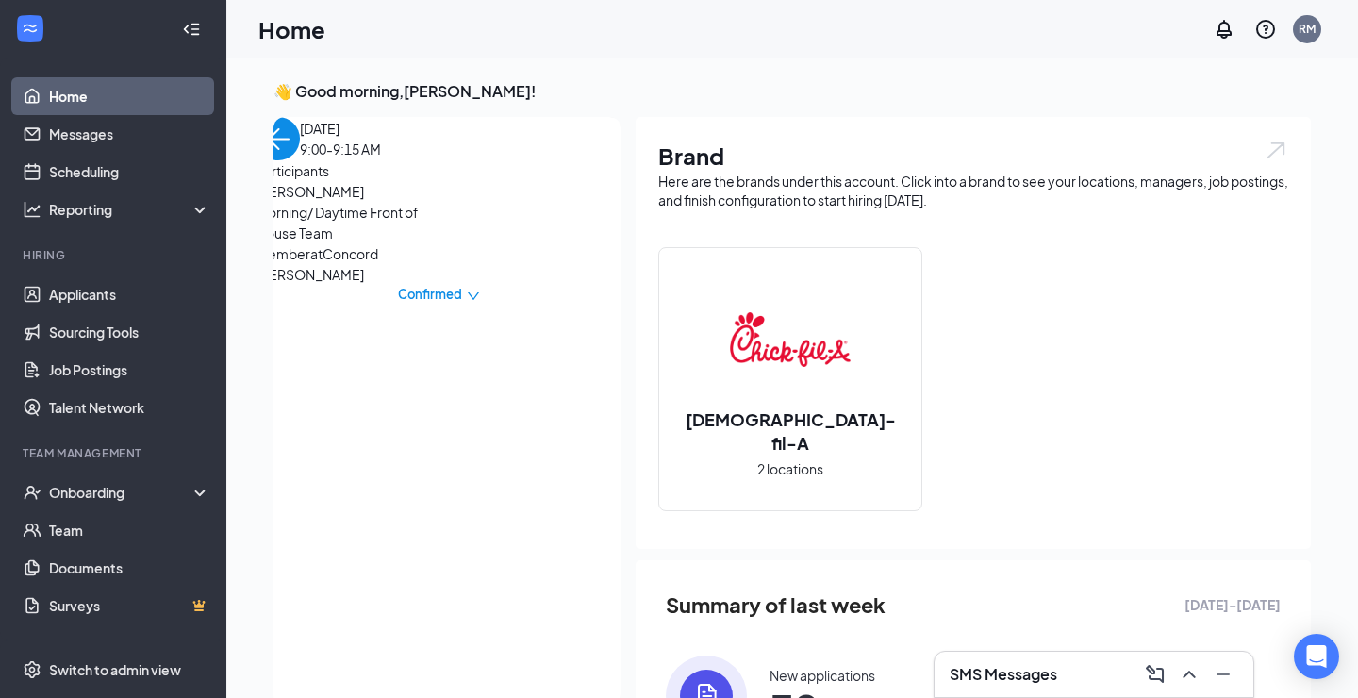
scroll to position [8, 0]
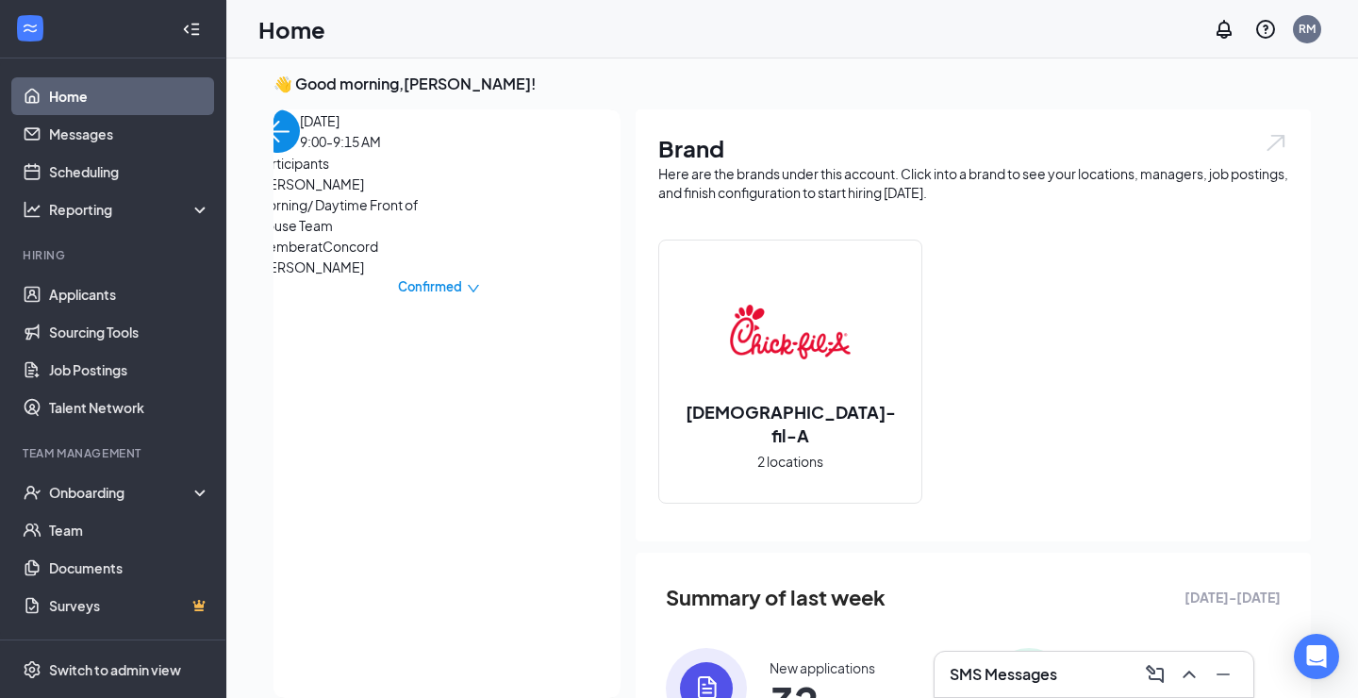
click at [370, 194] on span "[PERSON_NAME]" at bounding box center [355, 183] width 198 height 21
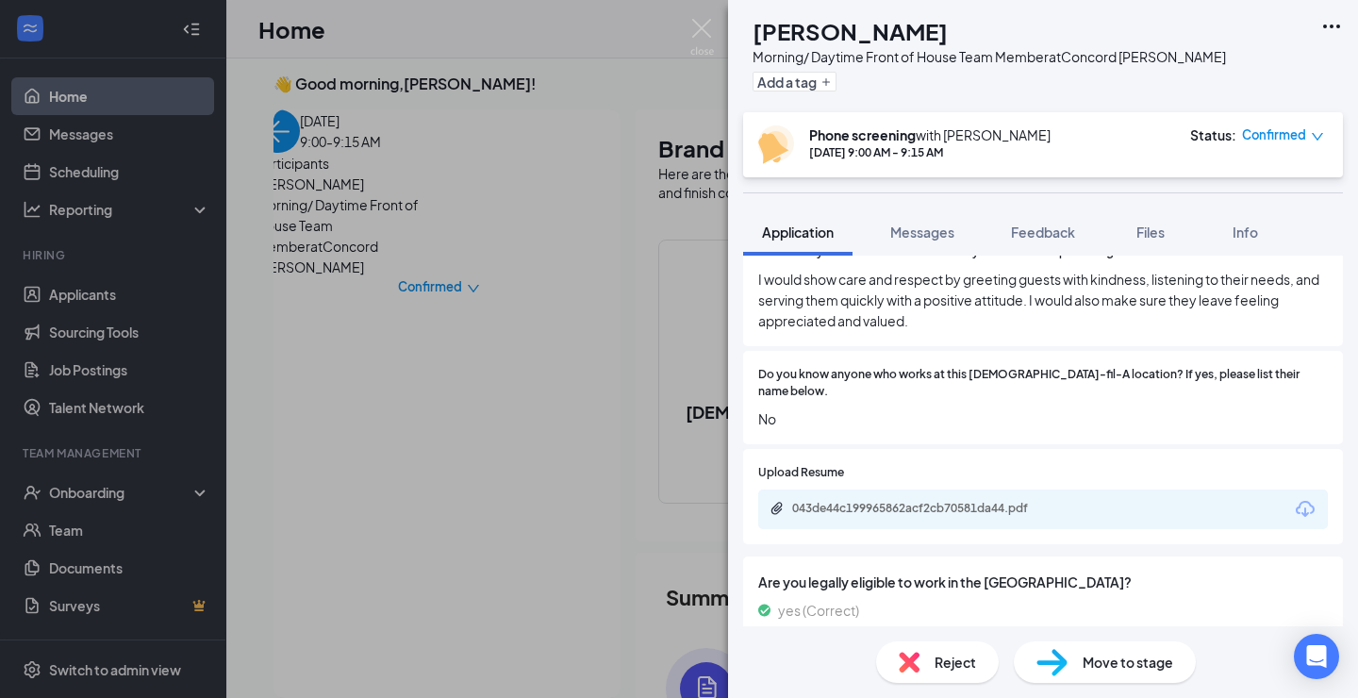
scroll to position [1549, 0]
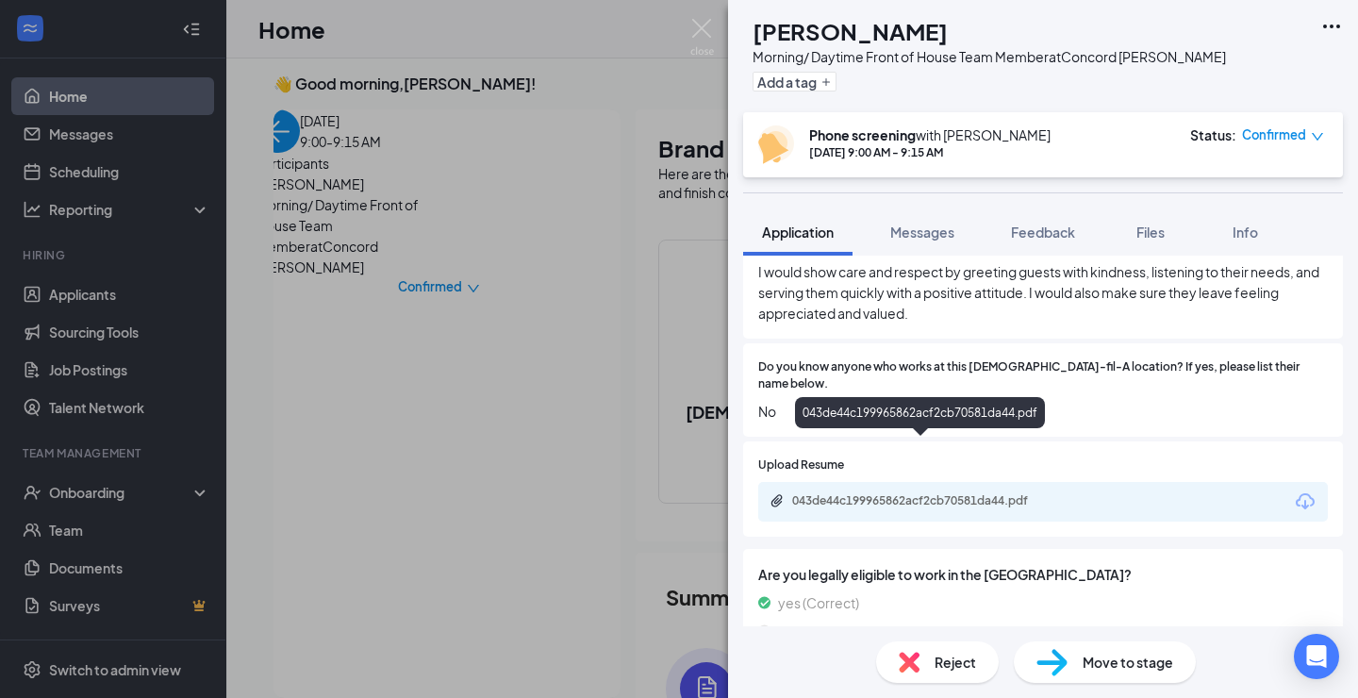
click at [996, 482] on div "043de44c199965862acf2cb70581da44.pdf" at bounding box center [1042, 502] width 569 height 40
click at [865, 493] on div "043de44c199965862acf2cb70581da44.pdf" at bounding box center [924, 500] width 264 height 15
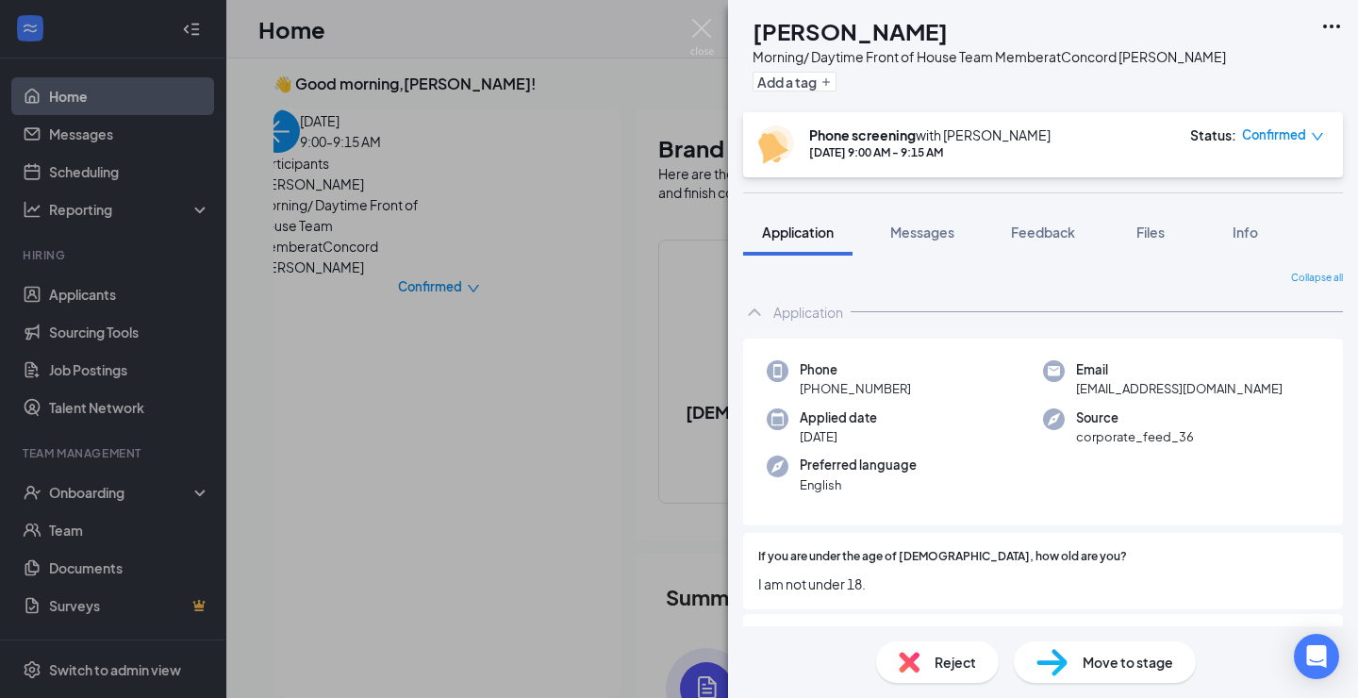
scroll to position [0, 0]
click at [807, 317] on div "Application" at bounding box center [808, 312] width 70 height 19
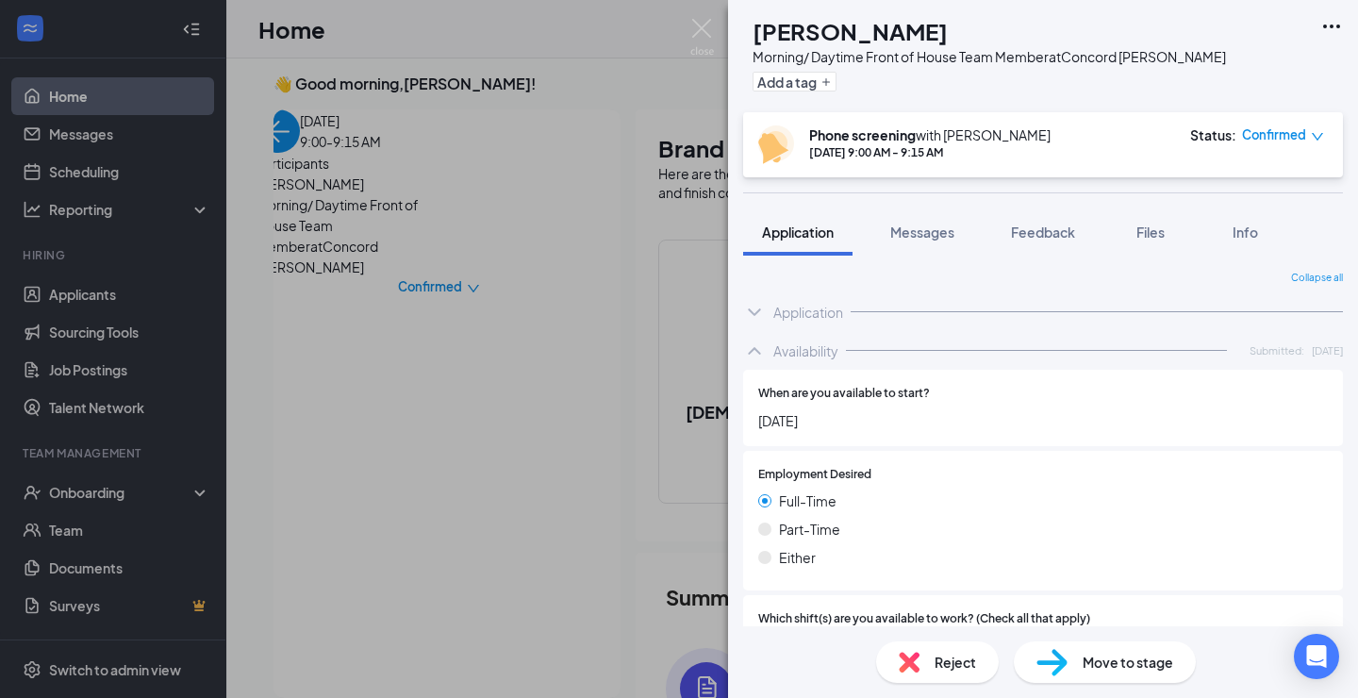
click at [807, 317] on div "Application" at bounding box center [808, 312] width 70 height 19
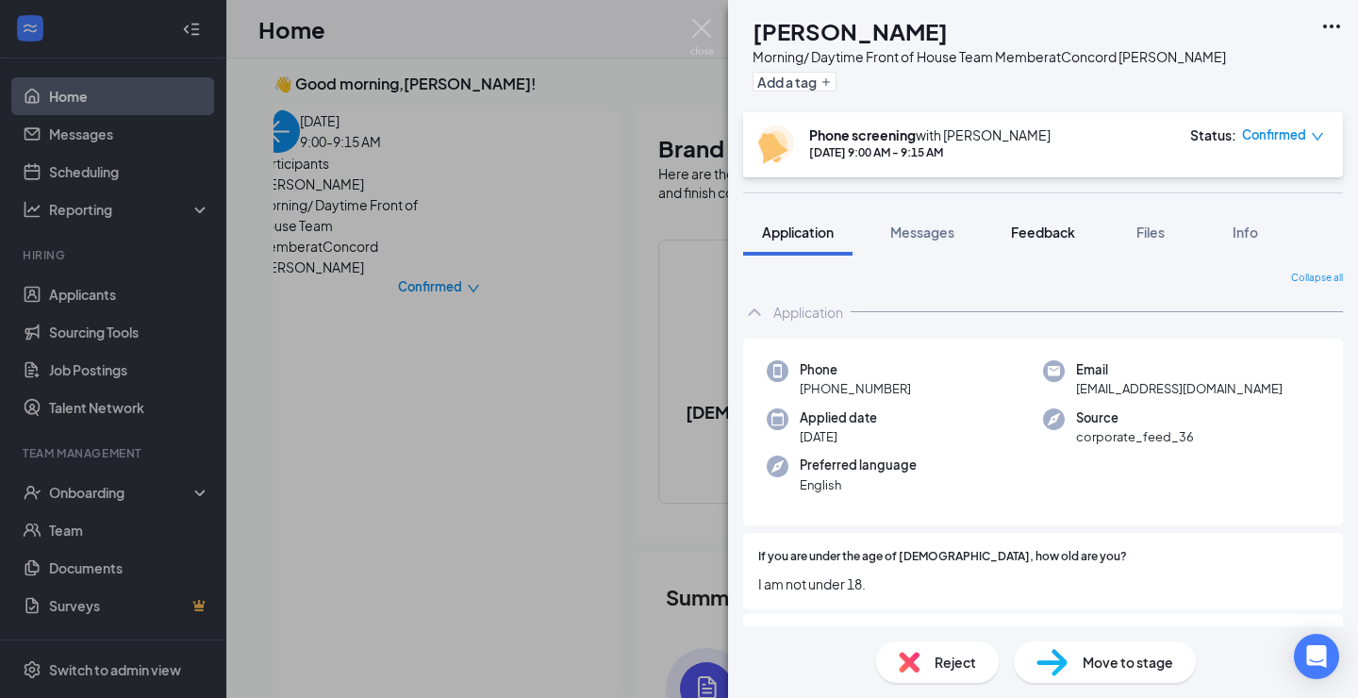
click at [1058, 239] on span "Feedback" at bounding box center [1043, 231] width 64 height 17
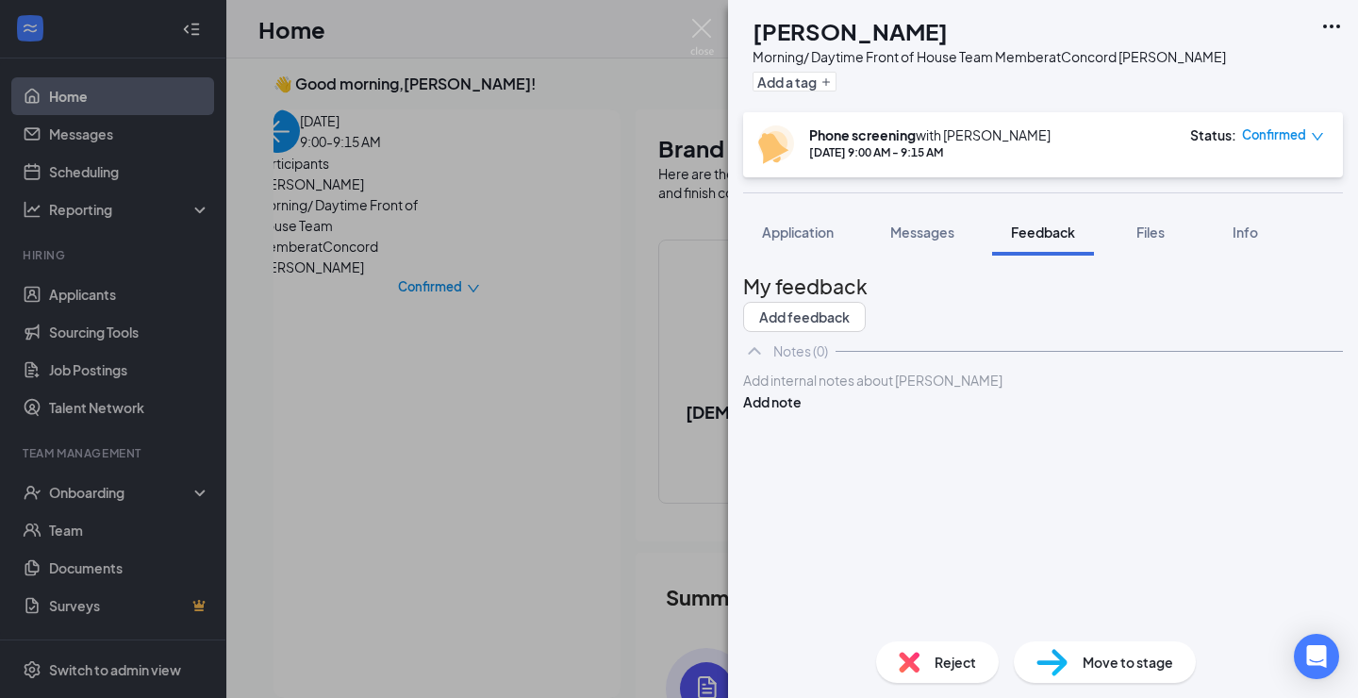
click at [860, 412] on div "Add internal notes about [PERSON_NAME] Add note" at bounding box center [1043, 391] width 600 height 42
click at [860, 390] on div at bounding box center [1043, 380] width 598 height 20
click at [824, 225] on span "Application" at bounding box center [798, 231] width 72 height 17
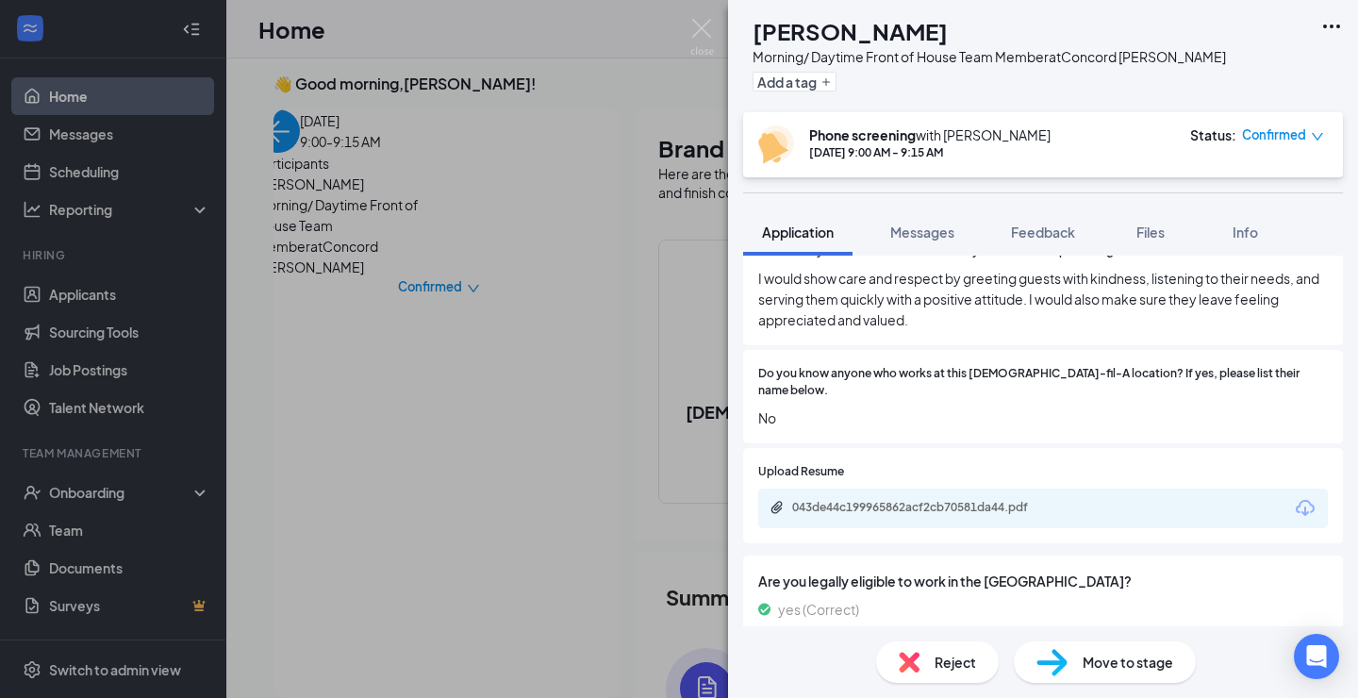
scroll to position [1565, 0]
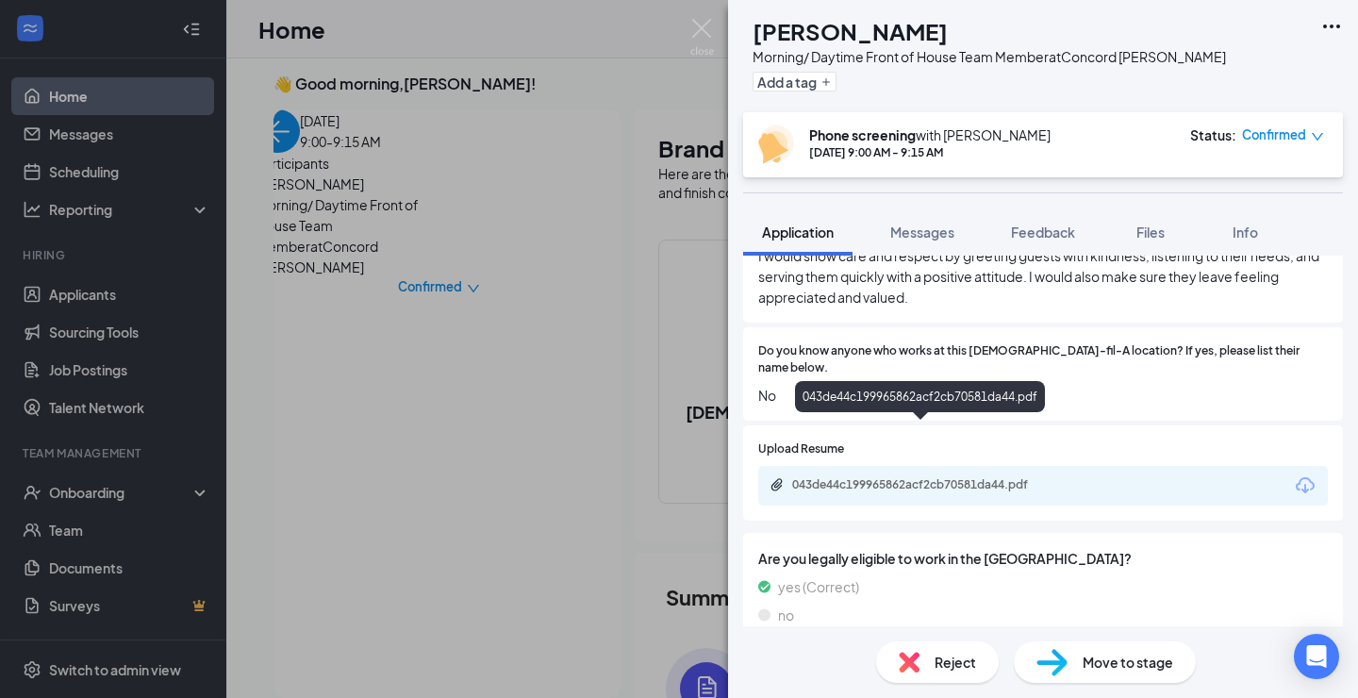
click at [1012, 477] on div "043de44c199965862acf2cb70581da44.pdf" at bounding box center [924, 484] width 264 height 15
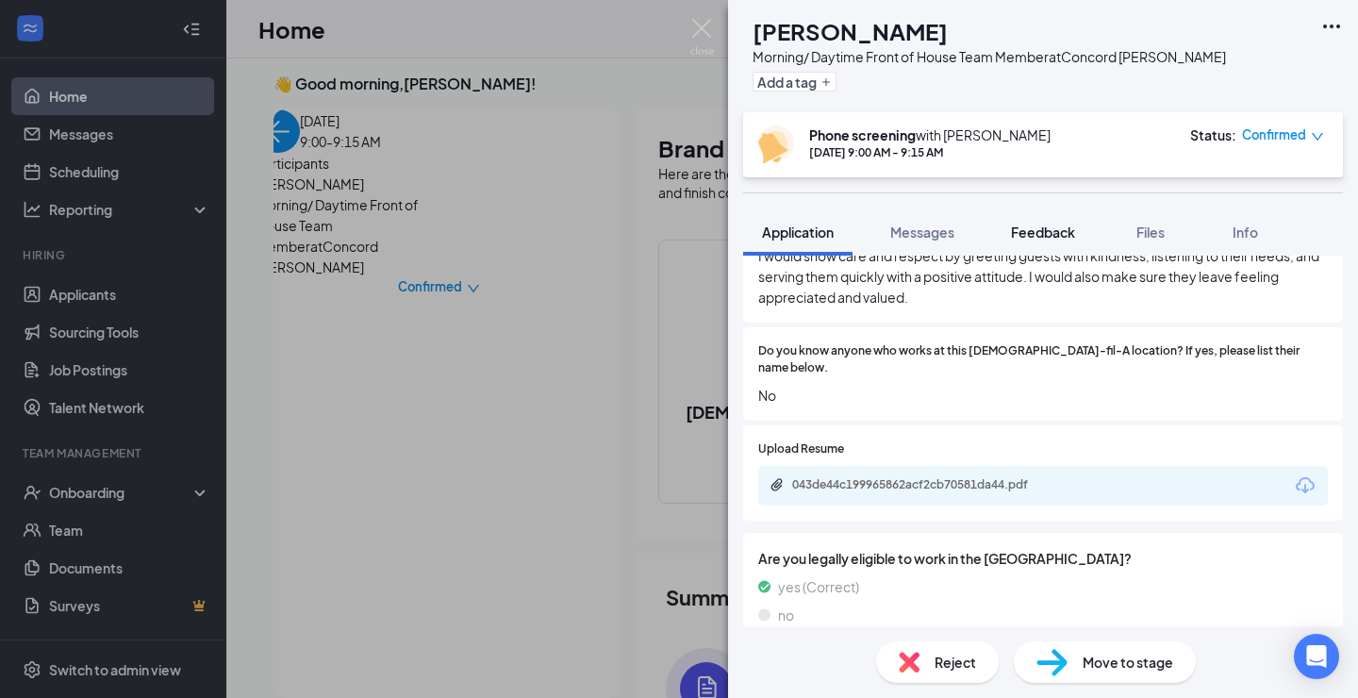
click at [1038, 231] on span "Feedback" at bounding box center [1043, 231] width 64 height 17
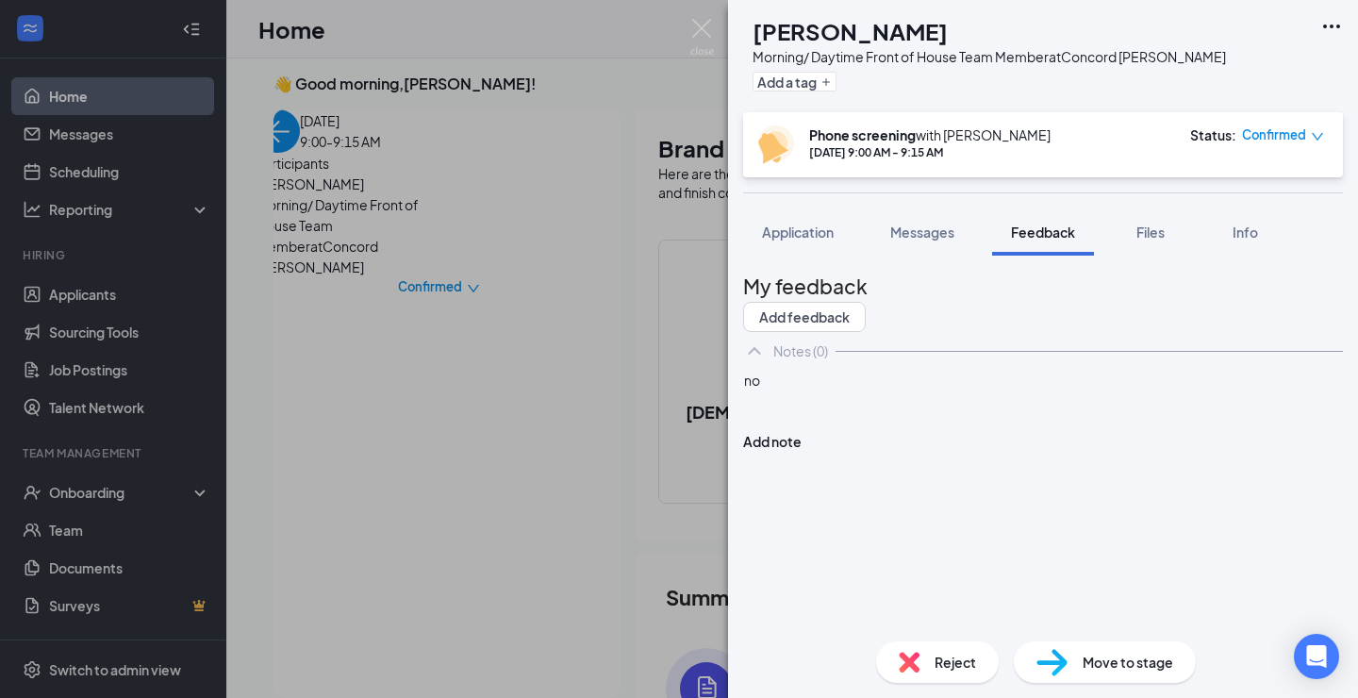
click at [805, 430] on div at bounding box center [1043, 420] width 598 height 20
click at [848, 450] on div "7-5" at bounding box center [1043, 440] width 598 height 20
click at [886, 390] on div "no" at bounding box center [1043, 380] width 598 height 20
click at [801, 510] on button "Add note" at bounding box center [772, 520] width 58 height 21
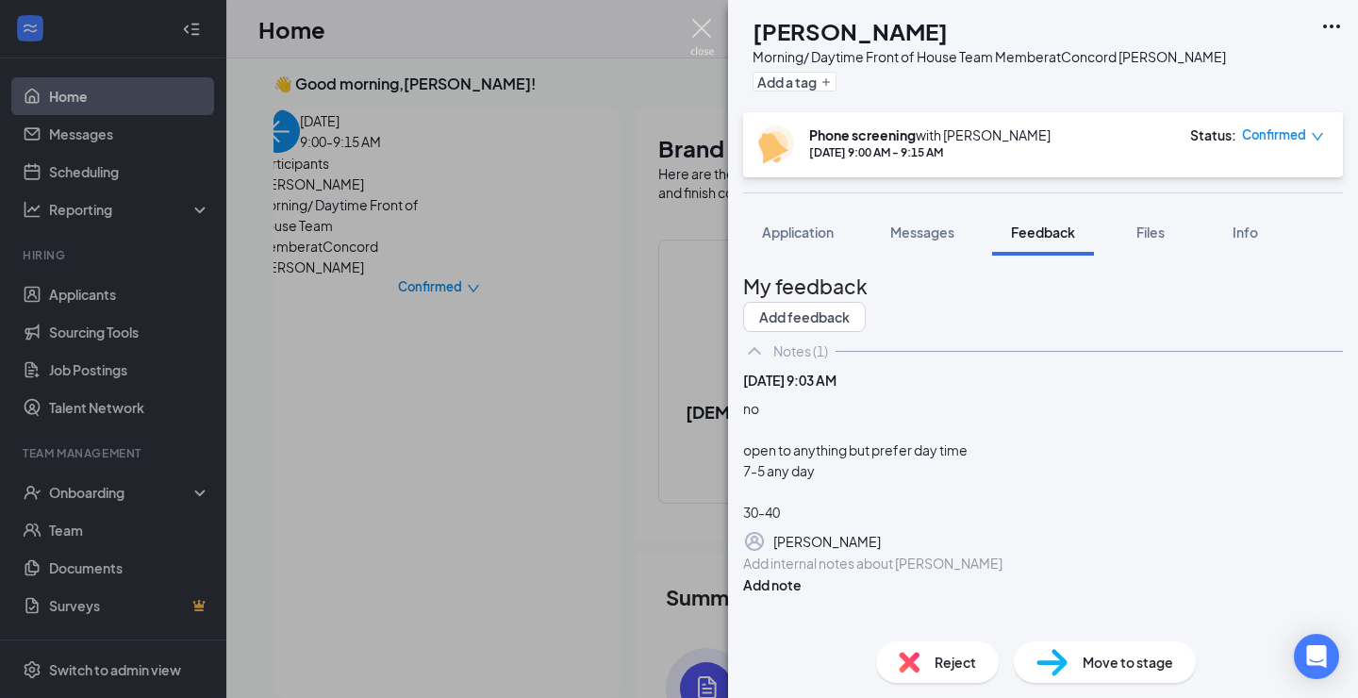
click at [709, 38] on img at bounding box center [702, 37] width 24 height 37
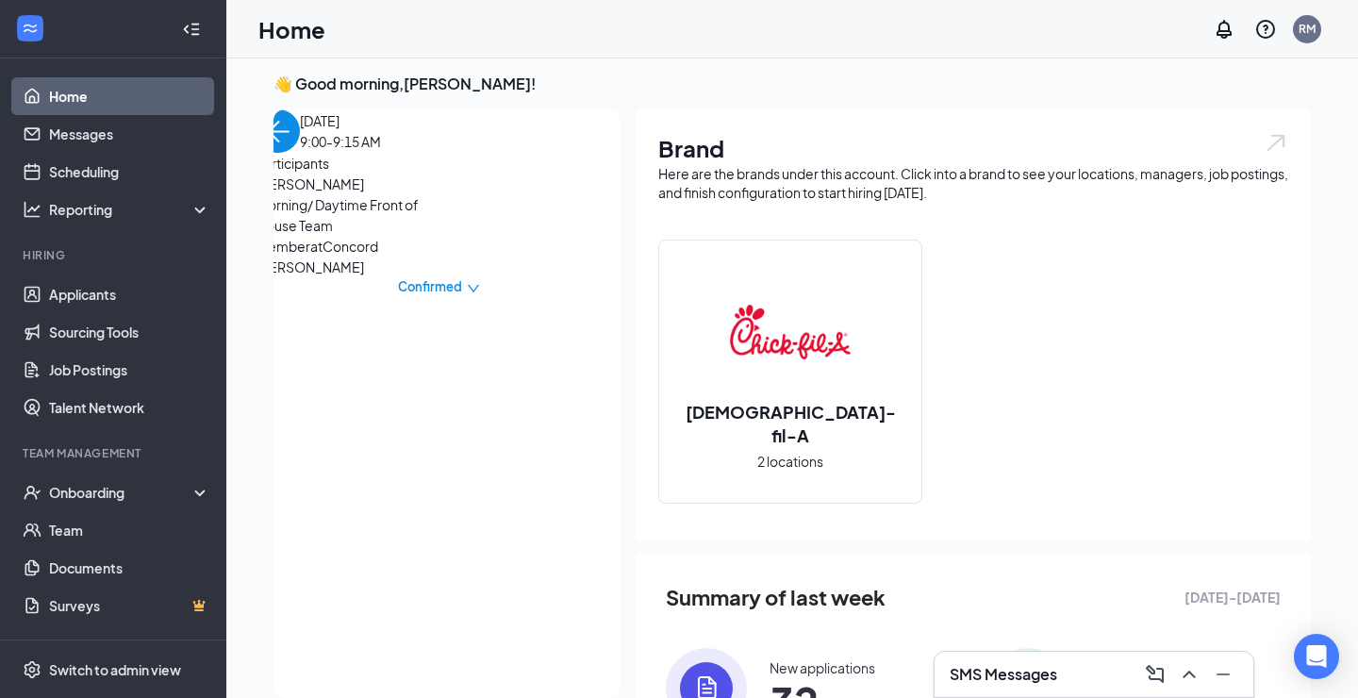
click at [300, 153] on img "back-button" at bounding box center [277, 130] width 43 height 43
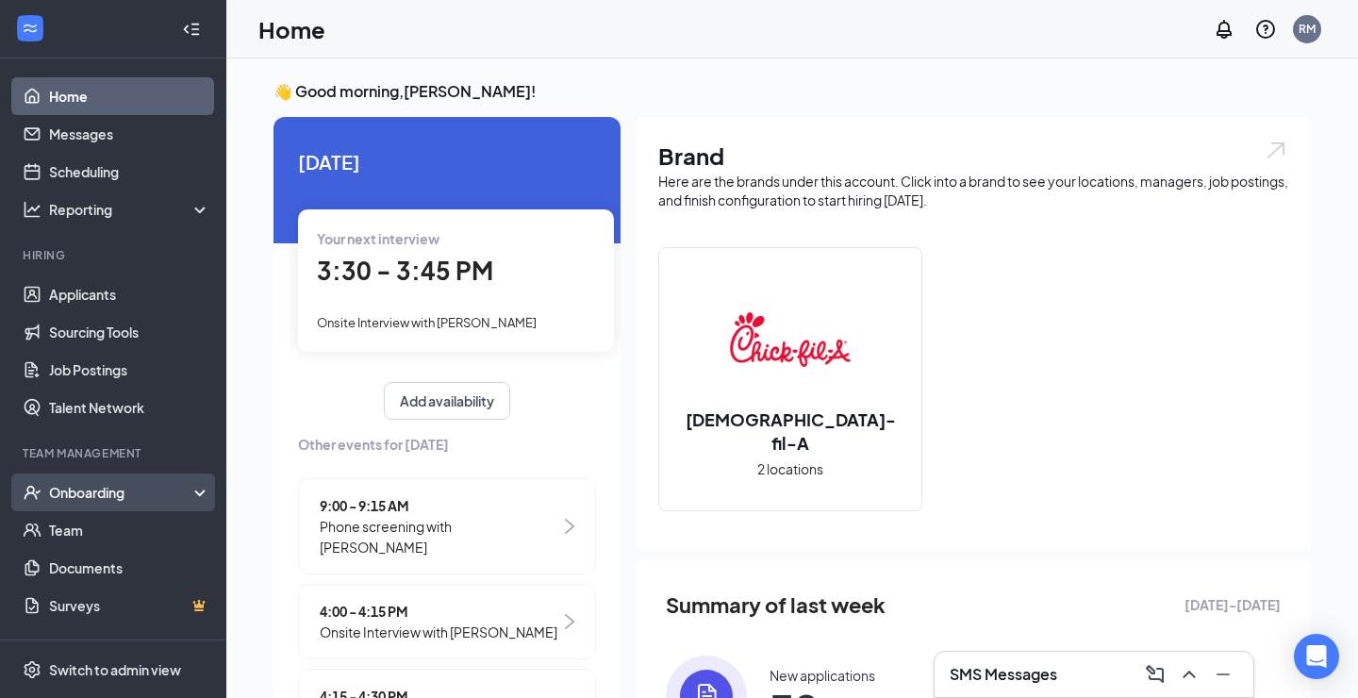
click at [126, 503] on div "Onboarding" at bounding box center [113, 492] width 226 height 38
click at [116, 542] on link "Overview" at bounding box center [129, 530] width 161 height 38
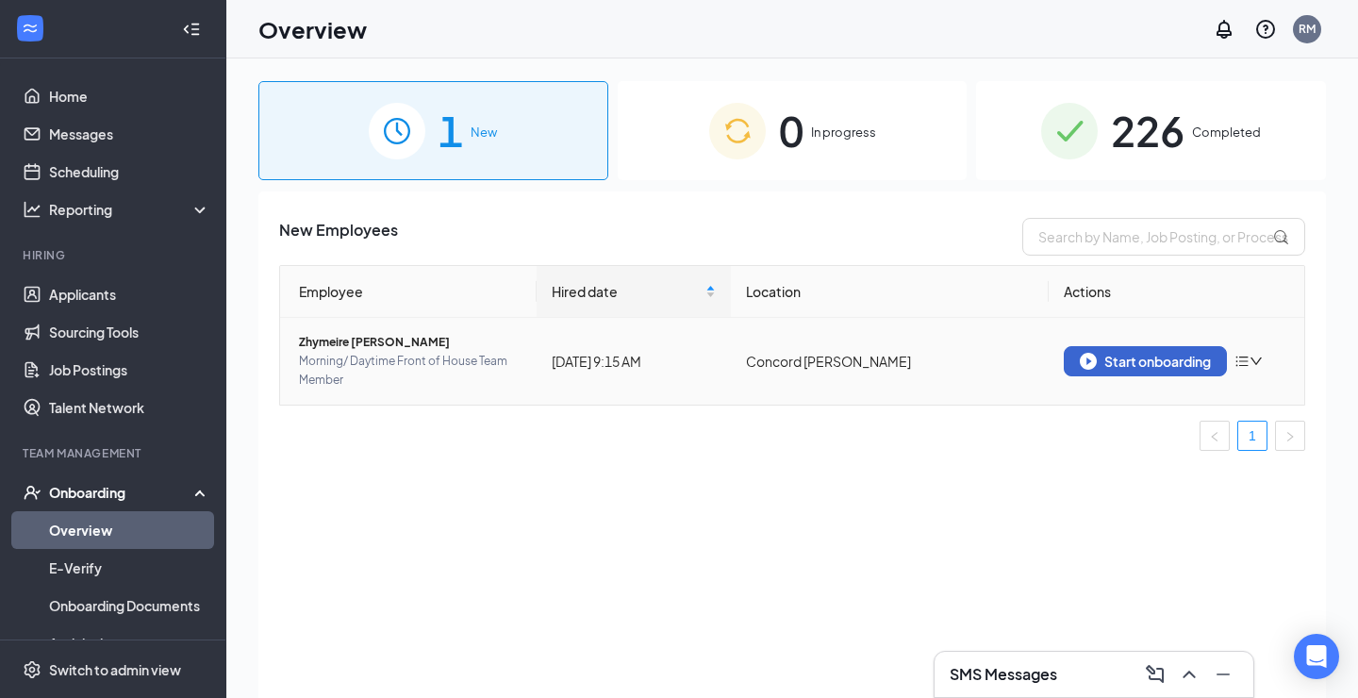
click at [1107, 354] on div "Start onboarding" at bounding box center [1144, 361] width 131 height 17
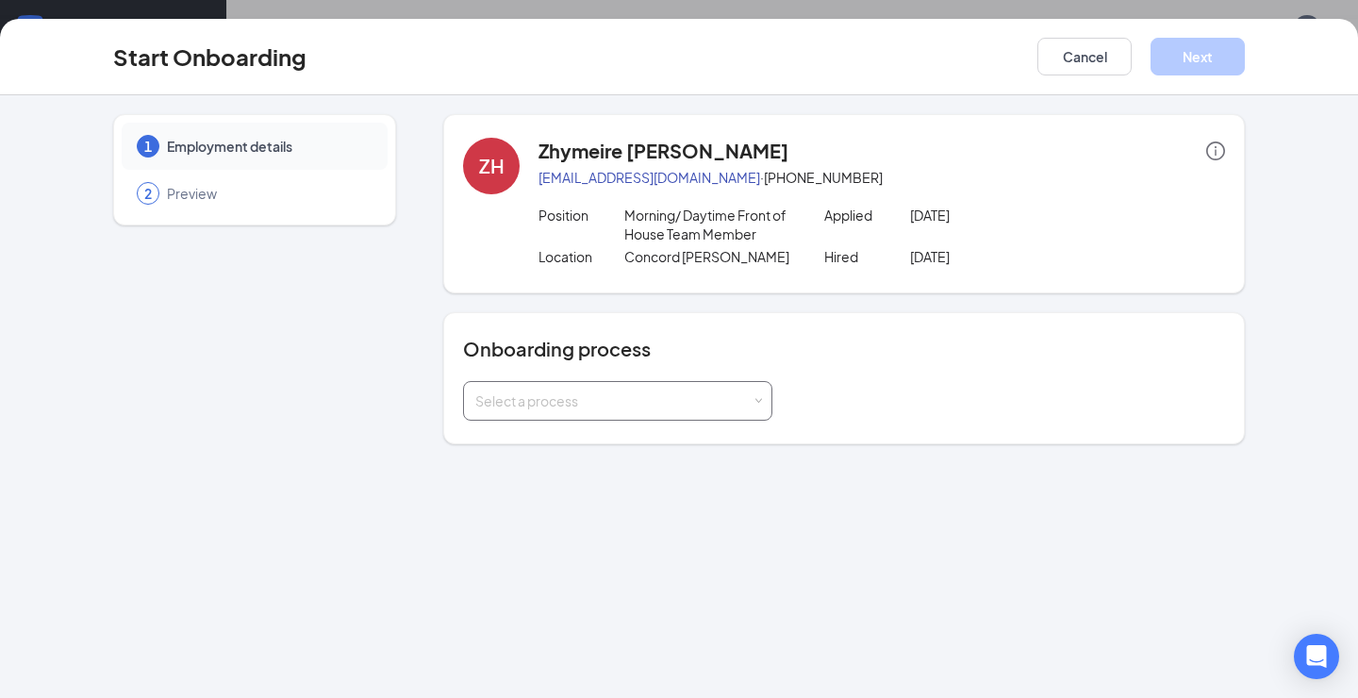
click at [721, 393] on div "Select a process" at bounding box center [613, 400] width 276 height 19
click at [687, 457] on div "1 Employment details 2 Preview ZH Zhymeire Holliday zhymeireact107@gmail.com · …" at bounding box center [679, 396] width 1358 height 602
click at [708, 412] on div "Select a process" at bounding box center [617, 401] width 285 height 38
click at [698, 447] on li "Team Member Onboarding" at bounding box center [617, 441] width 309 height 34
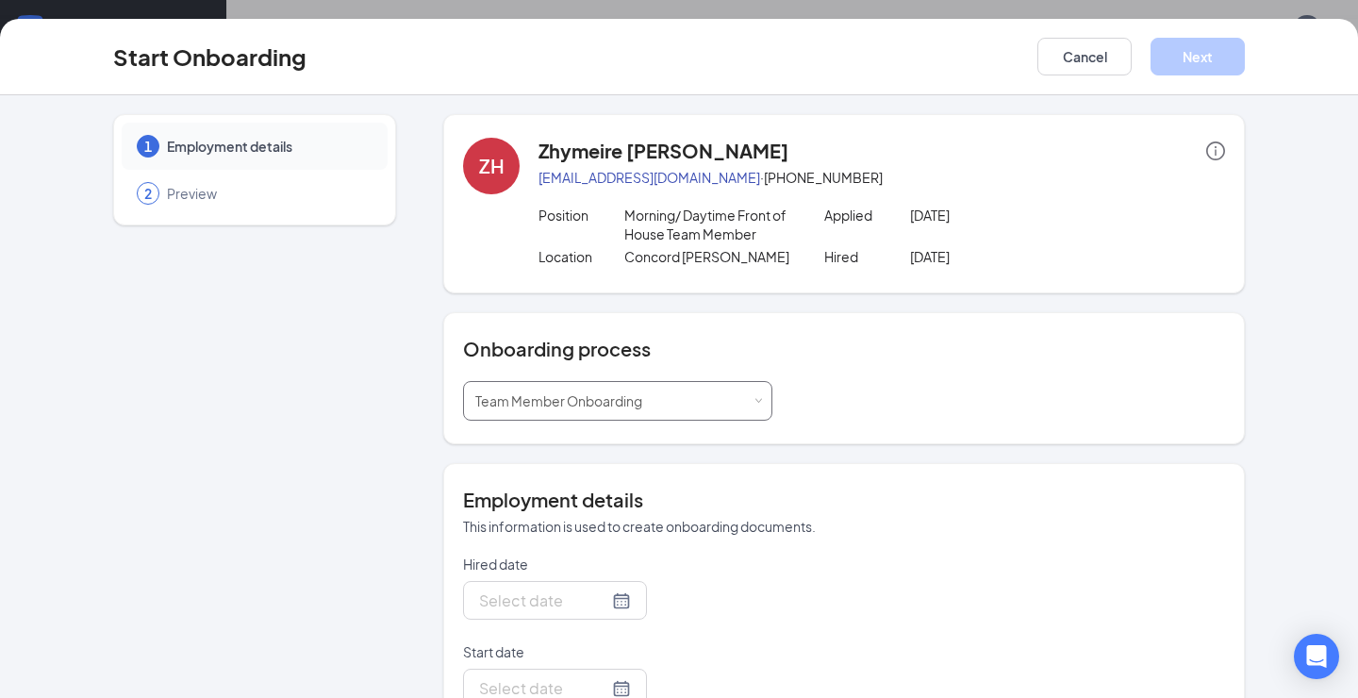
type input "[DATE]"
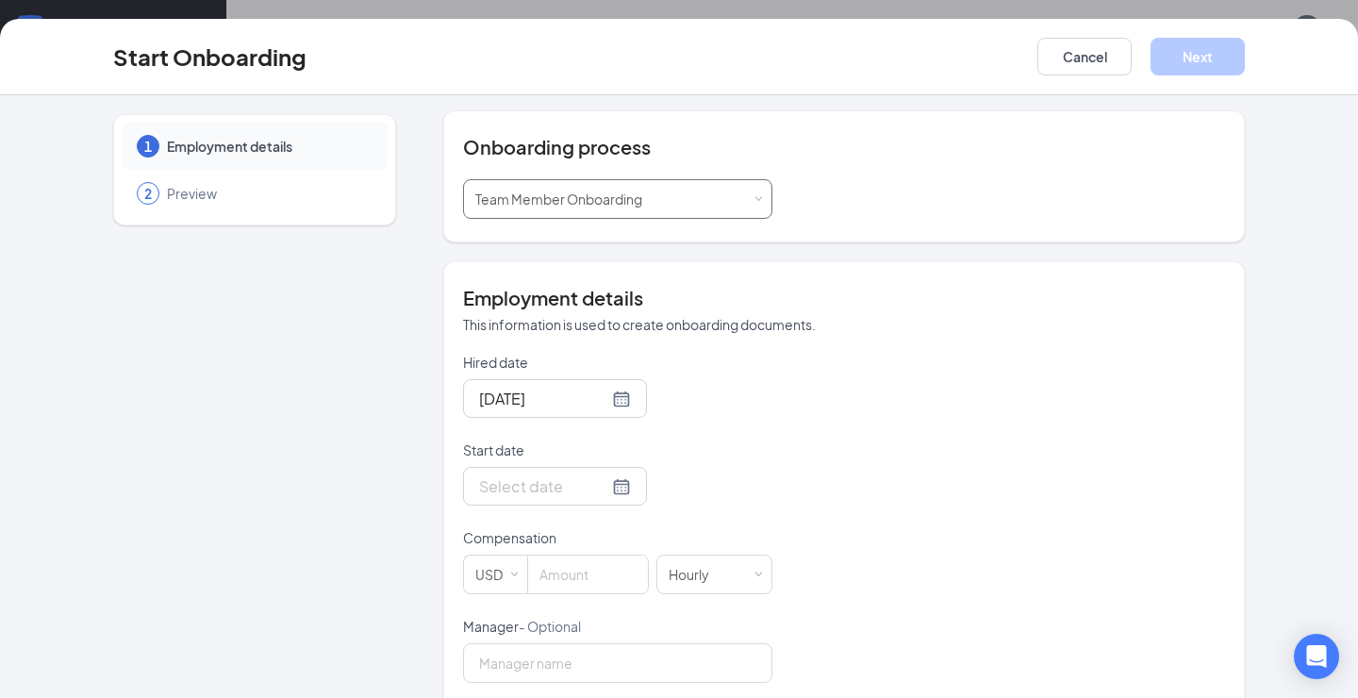
scroll to position [259, 0]
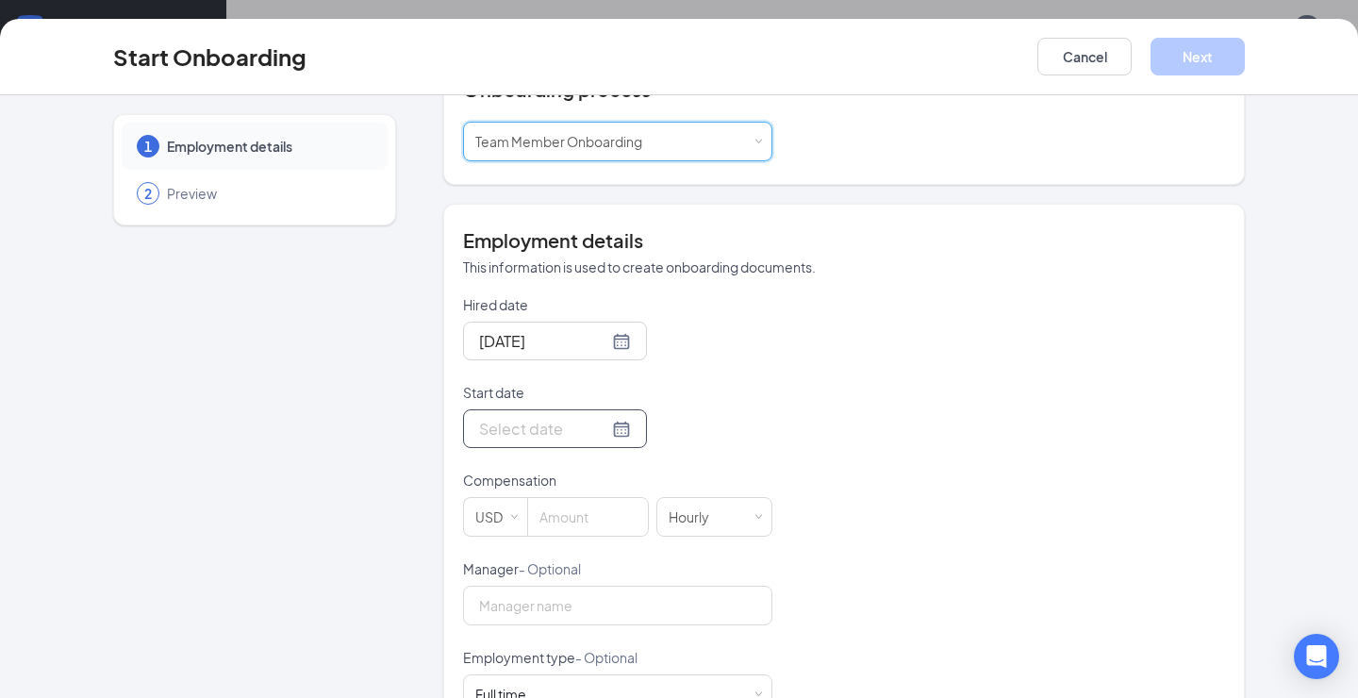
click at [614, 429] on div at bounding box center [555, 429] width 152 height 24
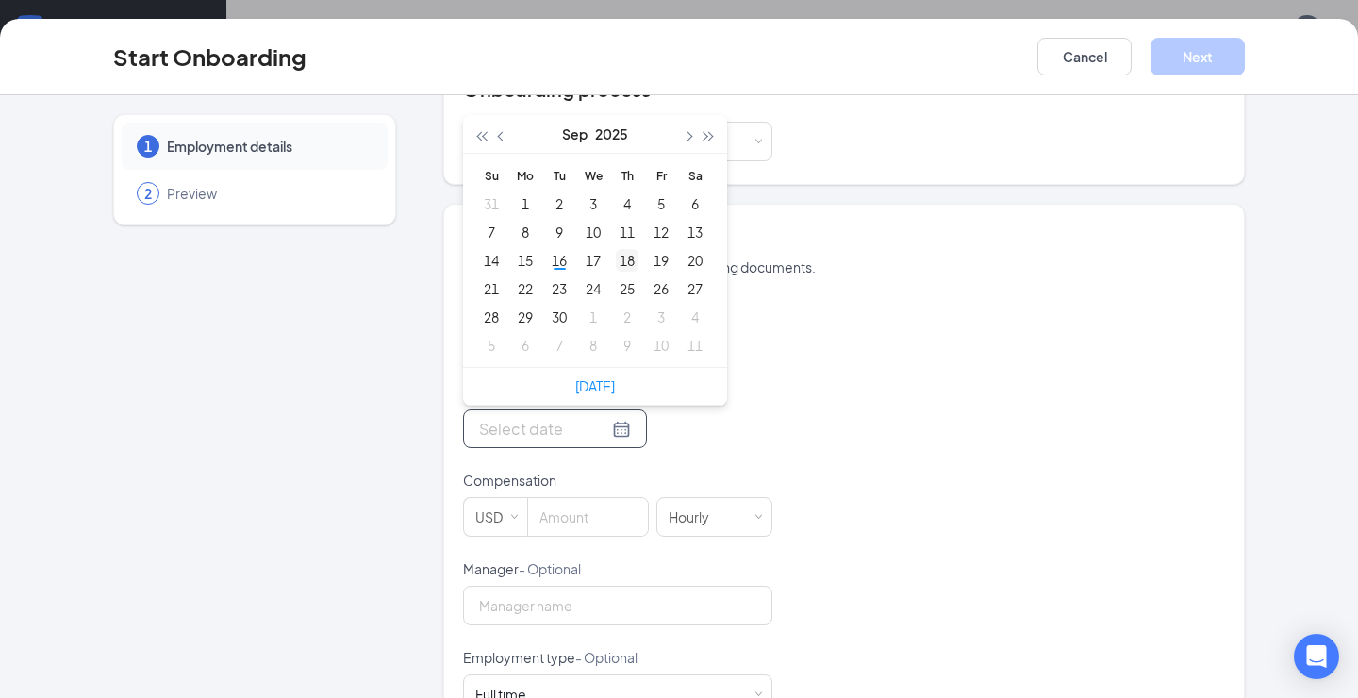
type input "[DATE]"
type input "Sep 11, 2025"
type input "Sep 10, 2025"
type input "Sep 9, 2025"
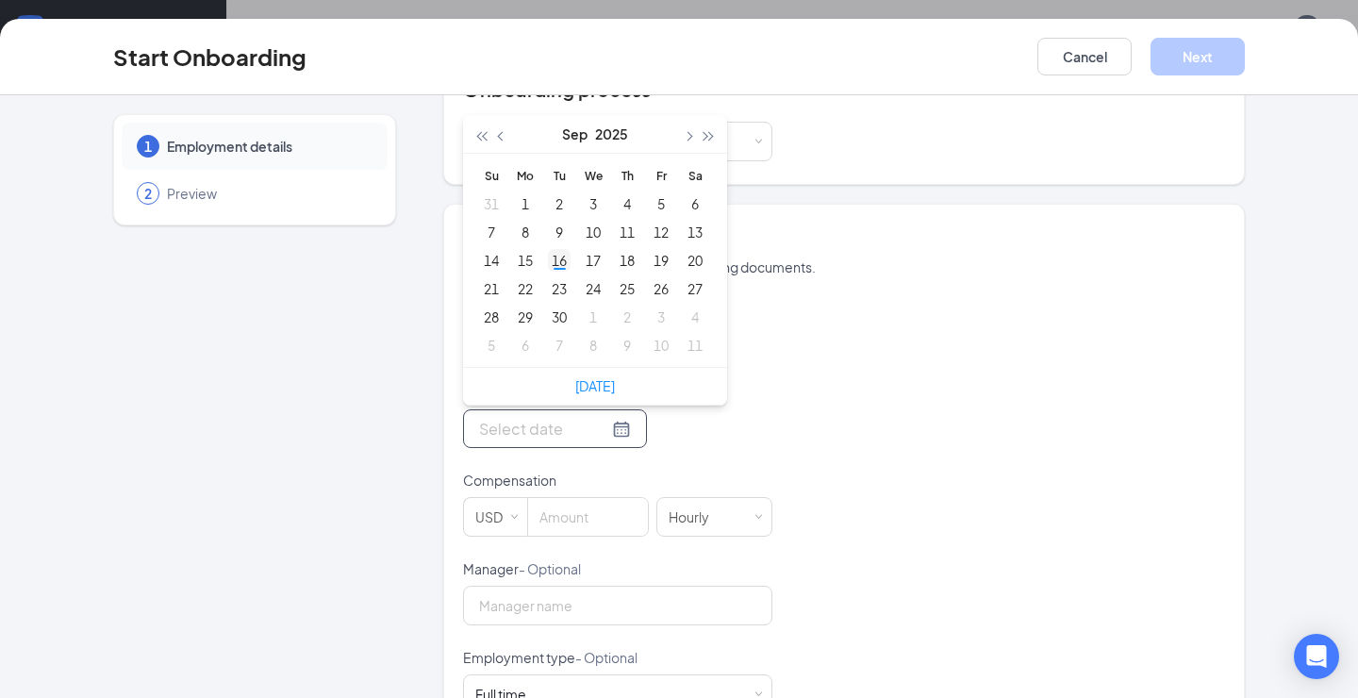
type input "[DATE]"
click at [563, 260] on div "16" at bounding box center [559, 260] width 23 height 23
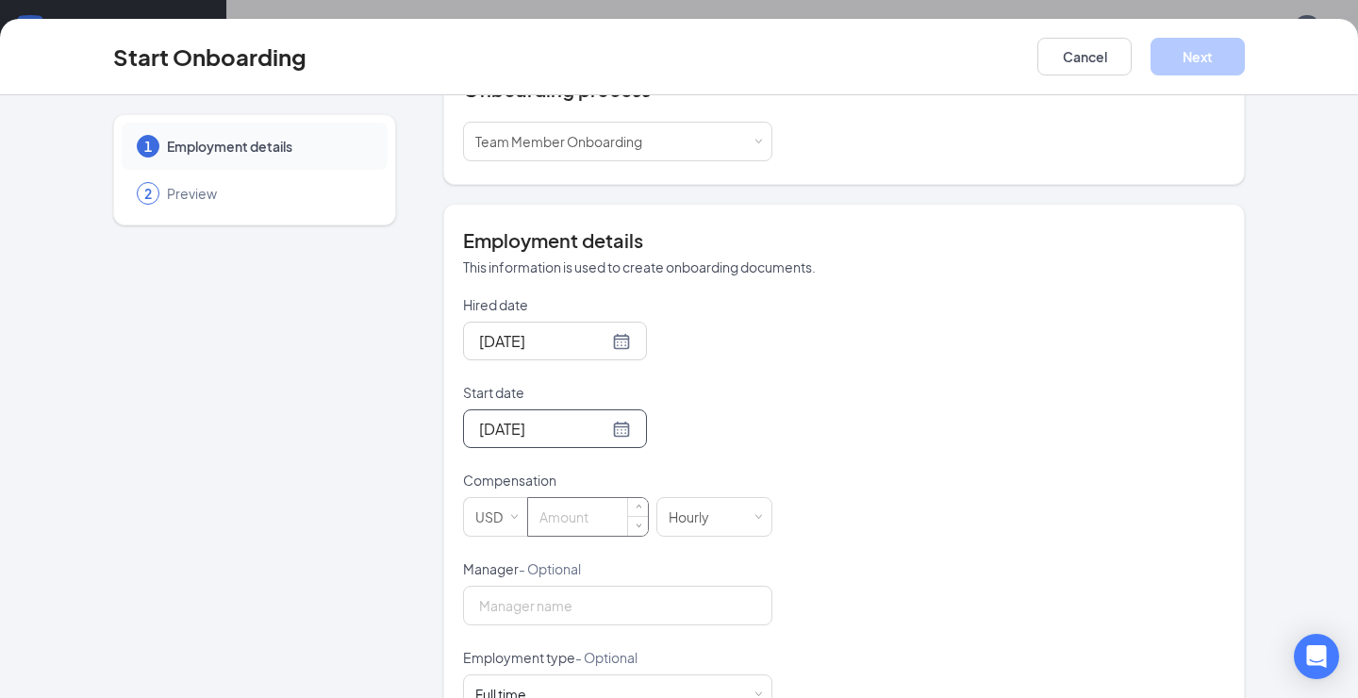
click at [586, 525] on input at bounding box center [588, 517] width 120 height 38
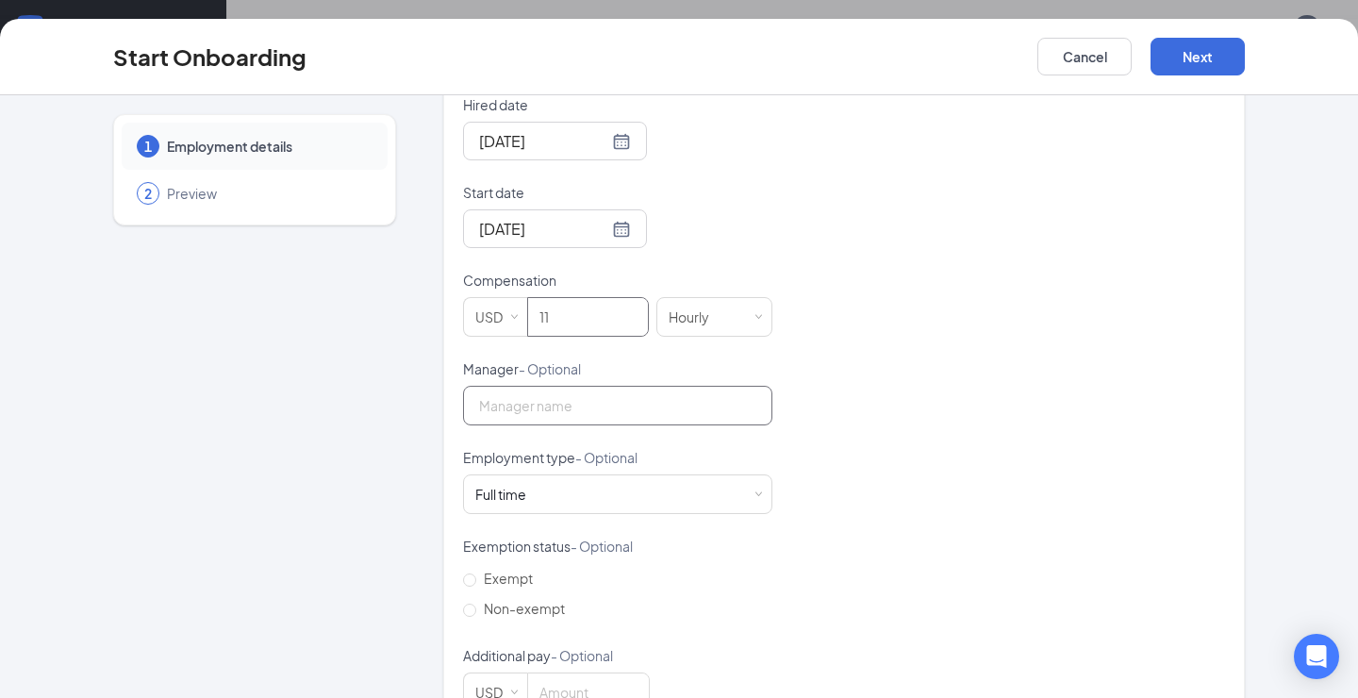
scroll to position [507, 0]
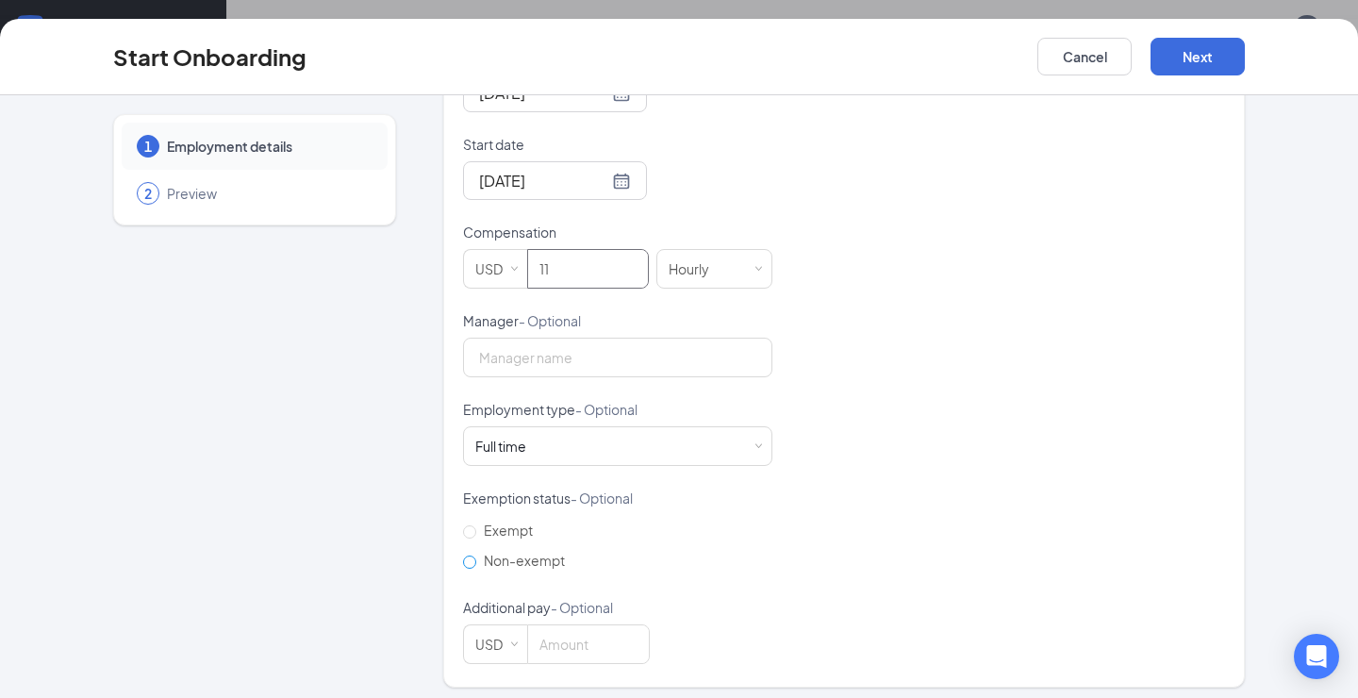
type input "11"
click at [528, 556] on span "Non-exempt" at bounding box center [524, 560] width 96 height 17
click at [476, 556] on input "Non-exempt" at bounding box center [469, 561] width 13 height 13
radio input "true"
click at [584, 450] on div "Full time Works 30+ hours per week and is reasonably expected to work" at bounding box center [617, 446] width 285 height 38
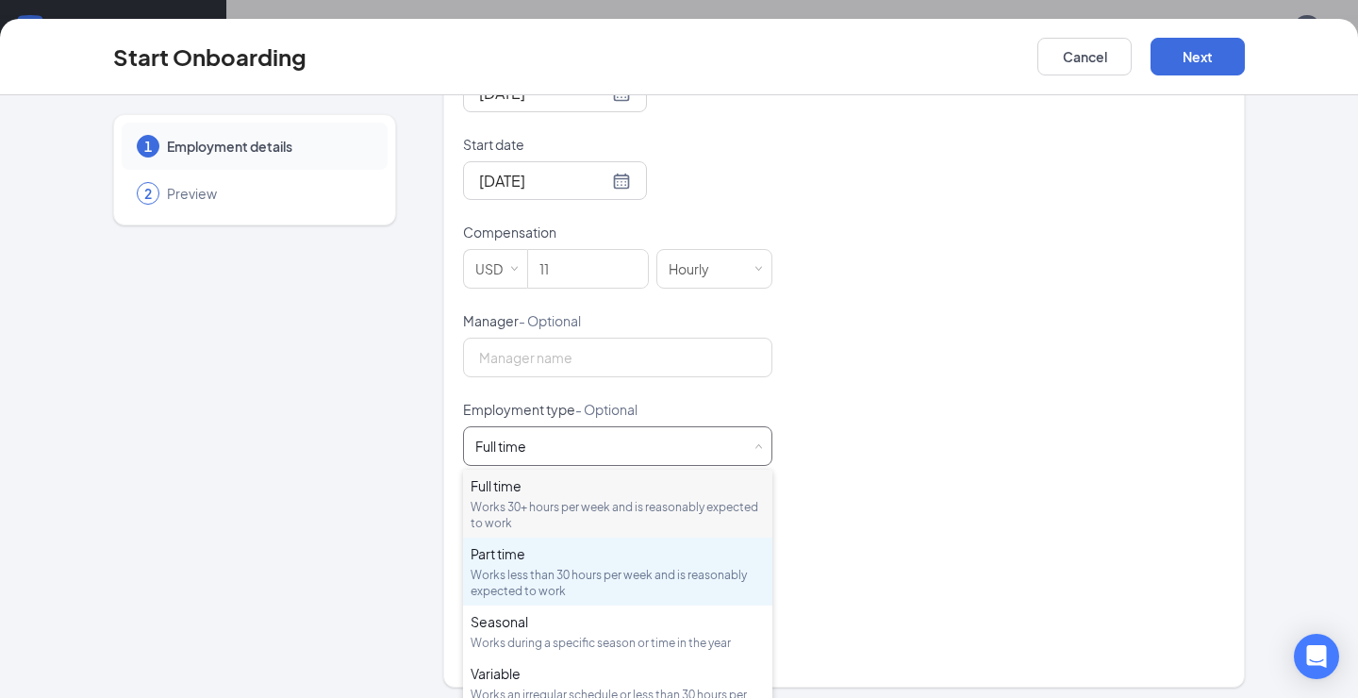
click at [539, 560] on div "Part time" at bounding box center [617, 553] width 294 height 19
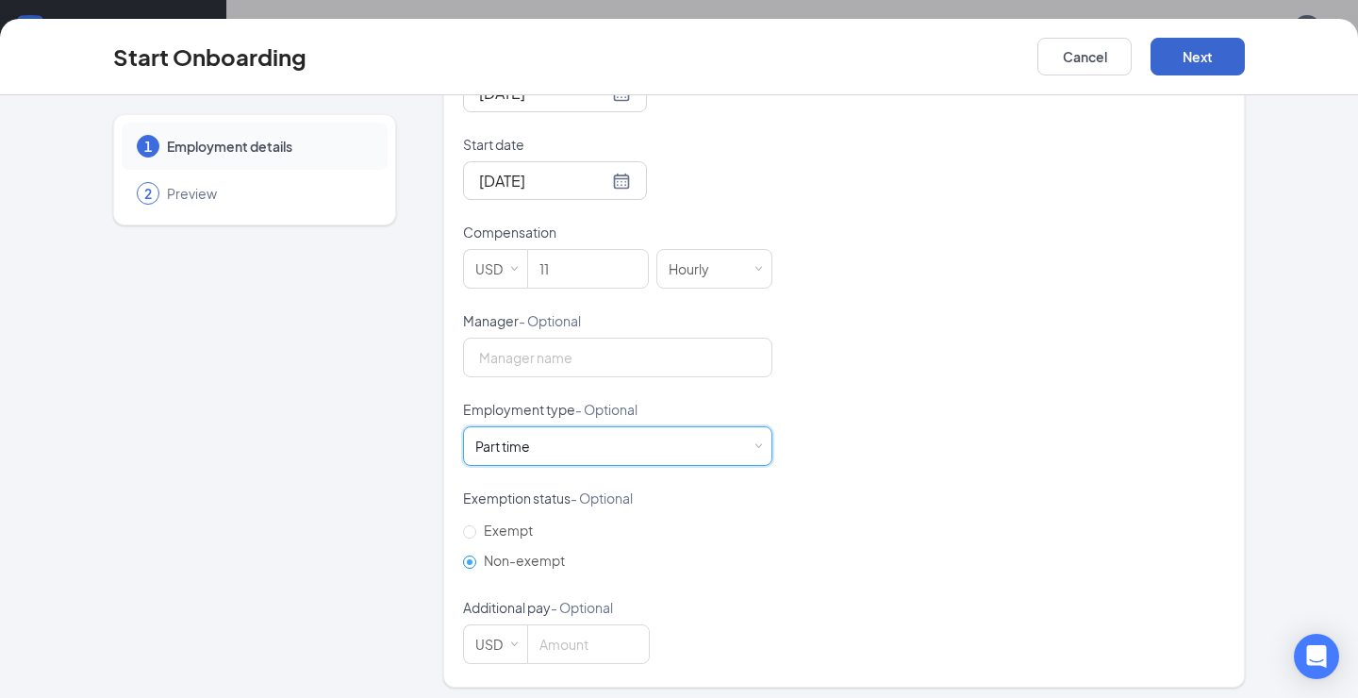
click at [1196, 73] on button "Next" at bounding box center [1197, 57] width 94 height 38
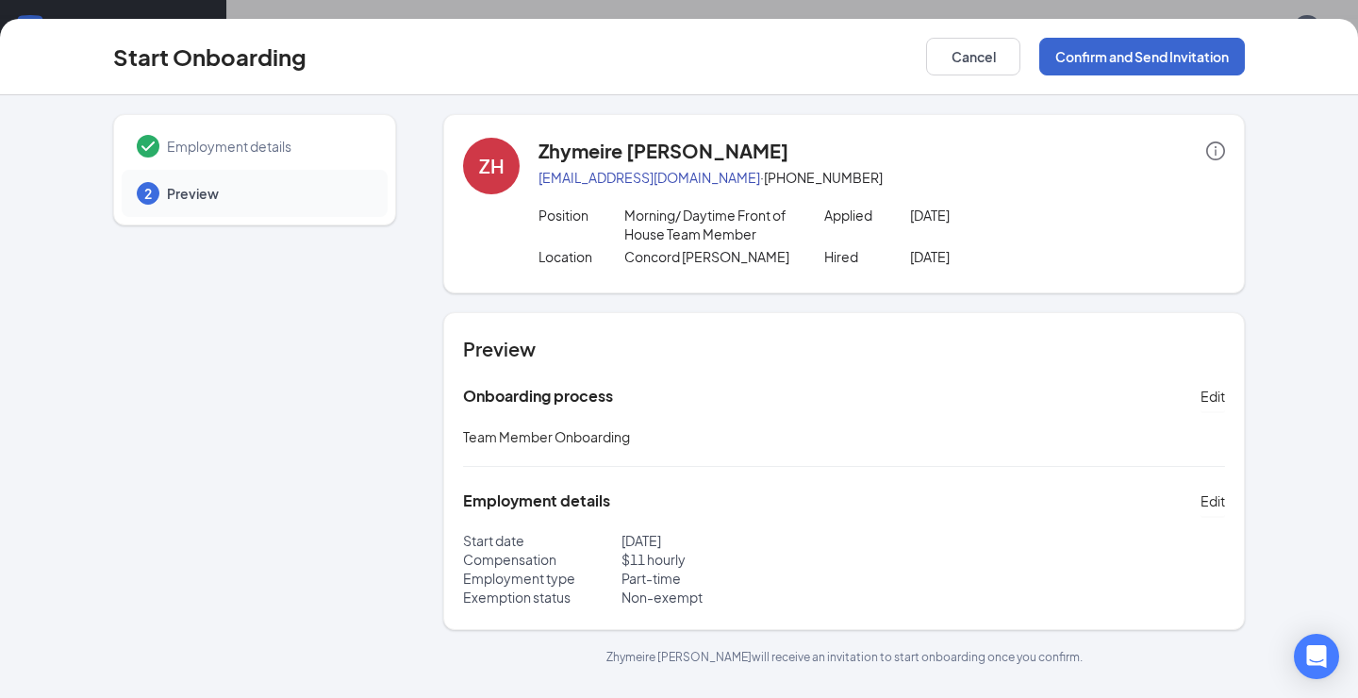
scroll to position [0, 0]
click at [1209, 56] on button "Confirm and Send Invitation" at bounding box center [1142, 57] width 206 height 38
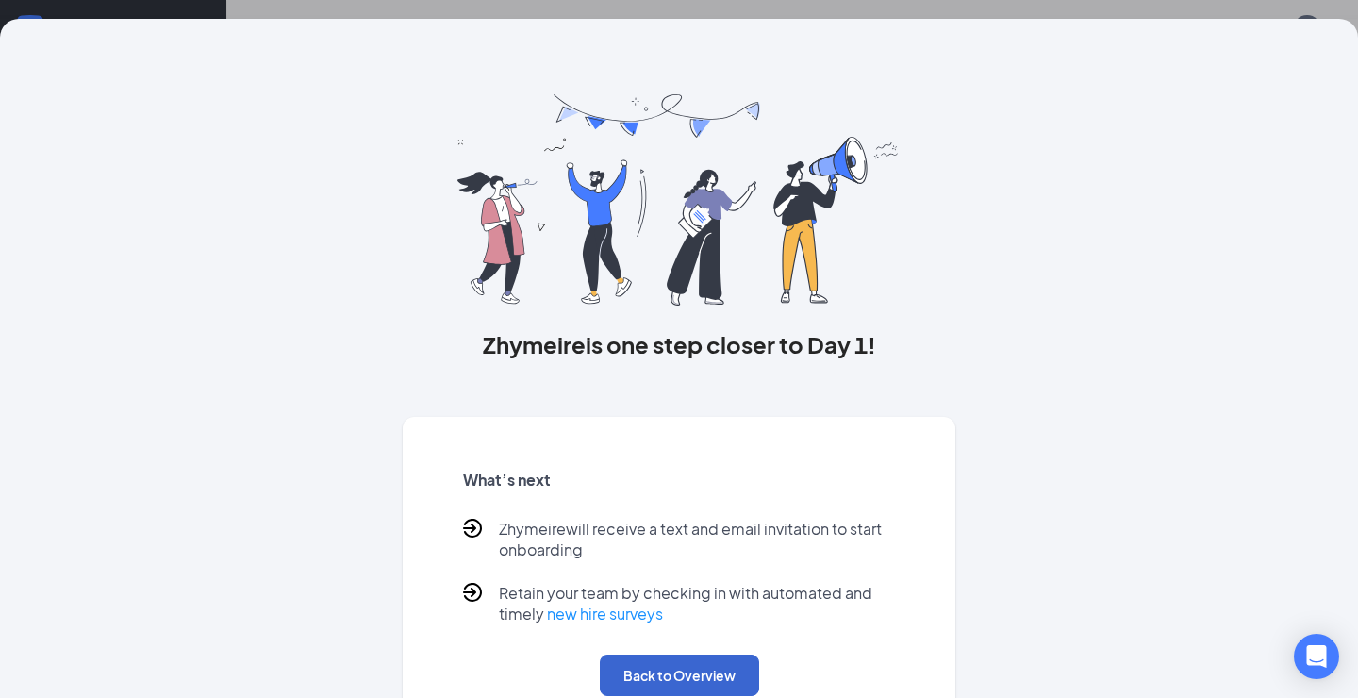
click at [718, 660] on button "Back to Overview" at bounding box center [679, 674] width 159 height 41
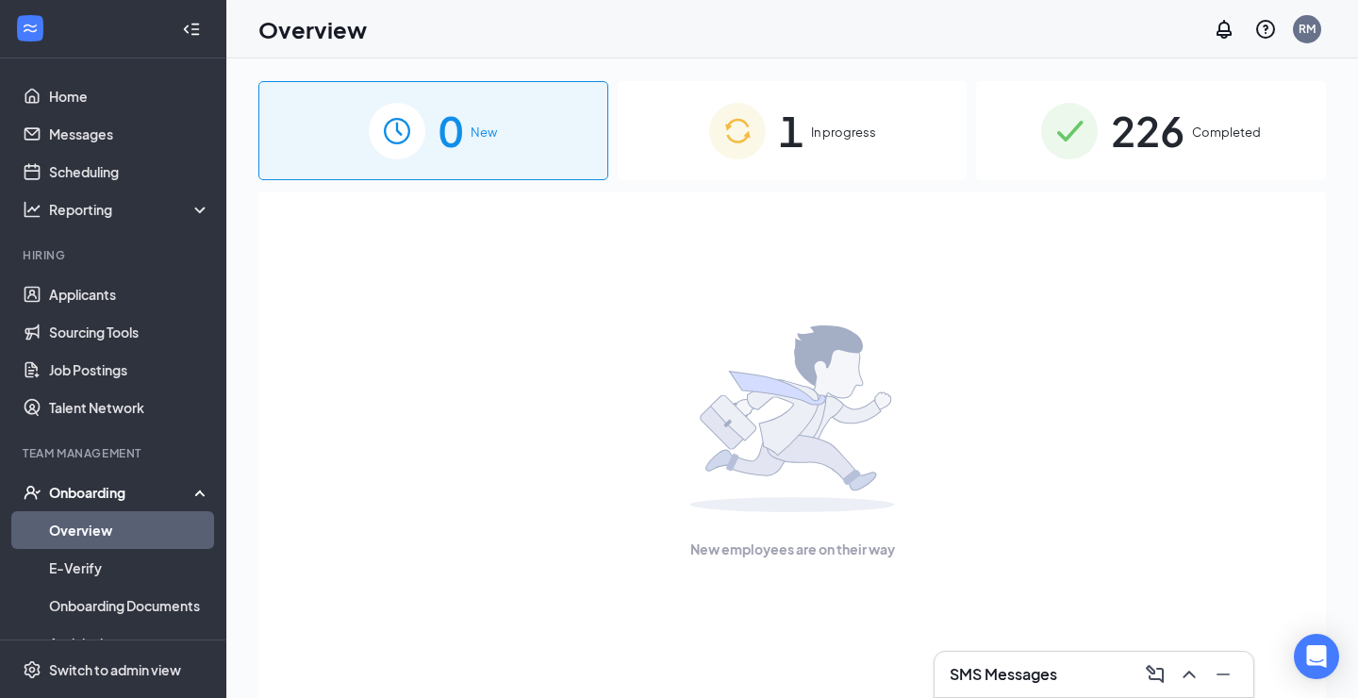
click at [796, 143] on span "1" at bounding box center [791, 130] width 25 height 65
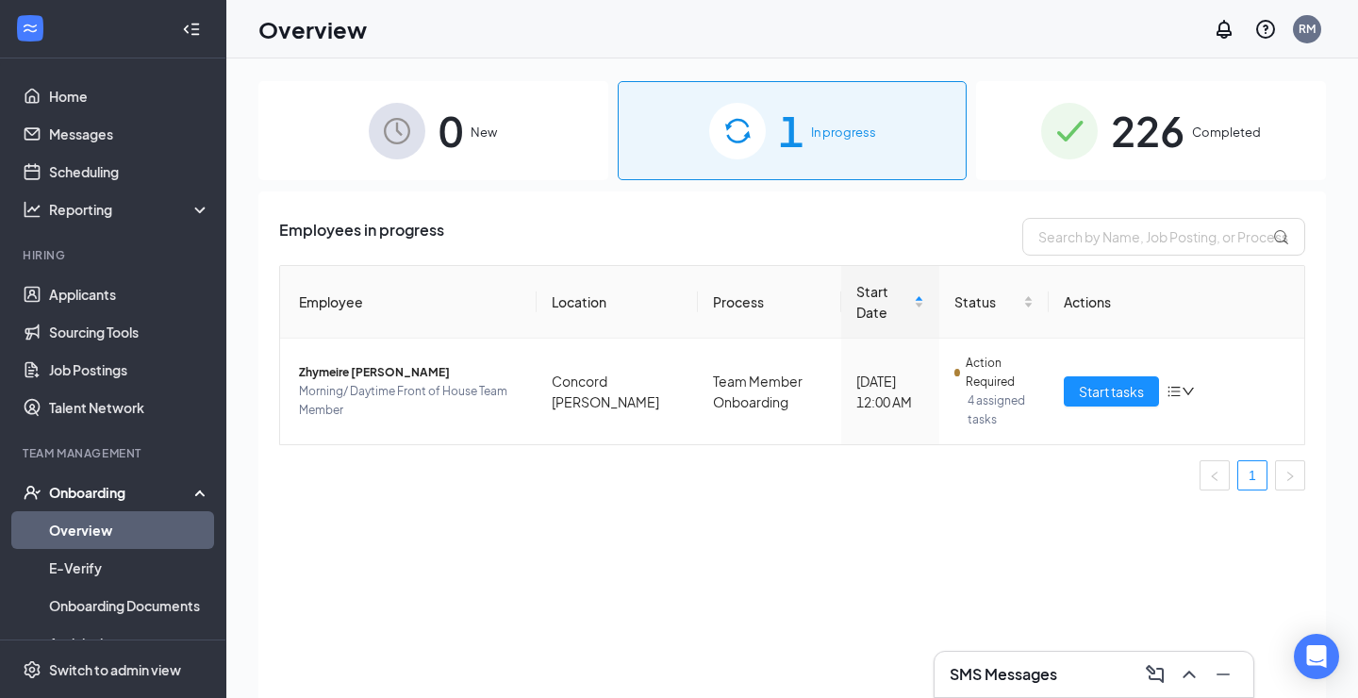
click at [467, 172] on div "0 New" at bounding box center [433, 130] width 350 height 99
